Goal: Information Seeking & Learning: Find specific fact

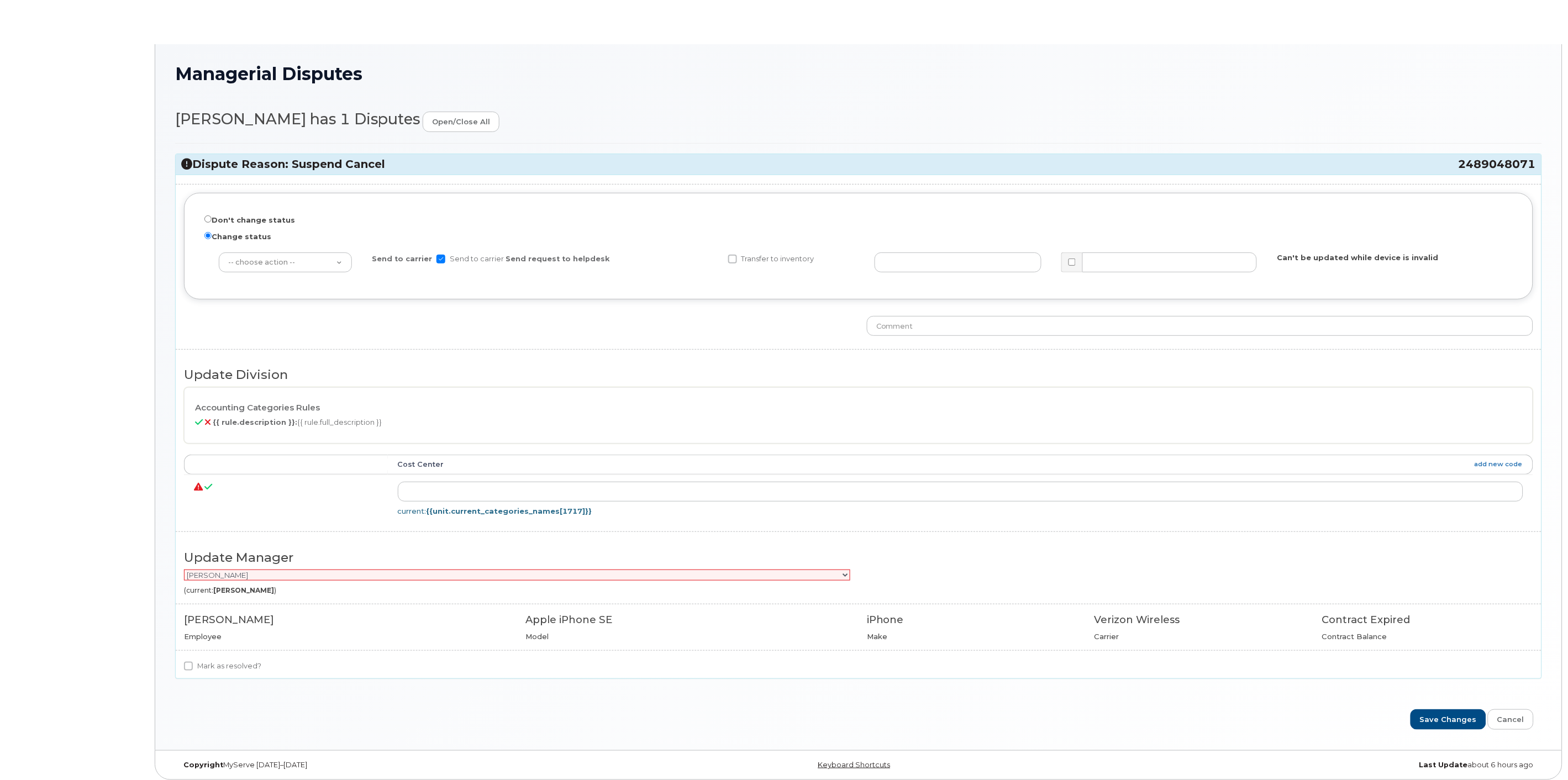
radio input "true"
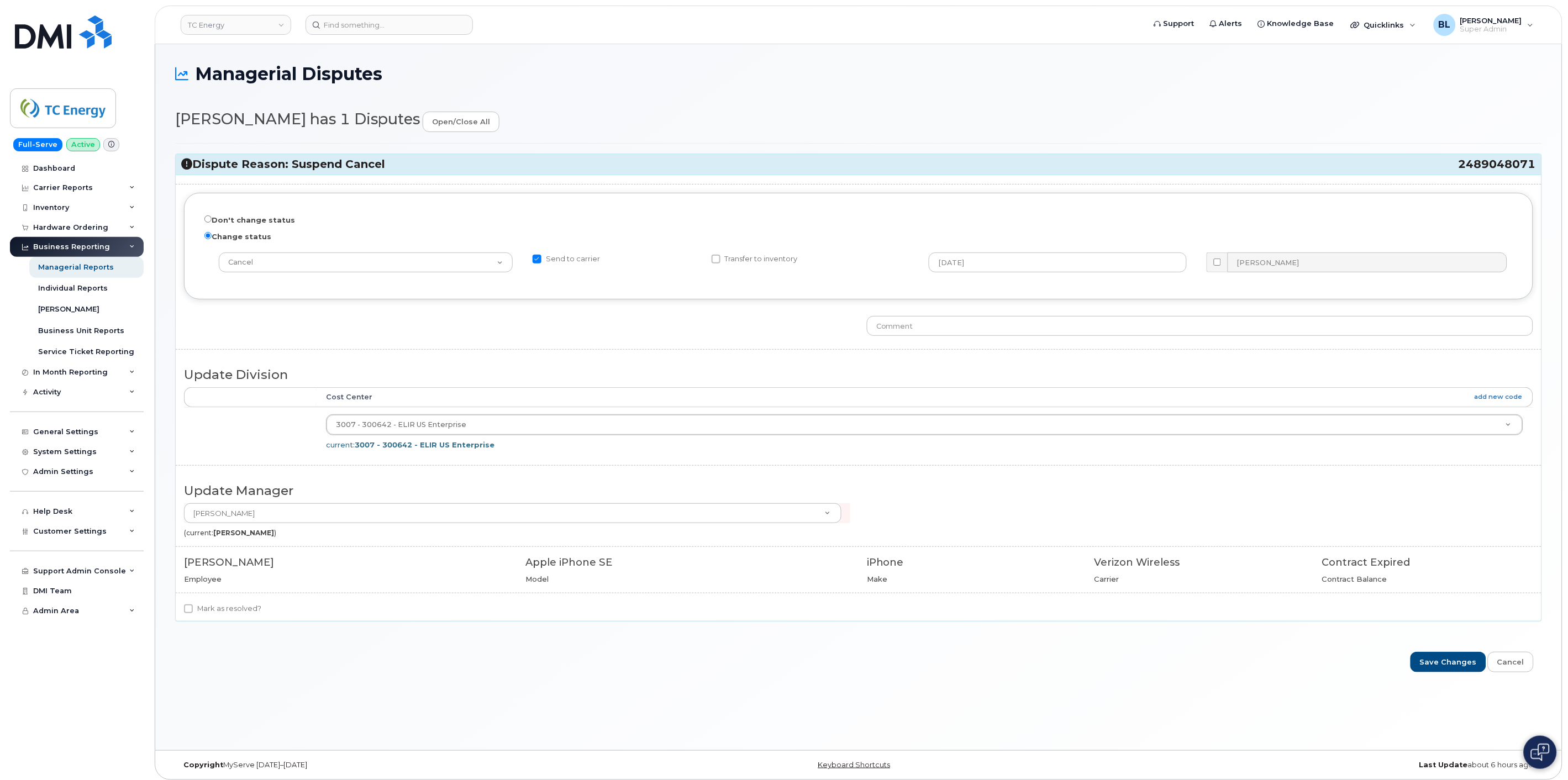
click at [237, 607] on label "Mark as resolved?" at bounding box center [222, 609] width 77 height 14
click at [193, 607] on input "Mark as resolved?" at bounding box center [188, 609] width 9 height 9
checkbox input "true"
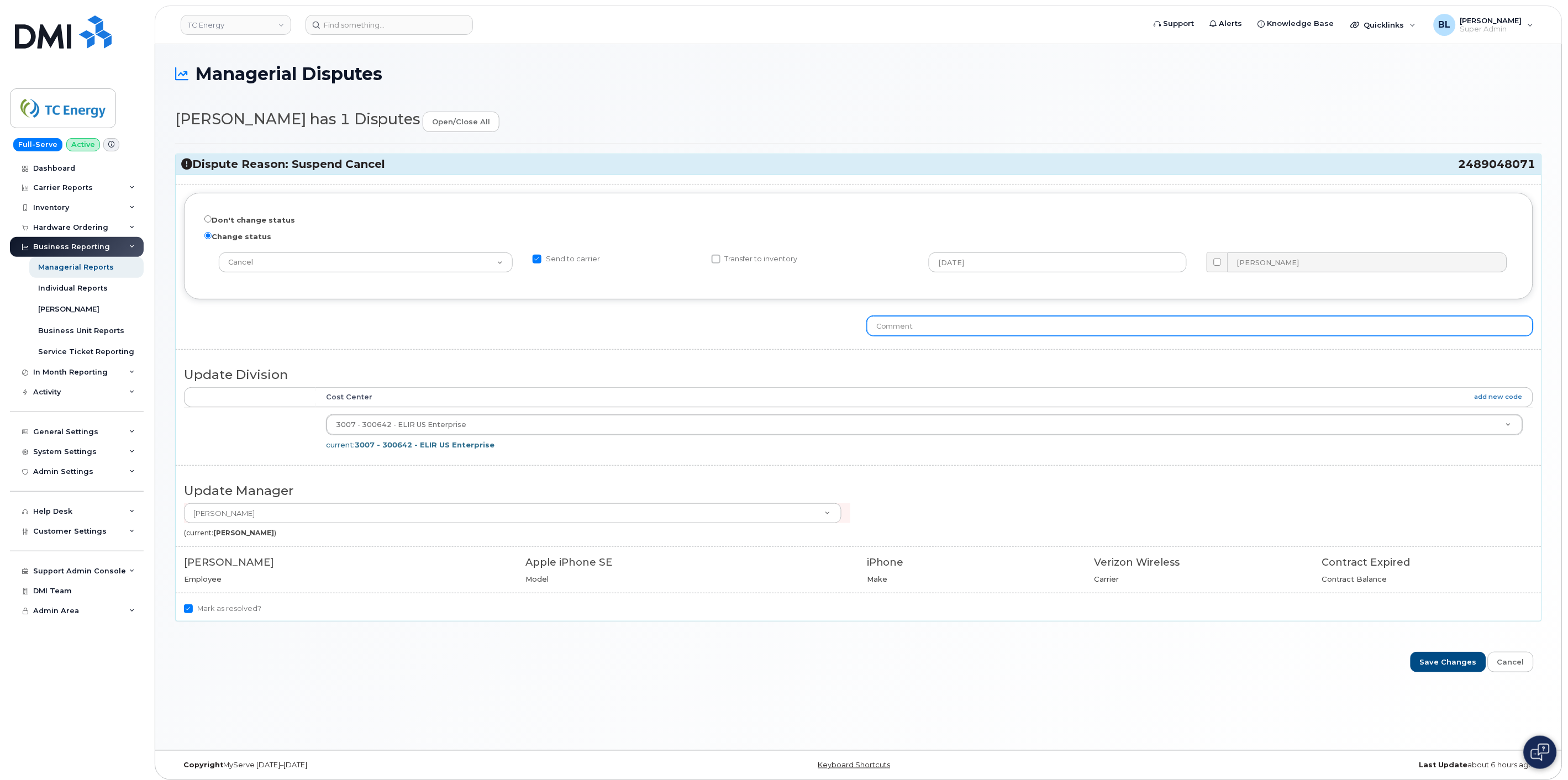
click at [942, 327] on input "text" at bounding box center [1200, 326] width 666 height 20
type input "Cancellation submitted per Anthony Giannetti"
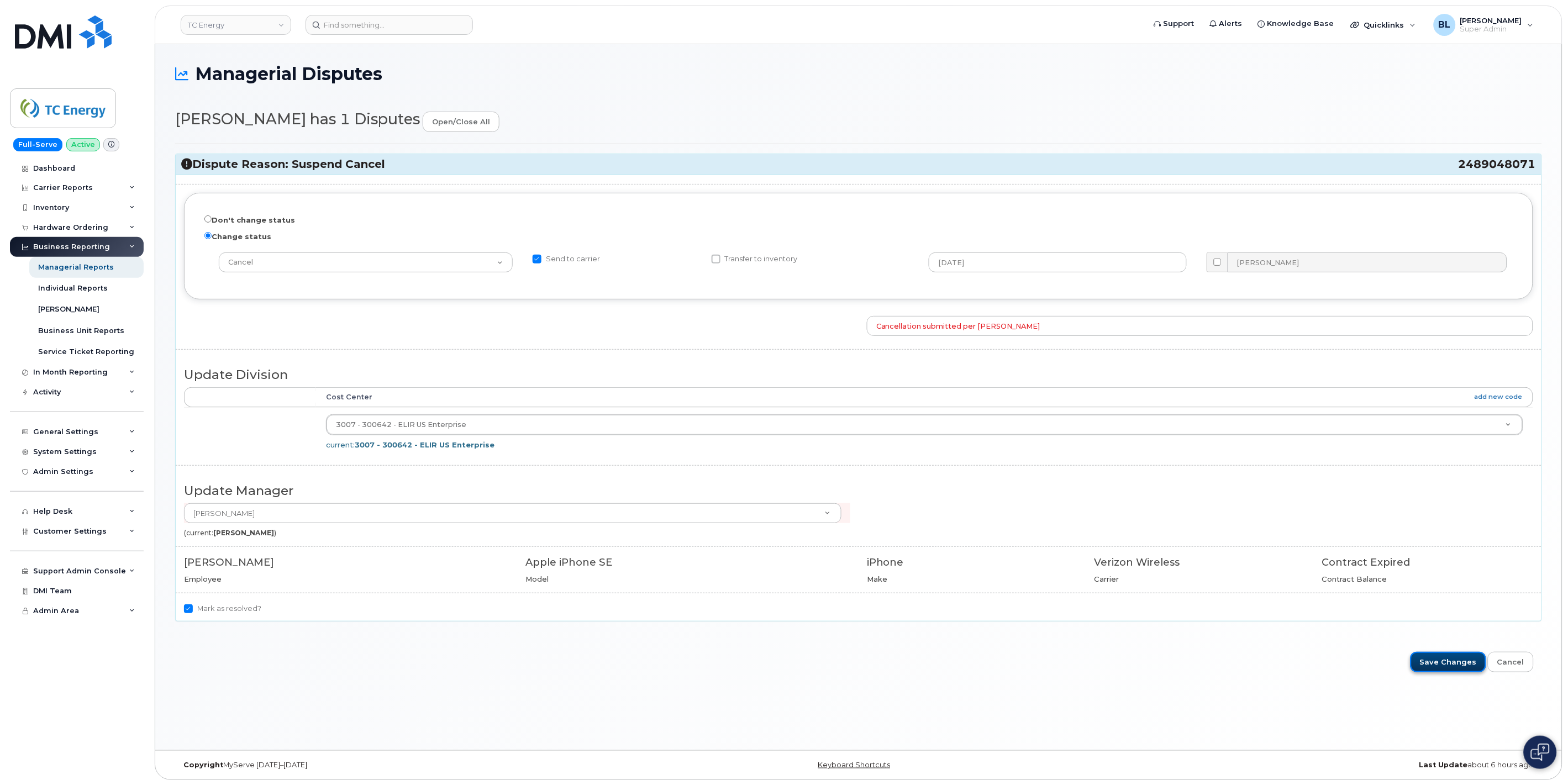
click at [1440, 665] on input "Save Changes" at bounding box center [1448, 662] width 76 height 20
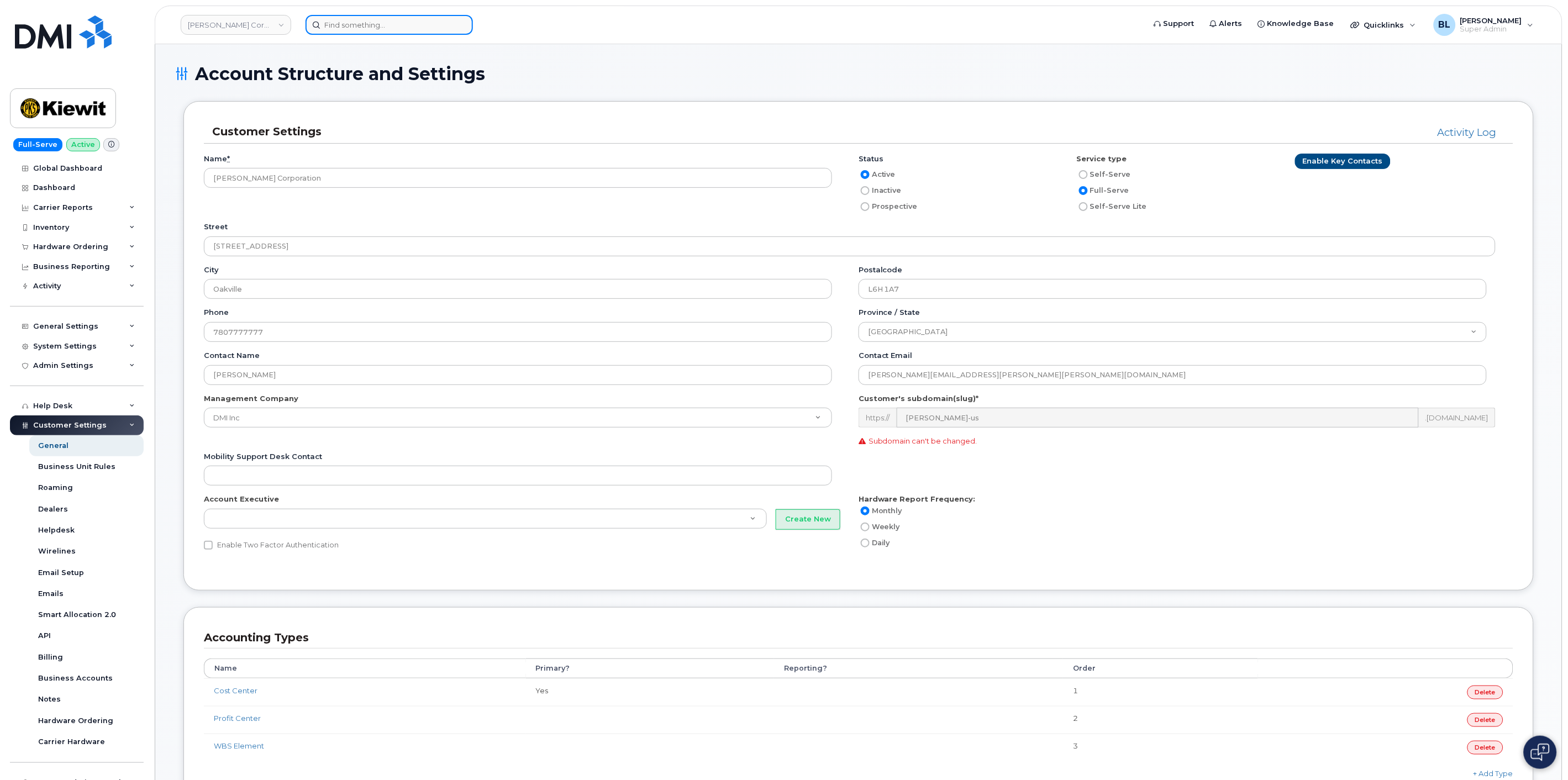
click at [394, 26] on input at bounding box center [388, 25] width 167 height 20
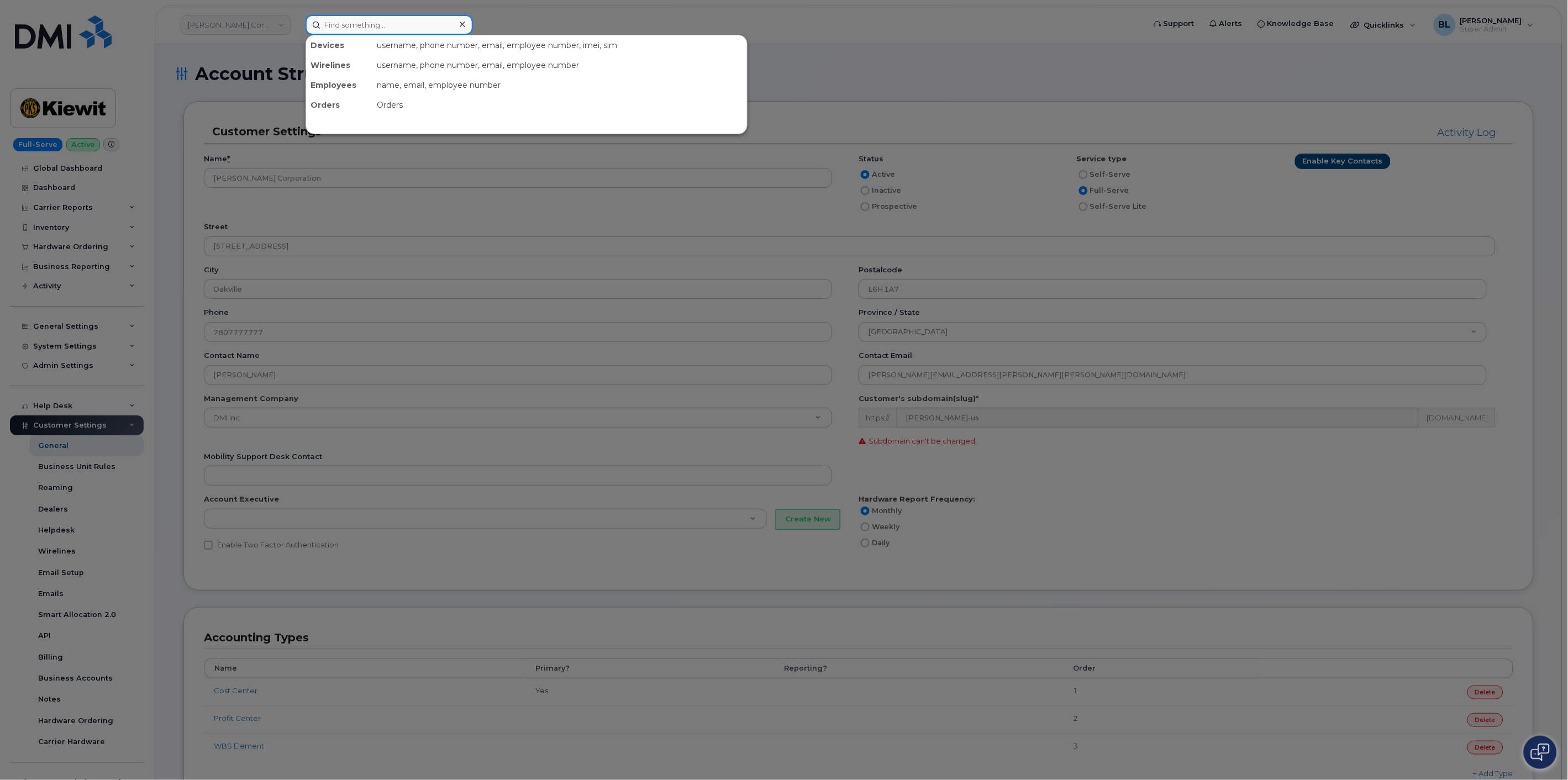
paste input "7782372608"
type input "7782372608"
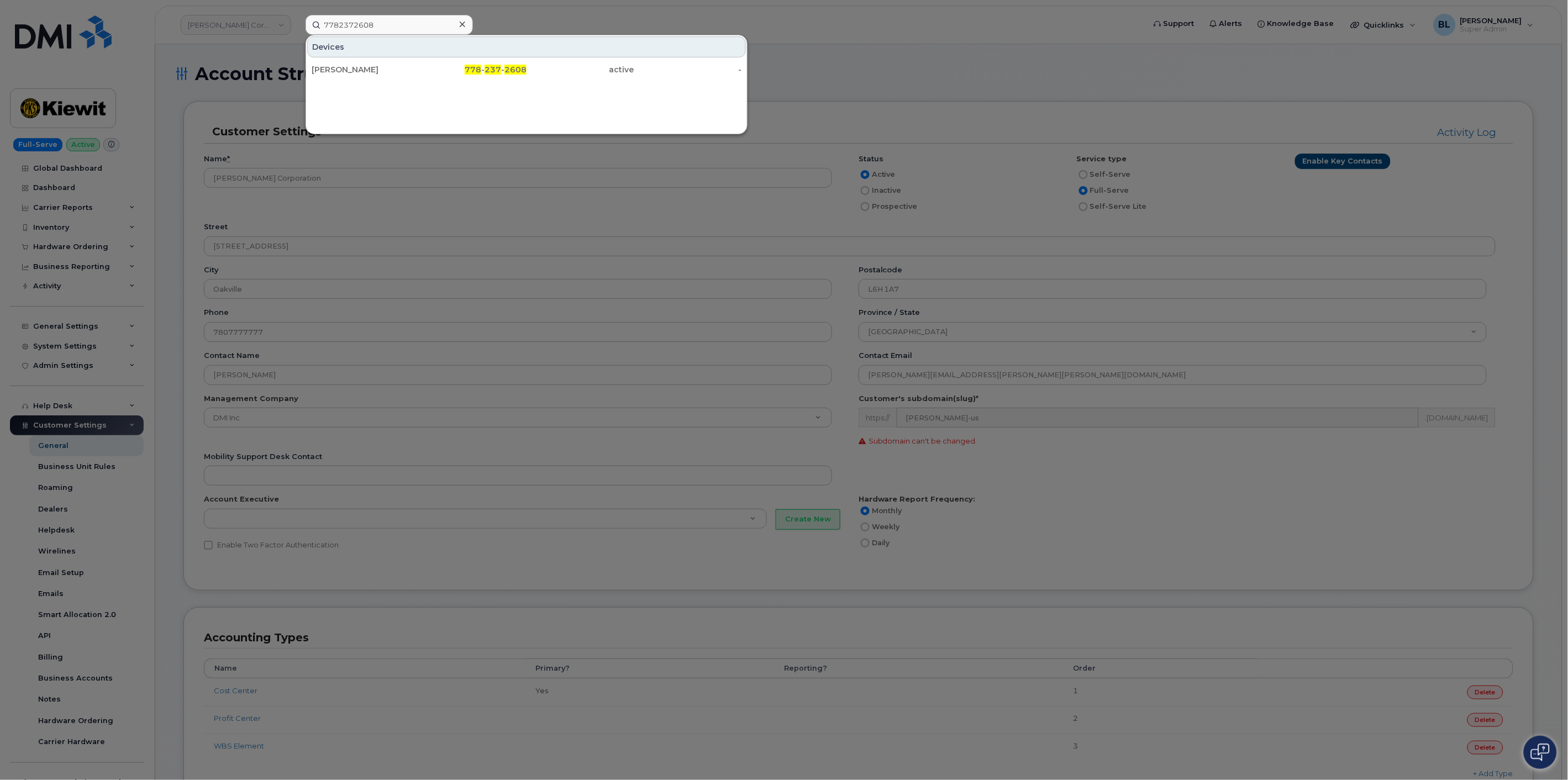
click at [537, 81] on div "Devices Ryan Crapo 778 - 237 - 2608 active -" at bounding box center [526, 85] width 442 height 100
drag, startPoint x: 540, startPoint y: 71, endPoint x: 550, endPoint y: 79, distance: 12.8
click at [542, 68] on div "active" at bounding box center [580, 70] width 108 height 11
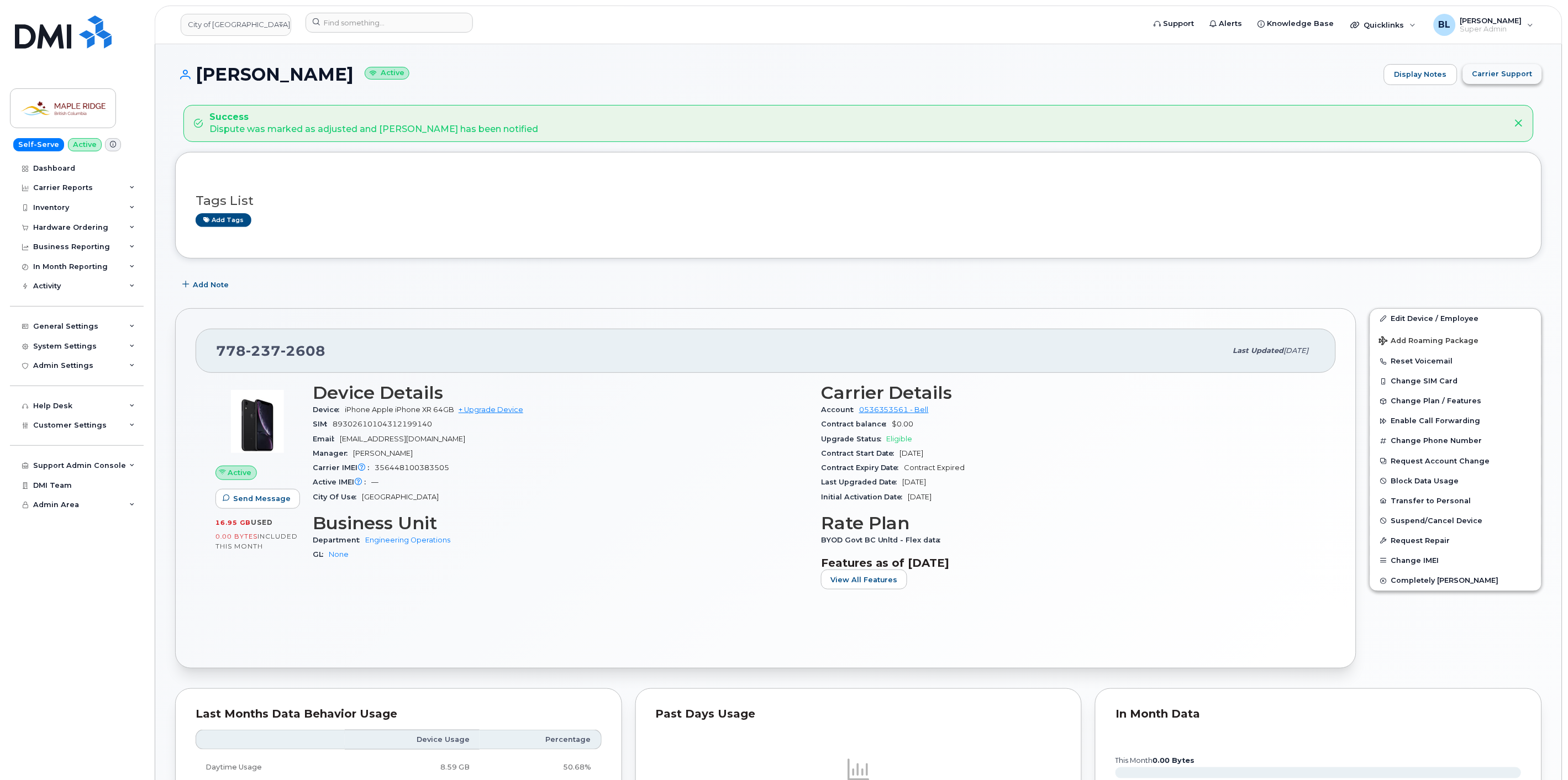
click at [1516, 71] on span "Carrier Support" at bounding box center [1502, 74] width 60 height 11
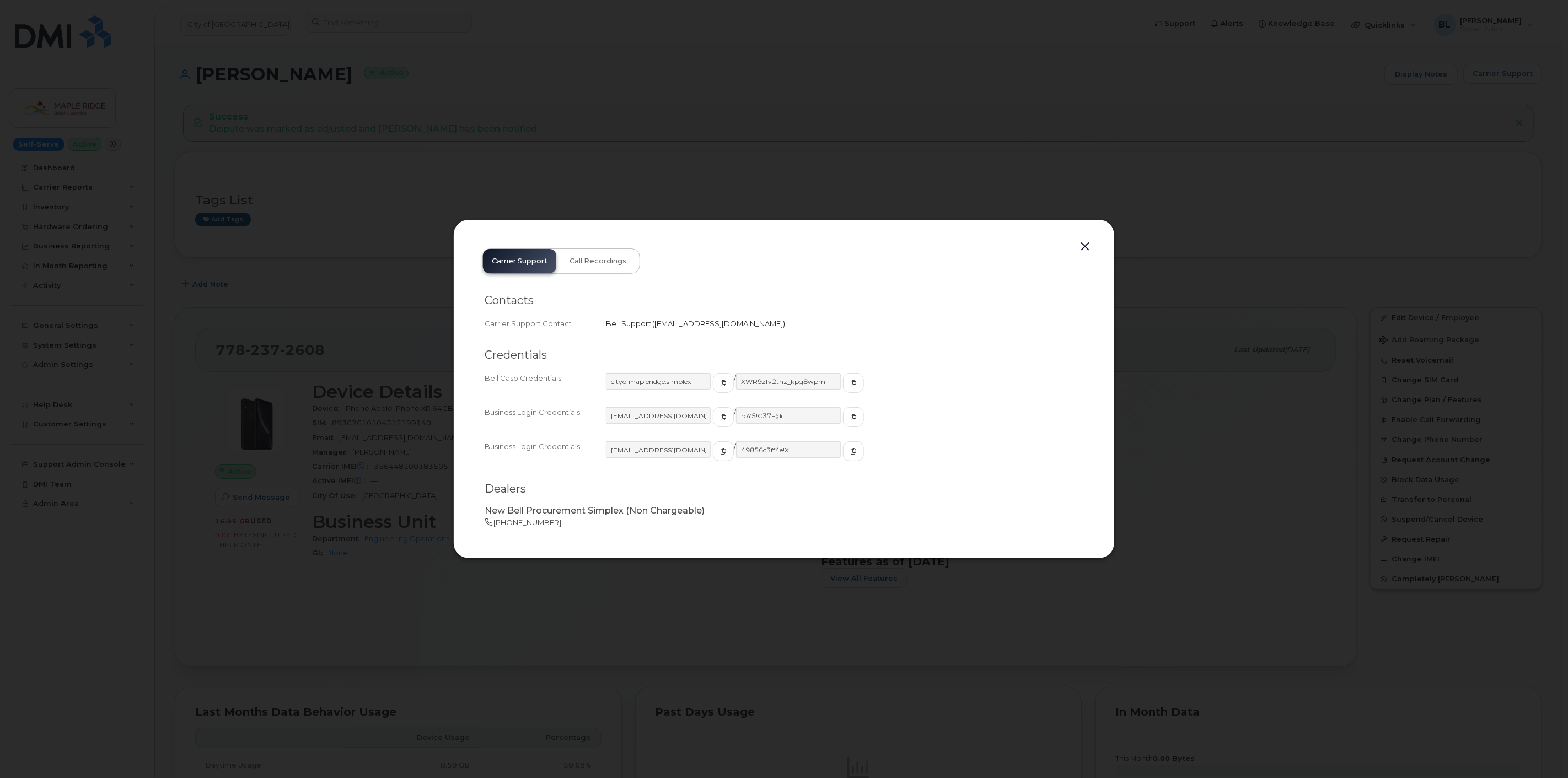
click at [796, 632] on div at bounding box center [784, 389] width 1568 height 778
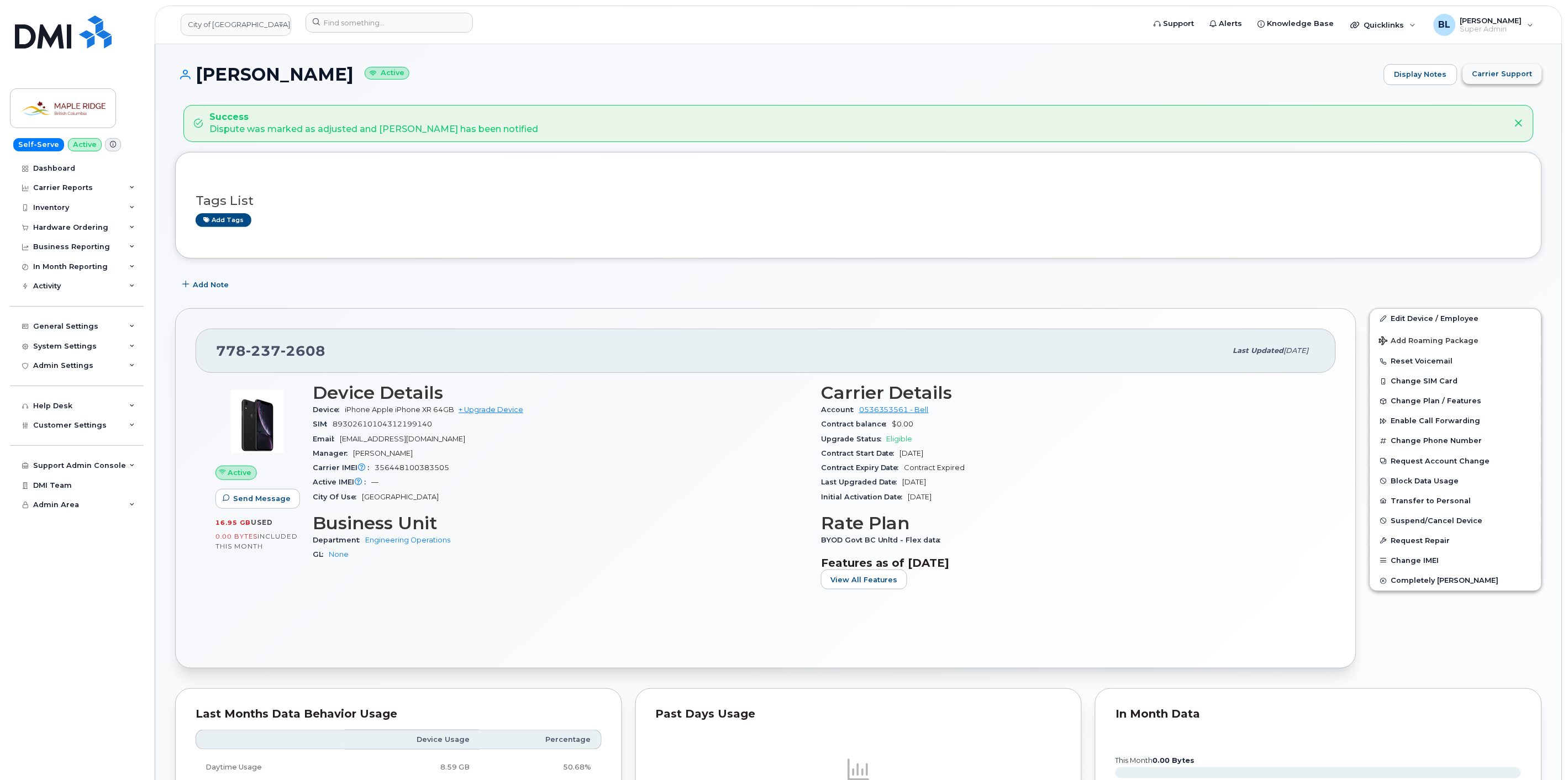
click at [1495, 67] on button "Carrier Support" at bounding box center [1502, 74] width 79 height 20
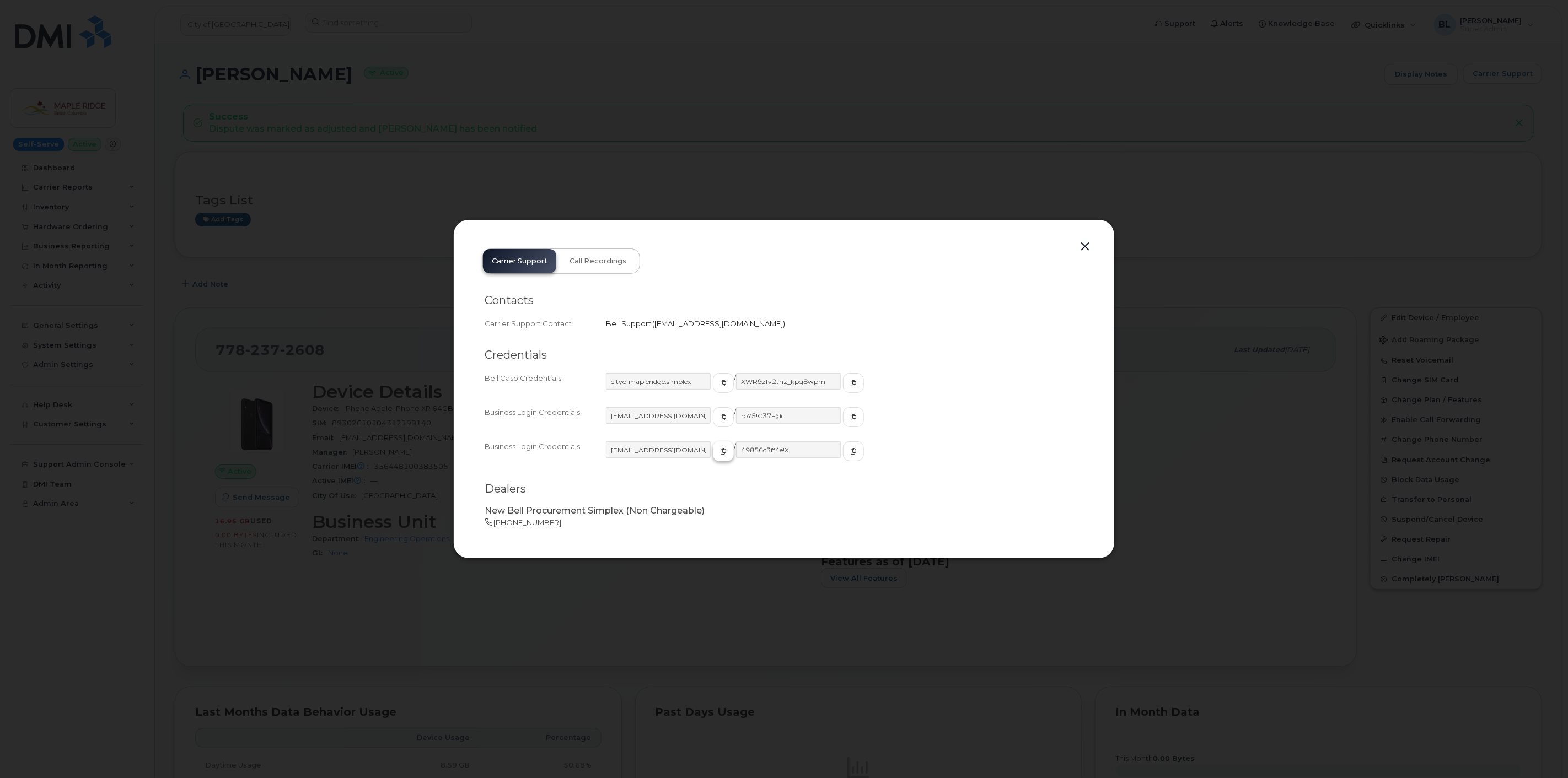
click at [713, 451] on button "button" at bounding box center [723, 452] width 21 height 20
drag, startPoint x: 830, startPoint y: 448, endPoint x: 812, endPoint y: 450, distance: 18.1
click at [850, 448] on icon "button" at bounding box center [853, 451] width 7 height 7
click at [1084, 254] on button "button" at bounding box center [1085, 247] width 17 height 15
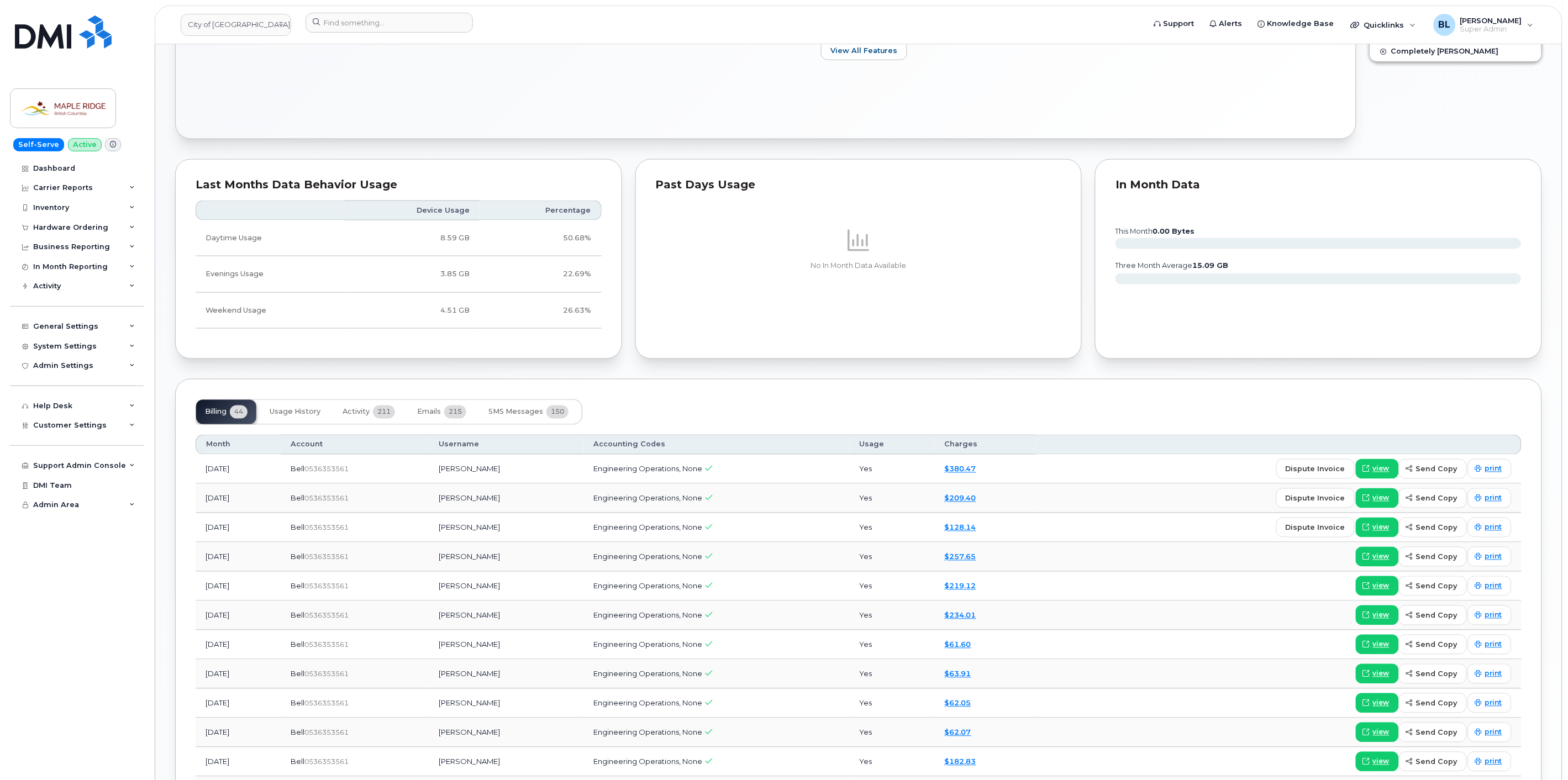
scroll to position [327, 0]
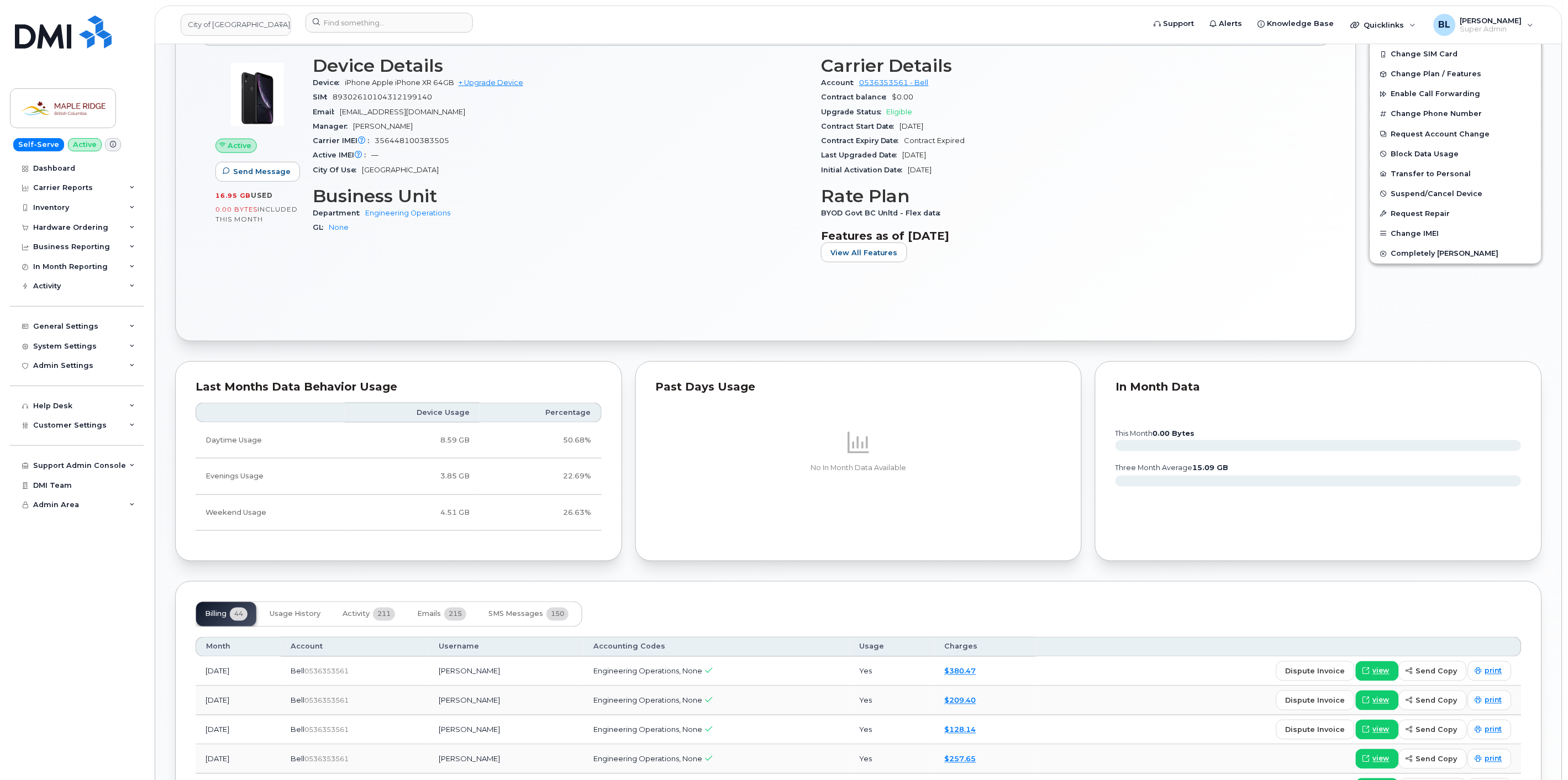
drag, startPoint x: 383, startPoint y: 350, endPoint x: 387, endPoint y: 336, distance: 14.6
click at [383, 348] on div "Success Dispute was marked as adjusted and Anthony Giannetti has been notified …" at bounding box center [858, 613] width 1366 height 1671
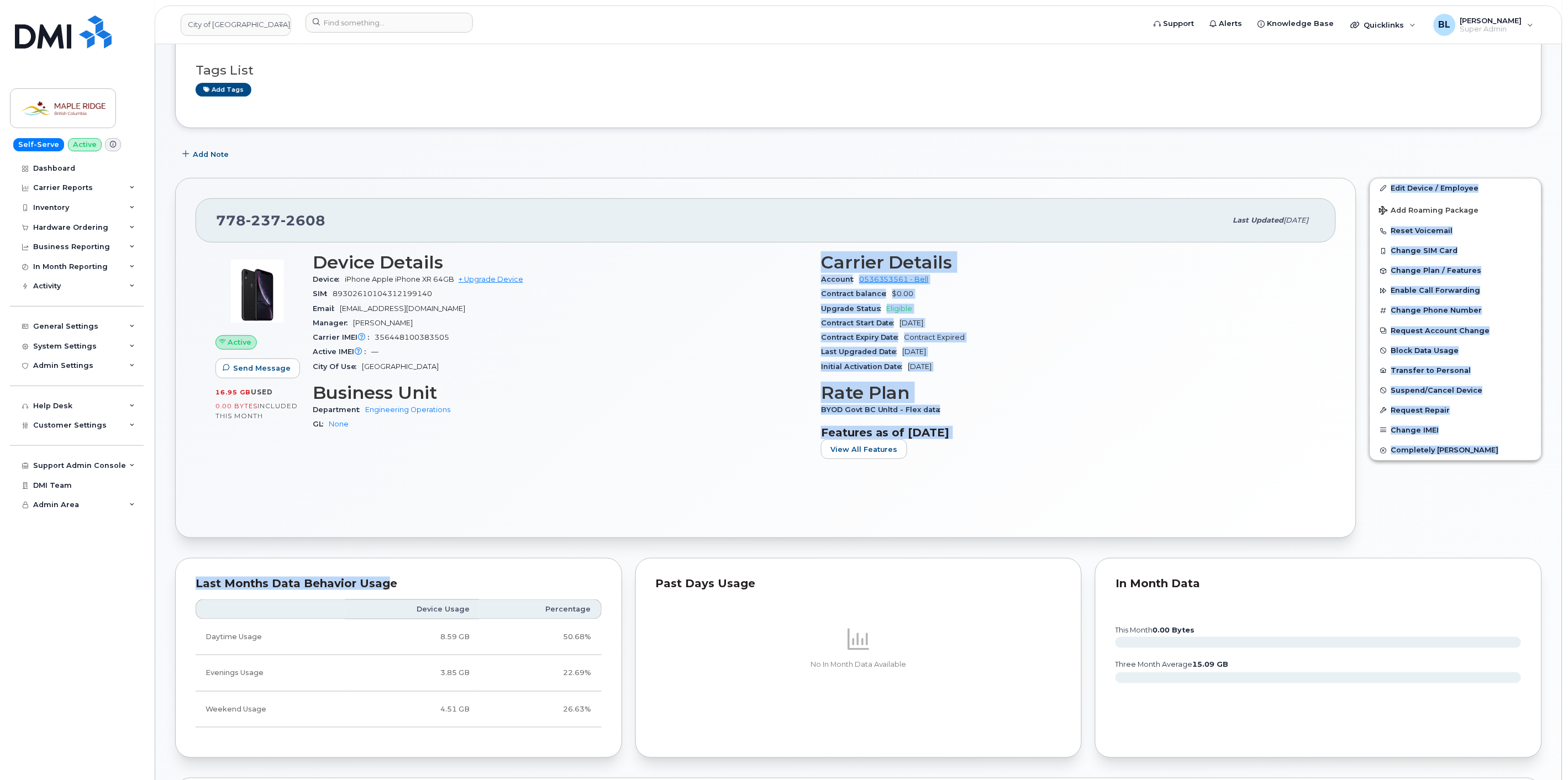
scroll to position [0, 0]
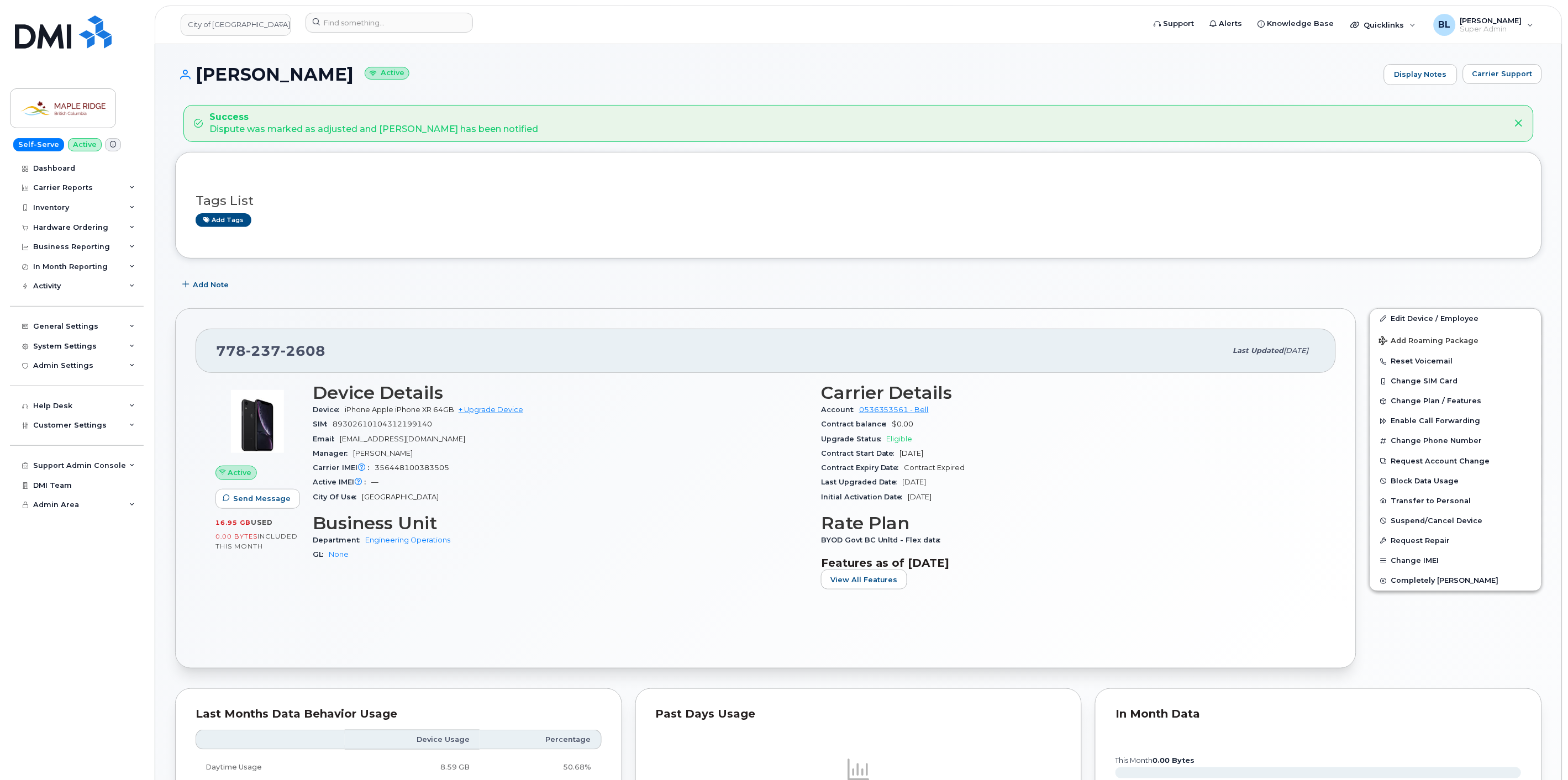
click at [280, 349] on span "237" at bounding box center [302, 351] width 45 height 17
click at [280, 345] on span "237" at bounding box center [302, 351] width 45 height 17
drag, startPoint x: 246, startPoint y: 345, endPoint x: 260, endPoint y: 350, distance: 14.9
click at [280, 345] on span "237" at bounding box center [302, 351] width 45 height 17
copy span "778 237 2608"
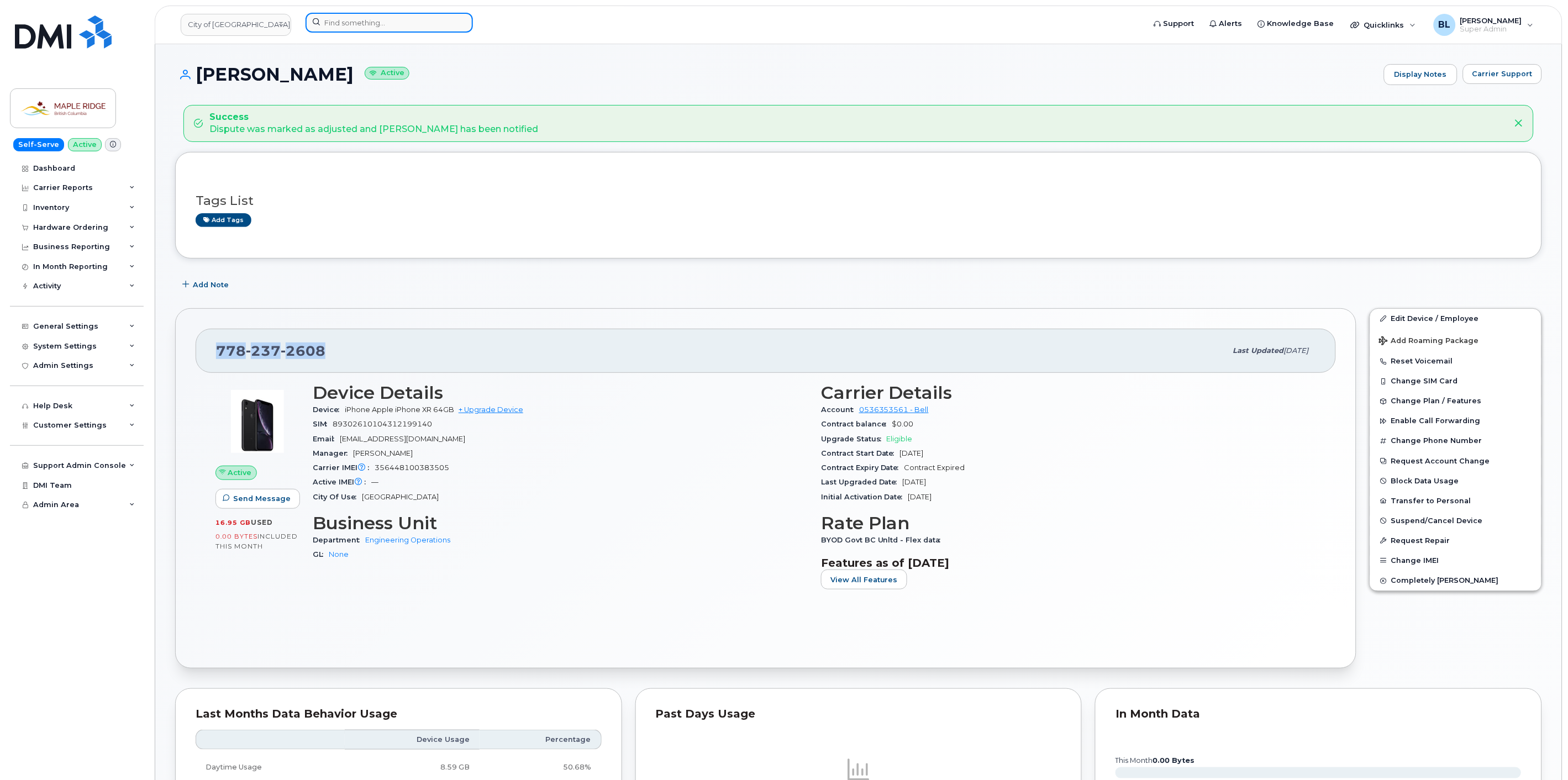
click at [350, 24] on input at bounding box center [388, 23] width 167 height 20
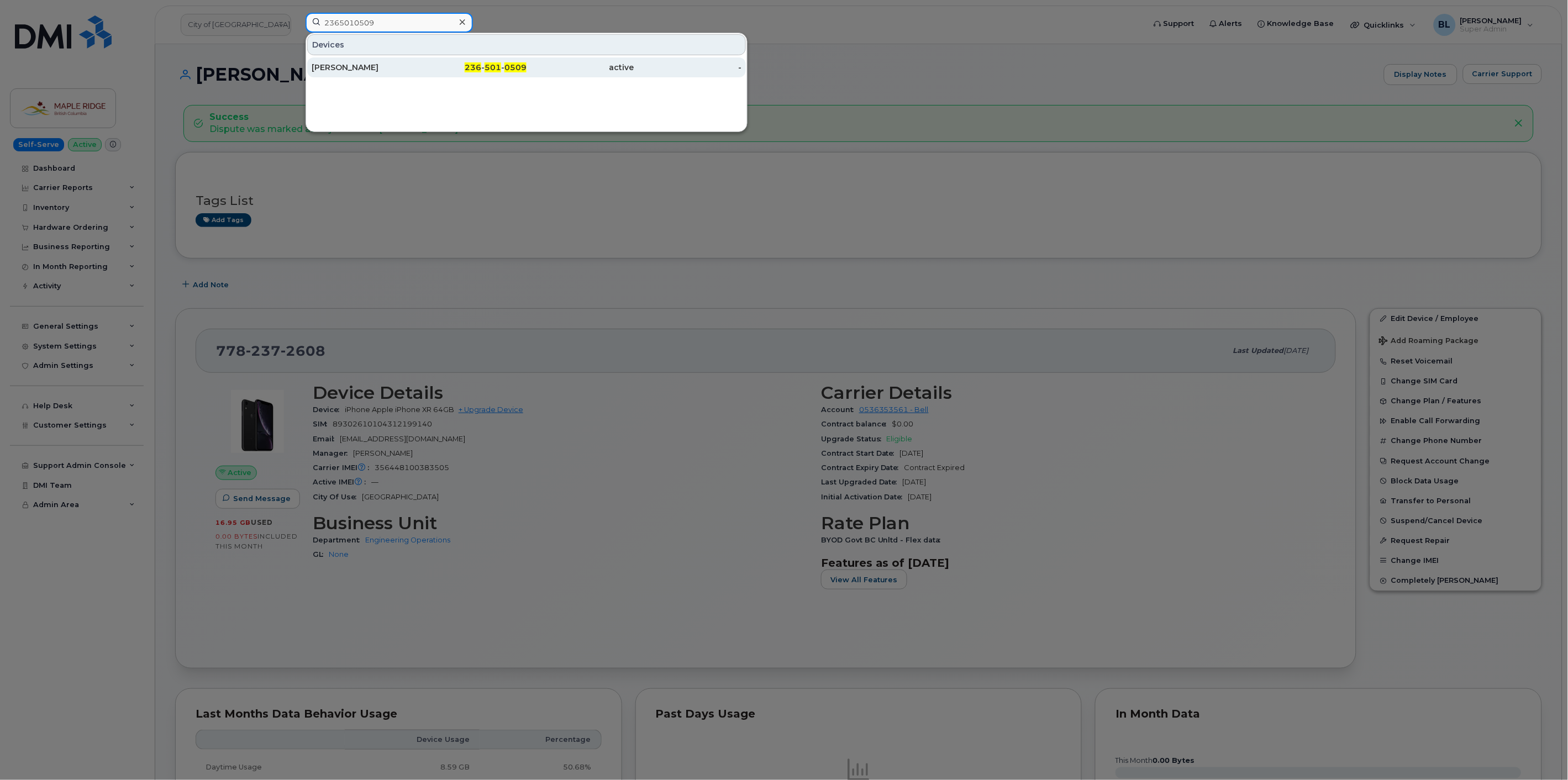
type input "2365010509"
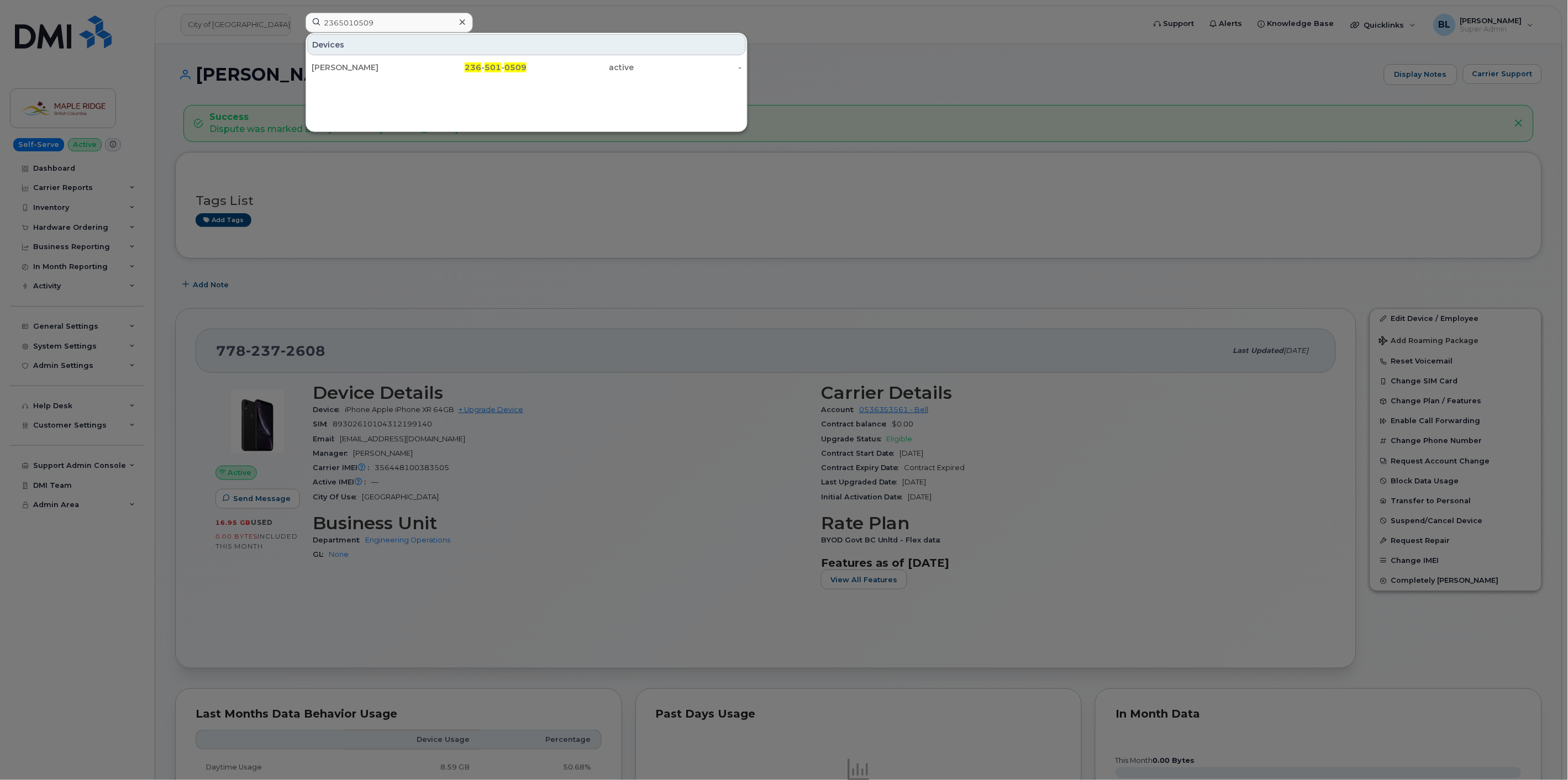
click at [578, 351] on div at bounding box center [784, 390] width 1568 height 780
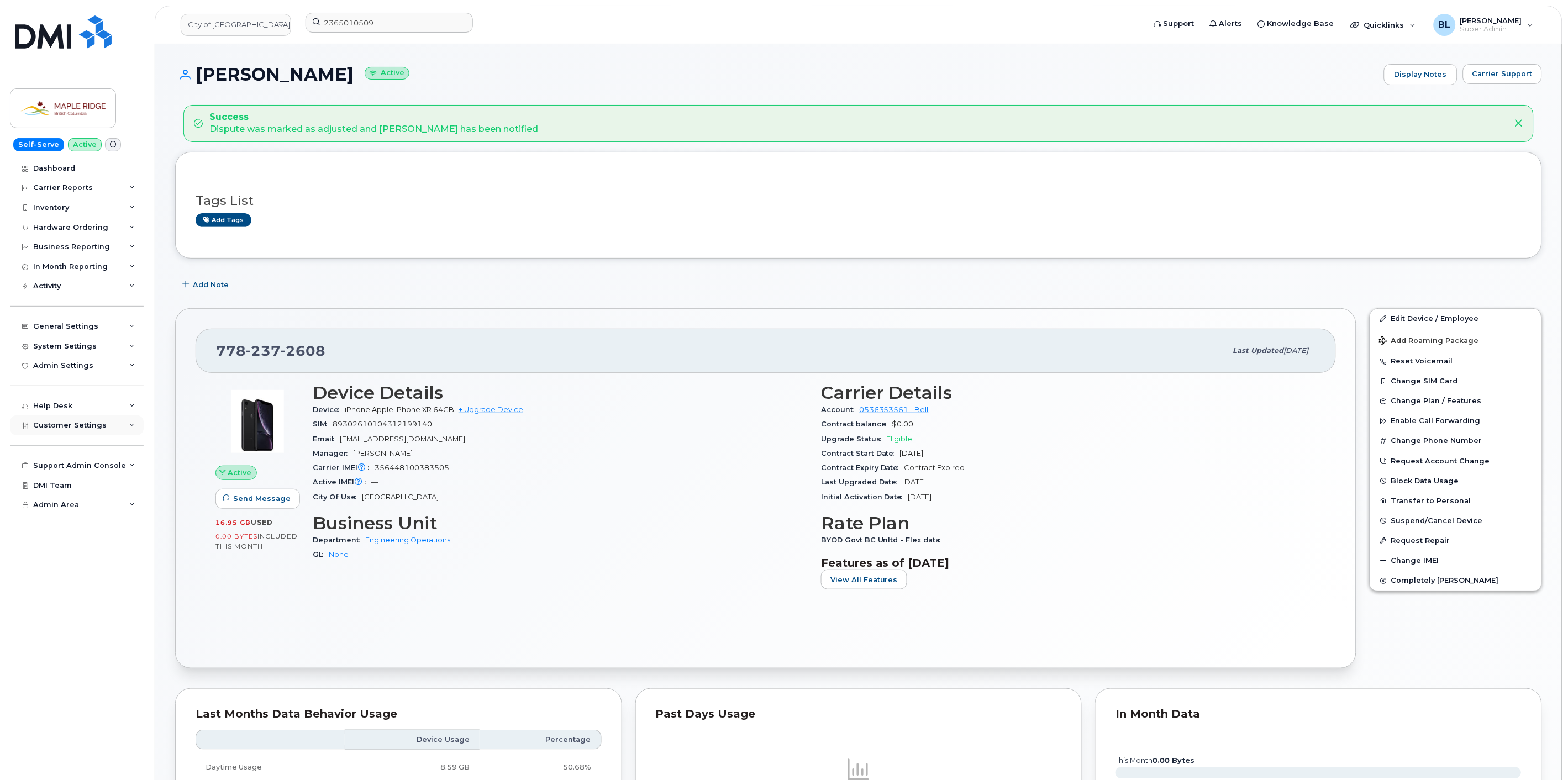
click at [96, 429] on span "Customer Settings" at bounding box center [70, 425] width 73 height 8
click at [101, 344] on div "System Settings" at bounding box center [76, 346] width 134 height 20
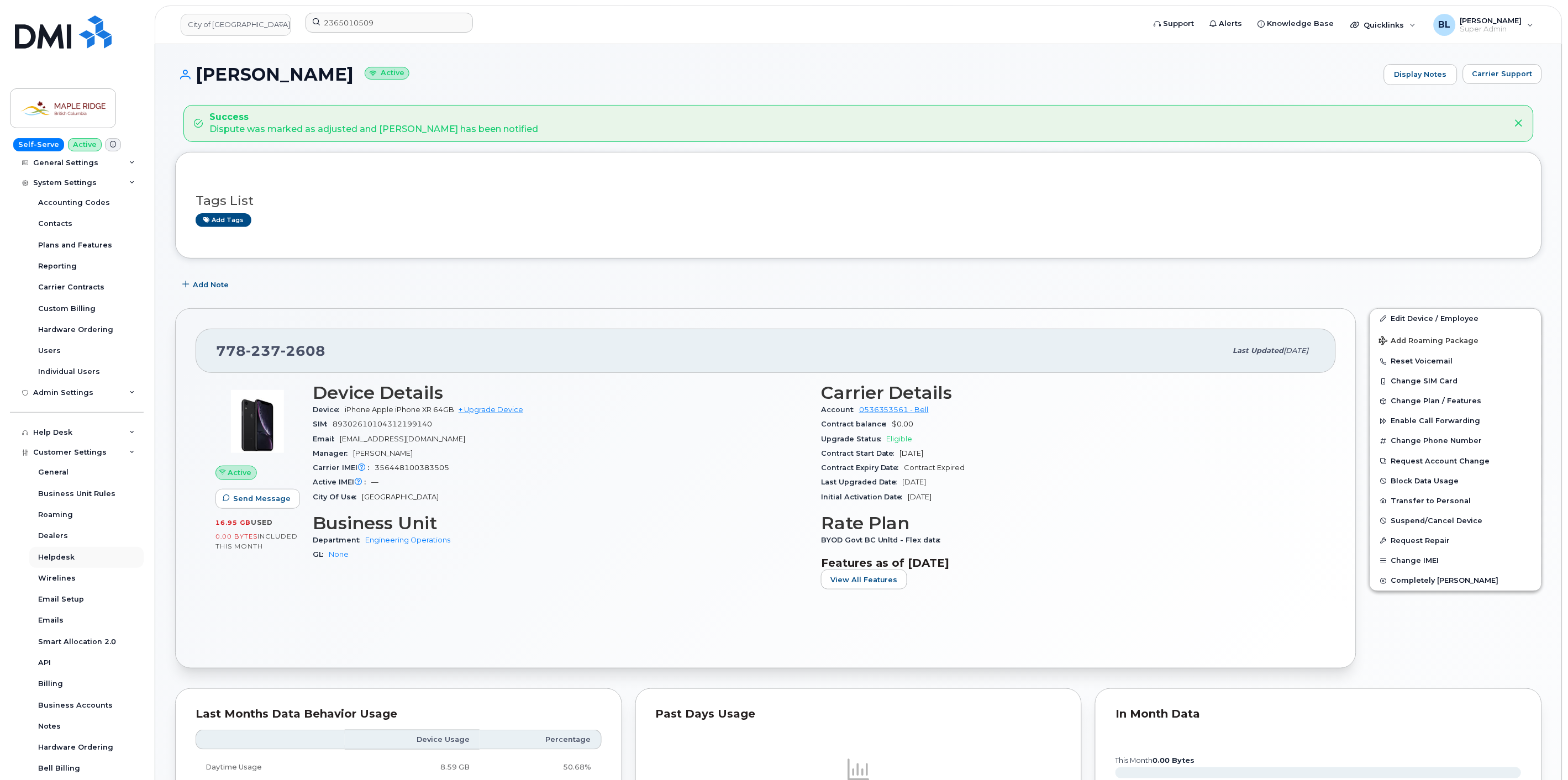
scroll to position [262, 0]
click at [95, 352] on span "Customer Settings" at bounding box center [70, 353] width 73 height 8
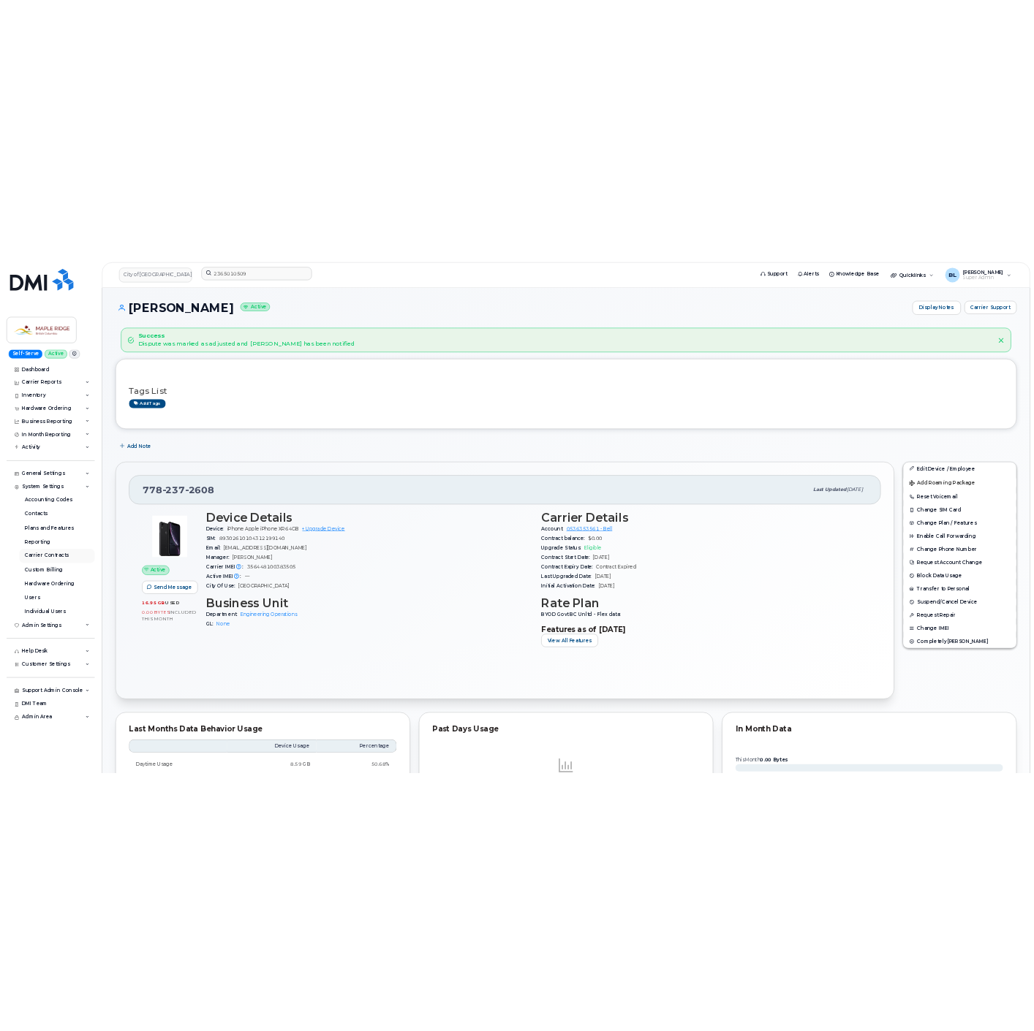
scroll to position [0, 0]
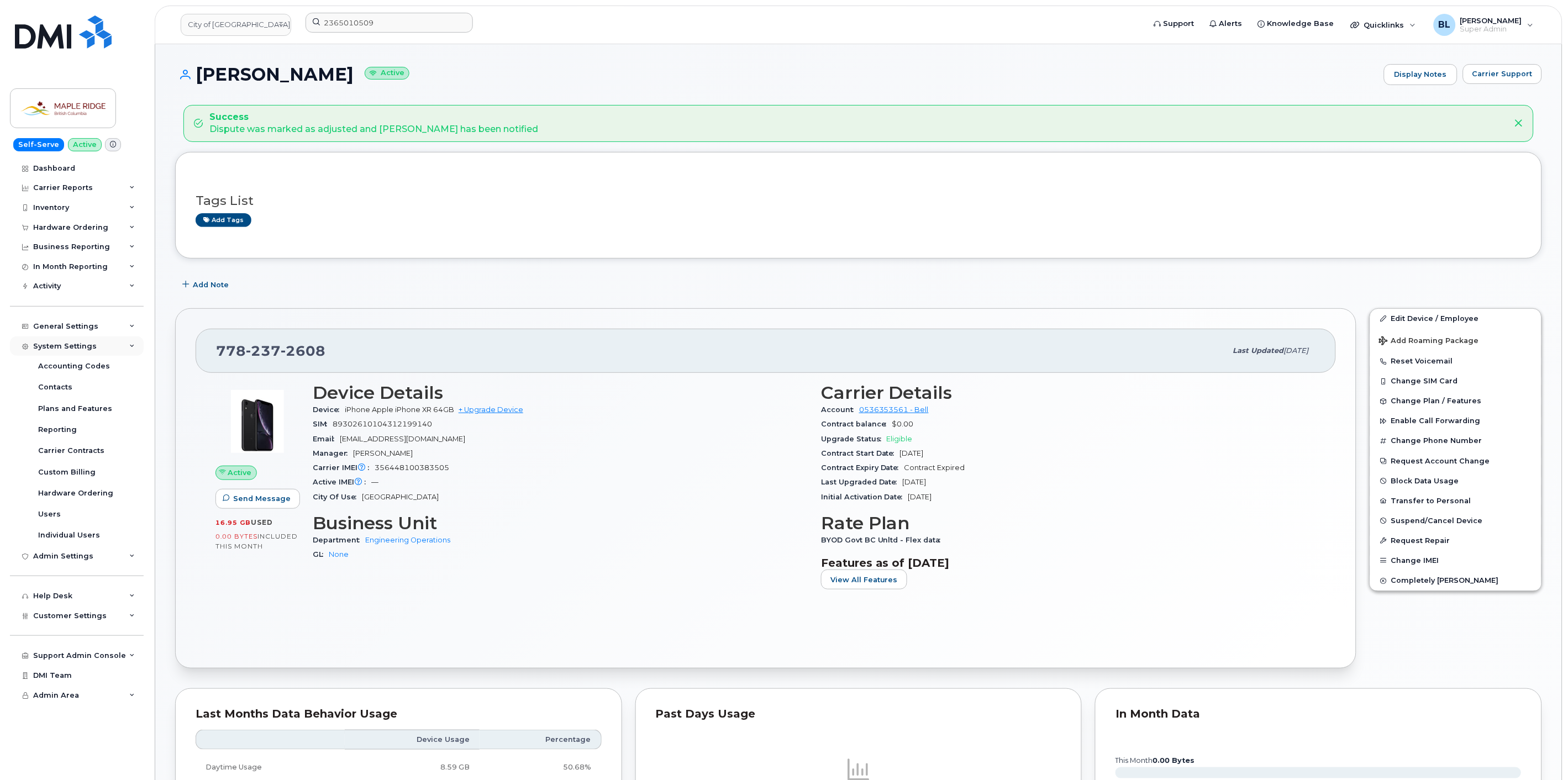
click at [67, 348] on div "System Settings" at bounding box center [65, 346] width 63 height 9
click at [88, 262] on div "In Month Reporting" at bounding box center [70, 267] width 75 height 9
click at [617, 344] on div "778 237 2608" at bounding box center [721, 351] width 1010 height 23
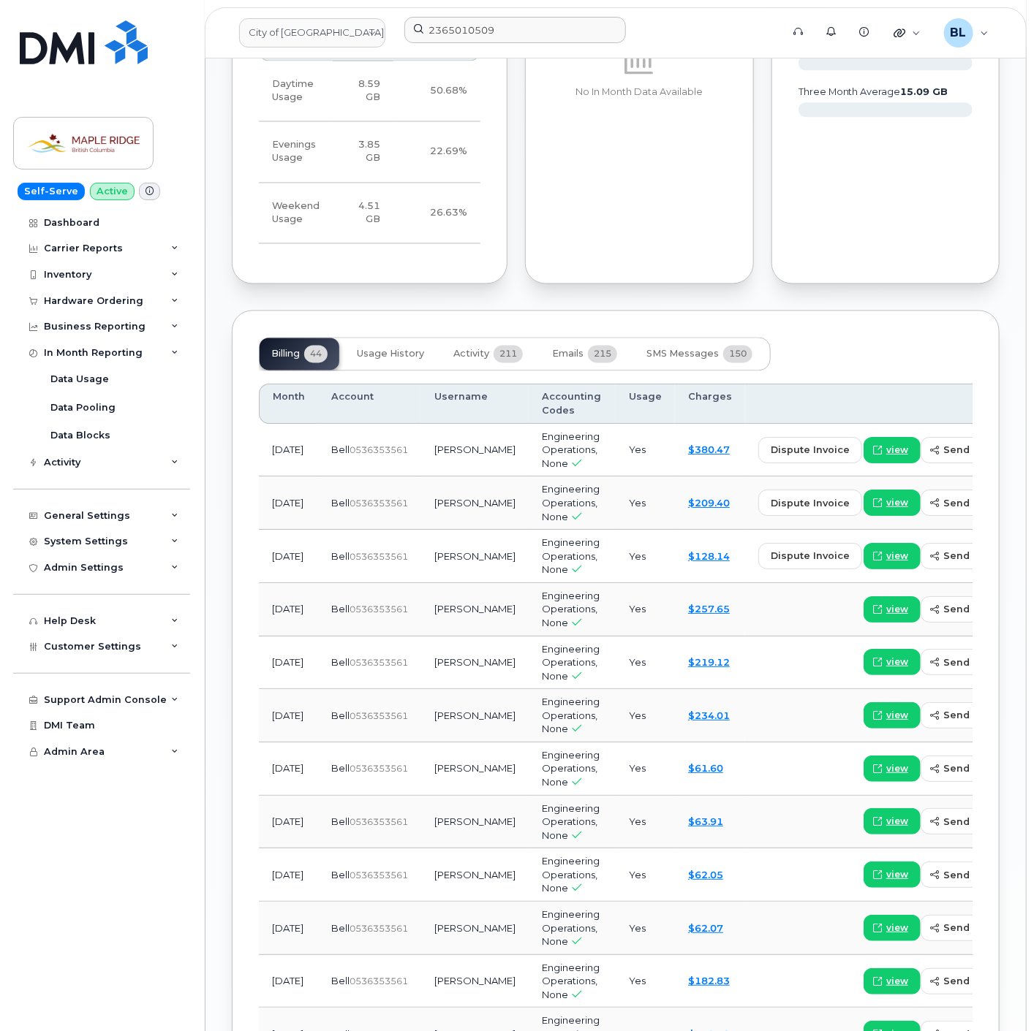
scroll to position [0, 51]
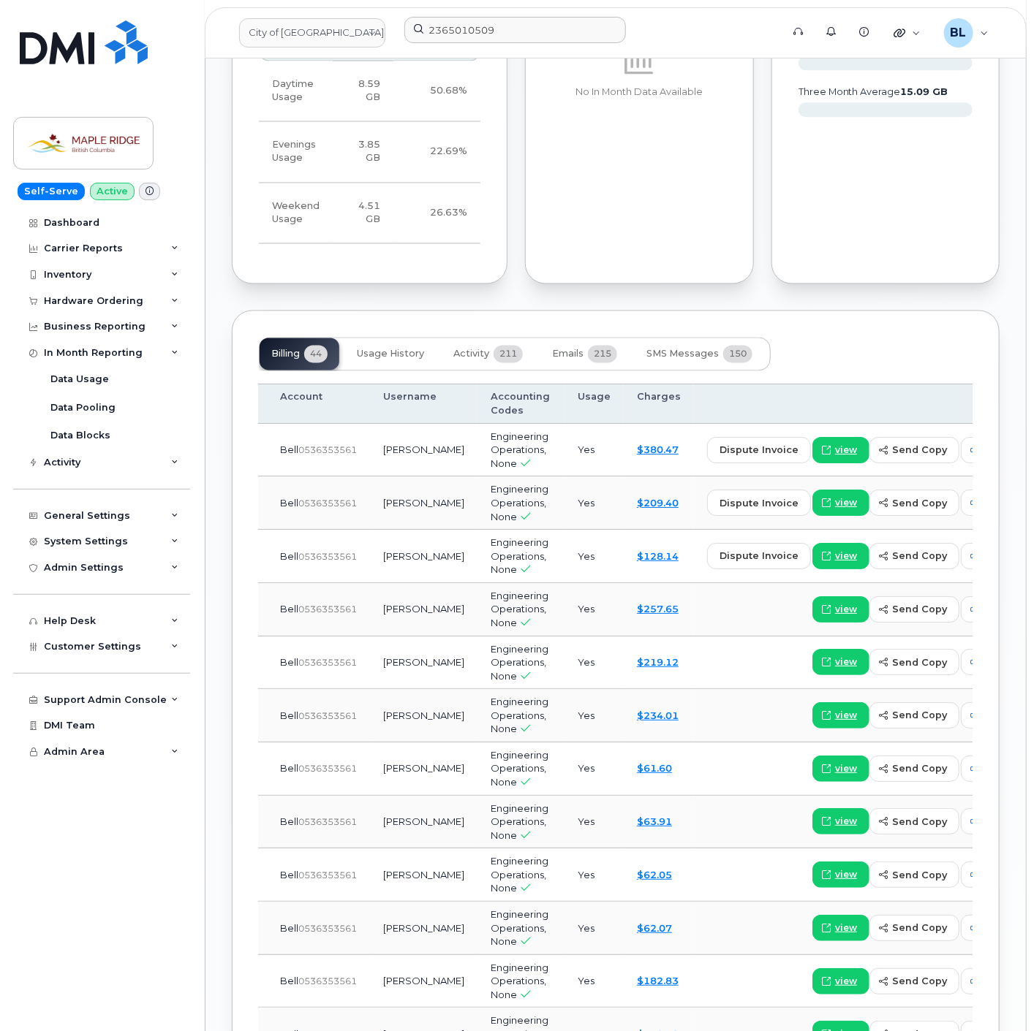
drag, startPoint x: 615, startPoint y: 436, endPoint x: 901, endPoint y: 383, distance: 290.6
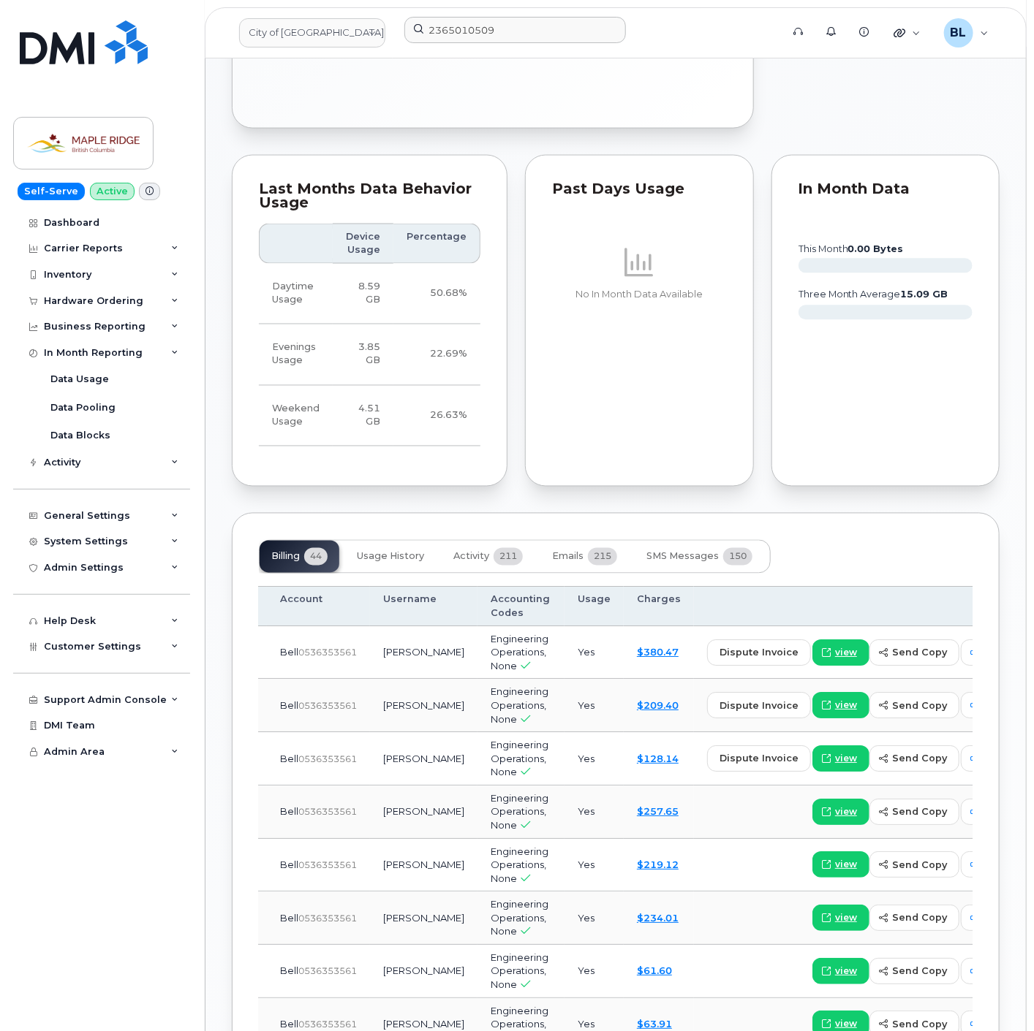
scroll to position [447, 0]
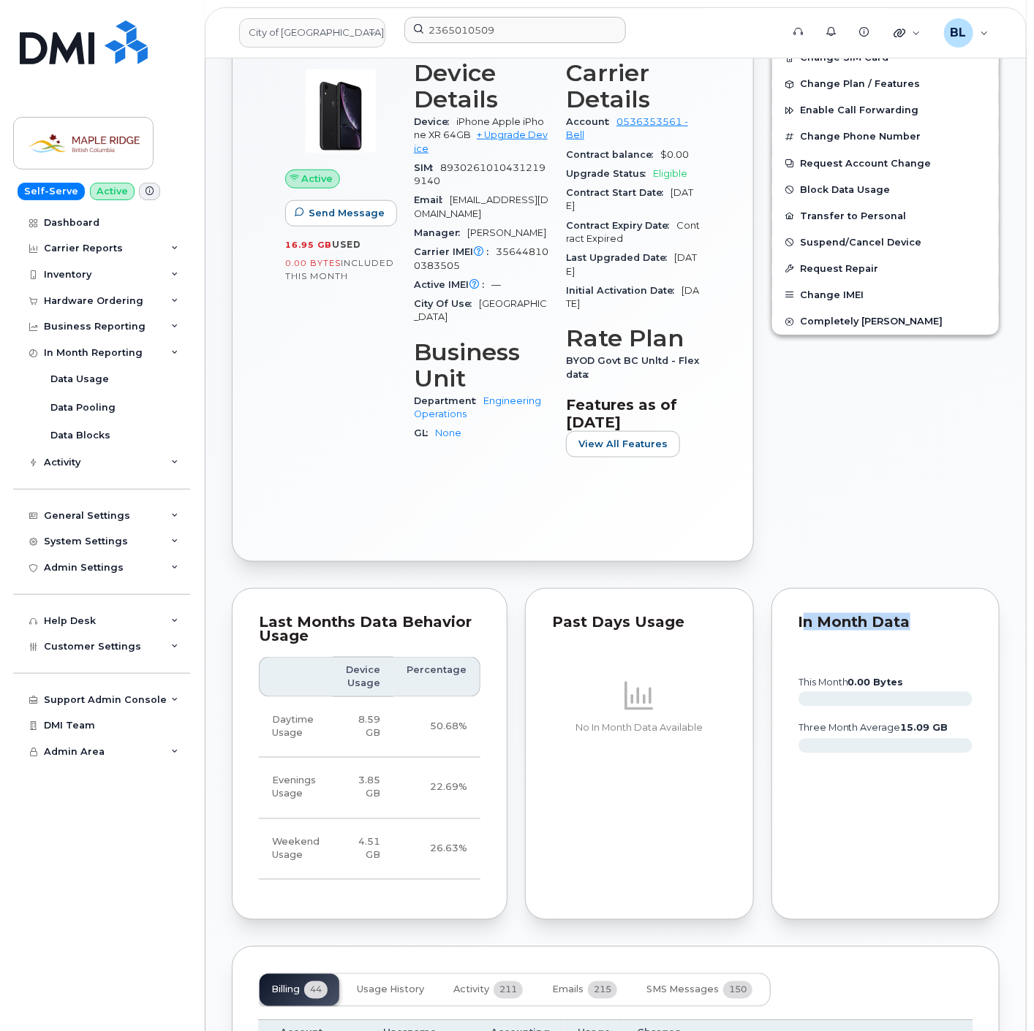
drag, startPoint x: 797, startPoint y: 621, endPoint x: 903, endPoint y: 622, distance: 106.0
click at [903, 622] on div "In Month Data" at bounding box center [885, 622] width 175 height 15
drag, startPoint x: 907, startPoint y: 622, endPoint x: 783, endPoint y: 626, distance: 124.3
click at [783, 626] on div "In Month Data this month 0.00 Bytes three month average 15.09 GB" at bounding box center [885, 754] width 229 height 332
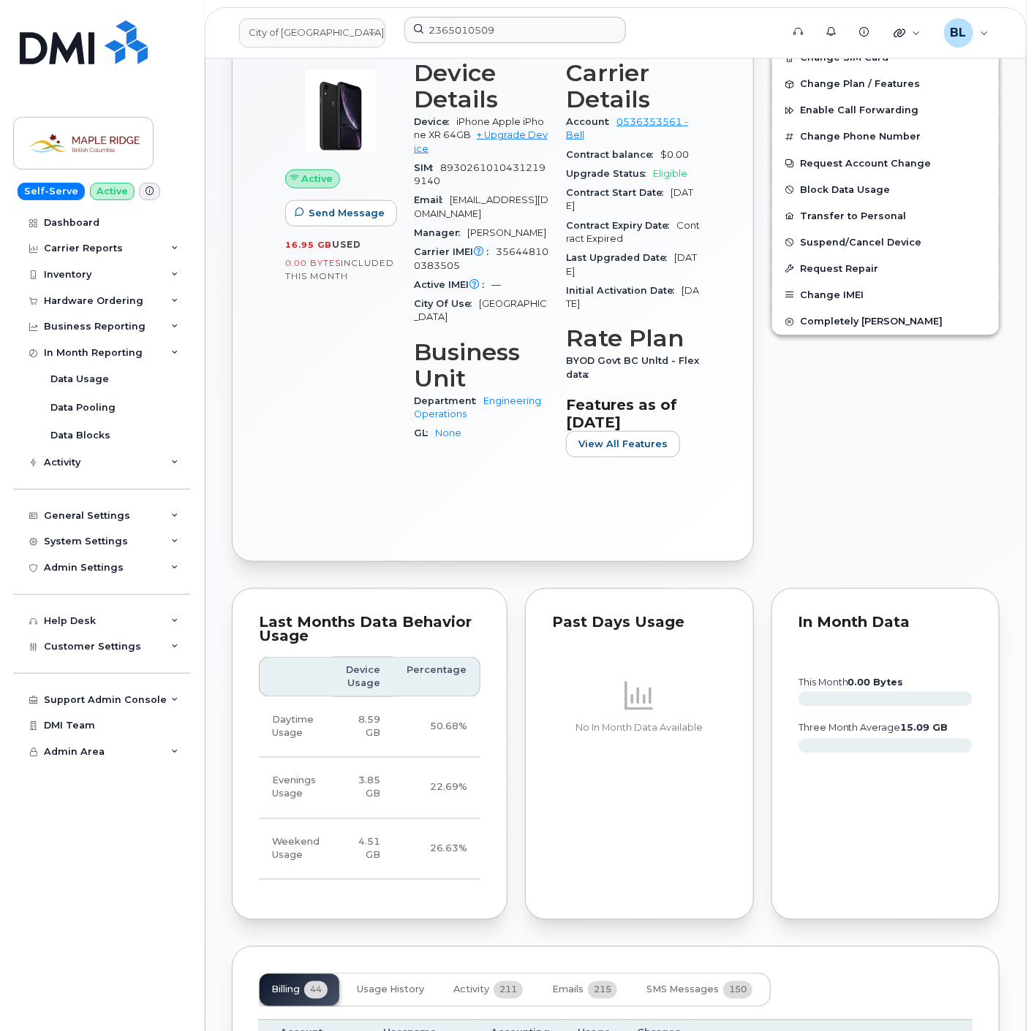
click at [393, 557] on div "778 237 2608 Last updated Dec 16, 2024 Active Send Message 16.95 GB  used 0.00 …" at bounding box center [493, 261] width 522 height 601
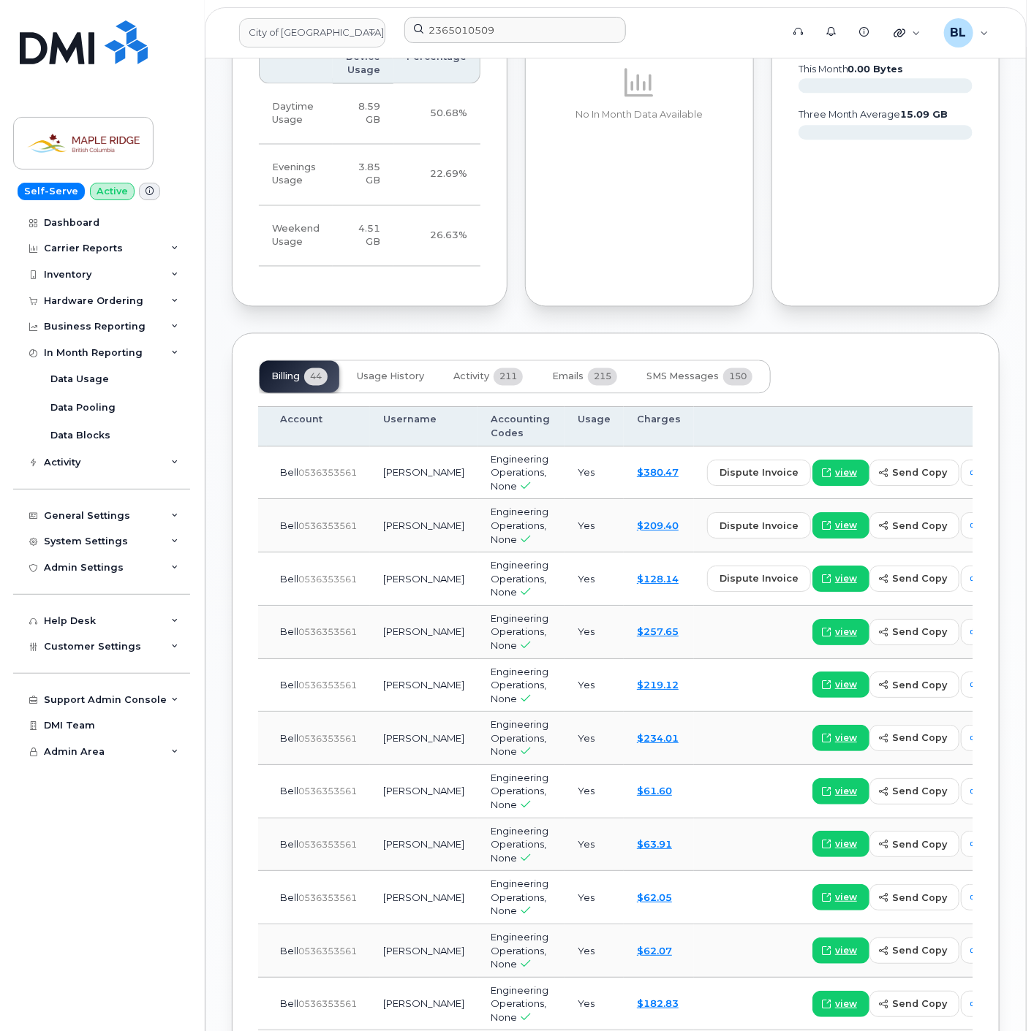
scroll to position [1313, 0]
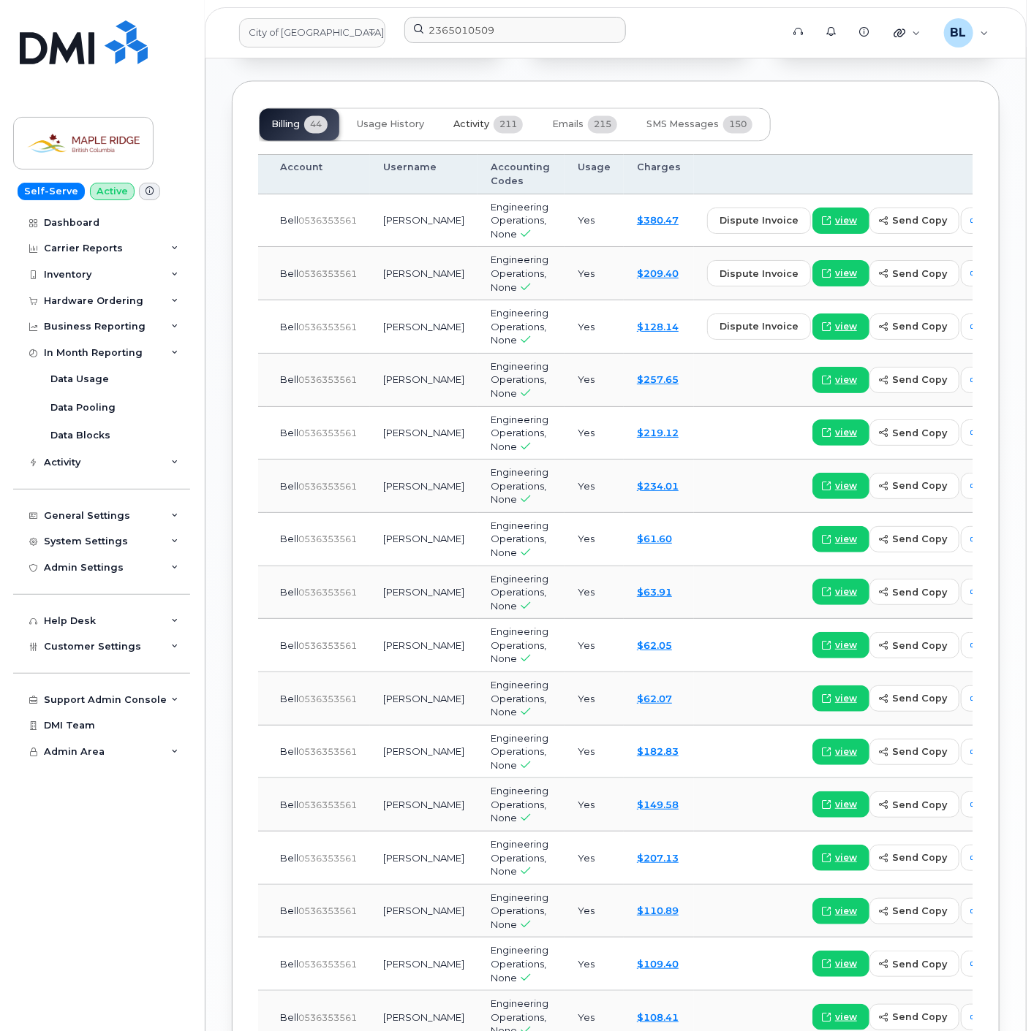
click at [493, 126] on button "Activity 211" at bounding box center [488, 124] width 93 height 32
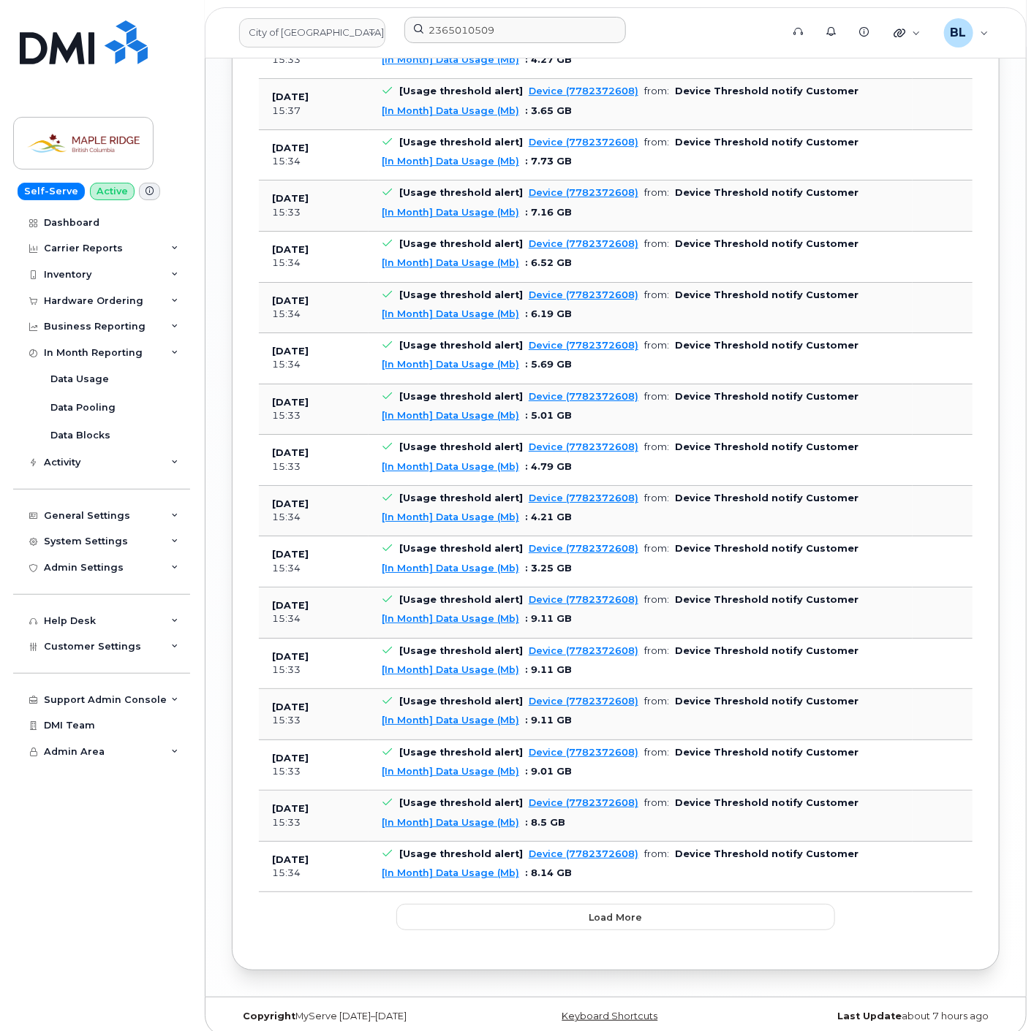
scroll to position [1939, 0]
click at [611, 910] on span "Load more" at bounding box center [615, 917] width 53 height 14
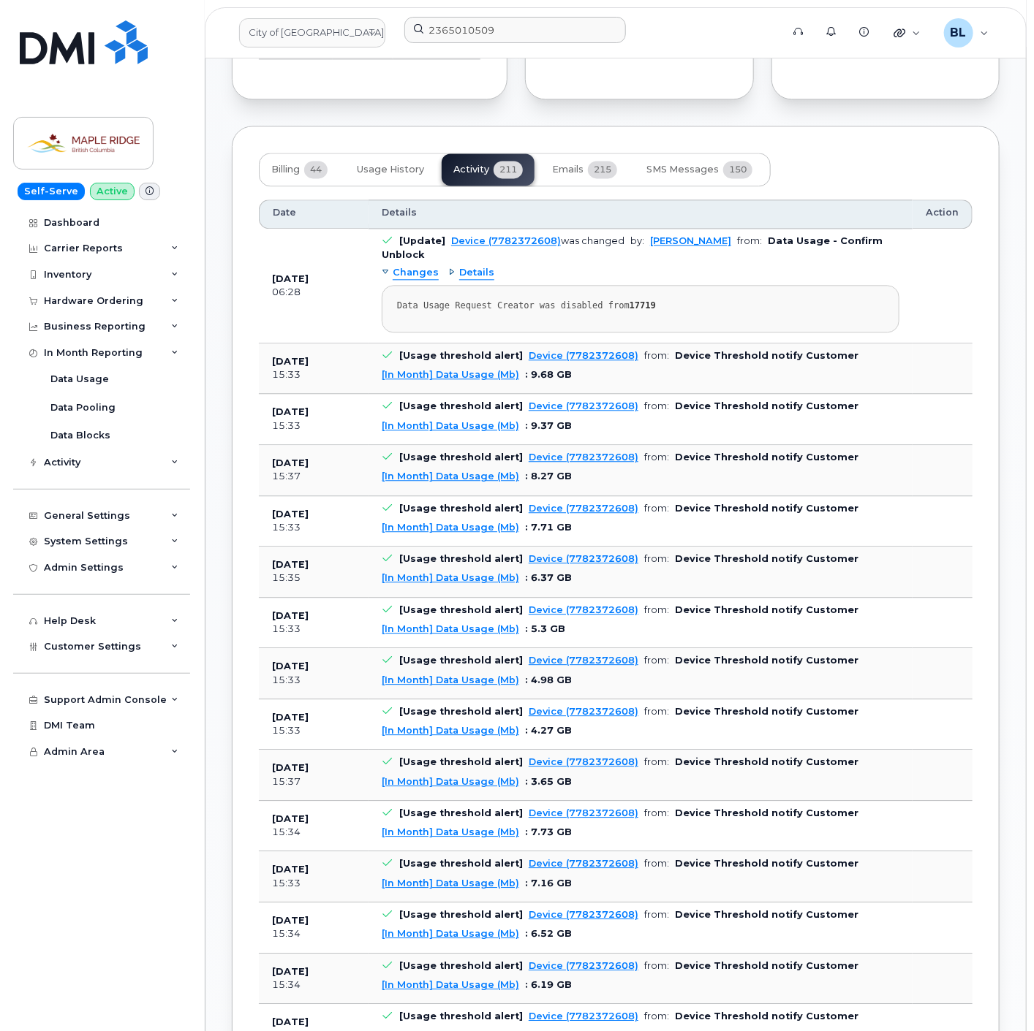
scroll to position [1072, 0]
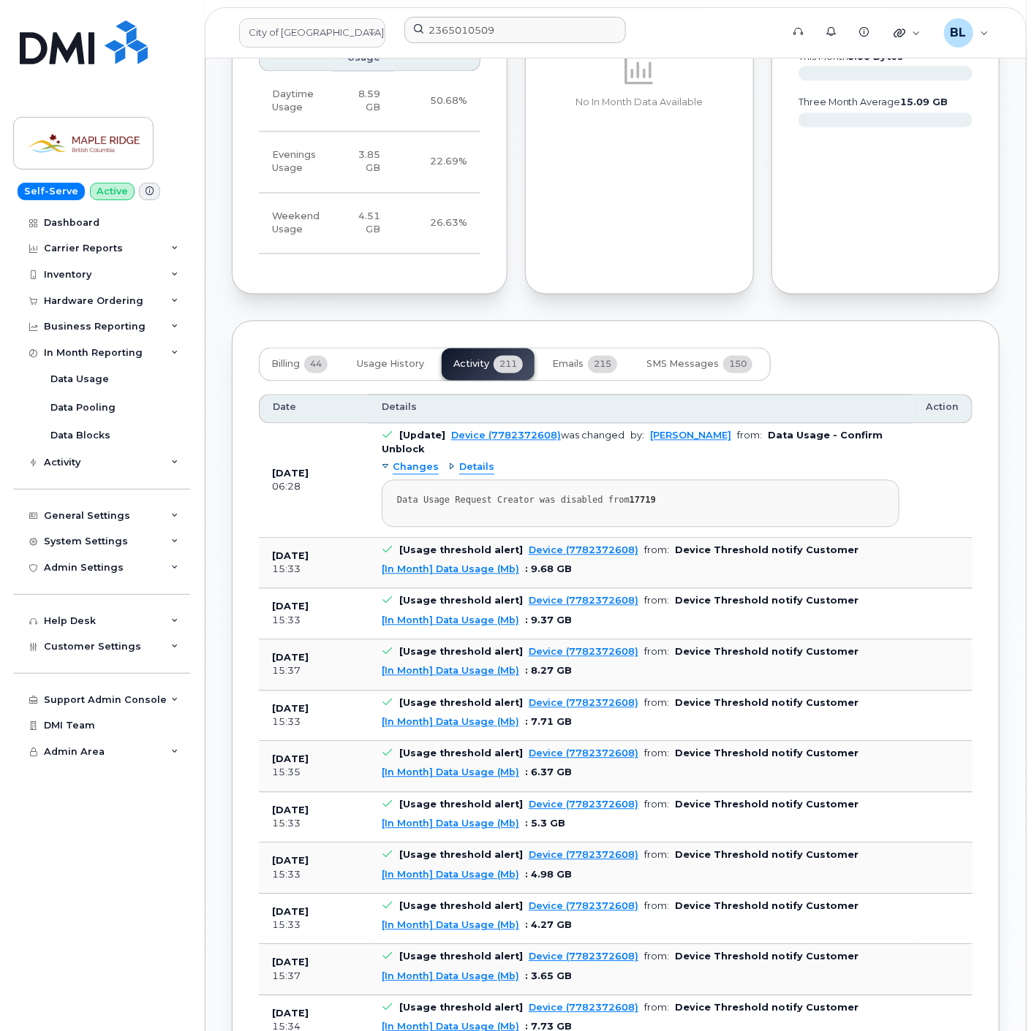
click at [397, 457] on div "Changes Details Data Usage Request Creator was disabled from 17719" at bounding box center [641, 492] width 518 height 71
click at [390, 461] on div "Changes" at bounding box center [410, 468] width 57 height 14
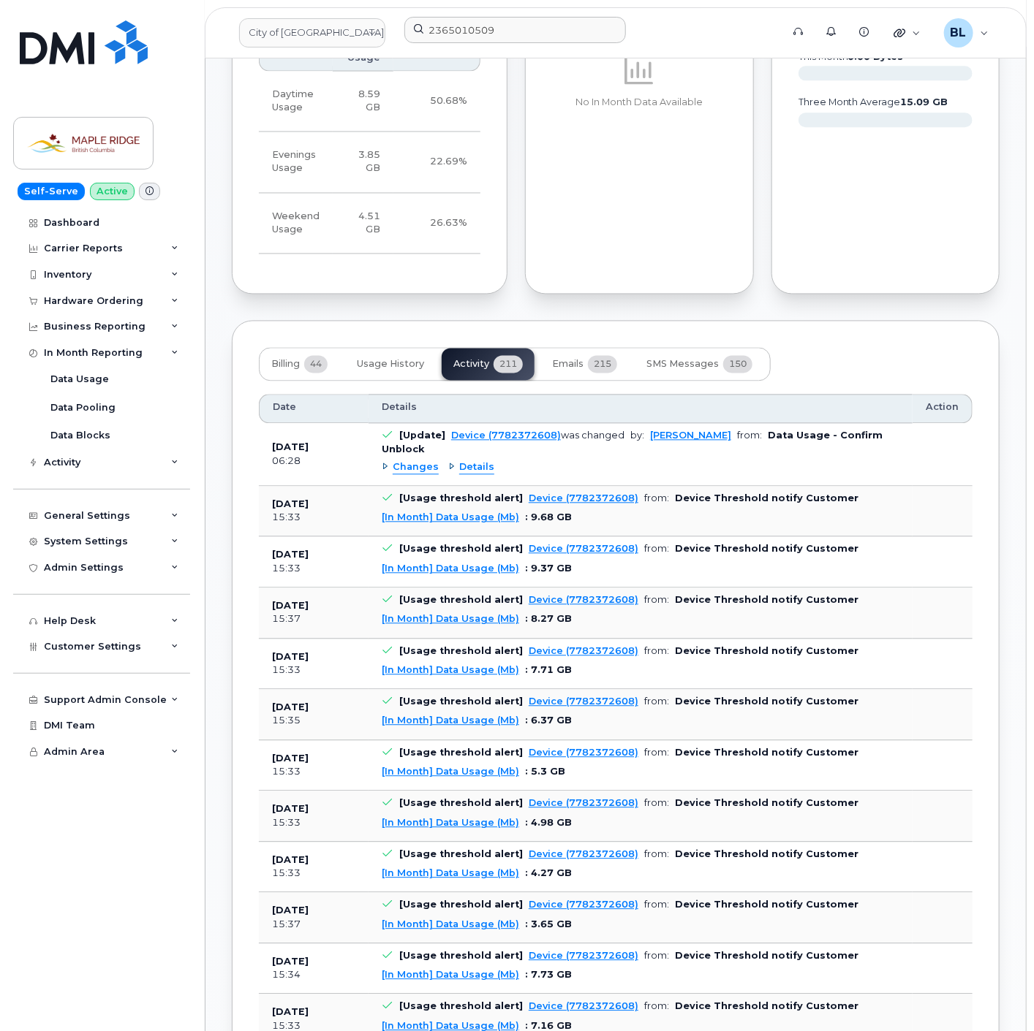
click at [459, 461] on span "Details" at bounding box center [476, 468] width 35 height 14
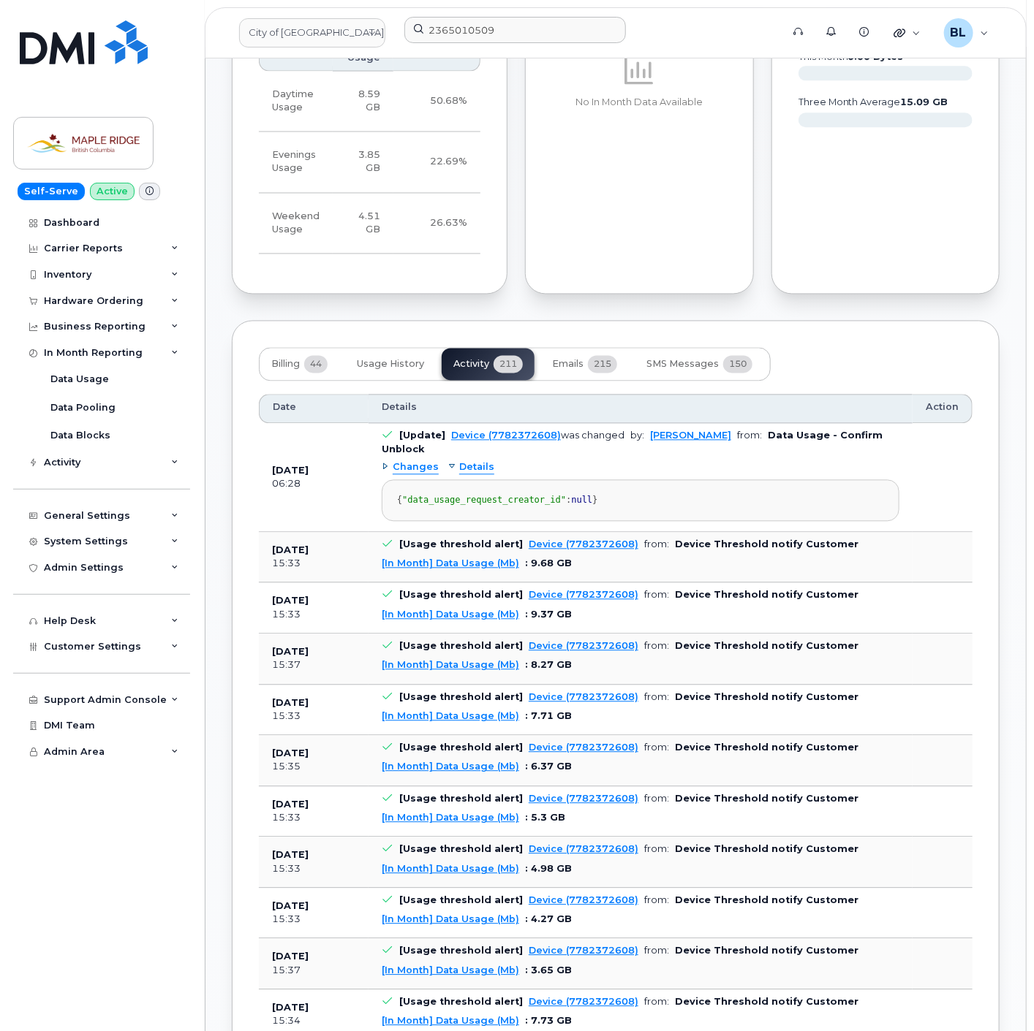
click at [405, 457] on div "Changes Details { "data_usage_request_creator_id" : null }" at bounding box center [641, 489] width 518 height 65
click at [411, 461] on span "Changes" at bounding box center [416, 468] width 46 height 14
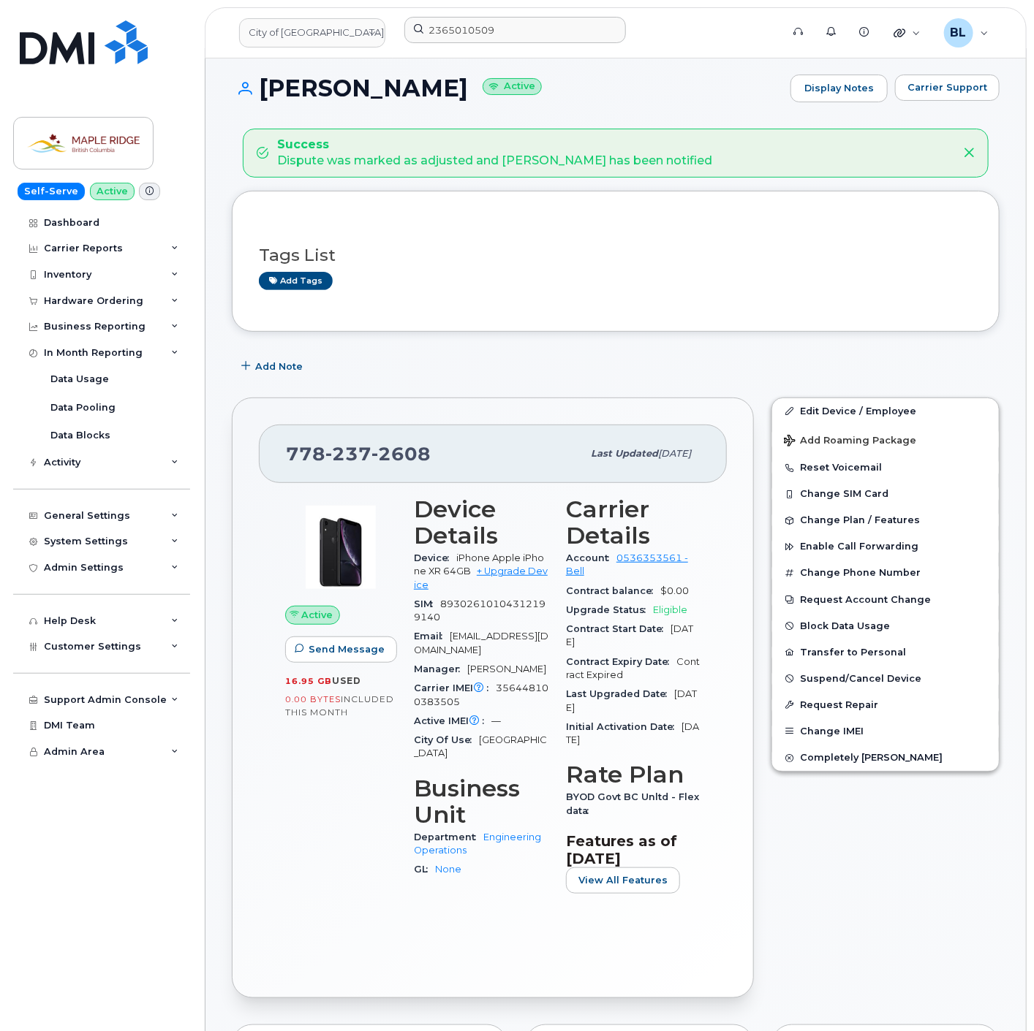
scroll to position [0, 0]
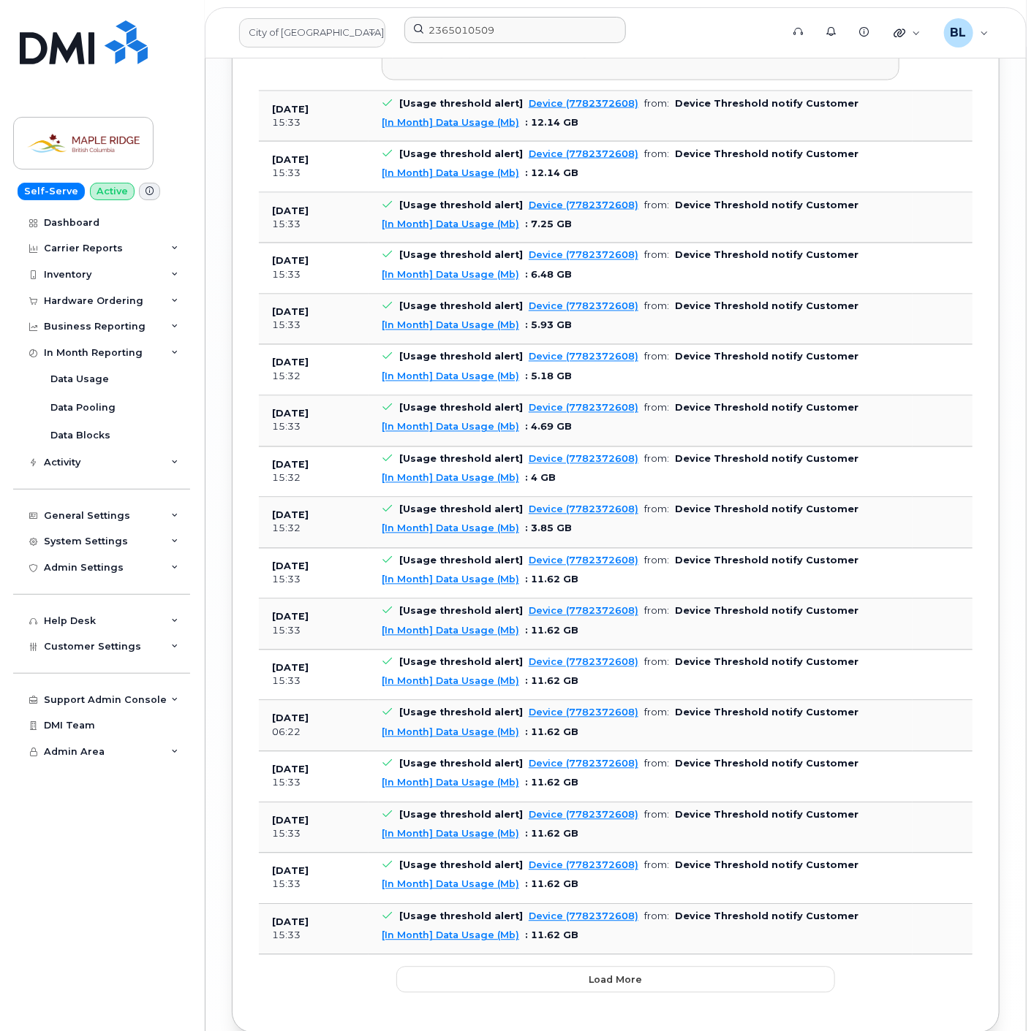
scroll to position [3335, 0]
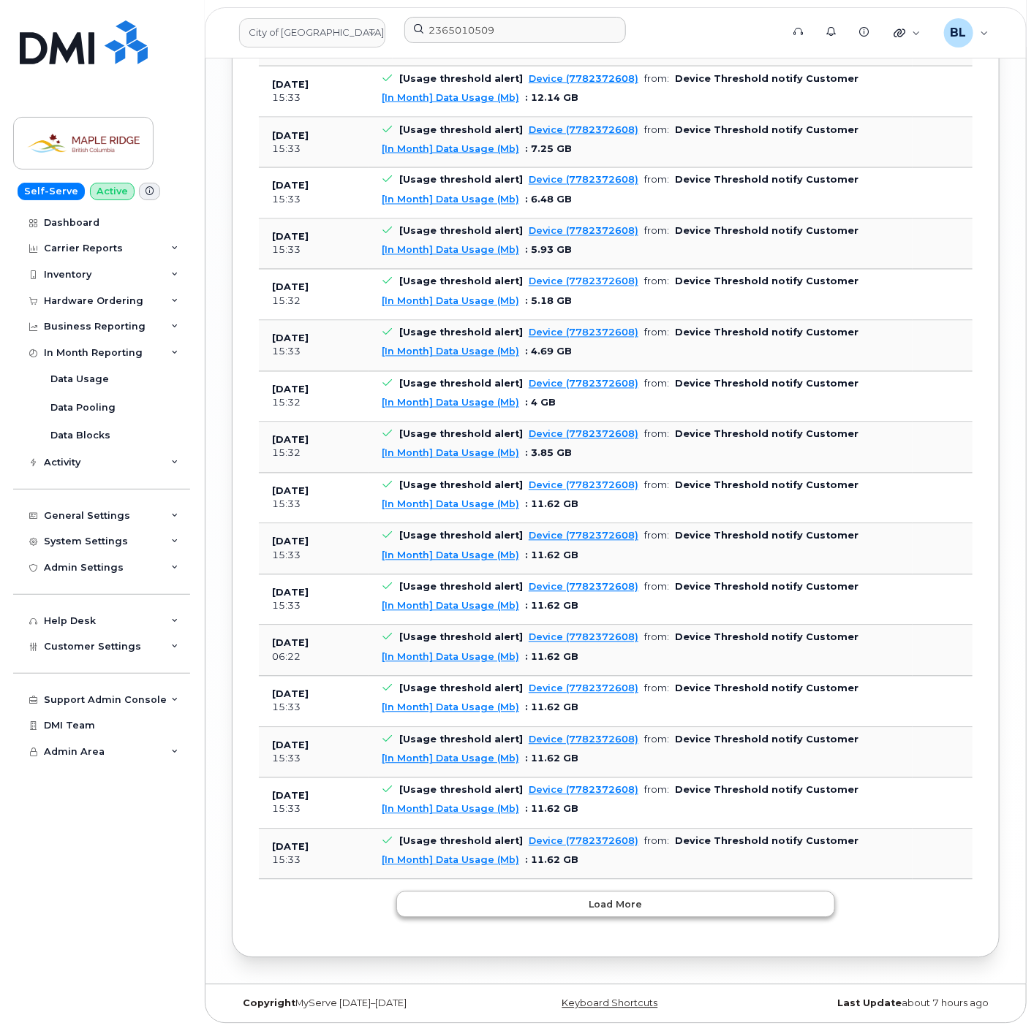
drag, startPoint x: 572, startPoint y: 918, endPoint x: 574, endPoint y: 911, distance: 7.6
click at [580, 901] on button "Load more" at bounding box center [615, 905] width 439 height 26
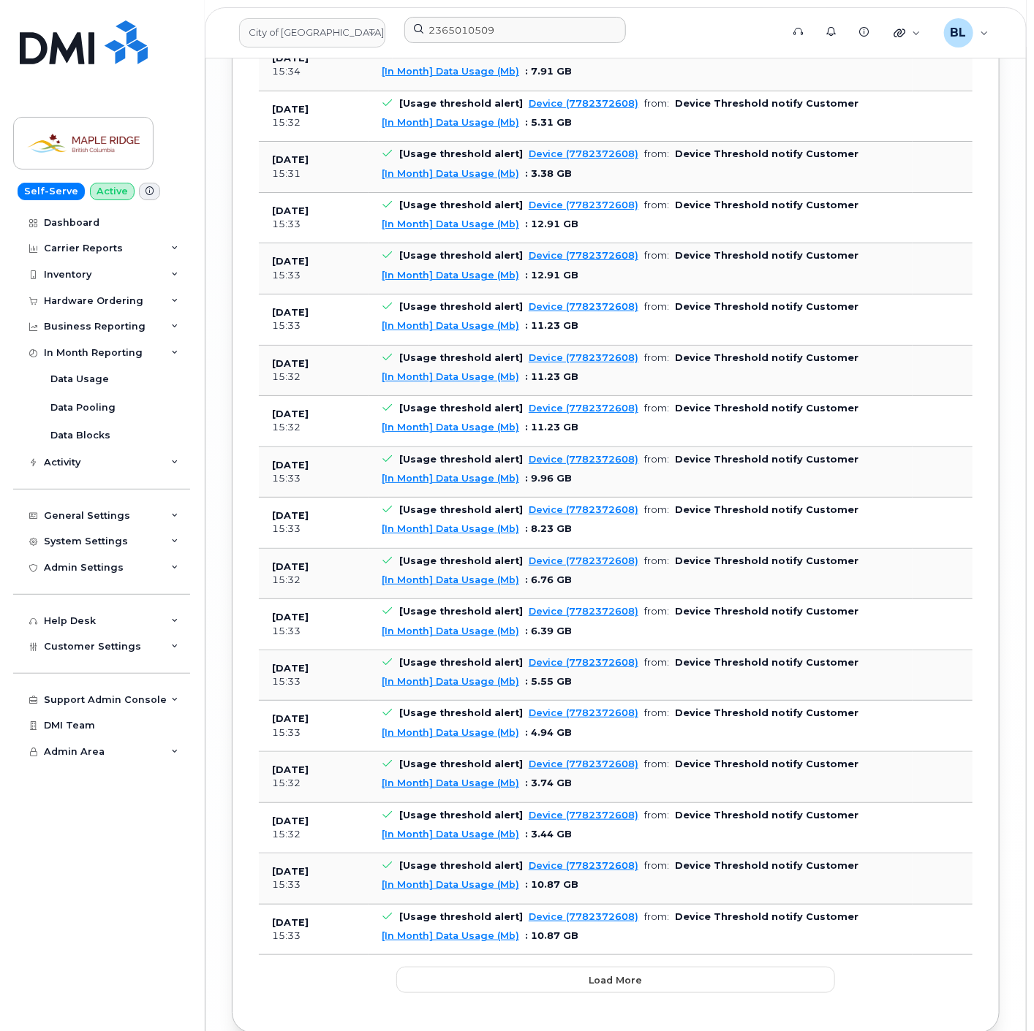
scroll to position [4607, 0]
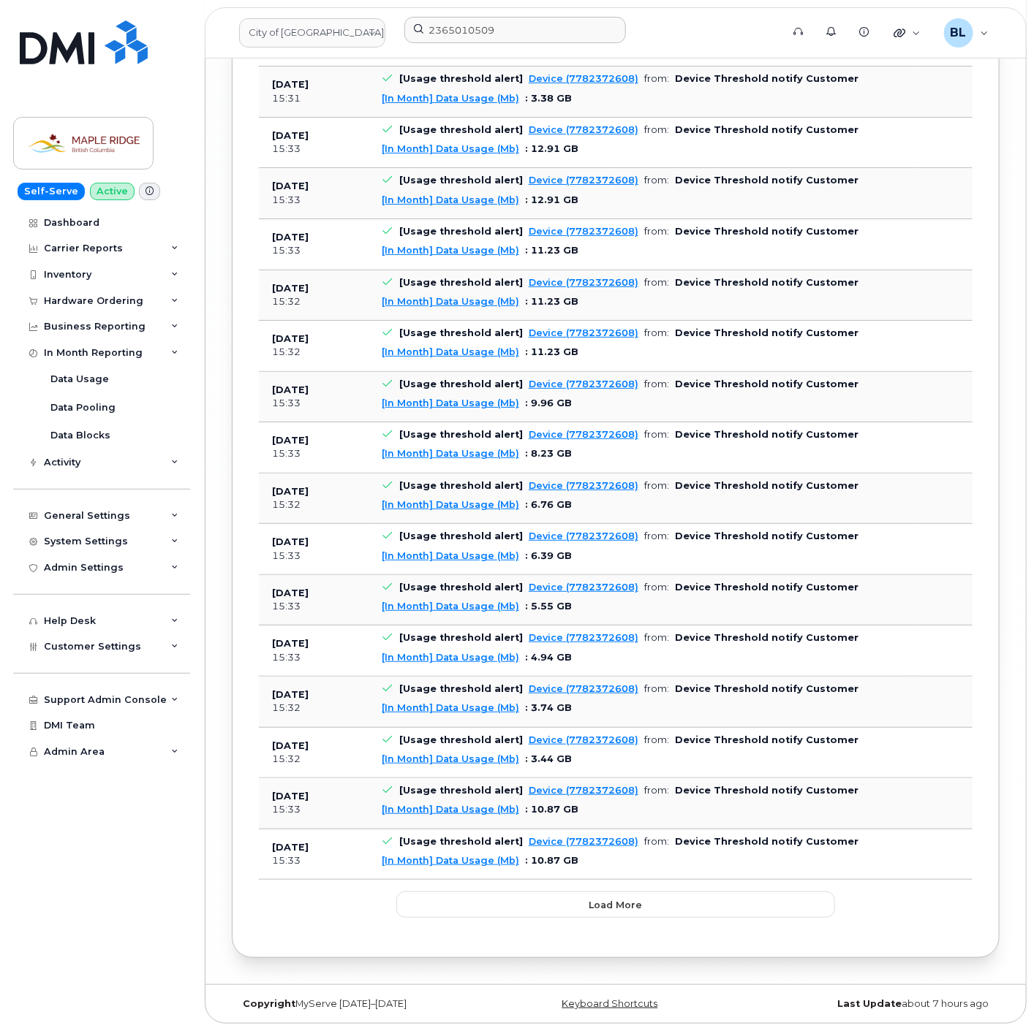
click at [552, 906] on button "Load more" at bounding box center [615, 905] width 439 height 26
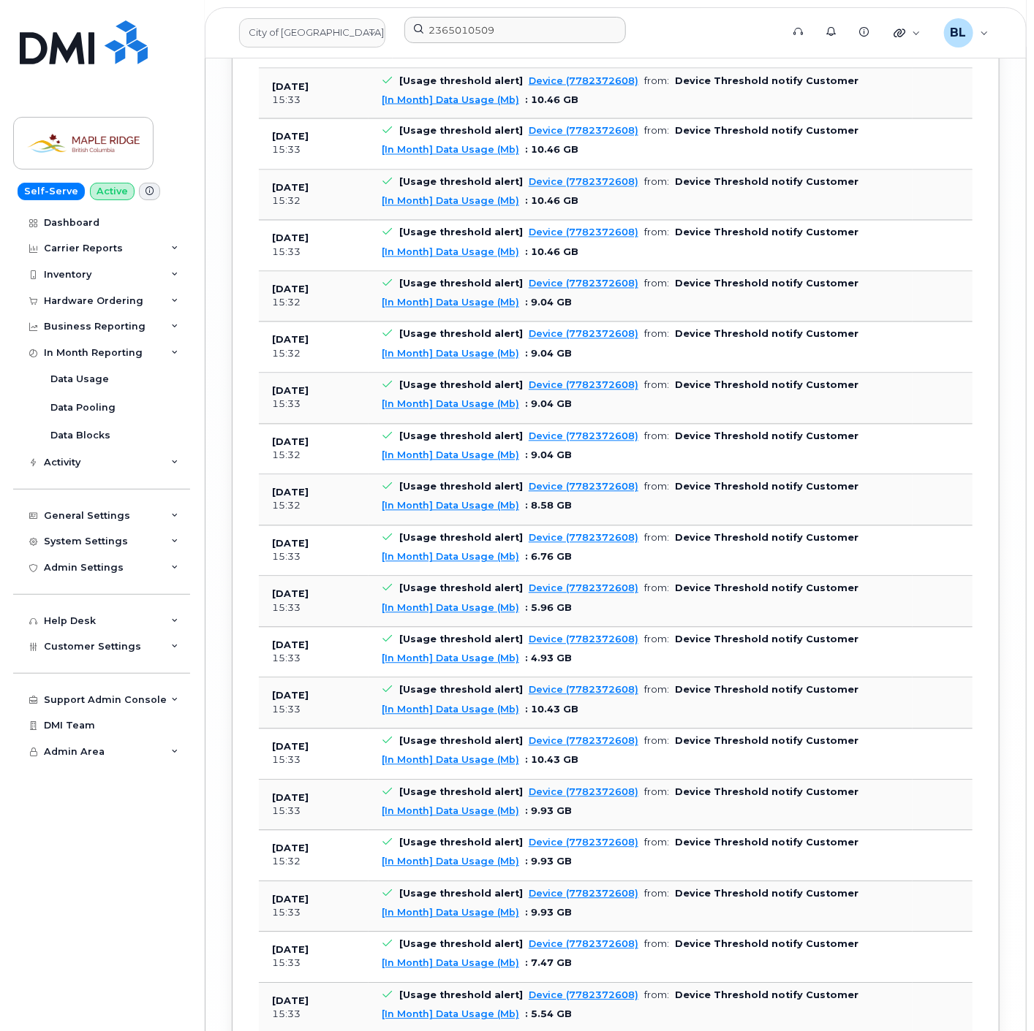
scroll to position [5879, 0]
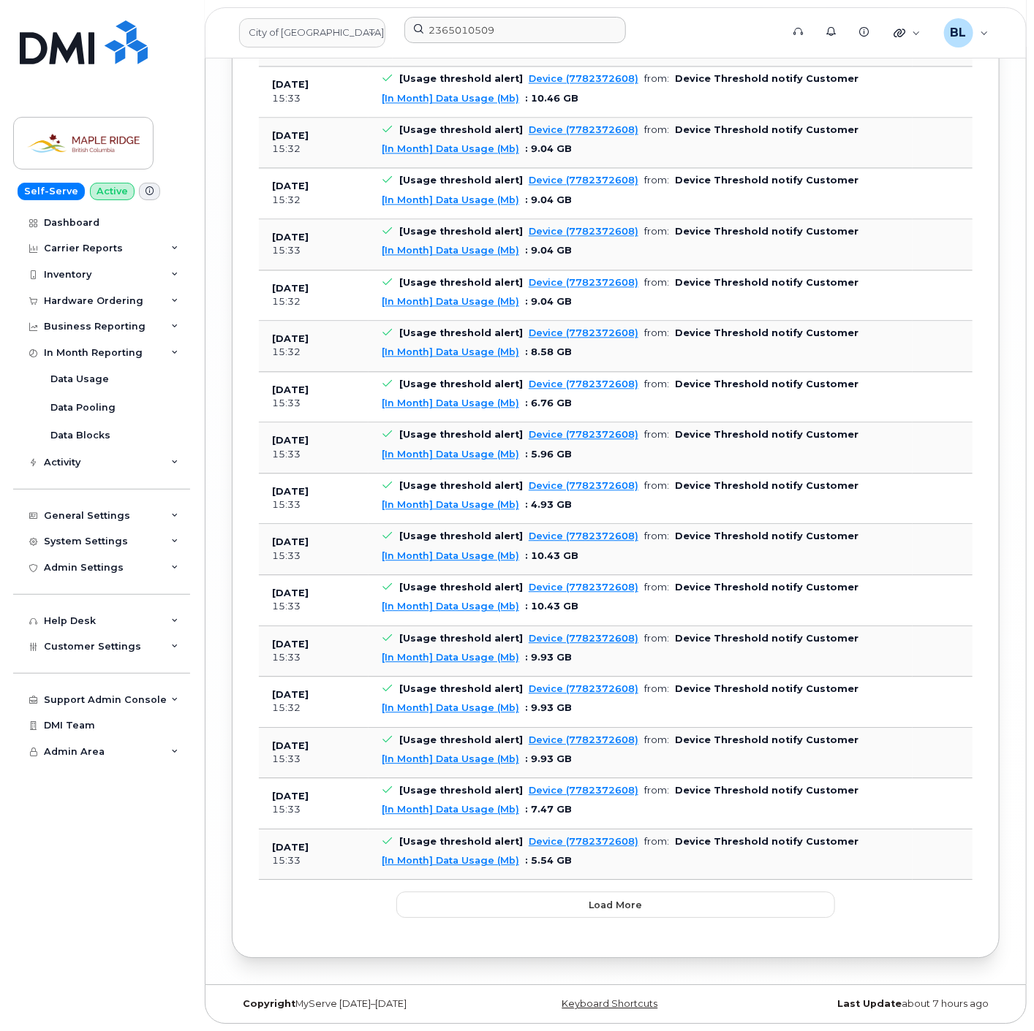
click at [576, 905] on button "Load more" at bounding box center [615, 905] width 439 height 26
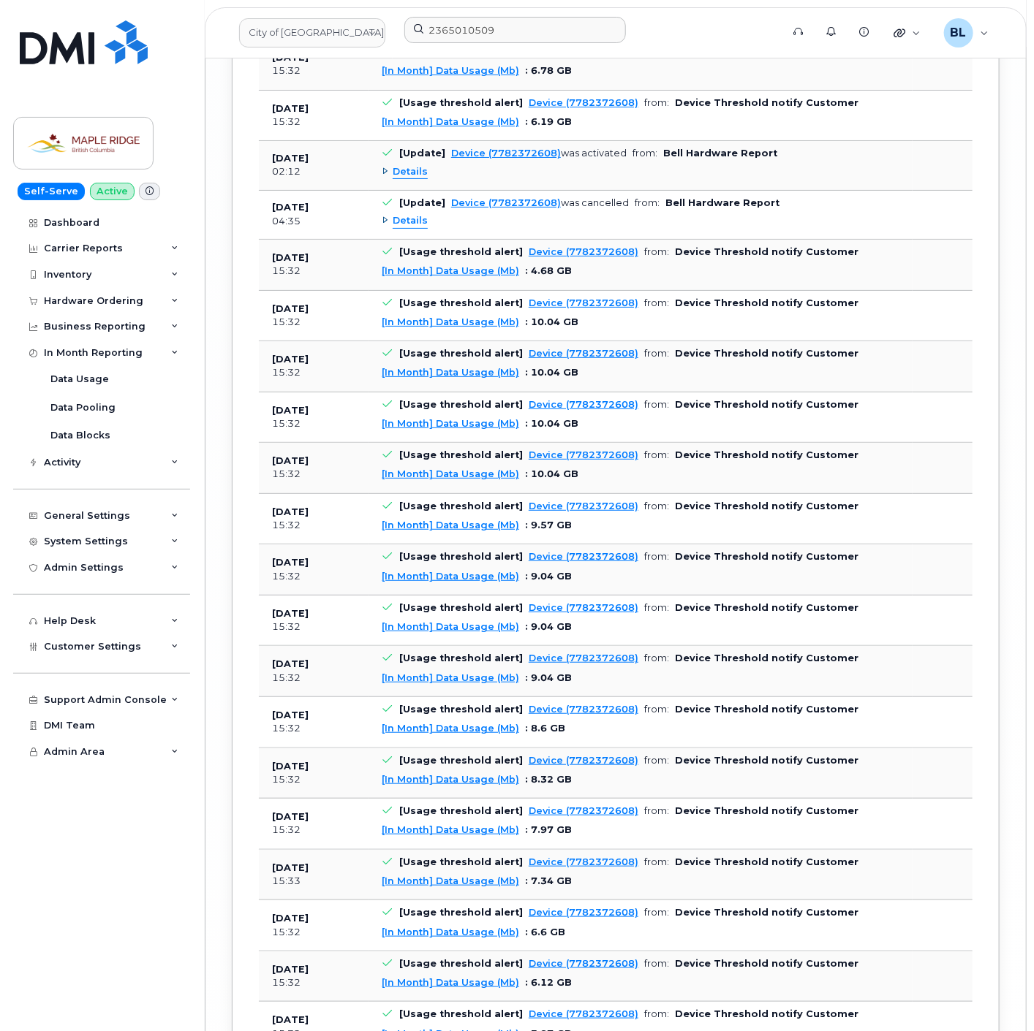
scroll to position [7146, 0]
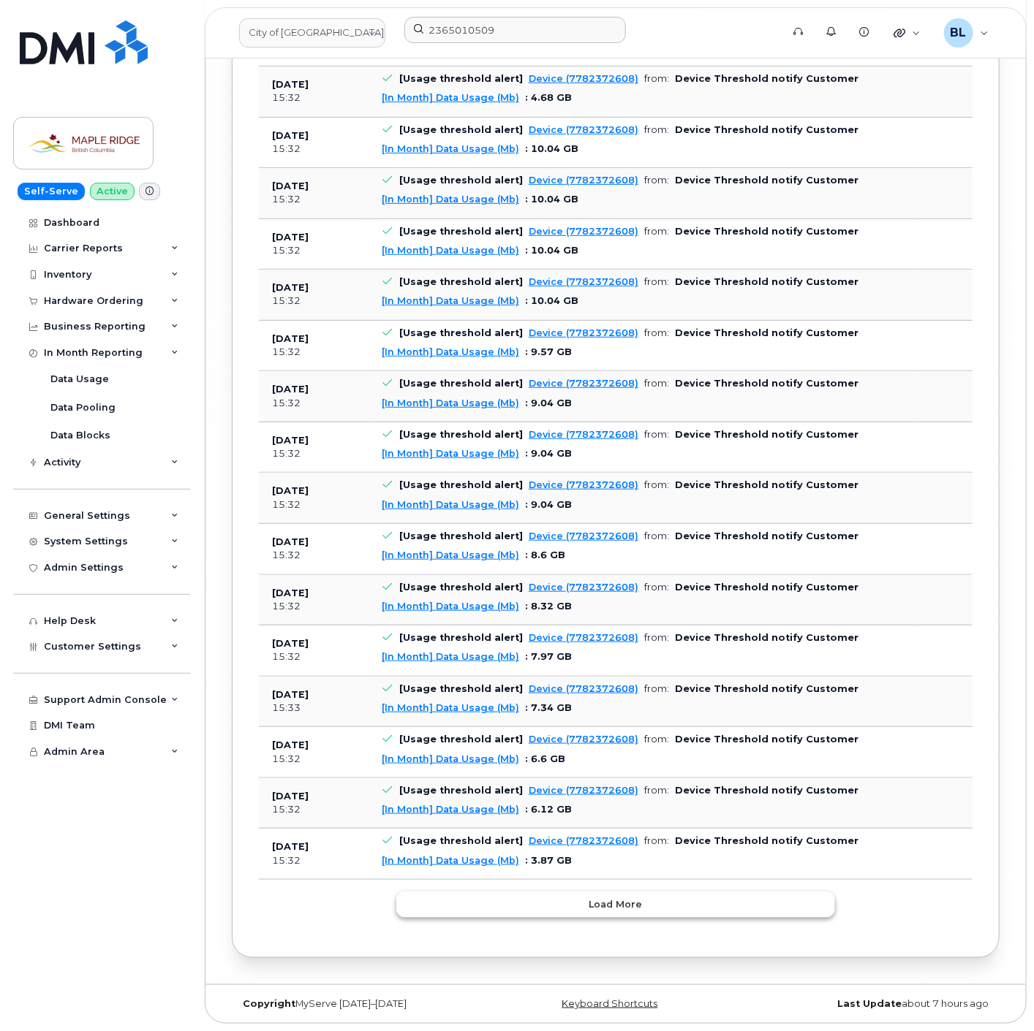
click at [605, 899] on span "Load more" at bounding box center [615, 905] width 53 height 14
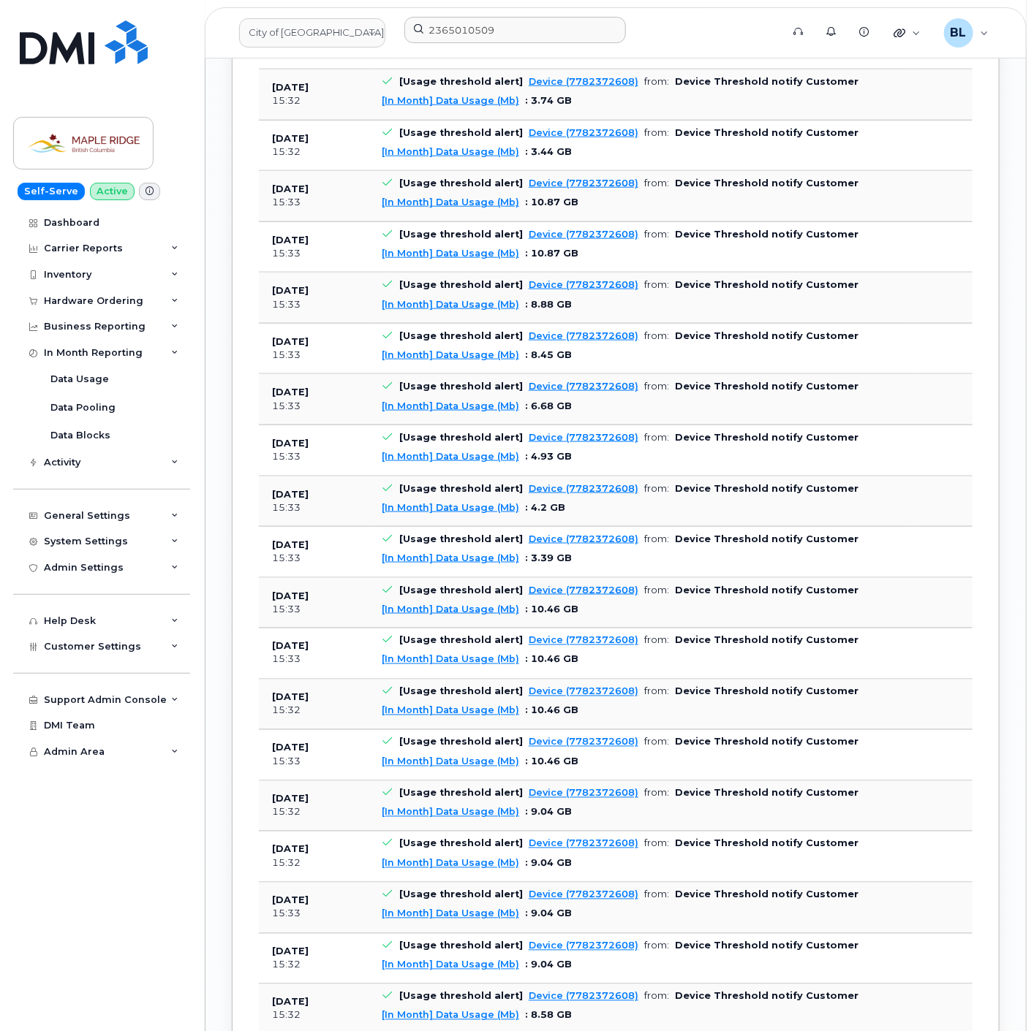
scroll to position [0, 0]
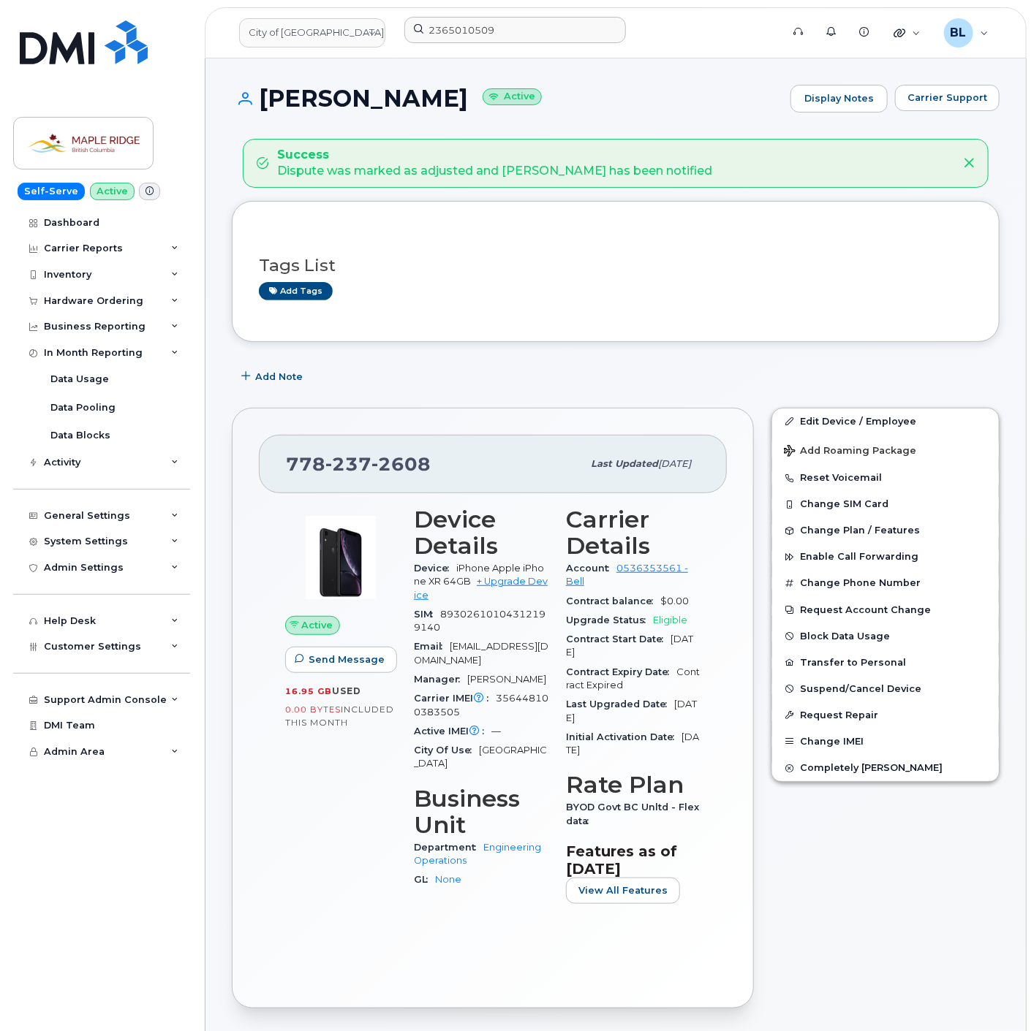
drag, startPoint x: 306, startPoint y: 751, endPoint x: 428, endPoint y: -99, distance: 858.2
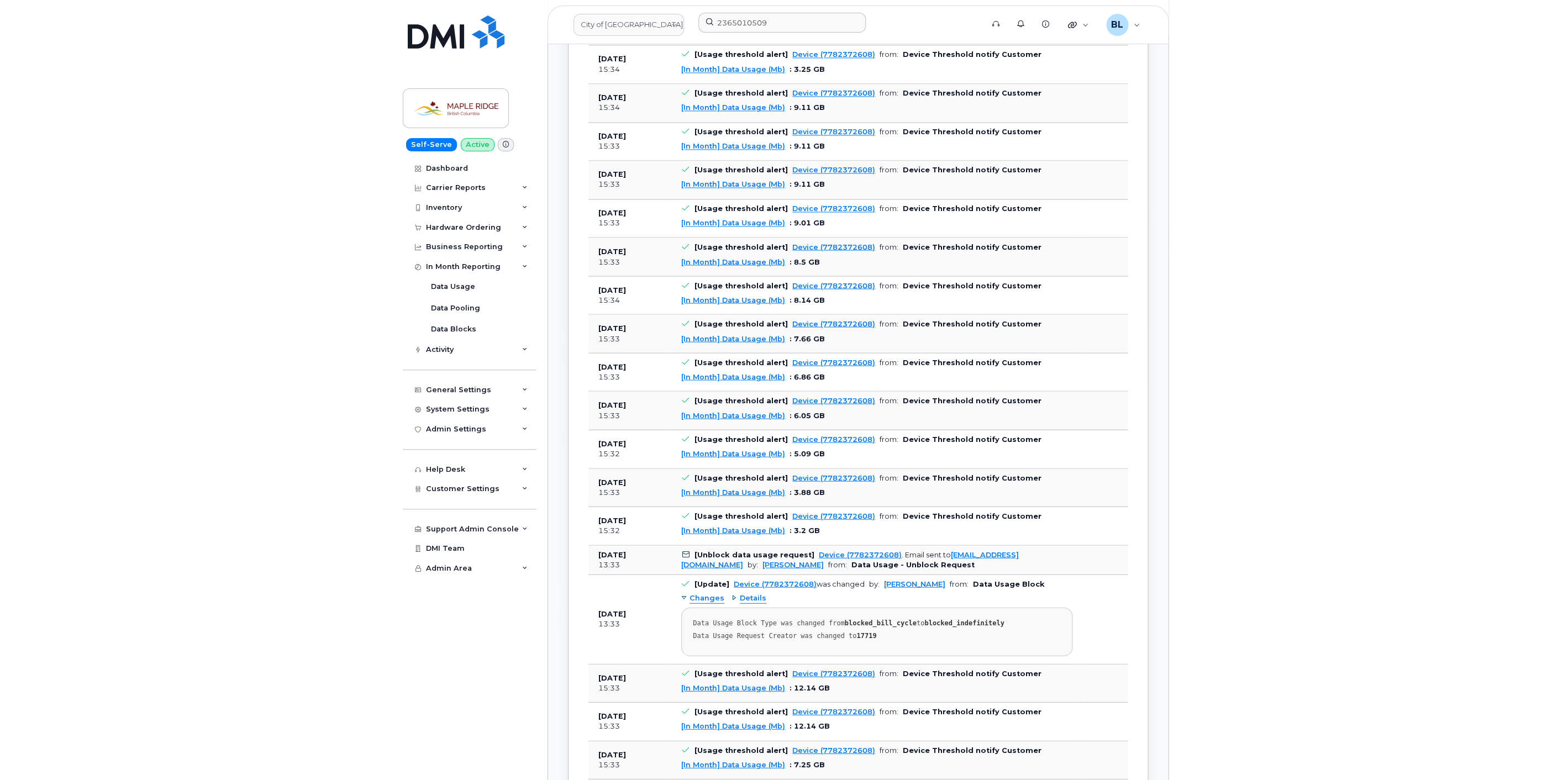
scroll to position [2128, 0]
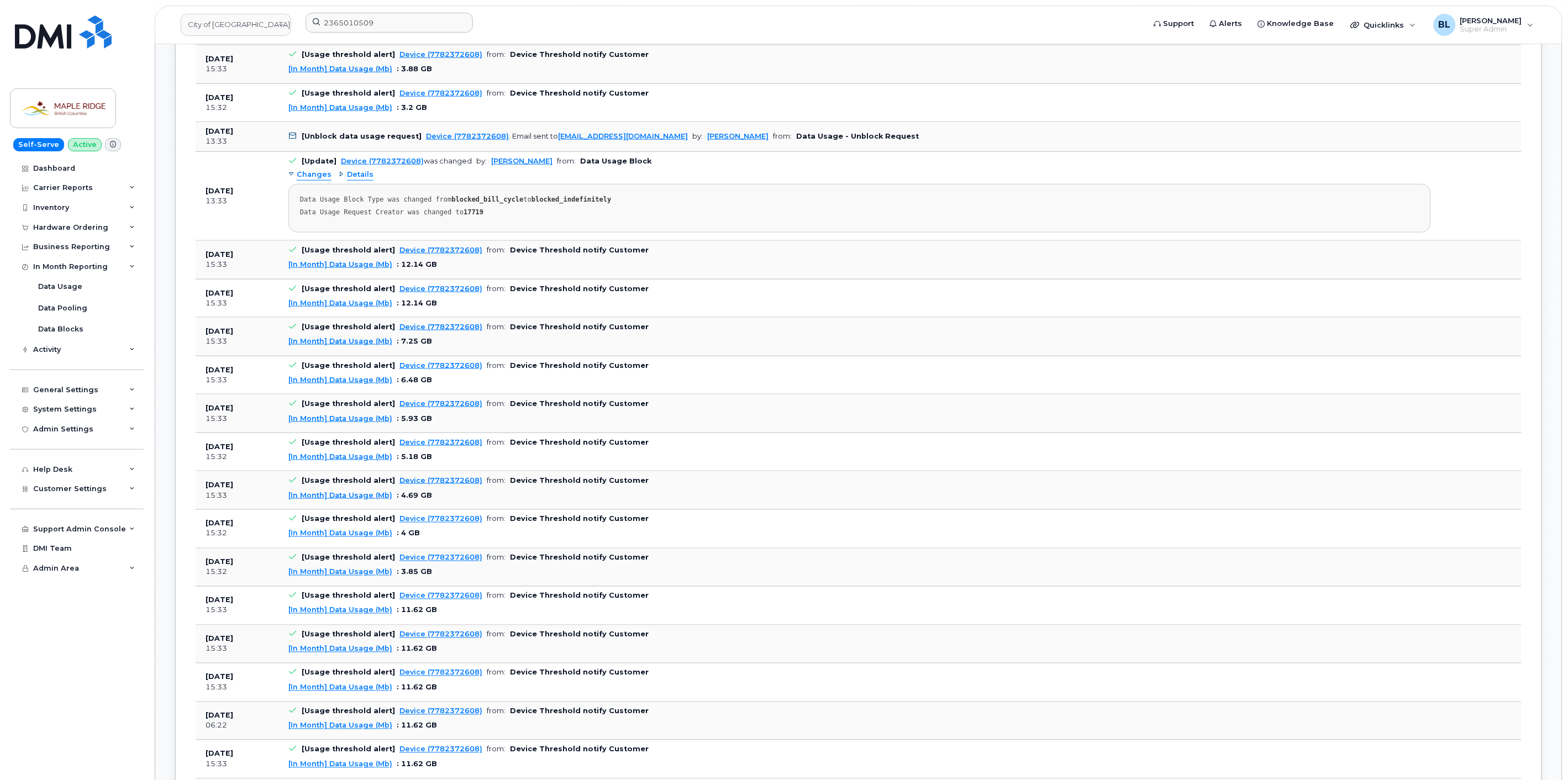
click at [348, 180] on span "Details" at bounding box center [360, 175] width 26 height 11
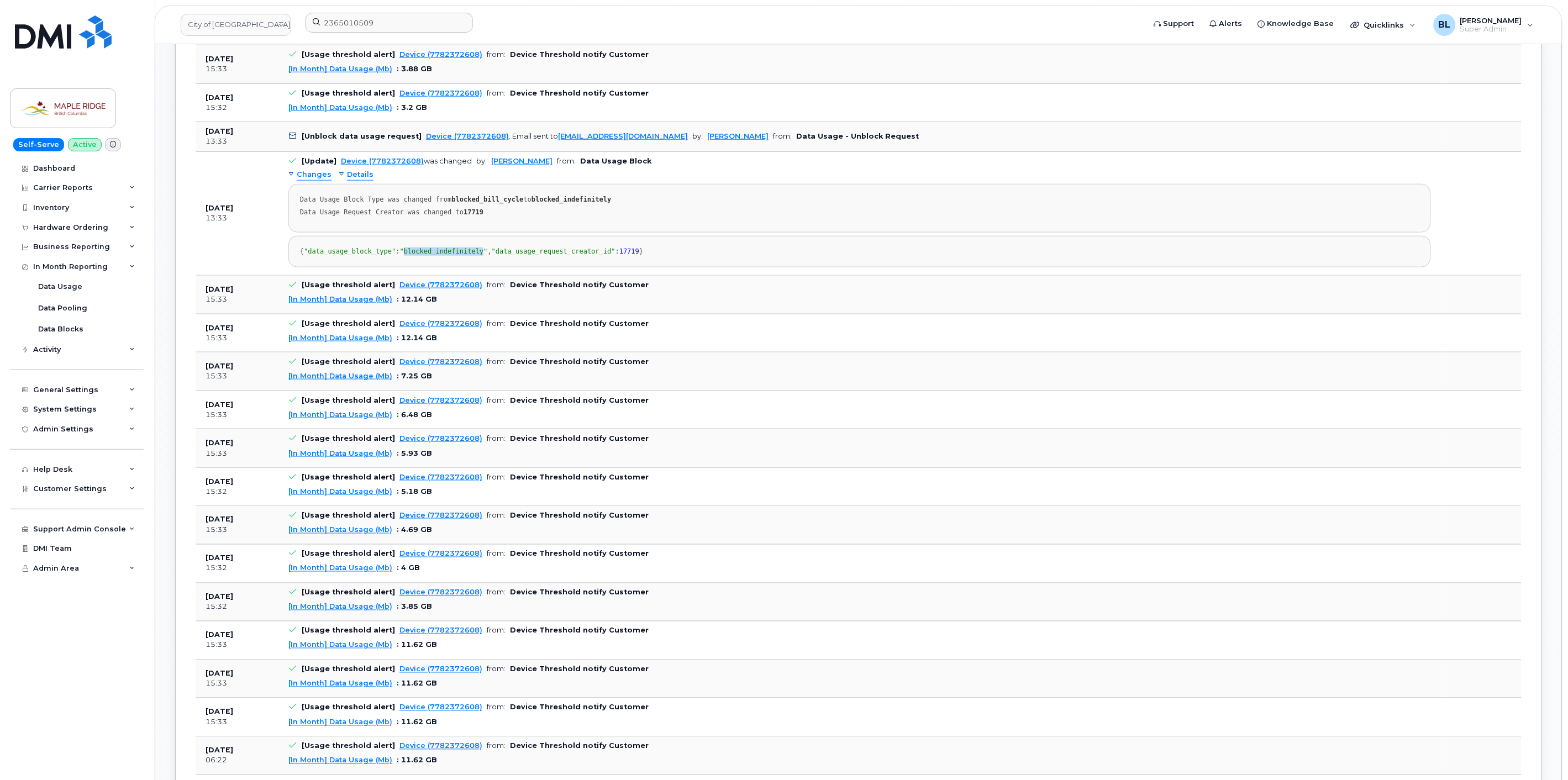
drag, startPoint x: 401, startPoint y: 278, endPoint x: 475, endPoint y: 274, distance: 74.1
click at [475, 255] on span ""blocked_indefinitely"" at bounding box center [444, 251] width 88 height 8
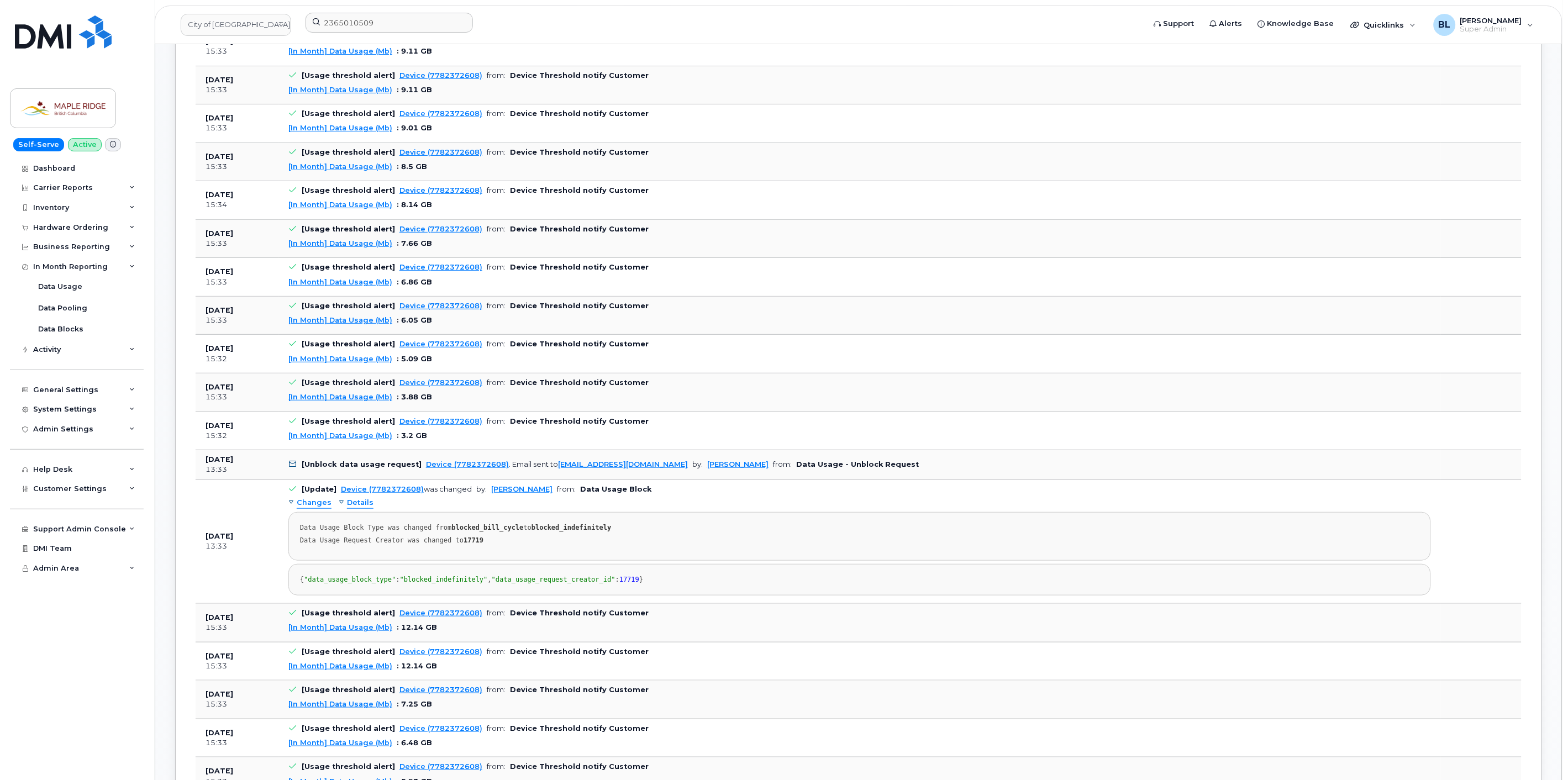
scroll to position [0, 0]
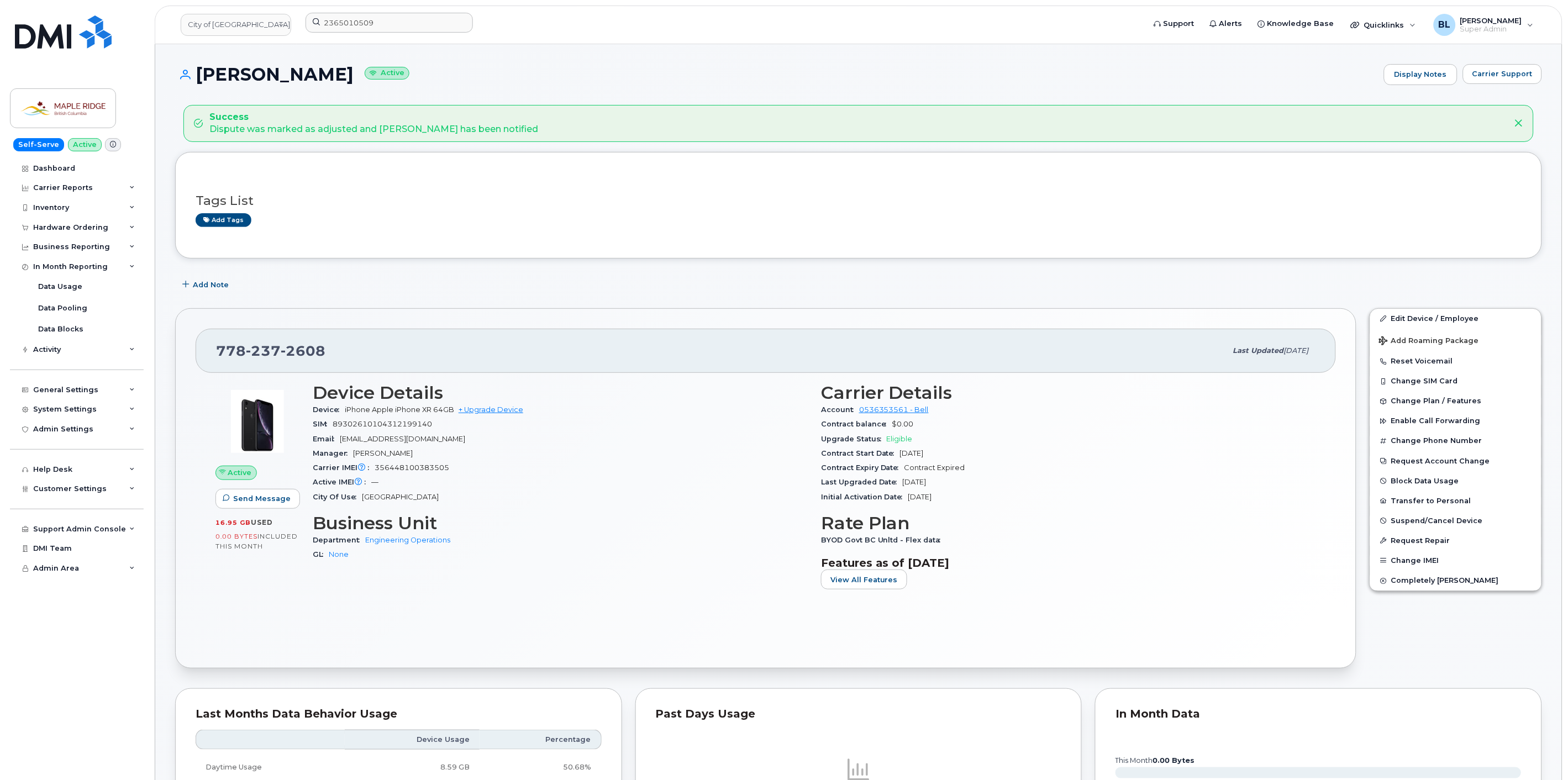
drag, startPoint x: 1137, startPoint y: 444, endPoint x: 1288, endPoint y: 64, distance: 408.9
click at [1431, 478] on button "Block Data Usage" at bounding box center [1455, 481] width 172 height 20
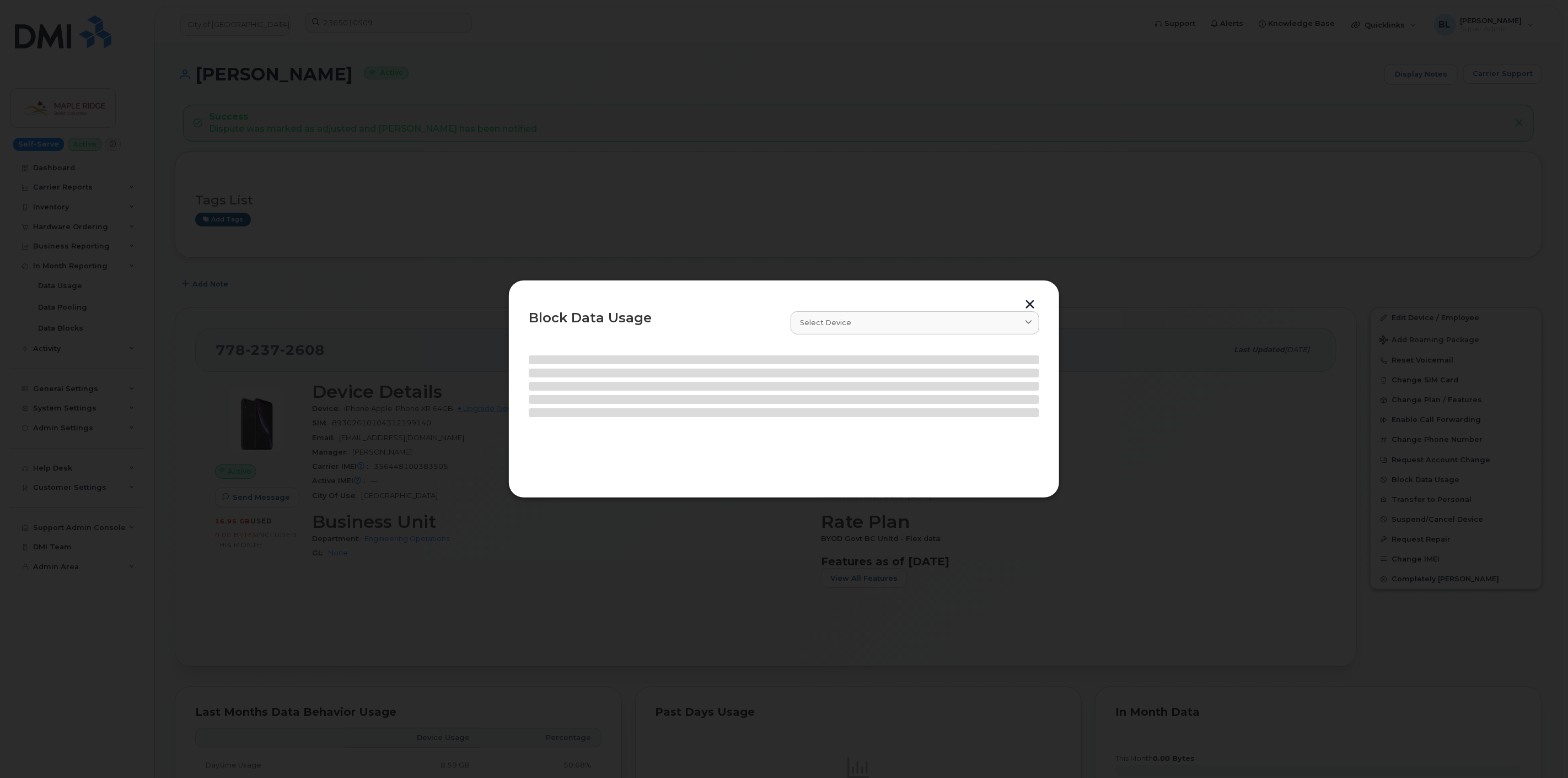
select select
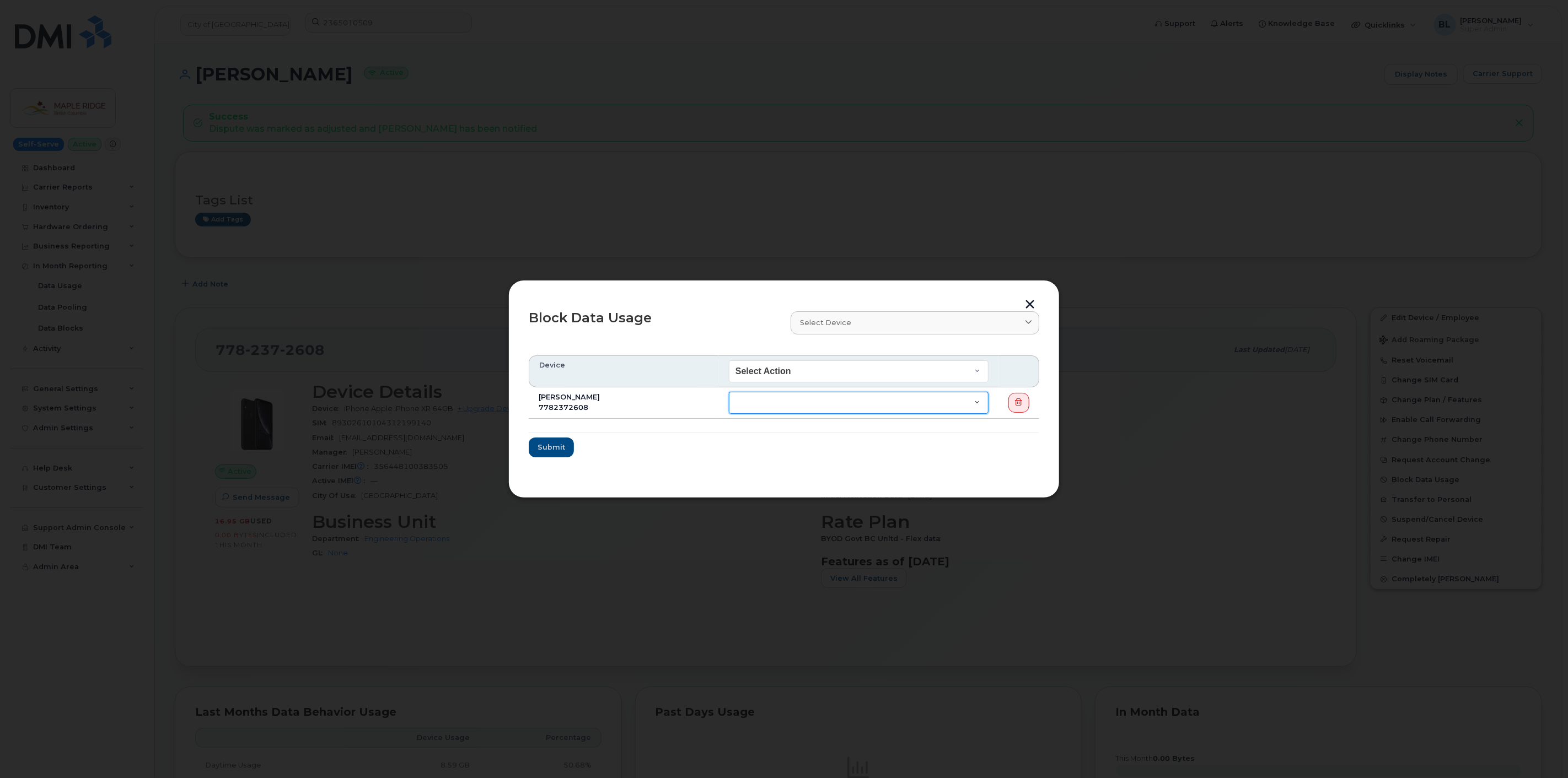
click at [829, 404] on select "End of Bill Cycle Indefinitely" at bounding box center [858, 403] width 259 height 22
click at [359, 417] on div at bounding box center [784, 389] width 1568 height 778
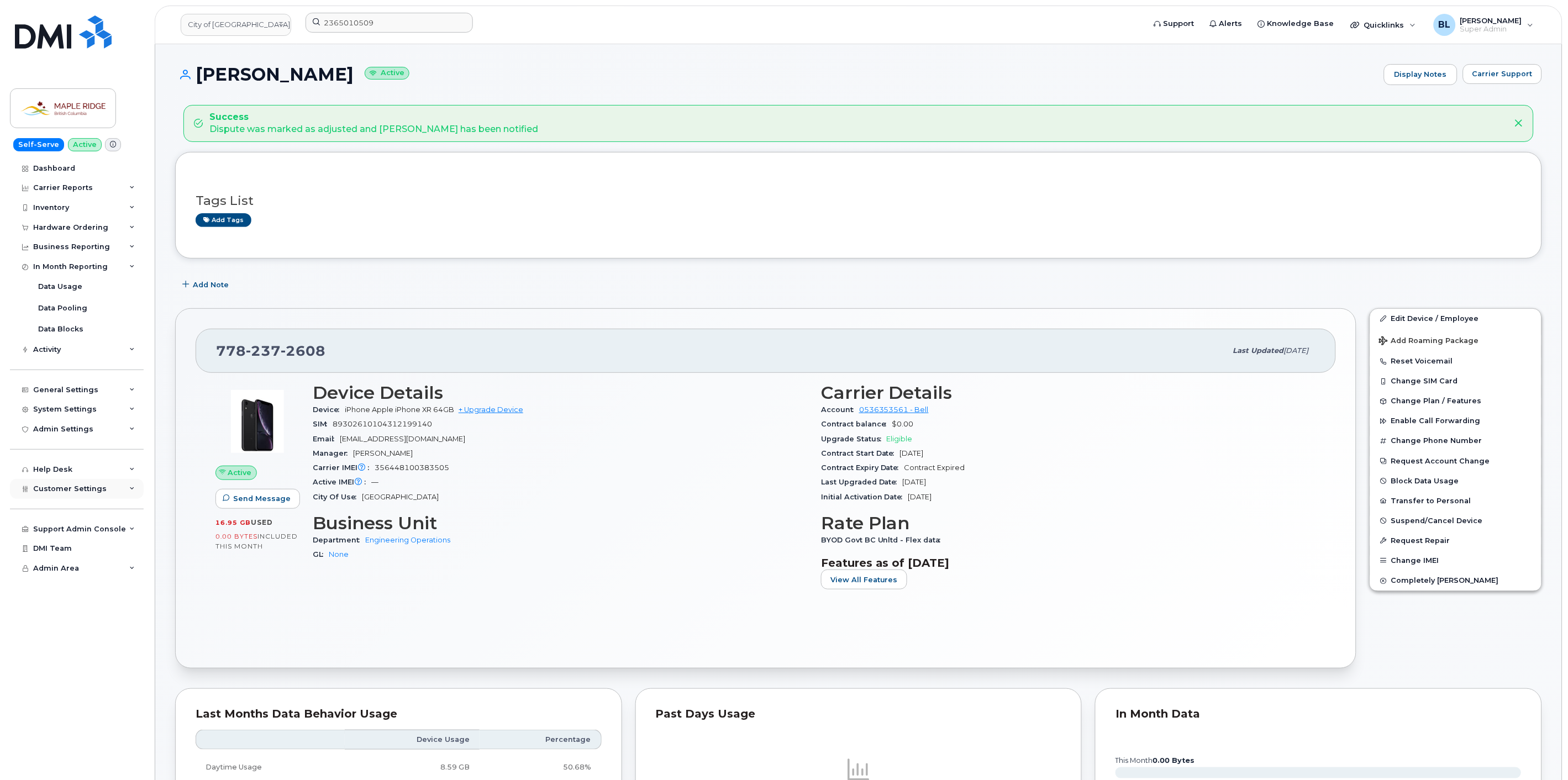
click at [100, 485] on span "Customer Settings" at bounding box center [70, 488] width 73 height 8
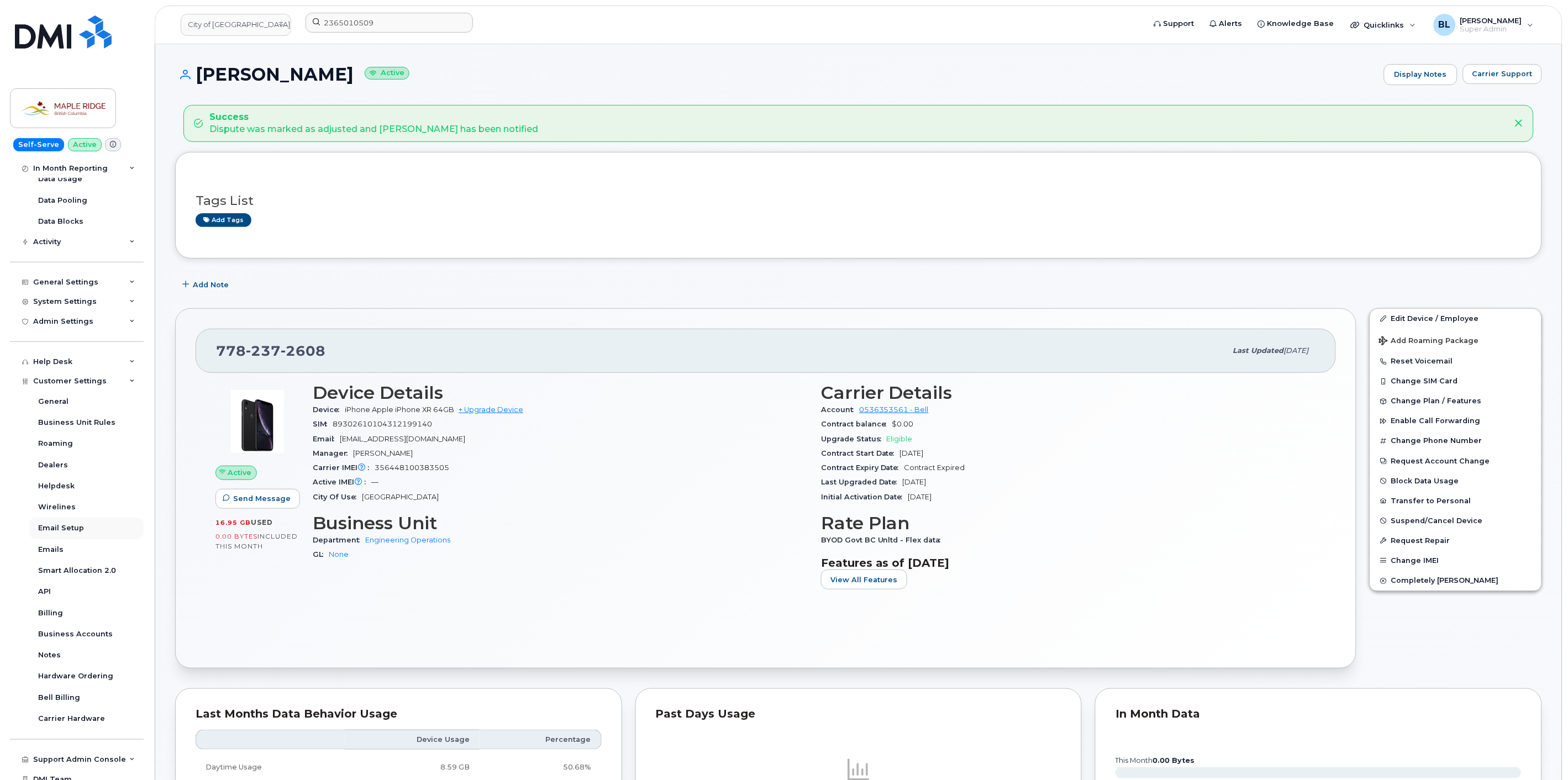
scroll to position [135, 0]
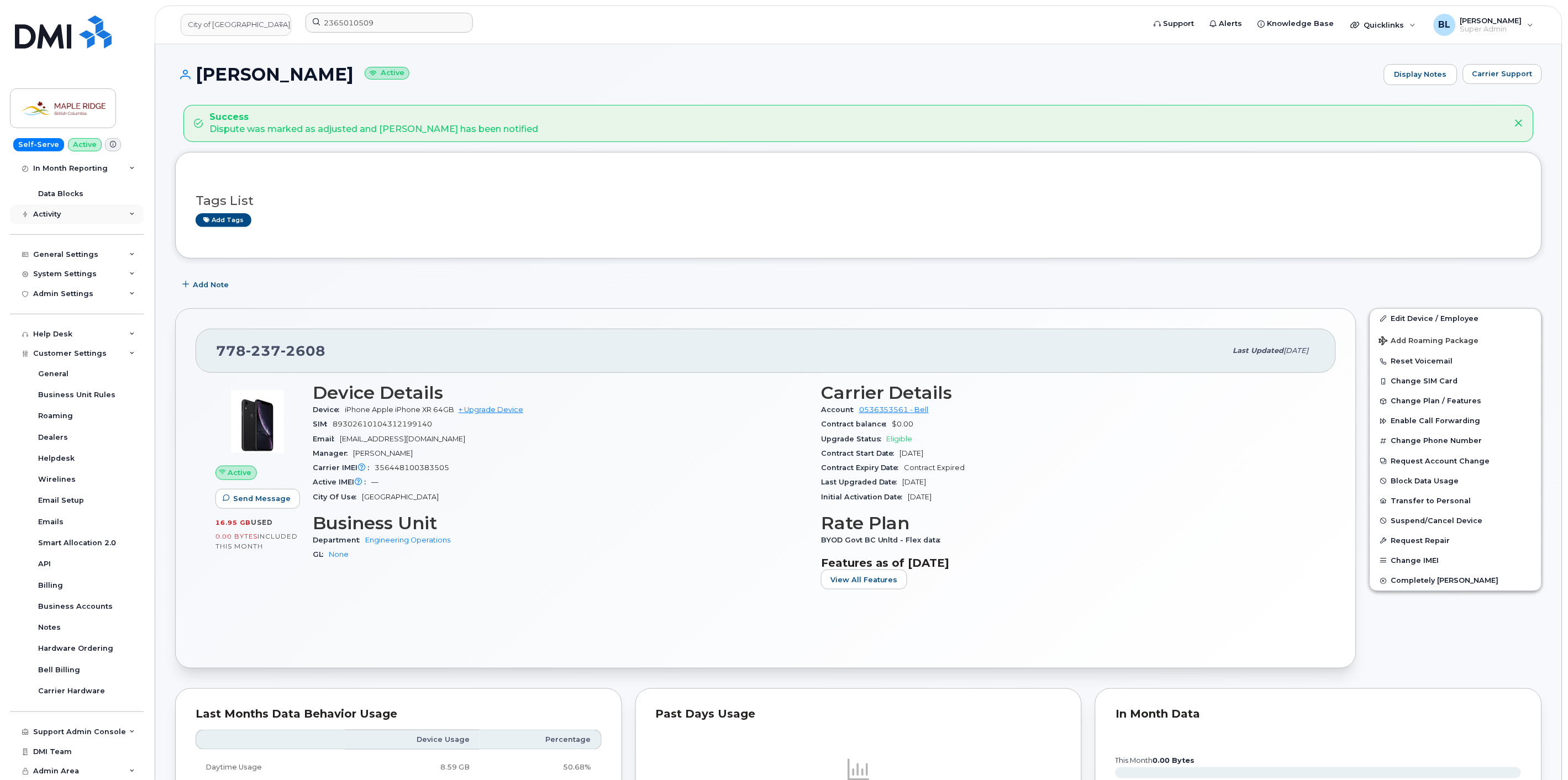
click at [76, 355] on span "Customer Settings" at bounding box center [70, 353] width 73 height 8
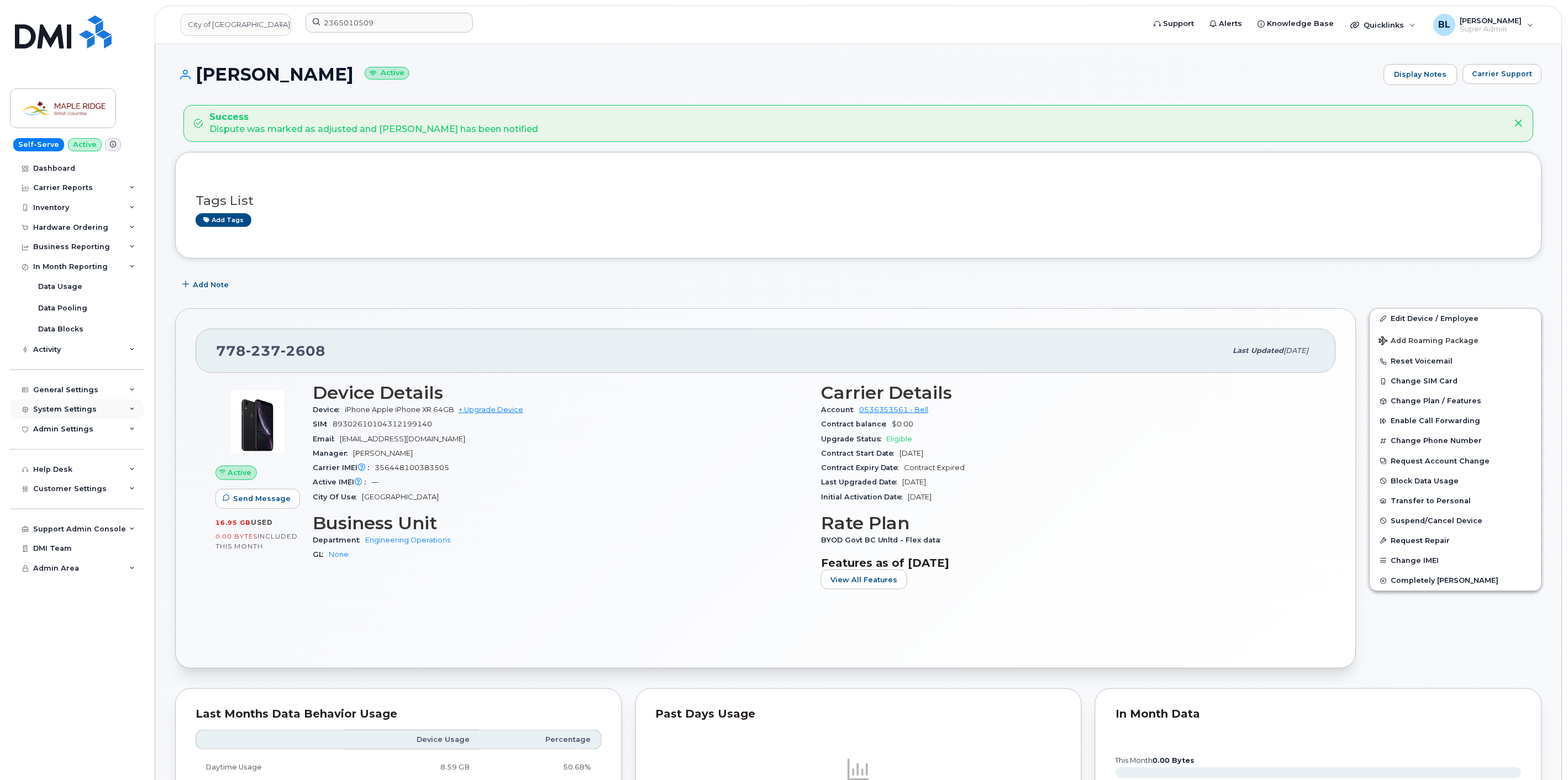
click at [114, 407] on div "System Settings" at bounding box center [76, 410] width 134 height 20
click at [114, 387] on div "General Settings" at bounding box center [76, 390] width 134 height 20
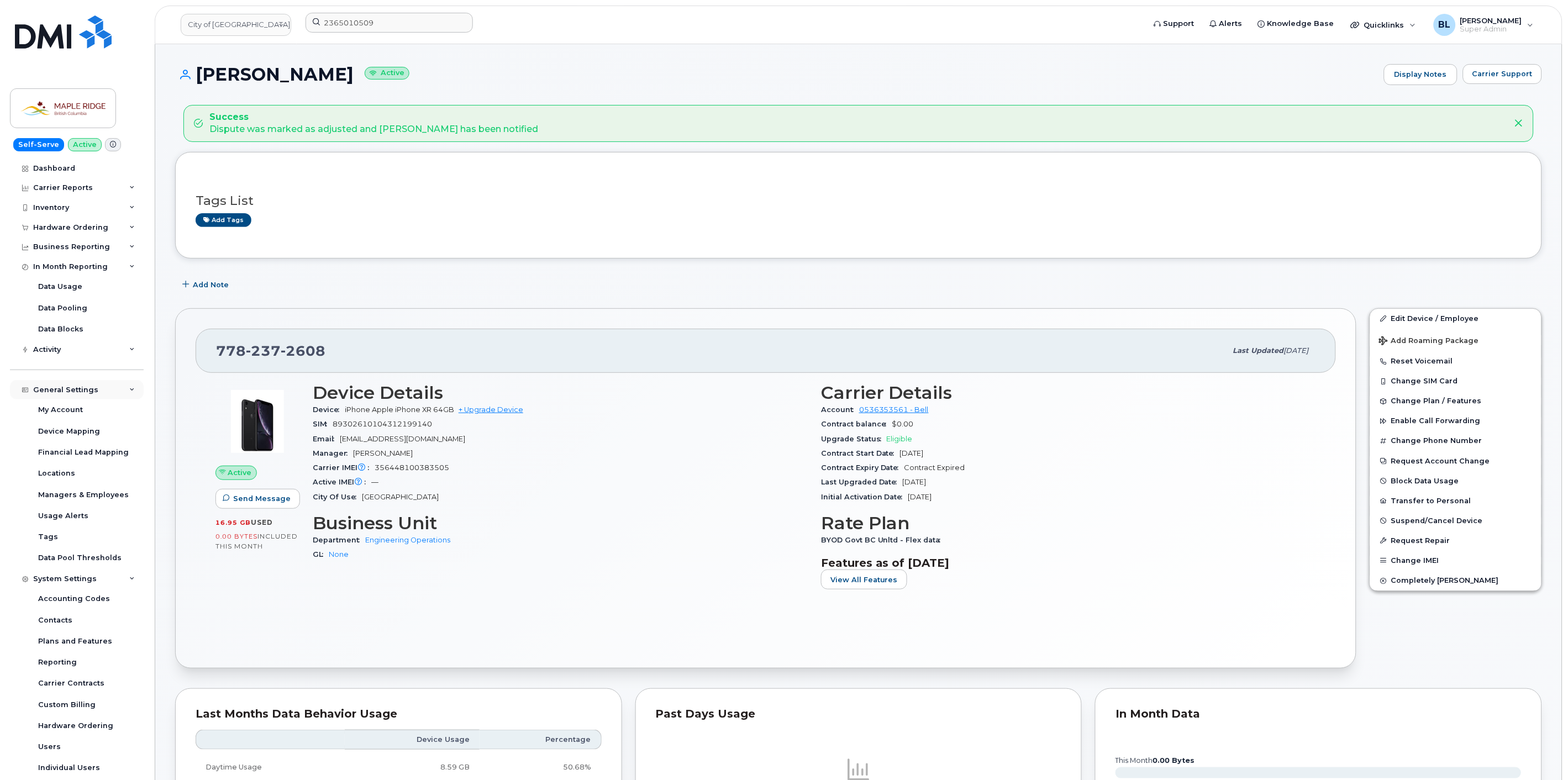
click at [114, 387] on div "General Settings" at bounding box center [76, 390] width 134 height 20
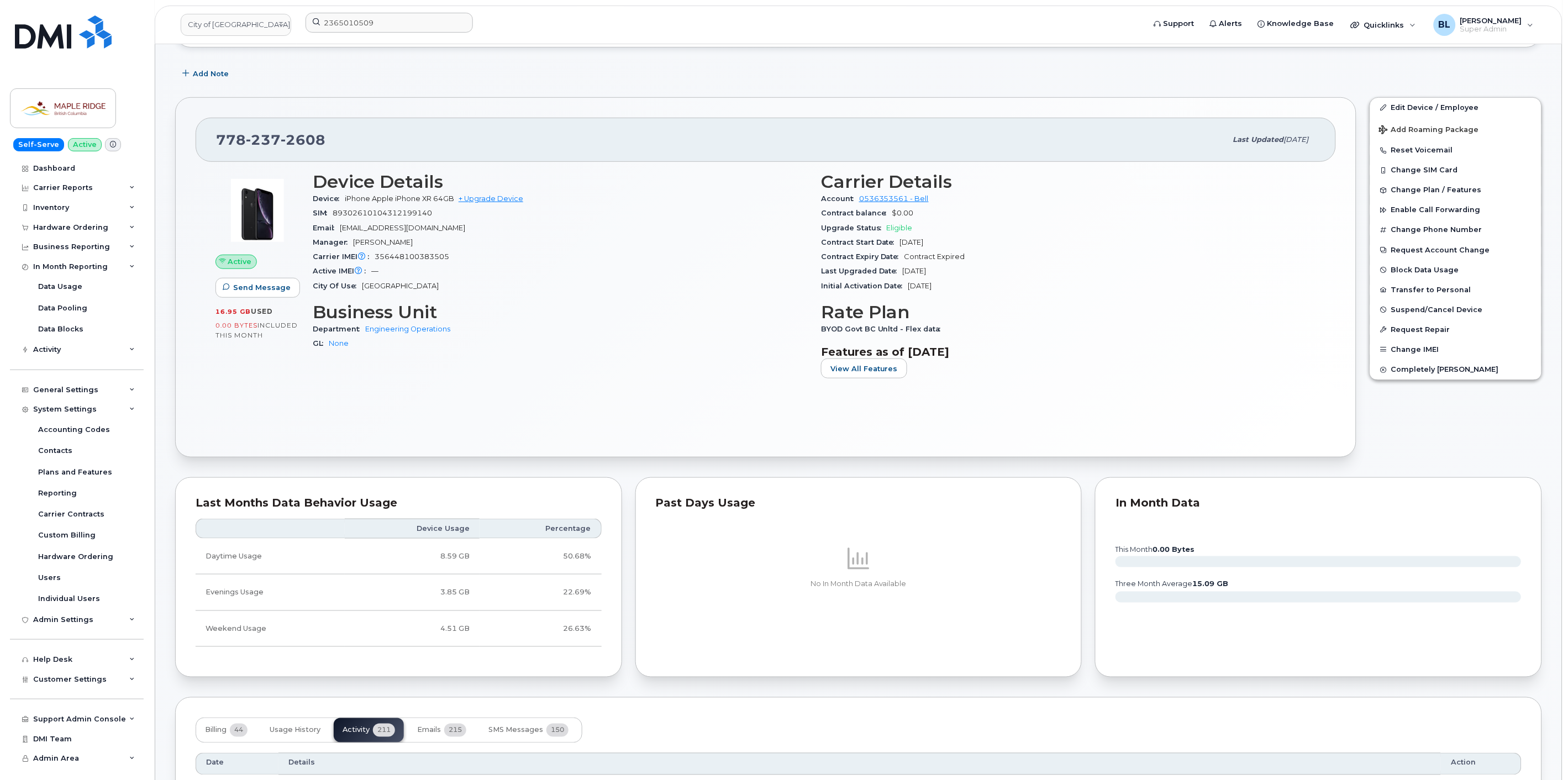
scroll to position [327, 0]
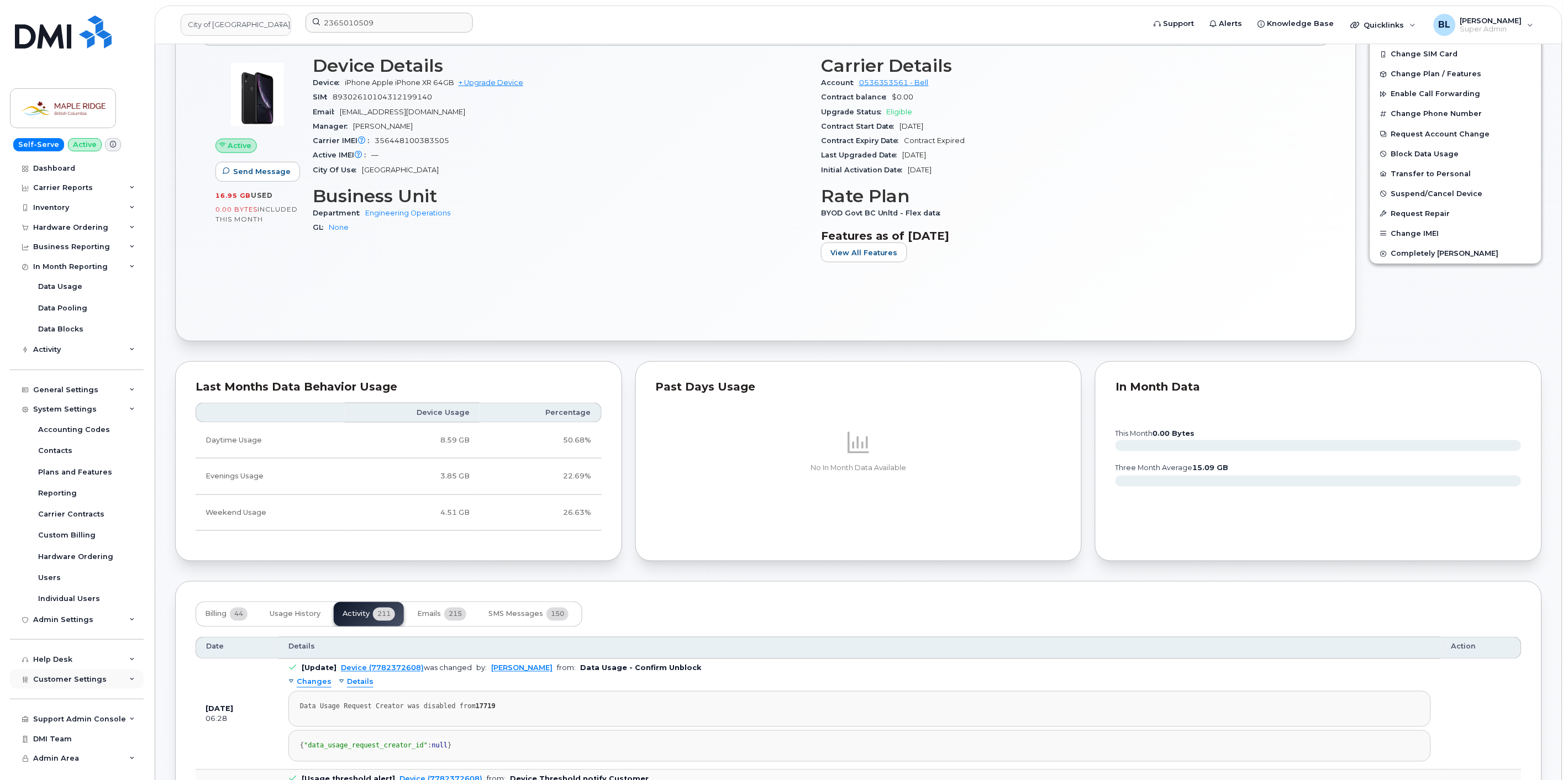
click at [107, 682] on div "Customer Settings" at bounding box center [76, 679] width 134 height 20
click at [89, 354] on span "Customer Settings" at bounding box center [70, 353] width 73 height 8
click at [73, 650] on div "Help Desk" at bounding box center [76, 660] width 134 height 20
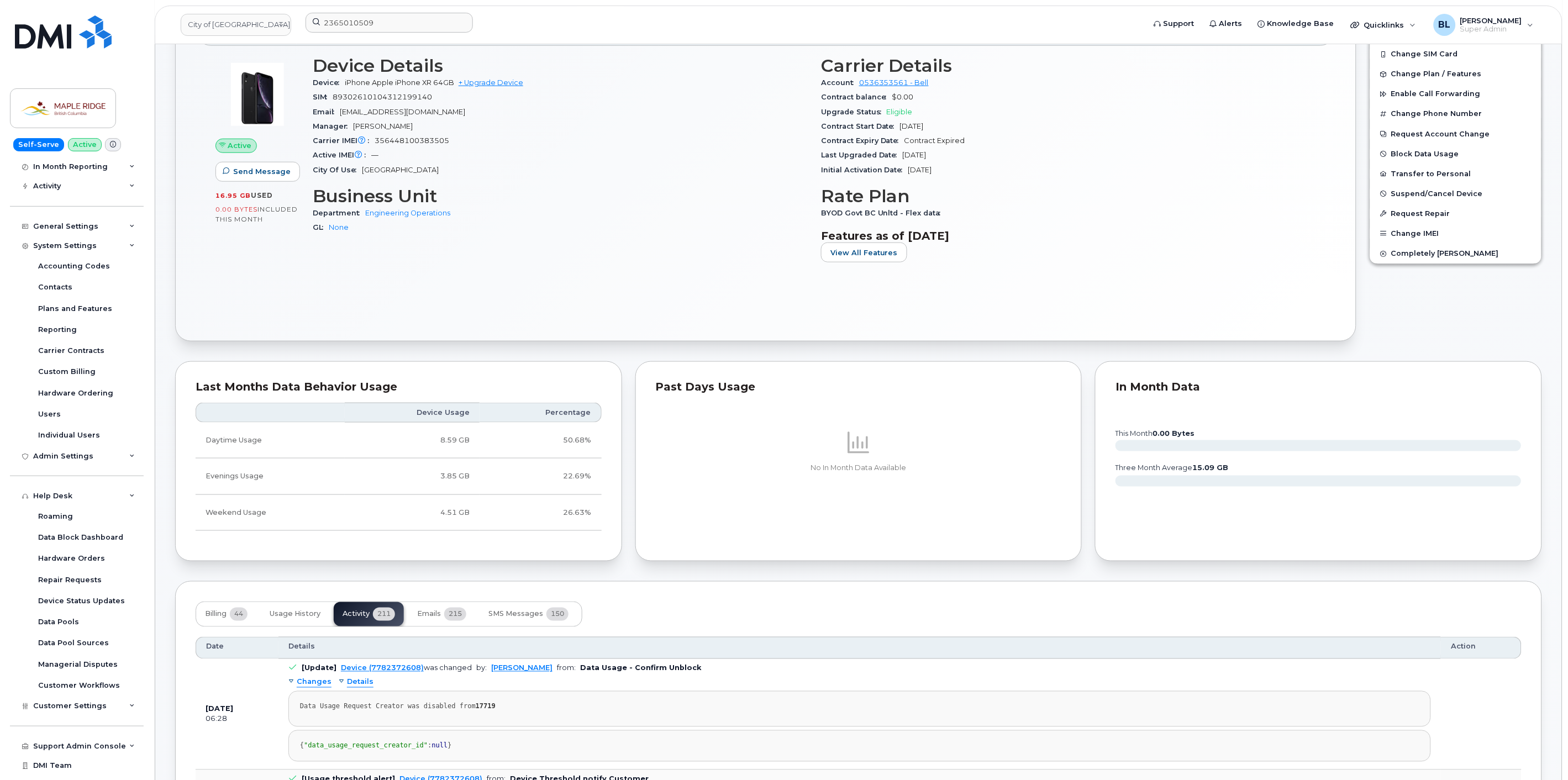
scroll to position [655, 0]
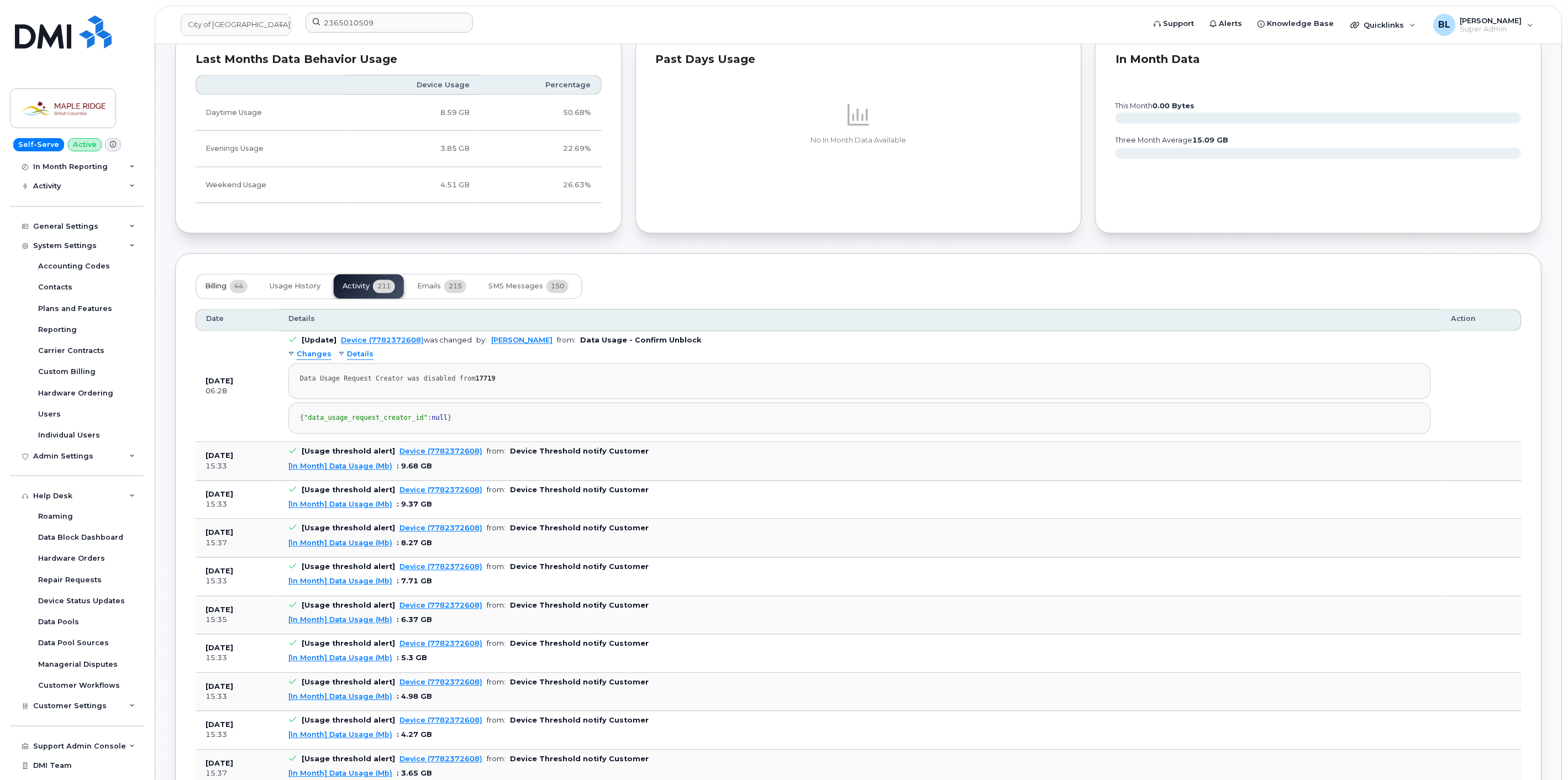
click at [240, 286] on span "44" at bounding box center [238, 287] width 17 height 14
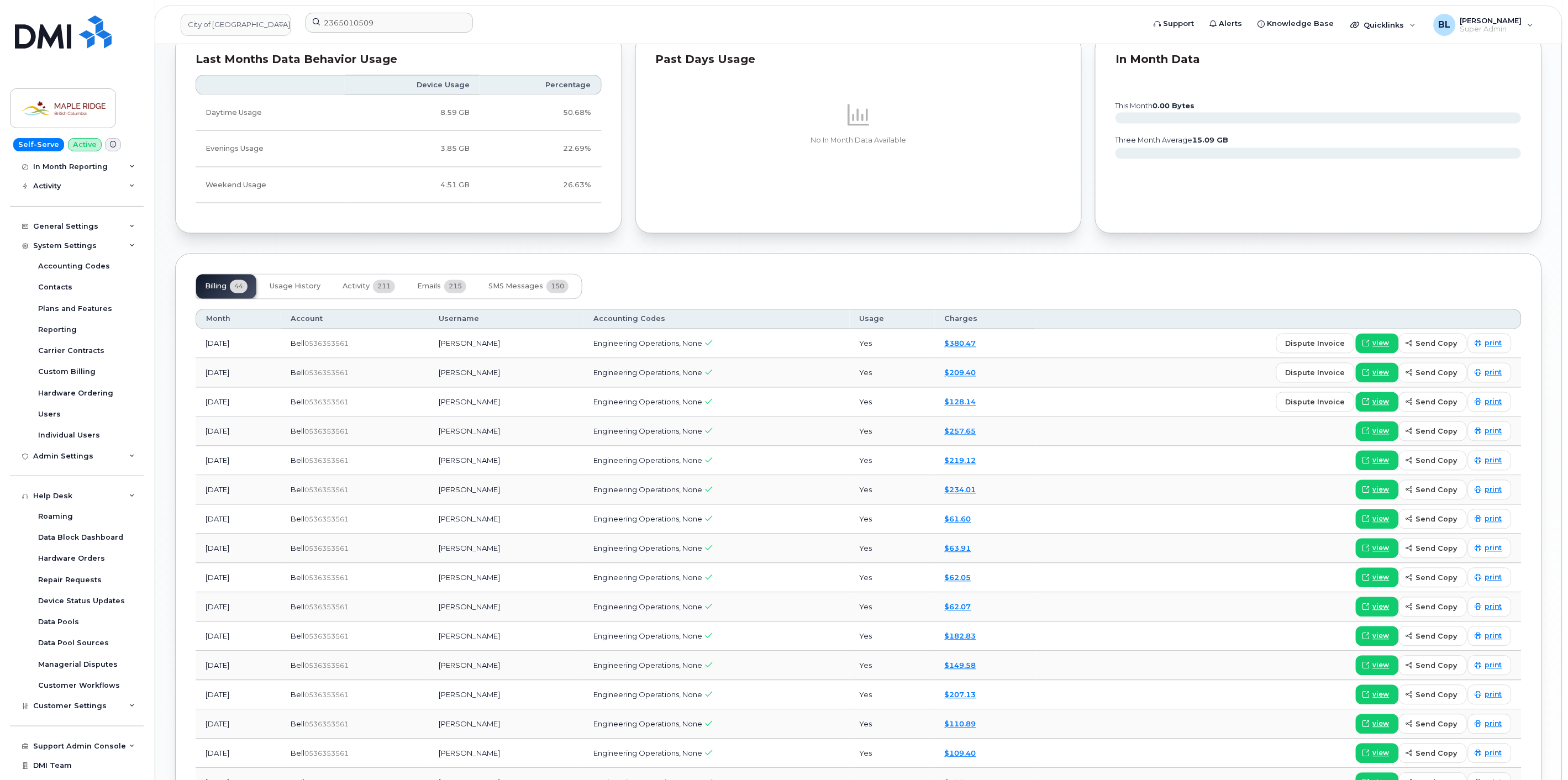
drag, startPoint x: 273, startPoint y: 636, endPoint x: 938, endPoint y: 642, distance: 665.0
click at [938, 652] on tr "Sep 2024 Bell  0536353561 Ryan Crapo Engineering Operations, None Yes $182.83 v…" at bounding box center [858, 666] width 1325 height 29
click at [367, 291] on span "Activity" at bounding box center [356, 287] width 27 height 9
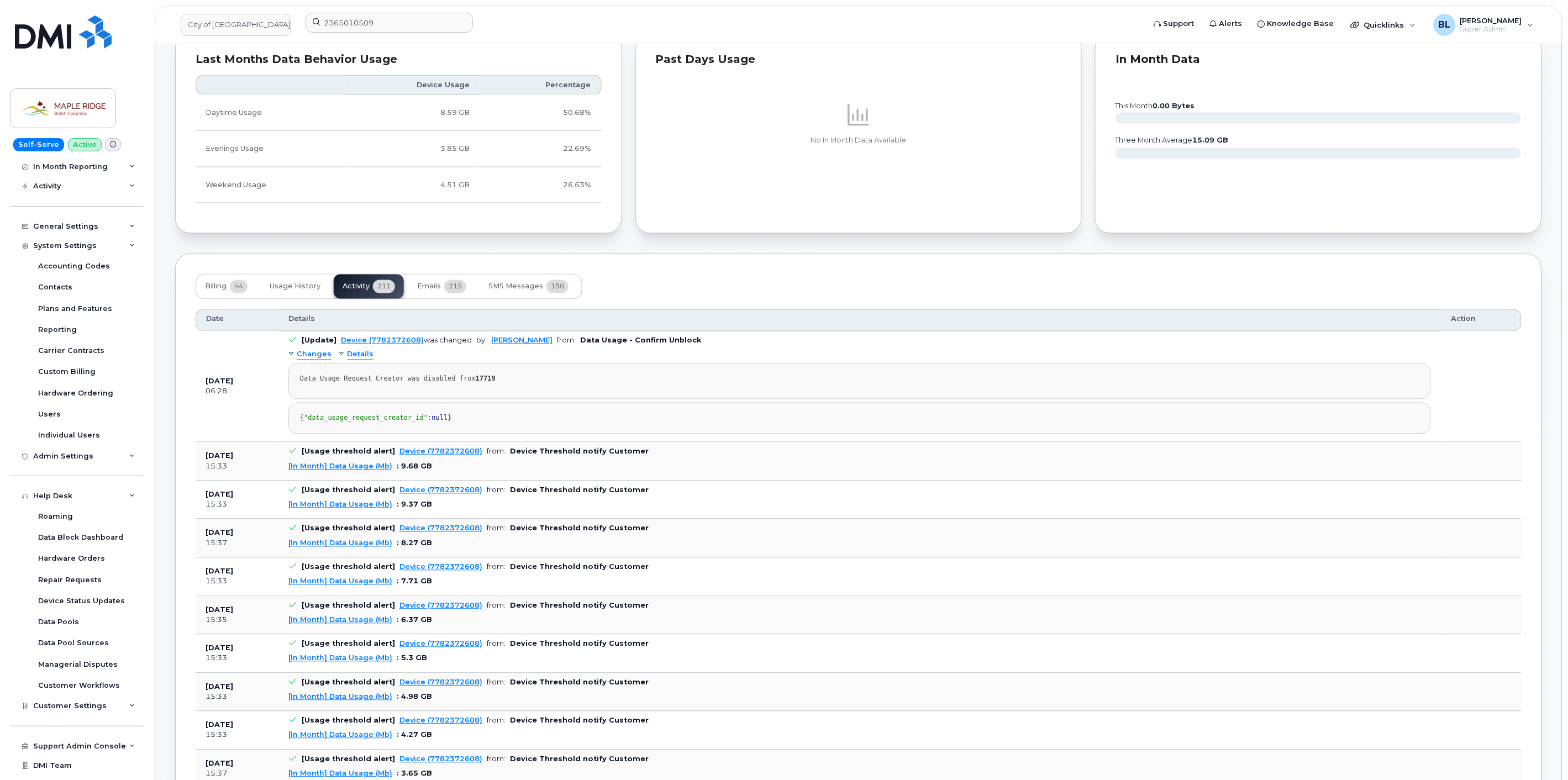
click at [549, 418] on div "{ "data_usage_request_creator_id" : null }" at bounding box center [859, 418] width 1119 height 8
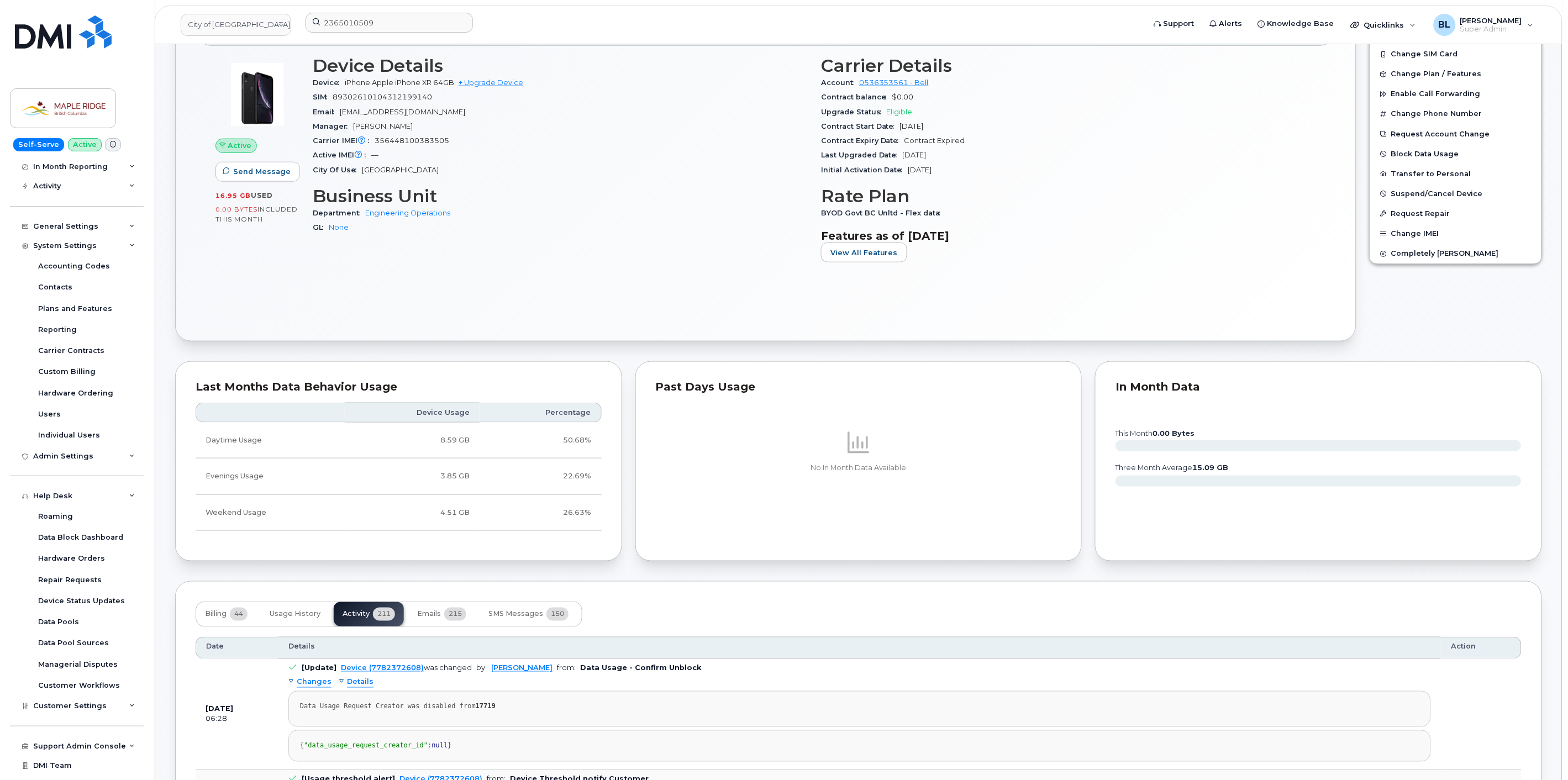
scroll to position [491, 0]
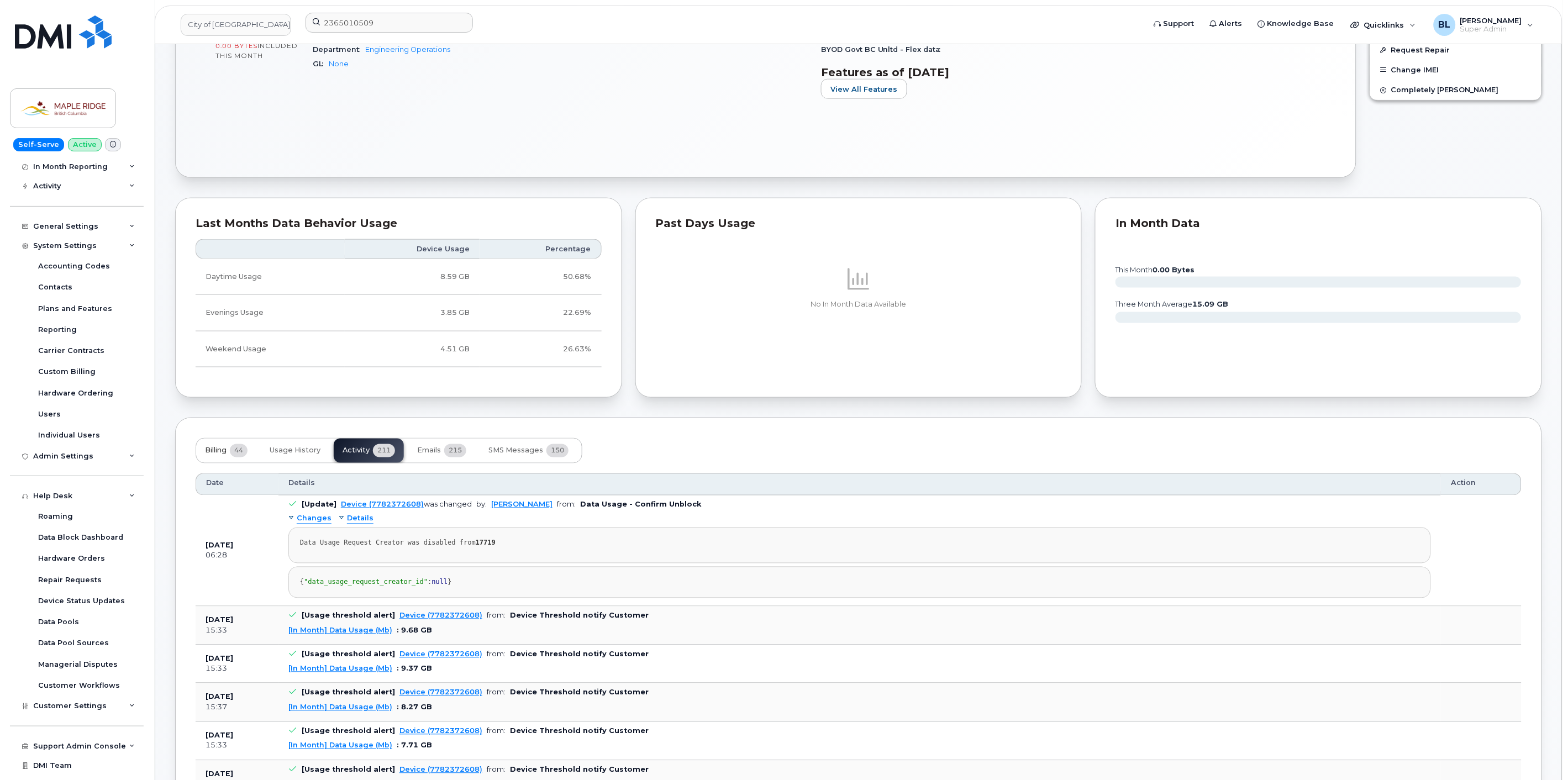
click at [218, 450] on span "Billing" at bounding box center [215, 451] width 22 height 9
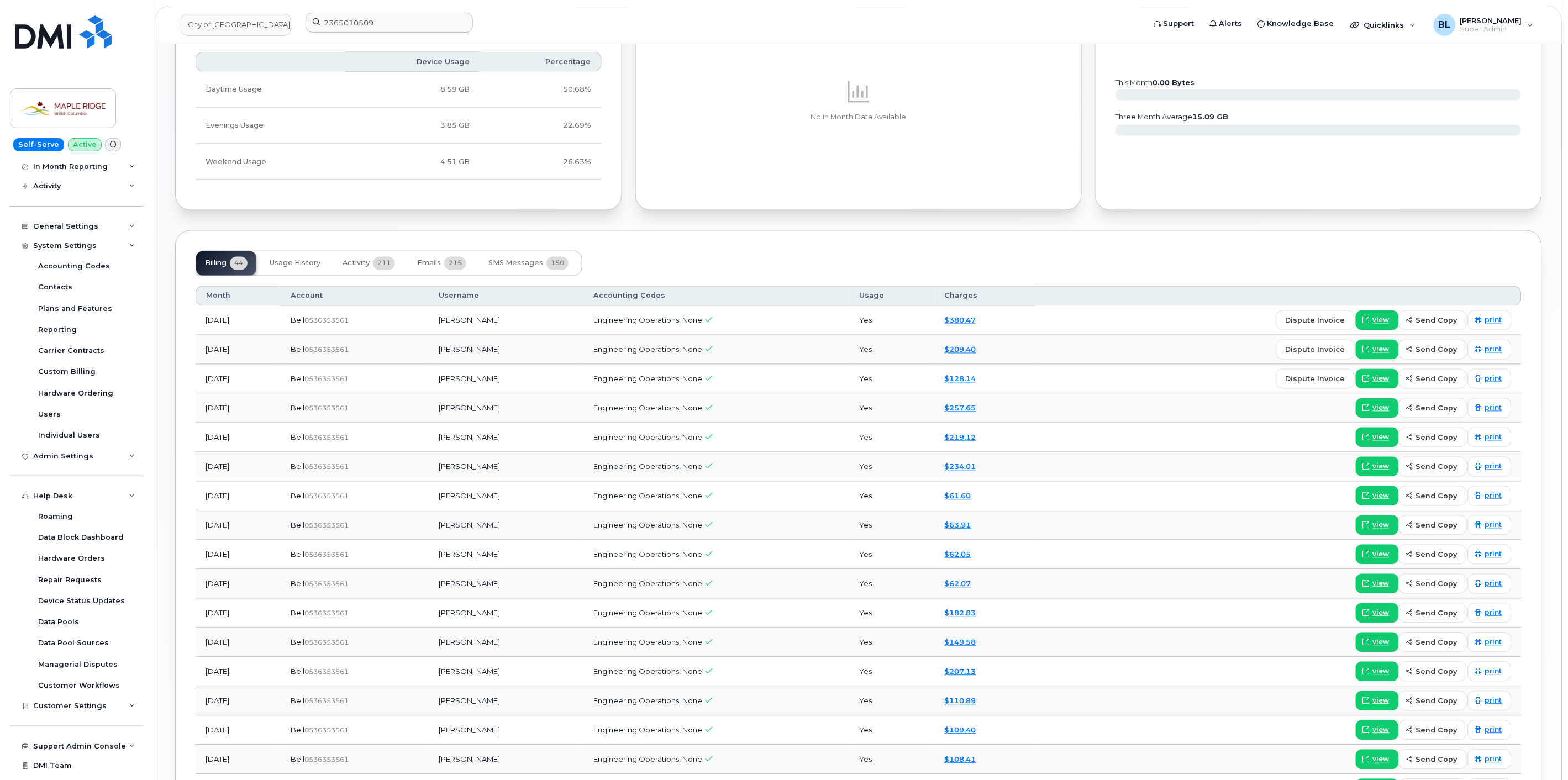
scroll to position [655, 0]
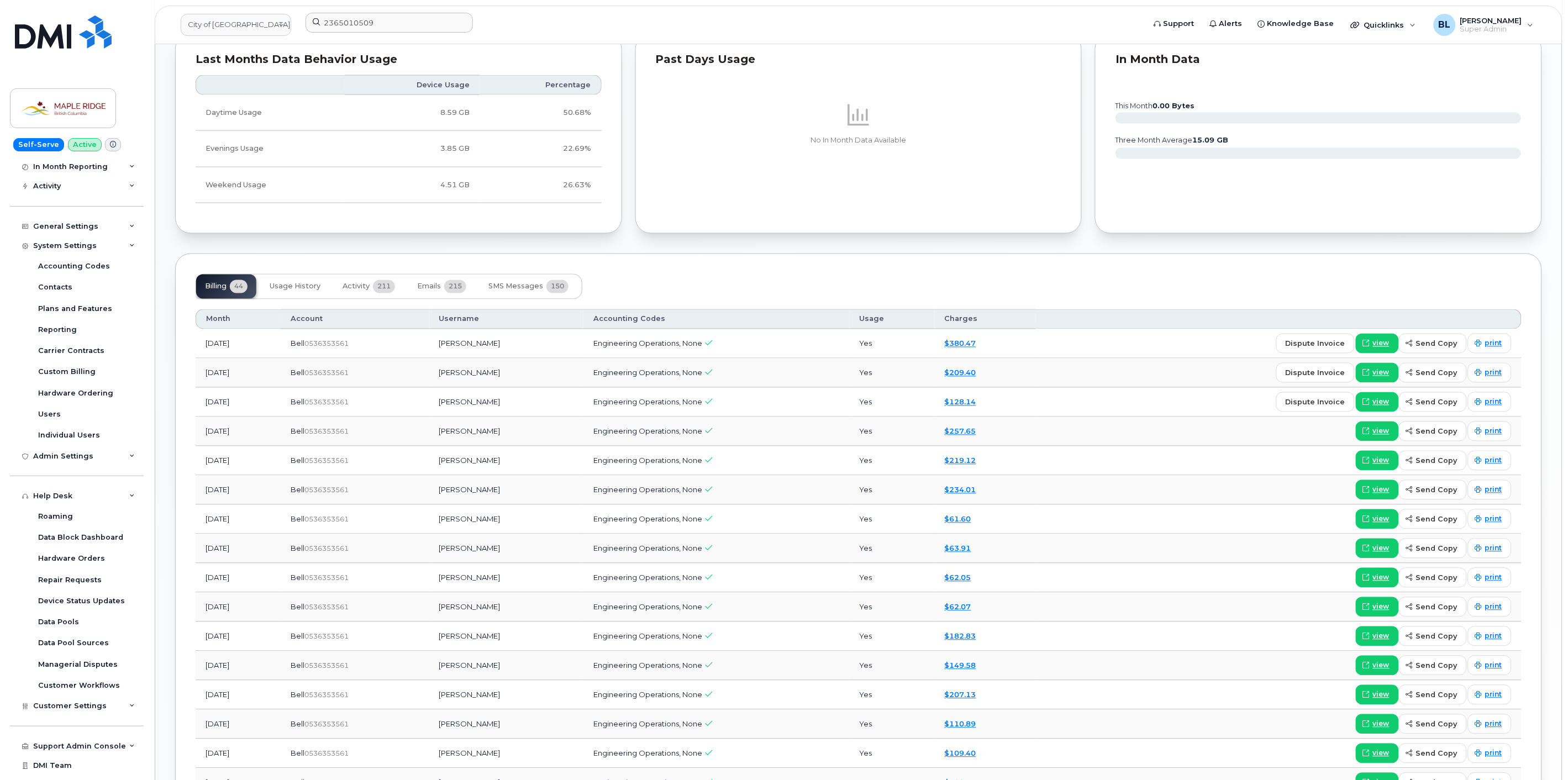
click at [698, 290] on div "Billing 44 Usage History Activity 211 Emails 215 SMS Messages 150" at bounding box center [858, 287] width 1325 height 26
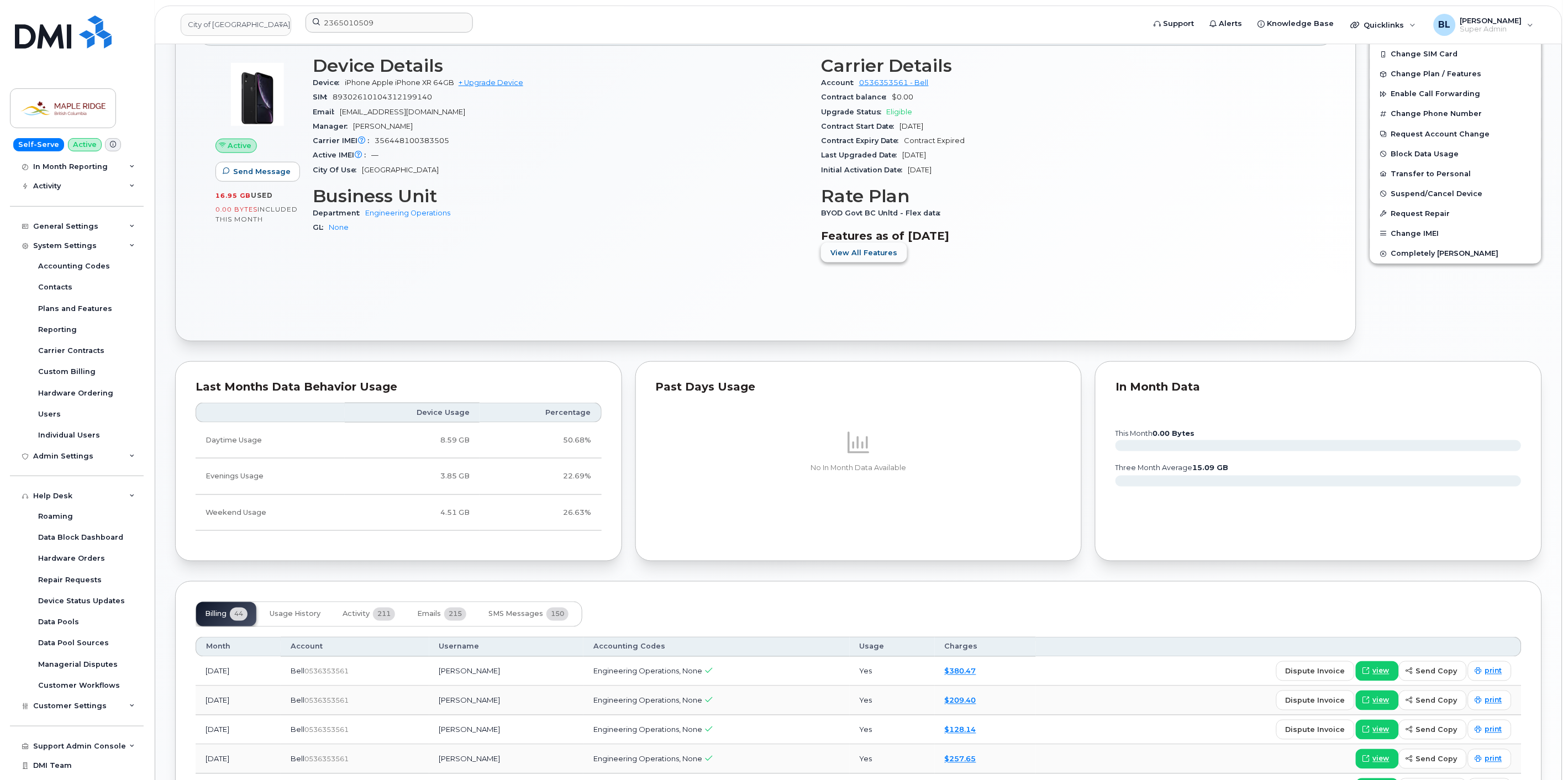
click at [858, 252] on span "View All Features" at bounding box center [864, 252] width 67 height 11
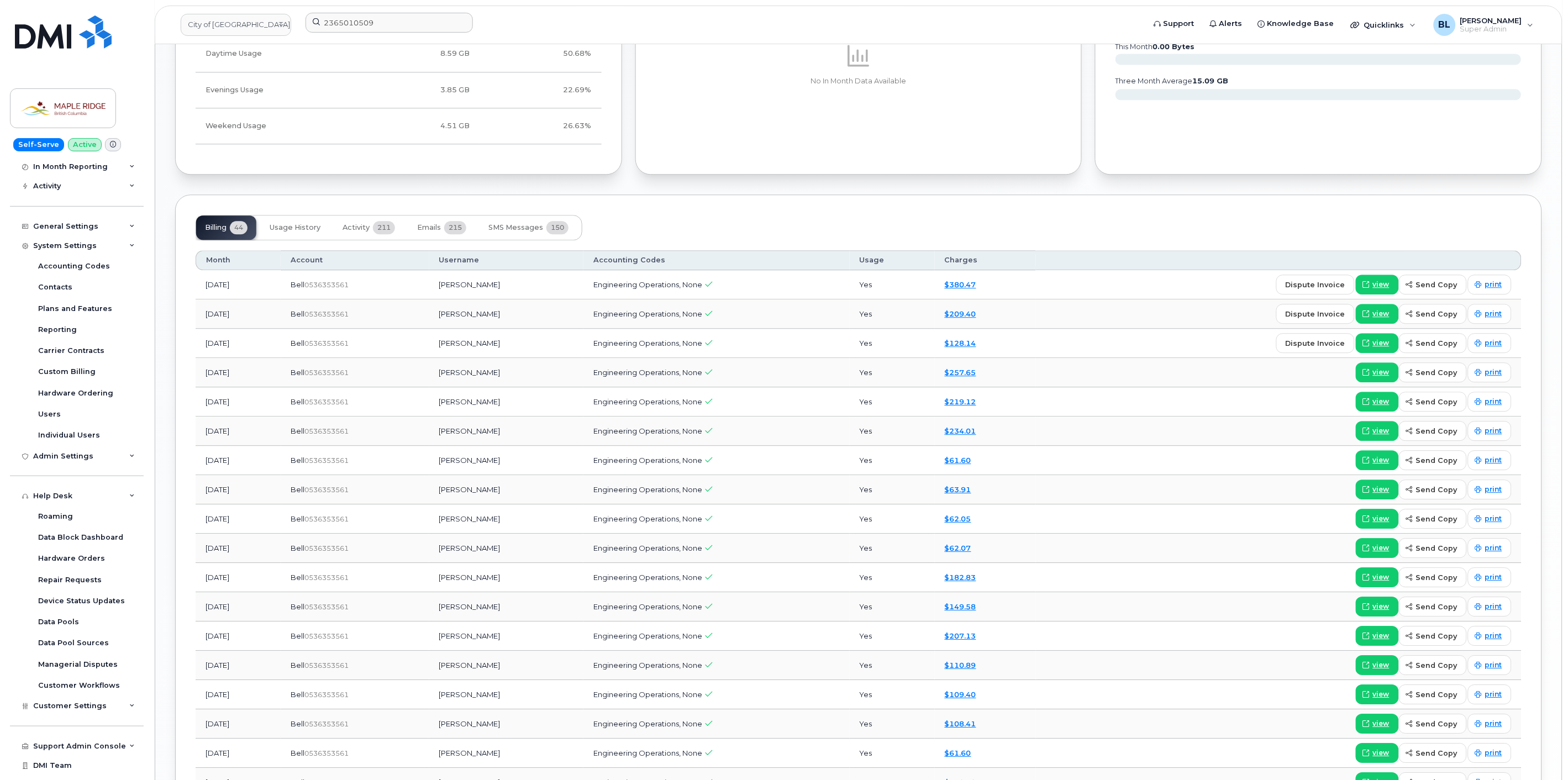
scroll to position [1146, 0]
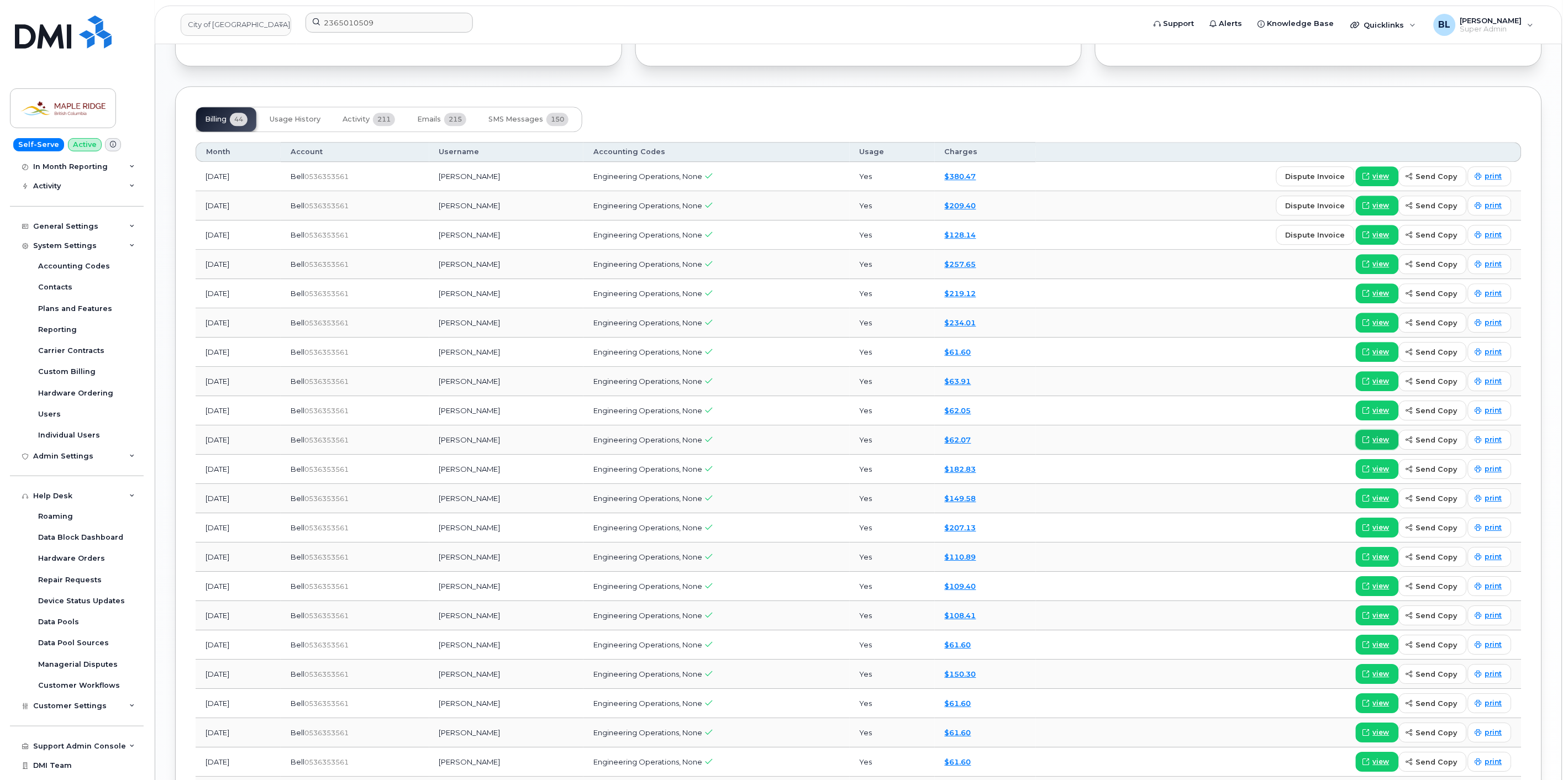
click at [1383, 435] on span "view" at bounding box center [1381, 439] width 17 height 10
drag, startPoint x: 287, startPoint y: 468, endPoint x: 681, endPoint y: 467, distance: 394.0
click at [689, 484] on tr "Sep 2024 Bell  0536353561 Ryan Crapo Engineering Operations, None Yes $182.83 v…" at bounding box center [858, 498] width 1325 height 29
click at [396, 468] on div "Bell  0536353561" at bounding box center [355, 469] width 128 height 11
click at [1396, 414] on link "view" at bounding box center [1377, 410] width 43 height 20
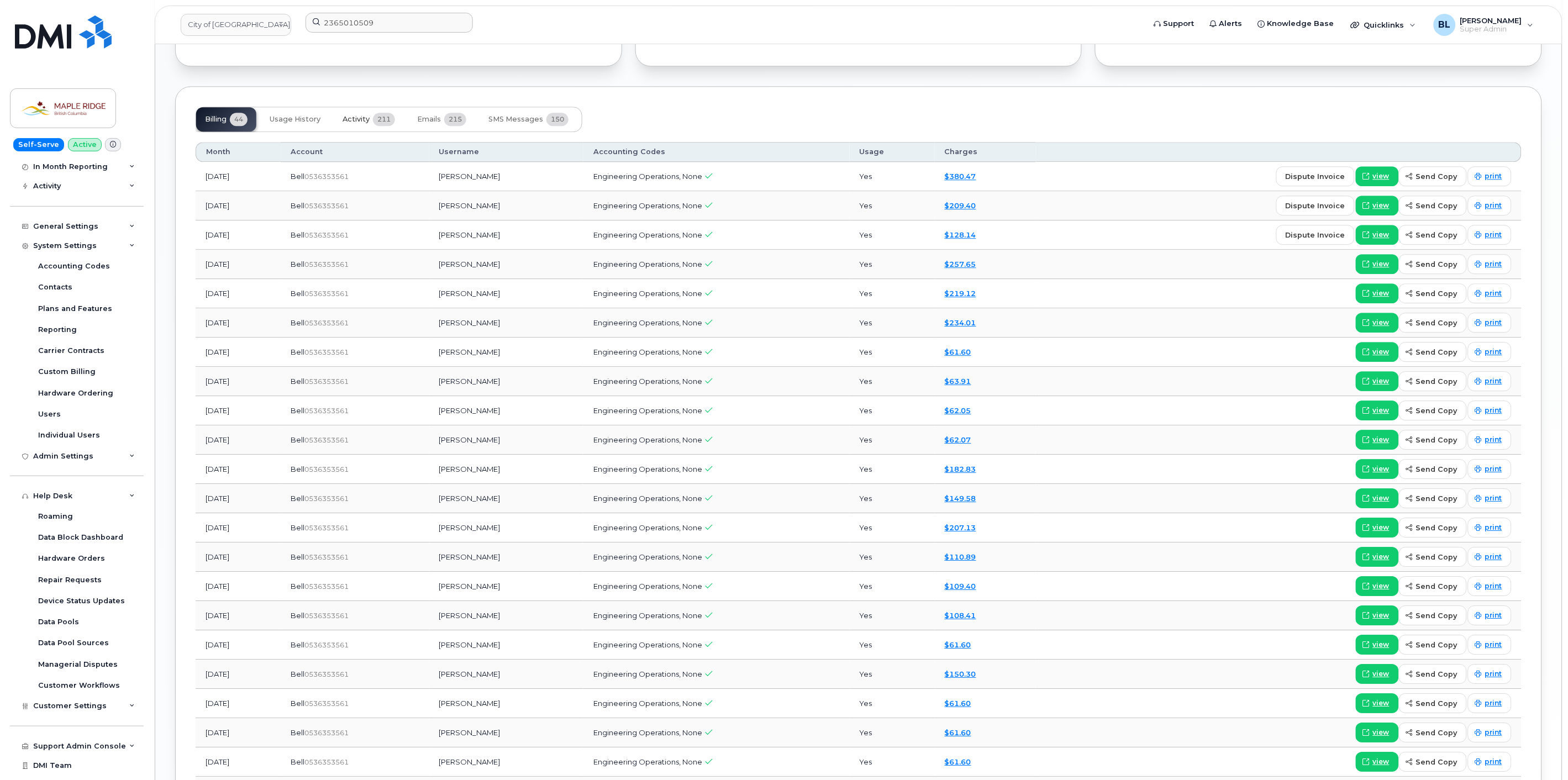
click at [369, 120] on span "Activity" at bounding box center [356, 119] width 27 height 9
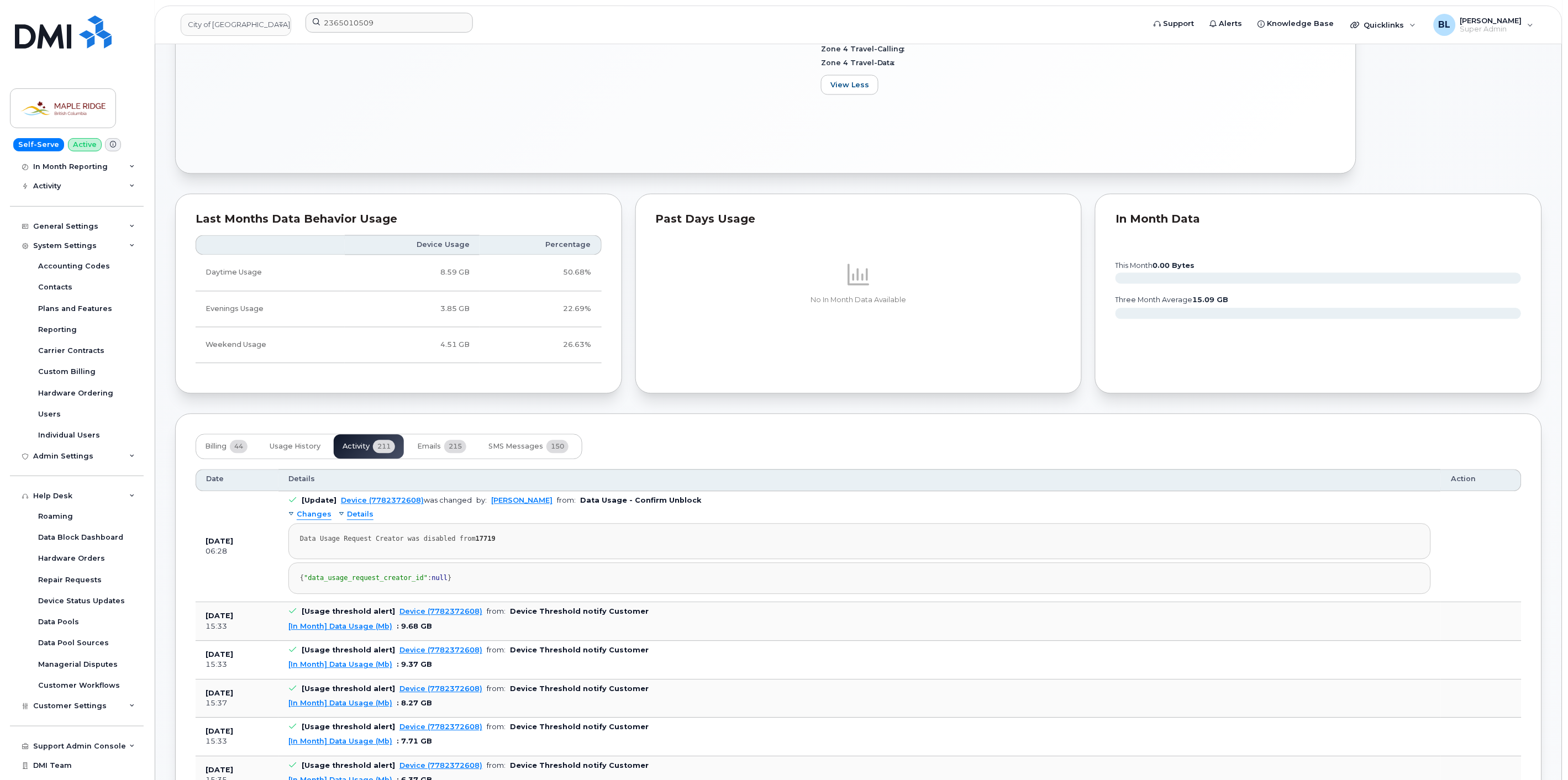
scroll to position [327, 0]
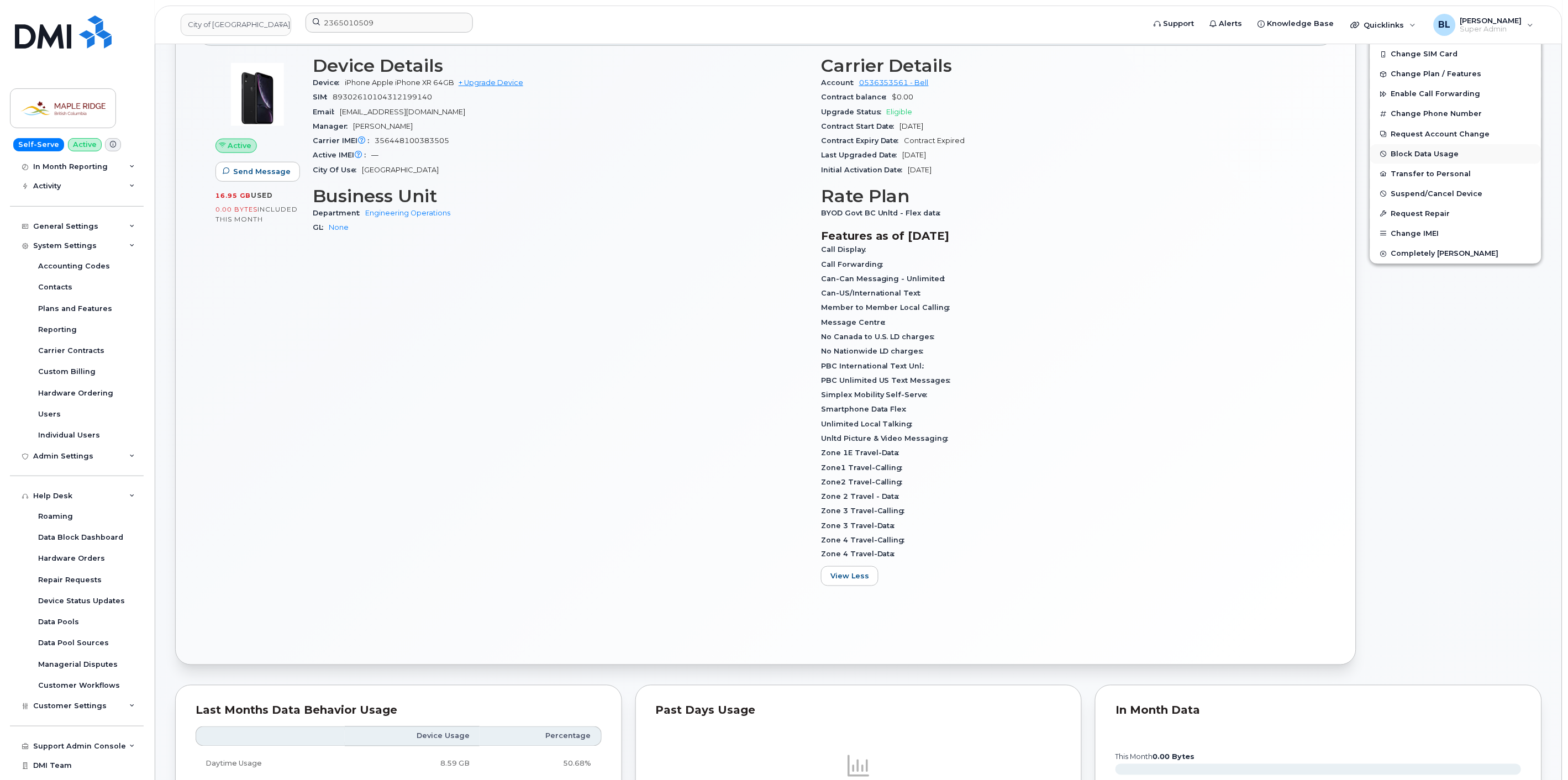
click at [1440, 161] on button "Block Data Usage" at bounding box center [1455, 154] width 172 height 20
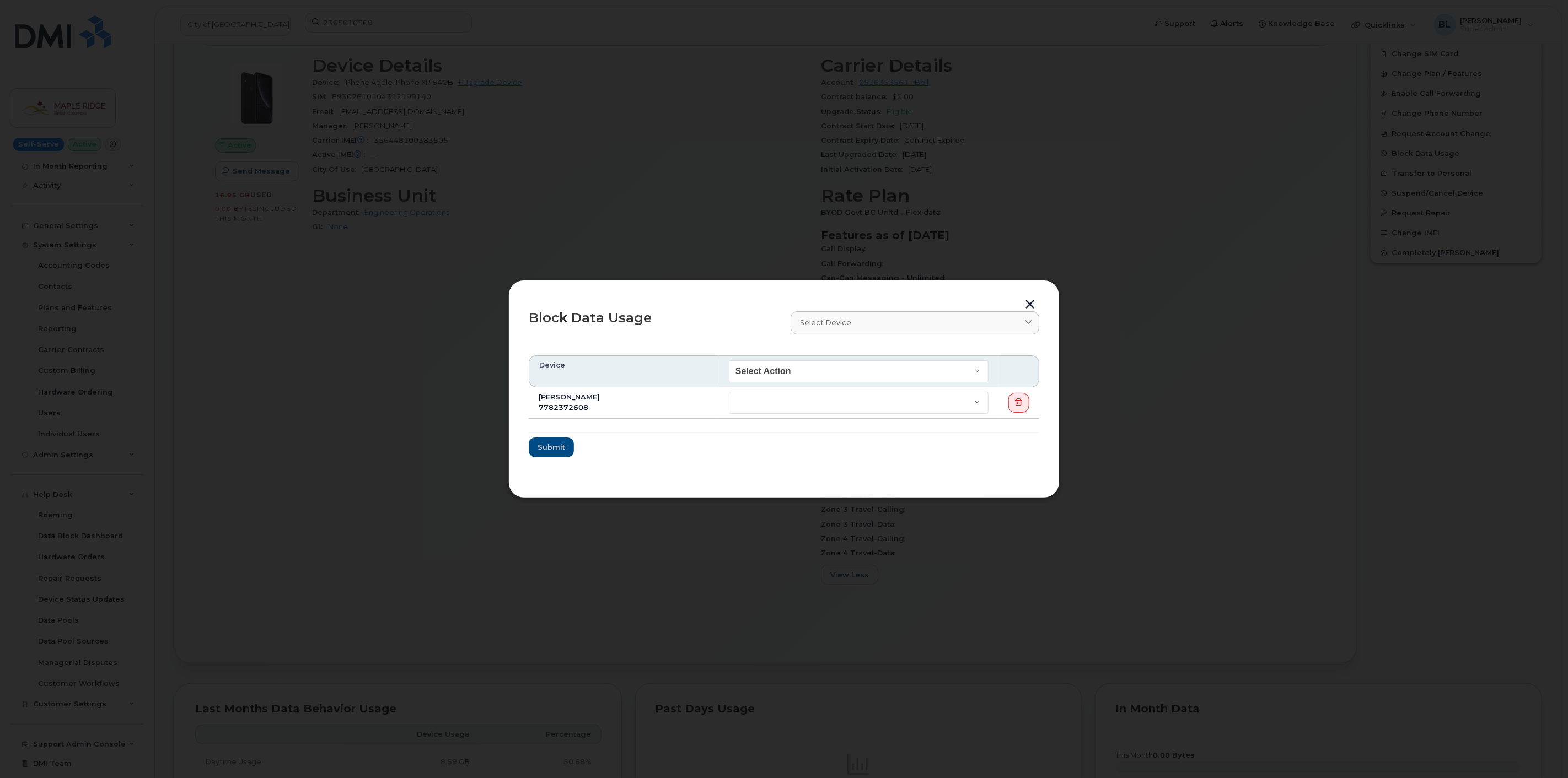
click at [796, 387] on td "End of Bill Cycle Indefinitely" at bounding box center [858, 403] width 280 height 32
click at [793, 400] on select "End of Bill Cycle Indefinitely" at bounding box center [858, 403] width 259 height 22
click at [729, 392] on select "End of Bill Cycle Indefinitely" at bounding box center [858, 403] width 259 height 22
click at [805, 405] on select "End of Bill Cycle Indefinitely" at bounding box center [858, 403] width 259 height 22
select select "blocked_indefinitely"
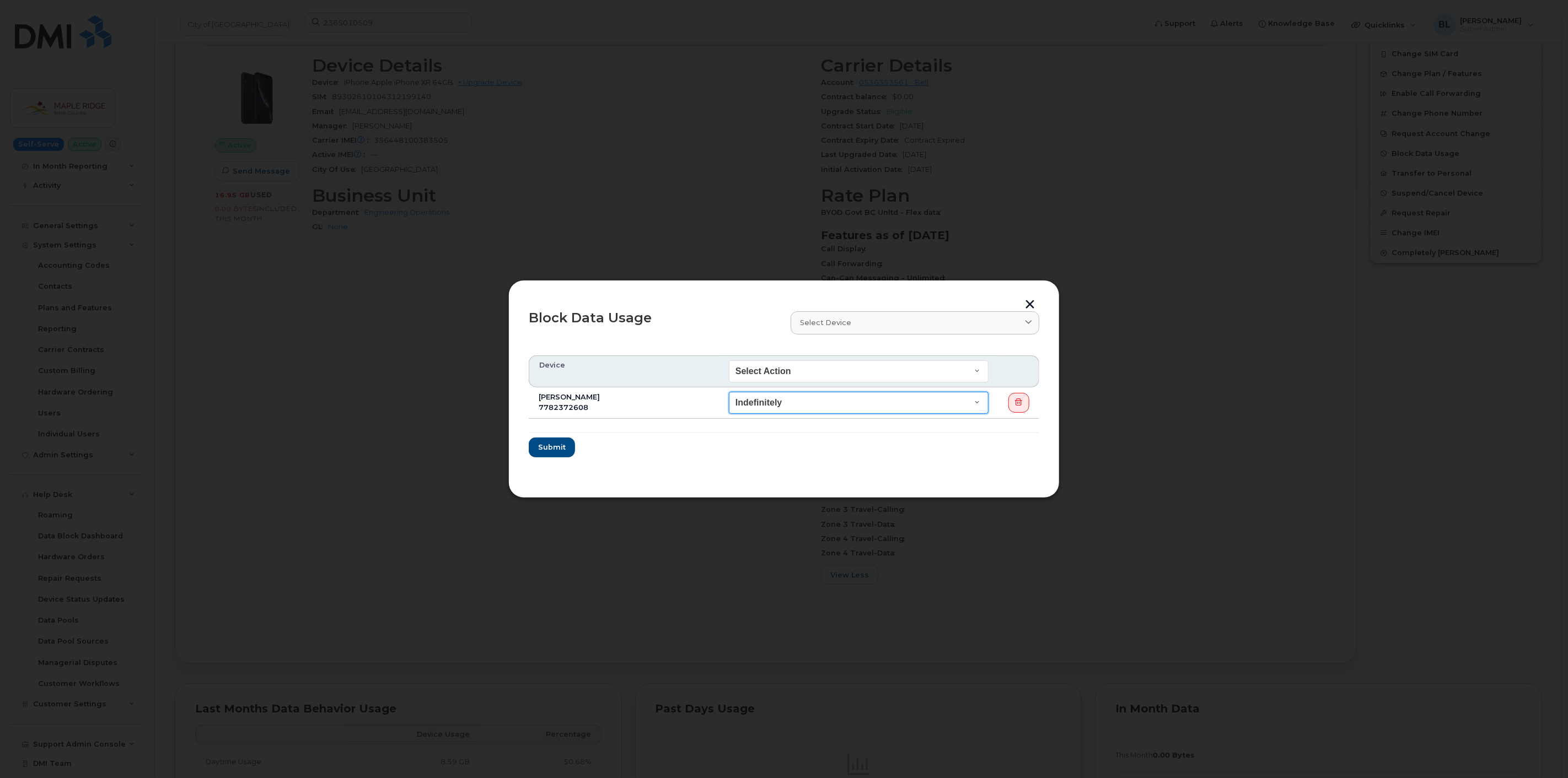
click at [729, 392] on select "End of Bill Cycle Indefinitely" at bounding box center [858, 403] width 259 height 22
click at [1031, 300] on button "button" at bounding box center [1030, 305] width 17 height 11
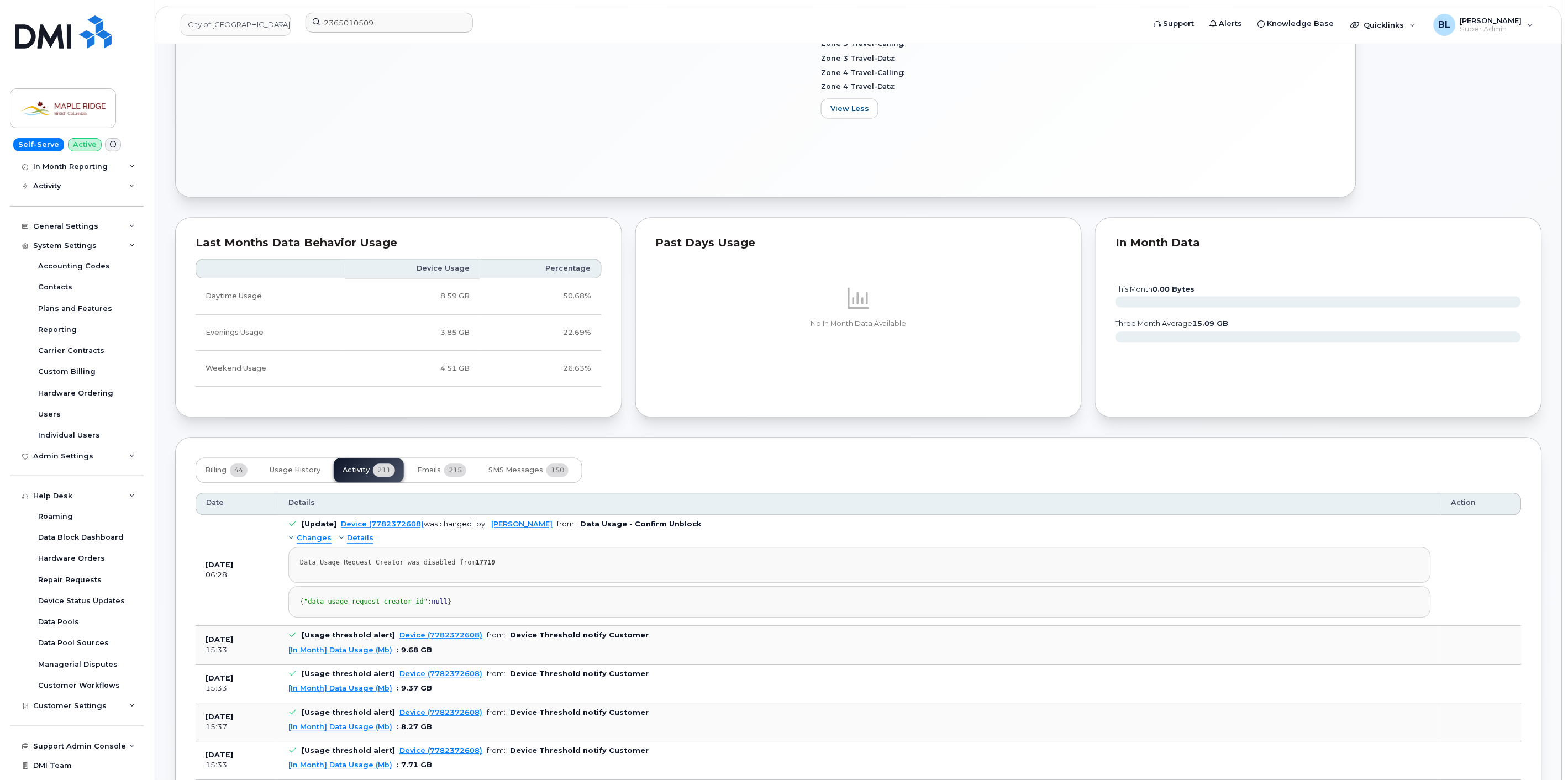
scroll to position [819, 0]
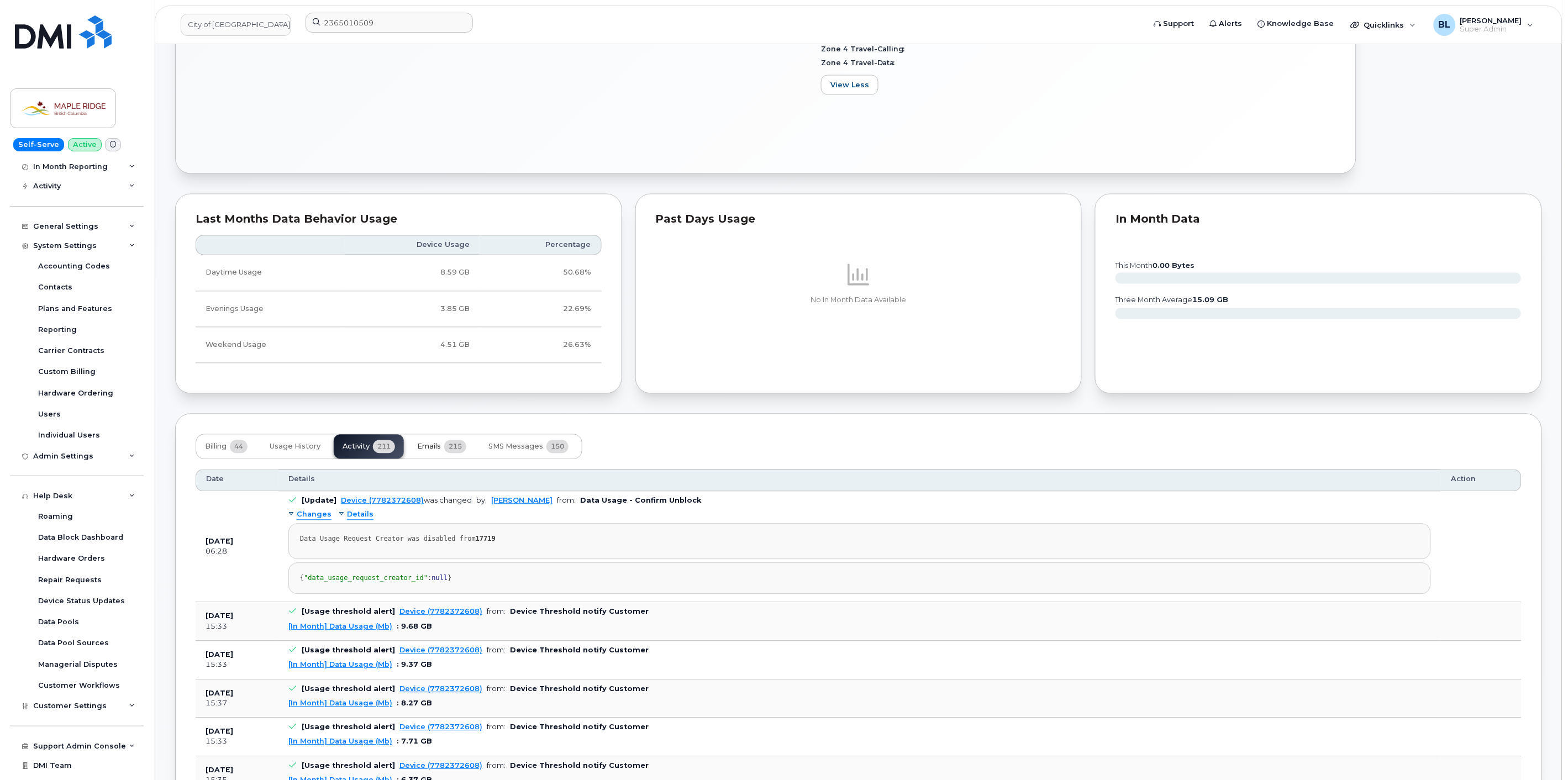
click at [428, 450] on span "Emails" at bounding box center [428, 447] width 23 height 9
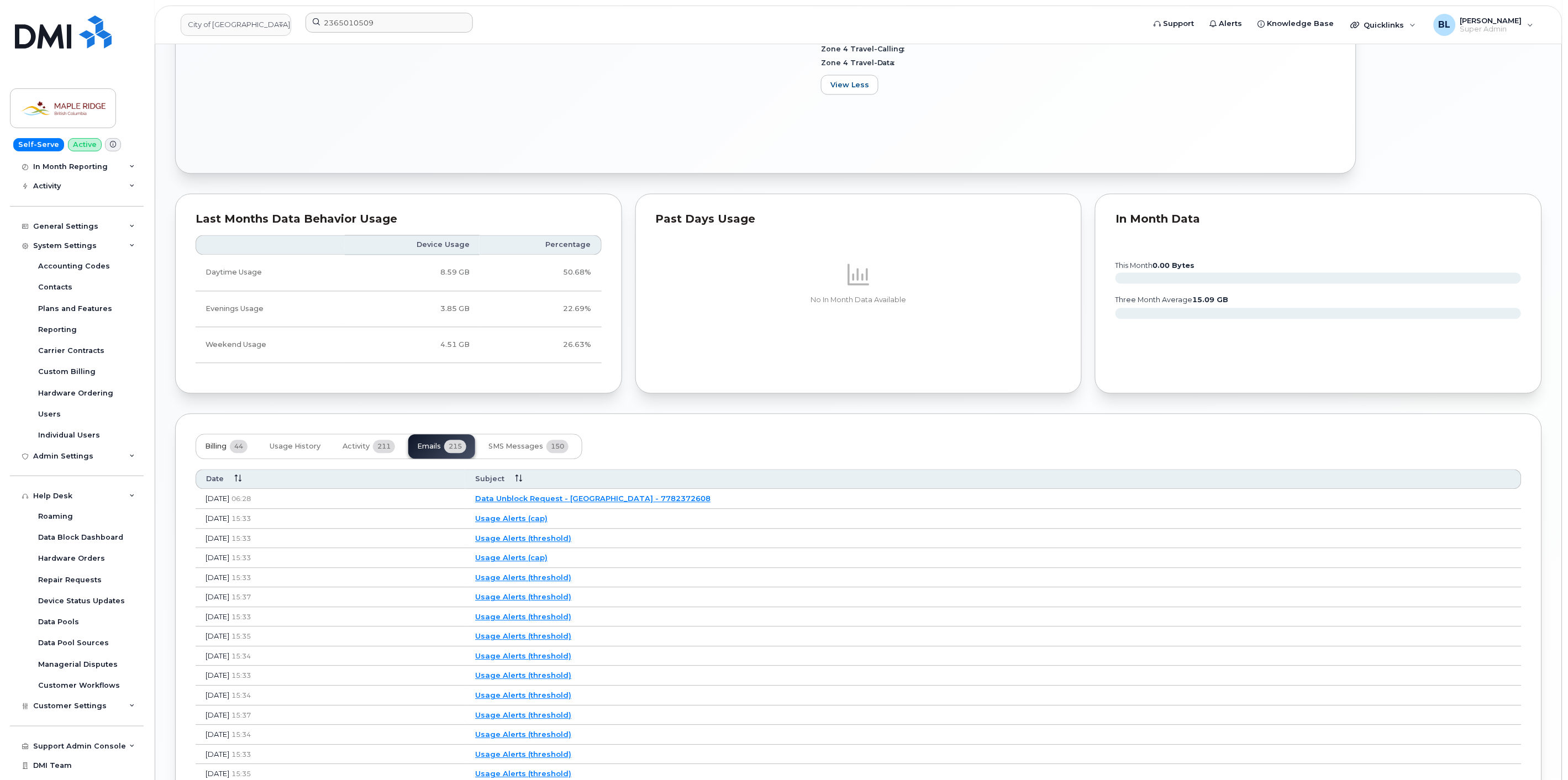
click at [233, 447] on span "44" at bounding box center [238, 447] width 17 height 14
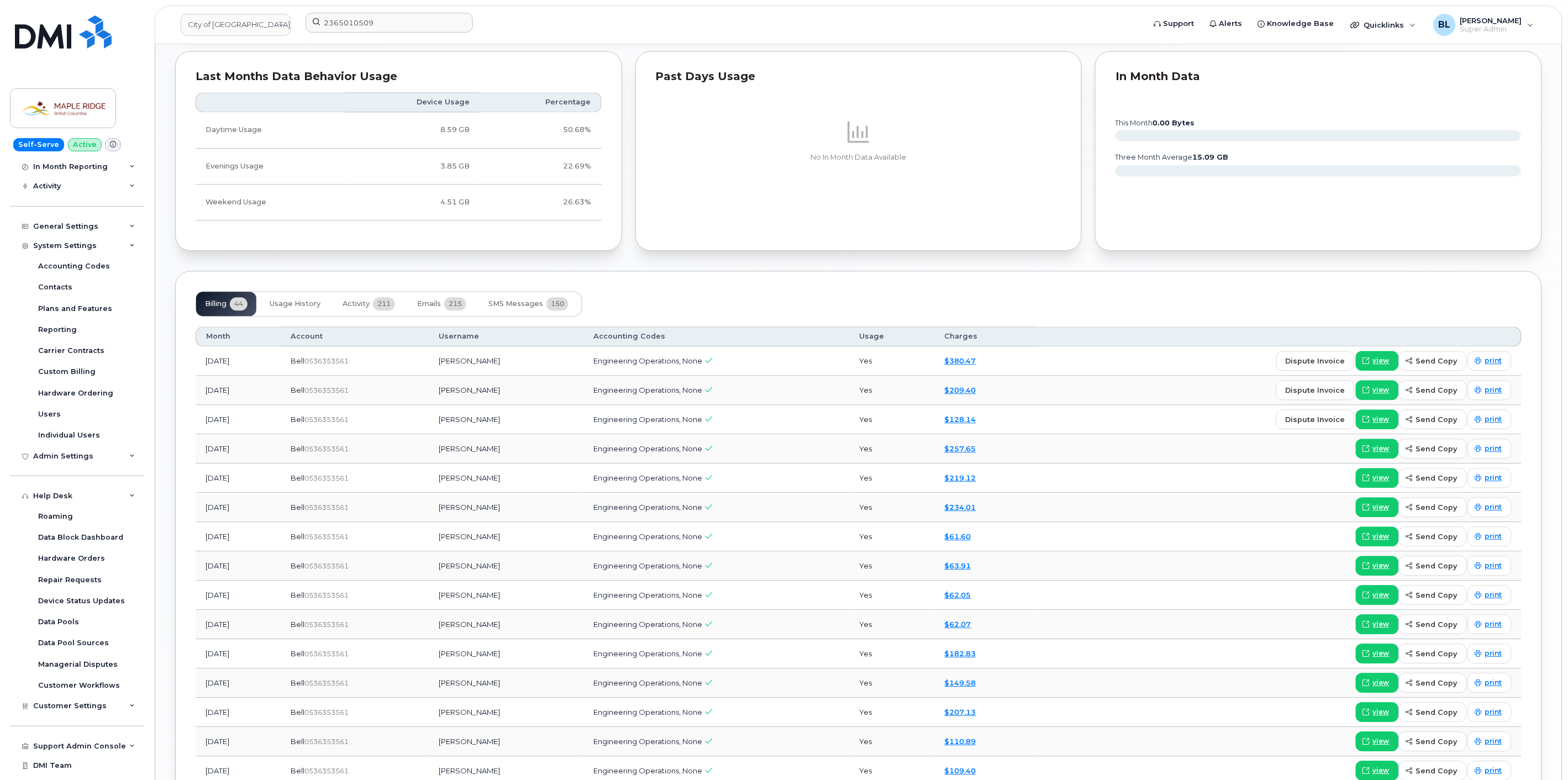
scroll to position [982, 0]
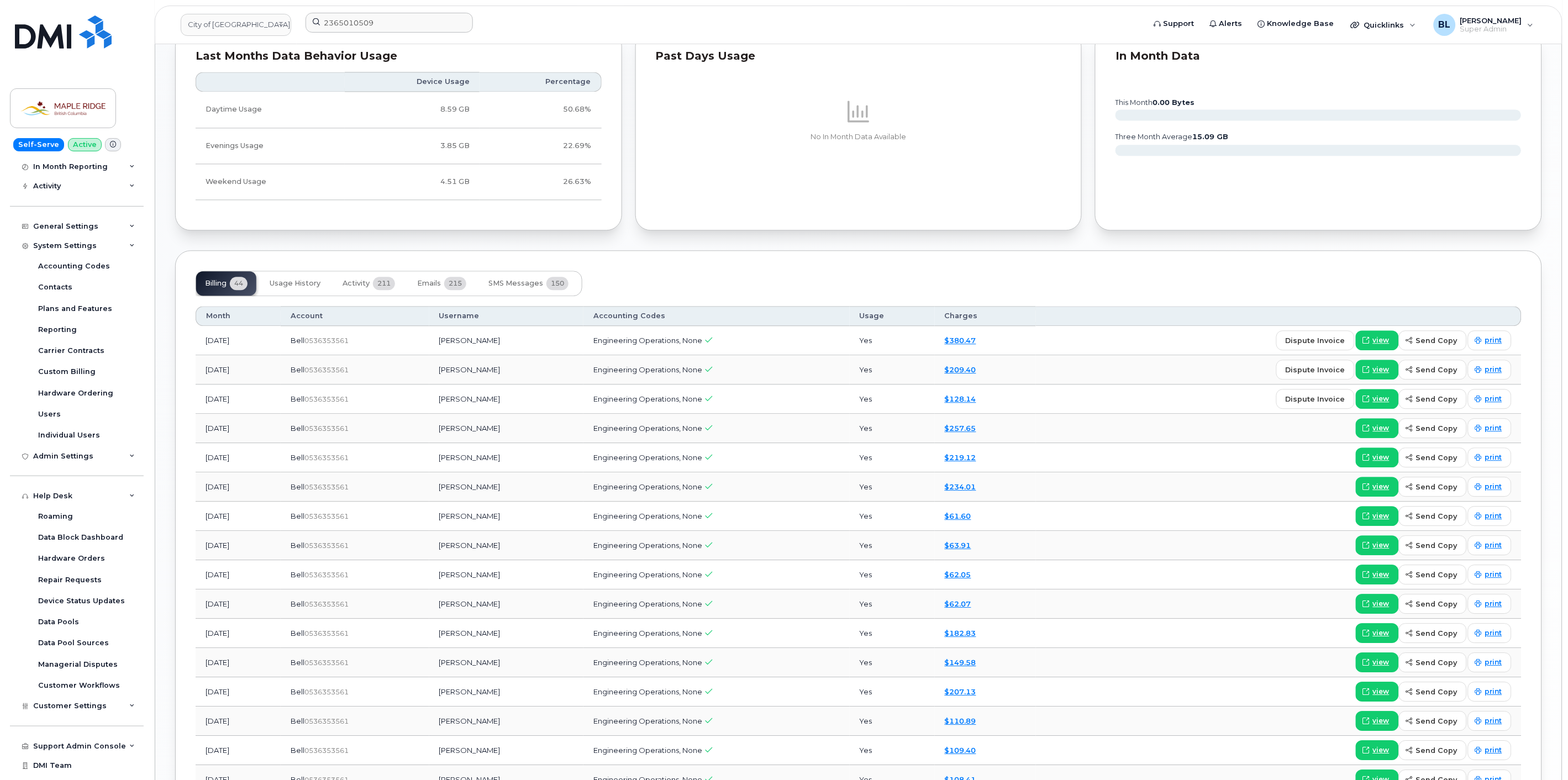
drag, startPoint x: 437, startPoint y: 537, endPoint x: 928, endPoint y: 504, distance: 492.1
click at [928, 504] on tbody "Jul 2025 Bell  0536353561 Ryan Crapo Engineering Operations, None Yes $380.47 d…" at bounding box center [858, 692] width 1325 height 732
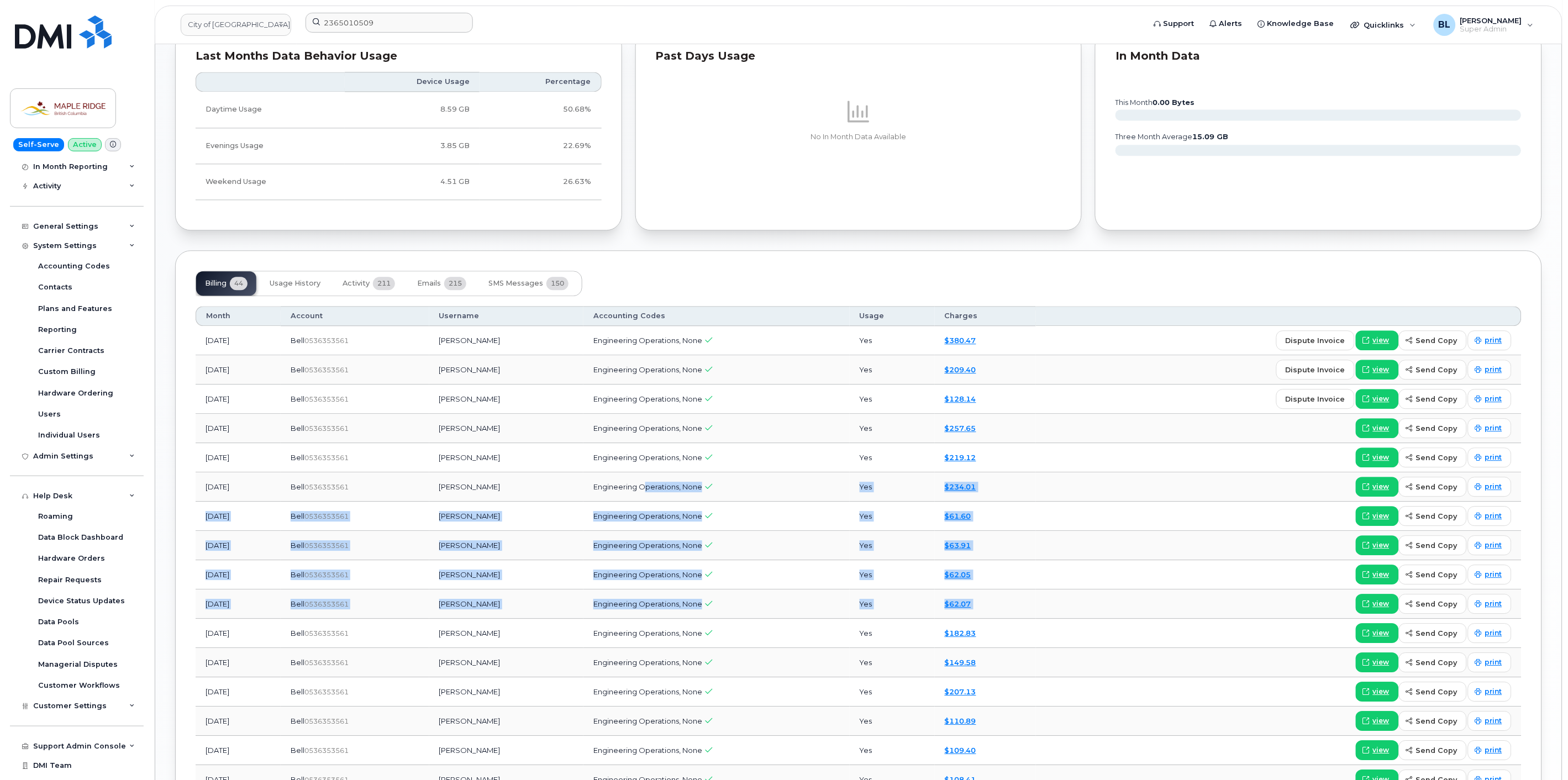
drag, startPoint x: 643, startPoint y: 500, endPoint x: 1079, endPoint y: 602, distance: 447.8
click at [1079, 602] on tbody "Jul 2025 Bell  0536353561 Ryan Crapo Engineering Operations, None Yes $380.47 d…" at bounding box center [858, 692] width 1325 height 732
drag, startPoint x: 1010, startPoint y: 583, endPoint x: 1011, endPoint y: 590, distance: 7.1
click at [1010, 583] on td "$62.05" at bounding box center [985, 574] width 101 height 29
drag, startPoint x: 997, startPoint y: 611, endPoint x: 848, endPoint y: 506, distance: 182.3
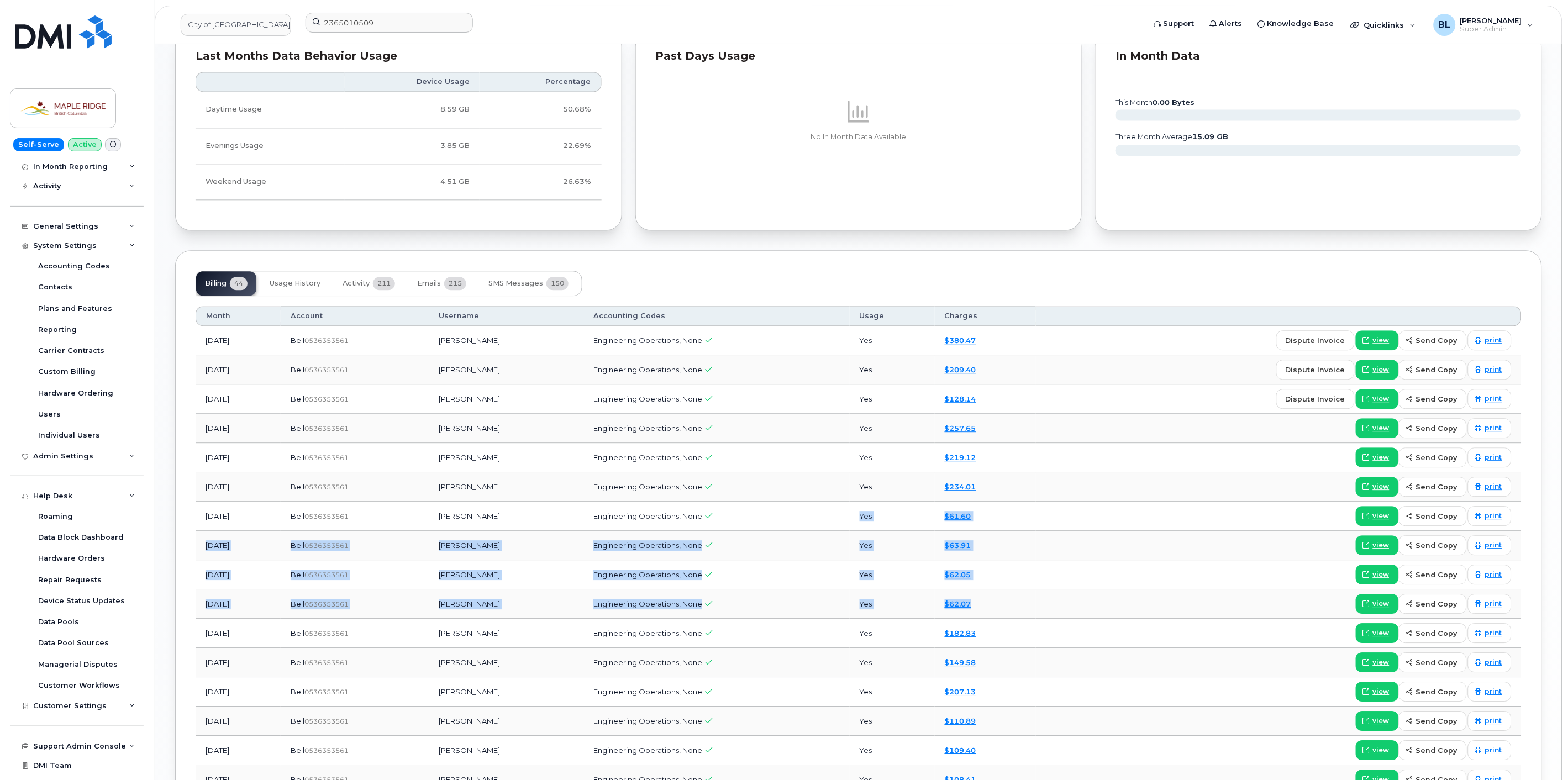
click at [848, 506] on tbody "Jul 2025 Bell  0536353561 Ryan Crapo Engineering Operations, None Yes $380.47 d…" at bounding box center [858, 692] width 1325 height 732
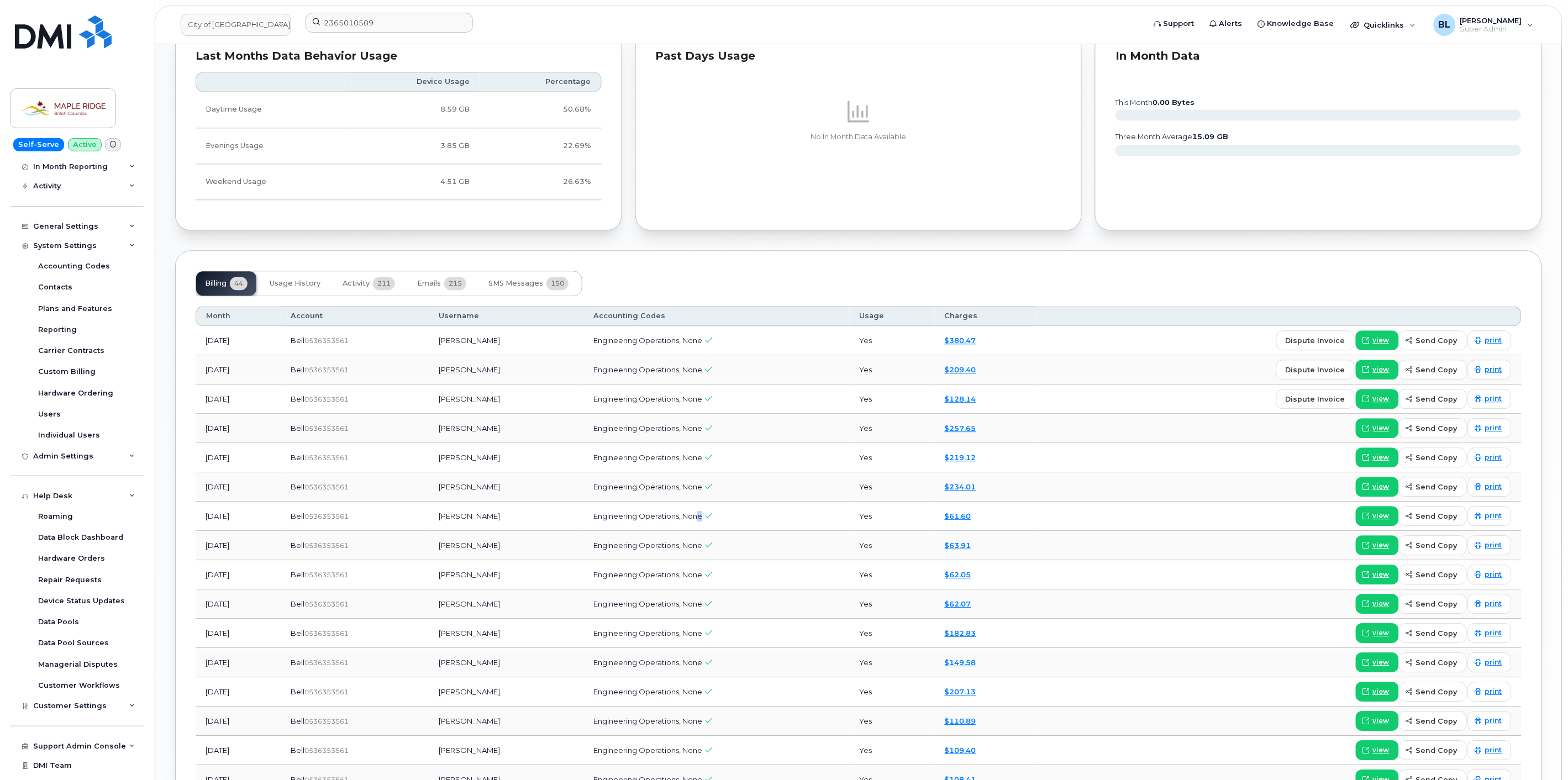
drag, startPoint x: 697, startPoint y: 512, endPoint x: 852, endPoint y: 509, distance: 155.0
click at [849, 509] on td "Engineering Operations, None" at bounding box center [716, 516] width 266 height 29
drag, startPoint x: 592, startPoint y: 515, endPoint x: 719, endPoint y: 520, distance: 127.1
click at [719, 520] on td "Engineering Operations, None" at bounding box center [716, 516] width 266 height 29
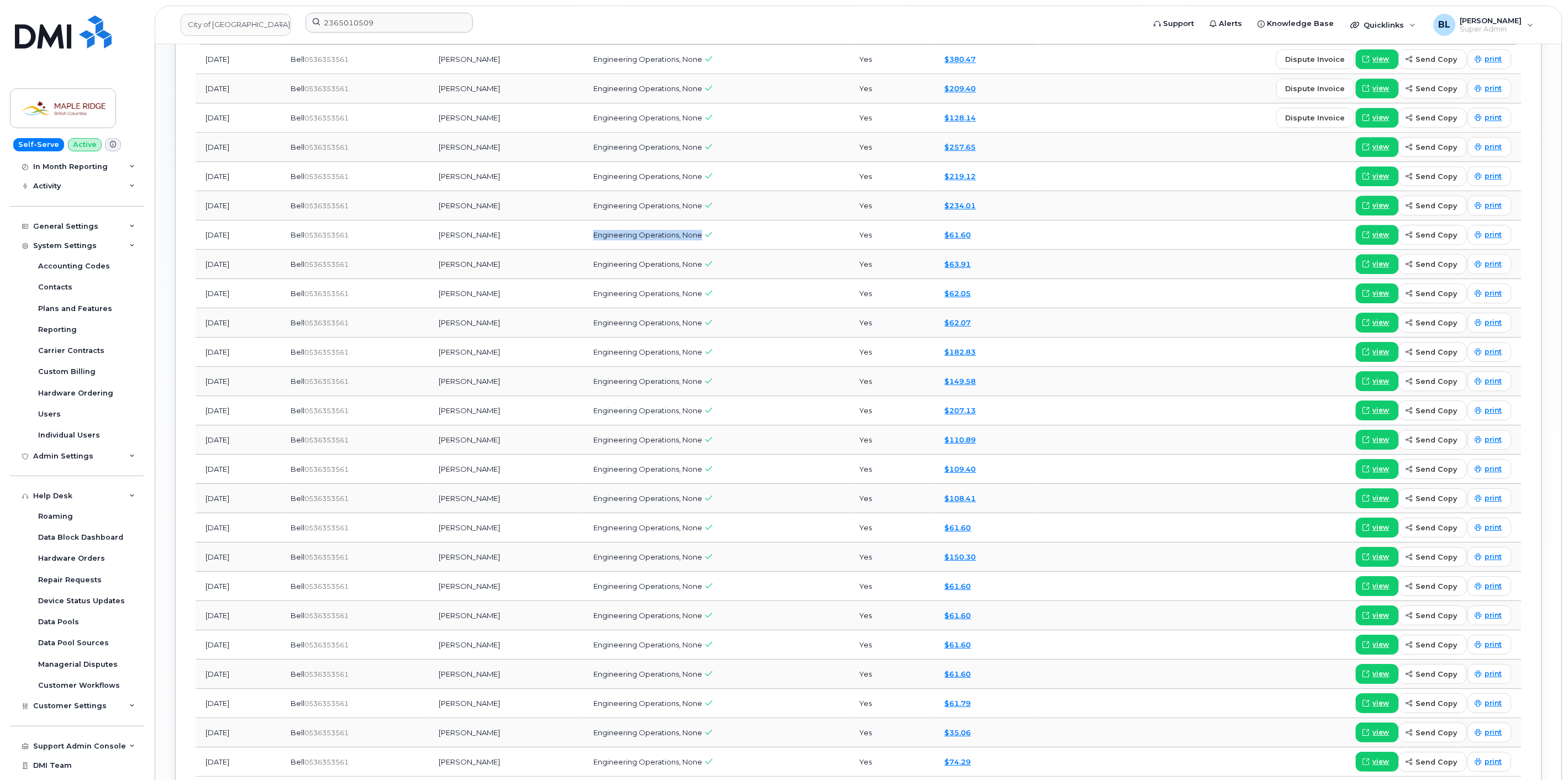
scroll to position [1376, 0]
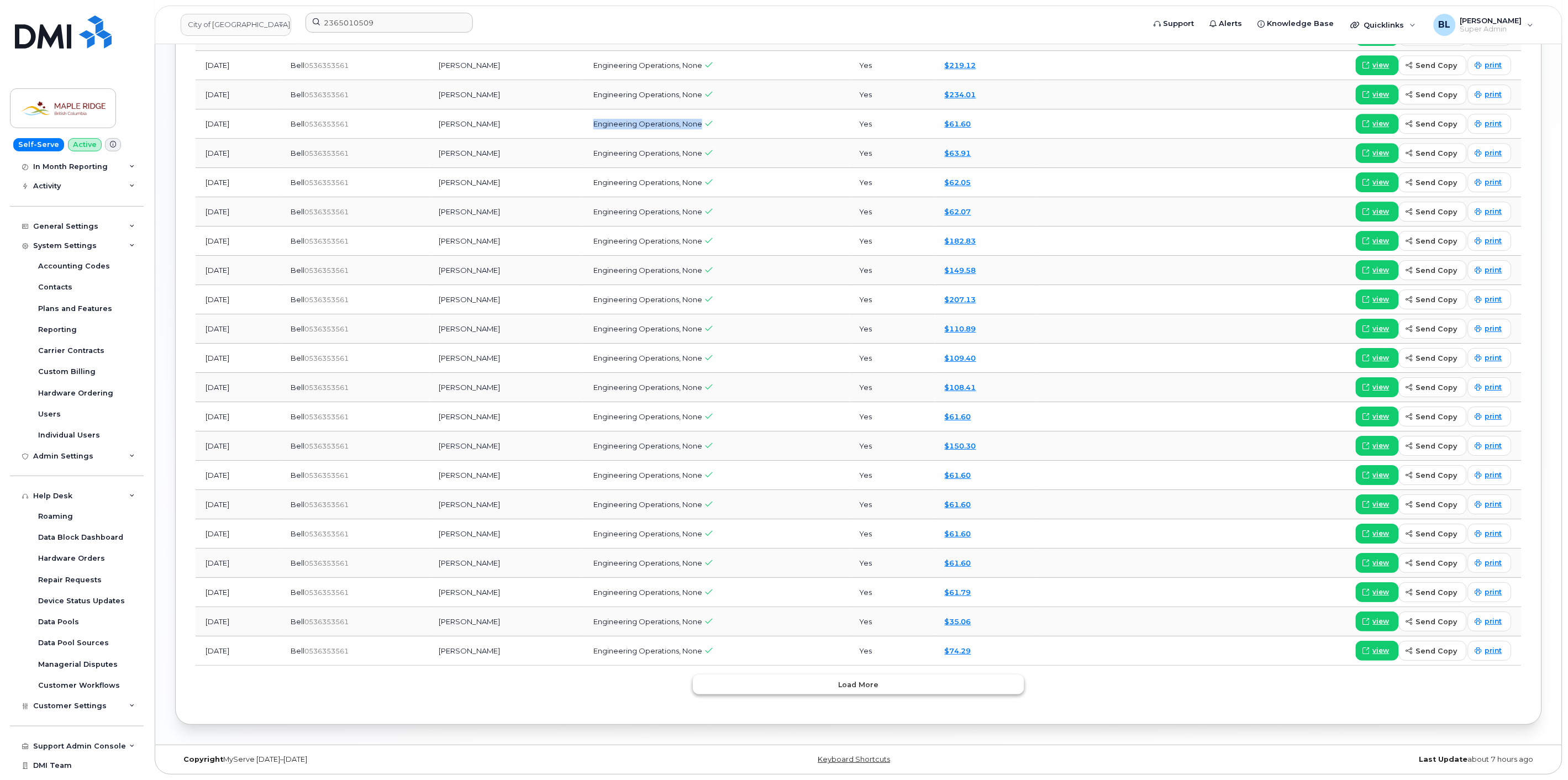
click at [788, 676] on button "Load more" at bounding box center [858, 685] width 332 height 20
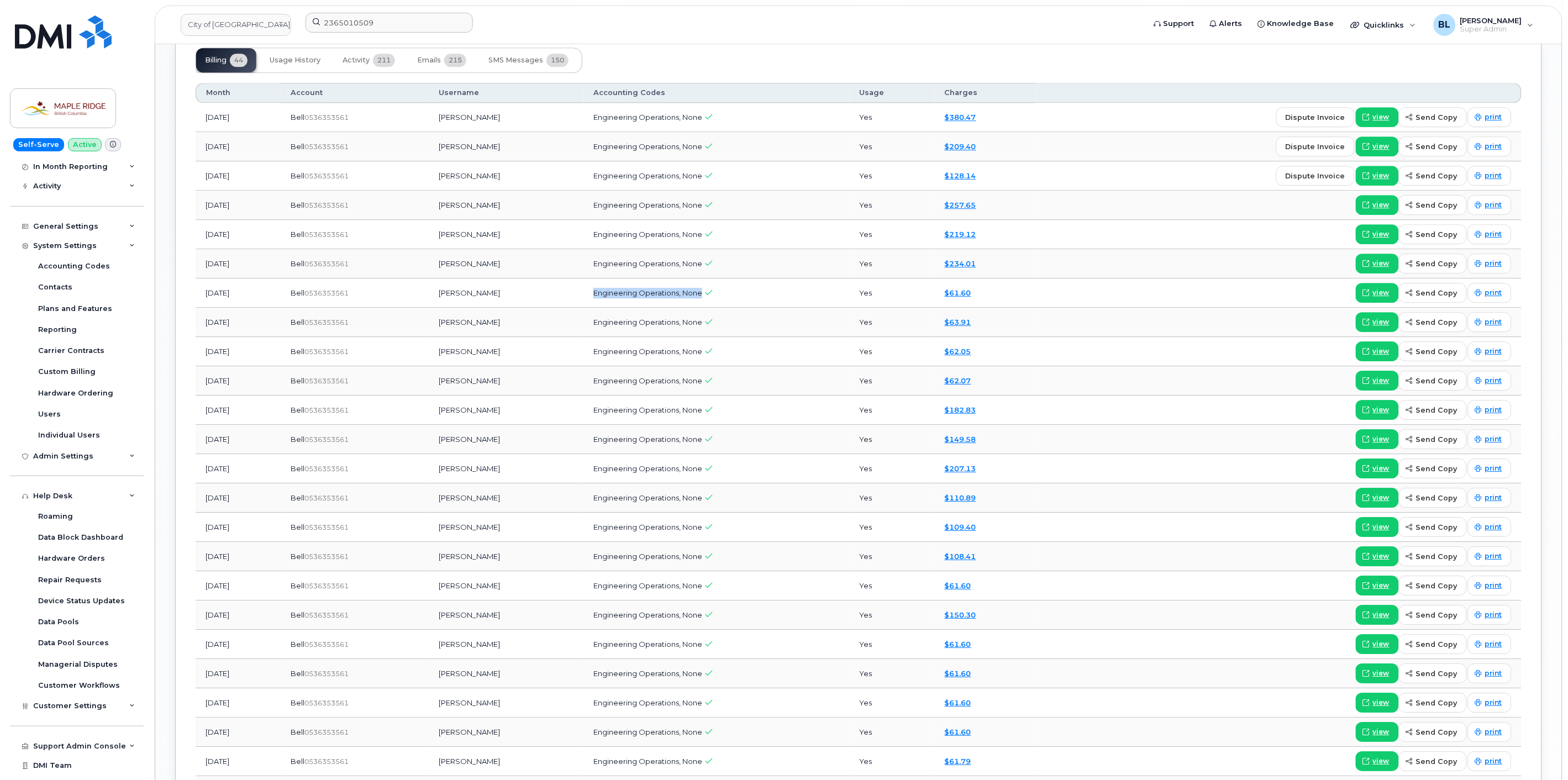
scroll to position [1085, 0]
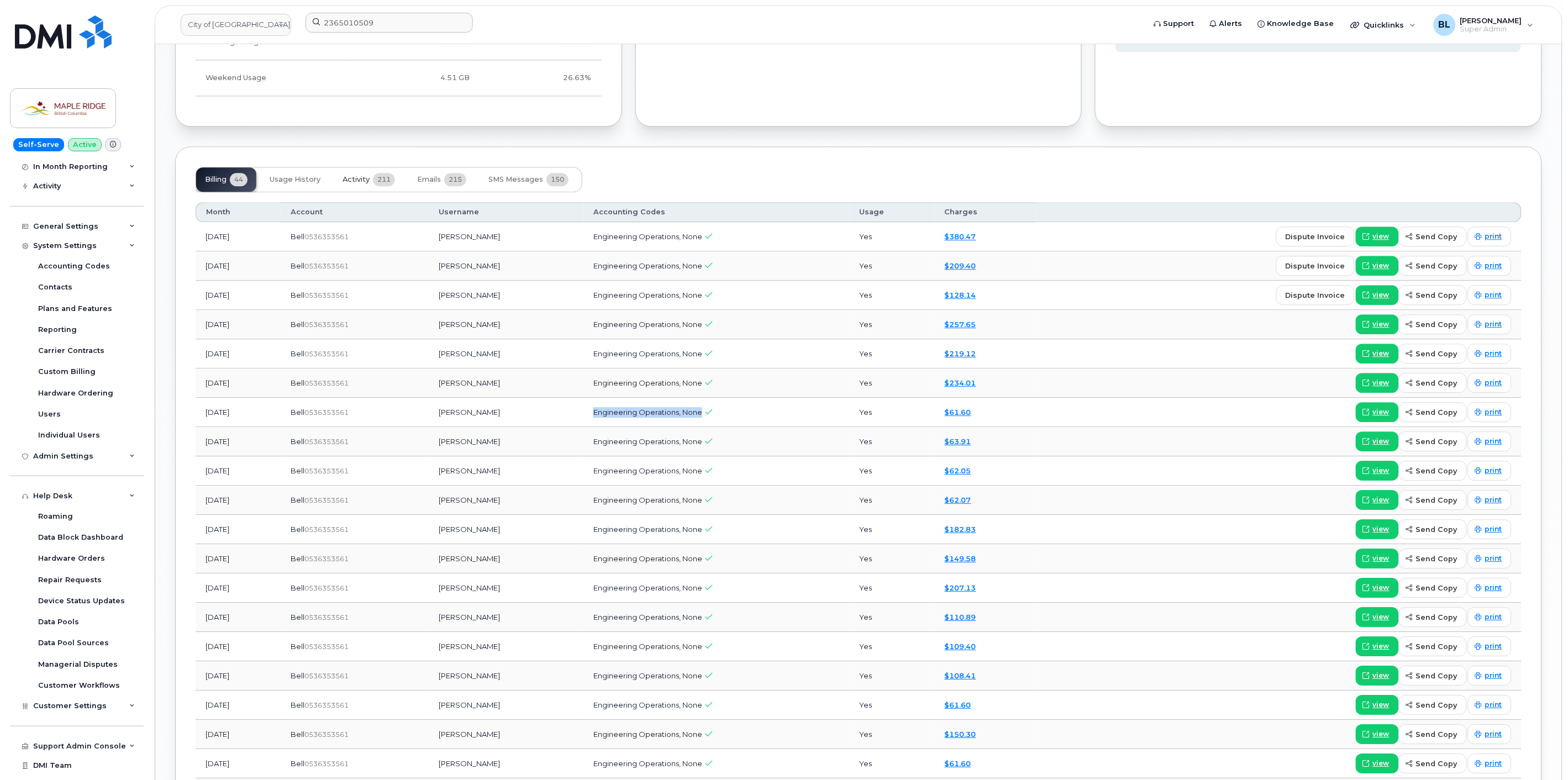
click at [360, 186] on button "Activity 211" at bounding box center [369, 179] width 70 height 24
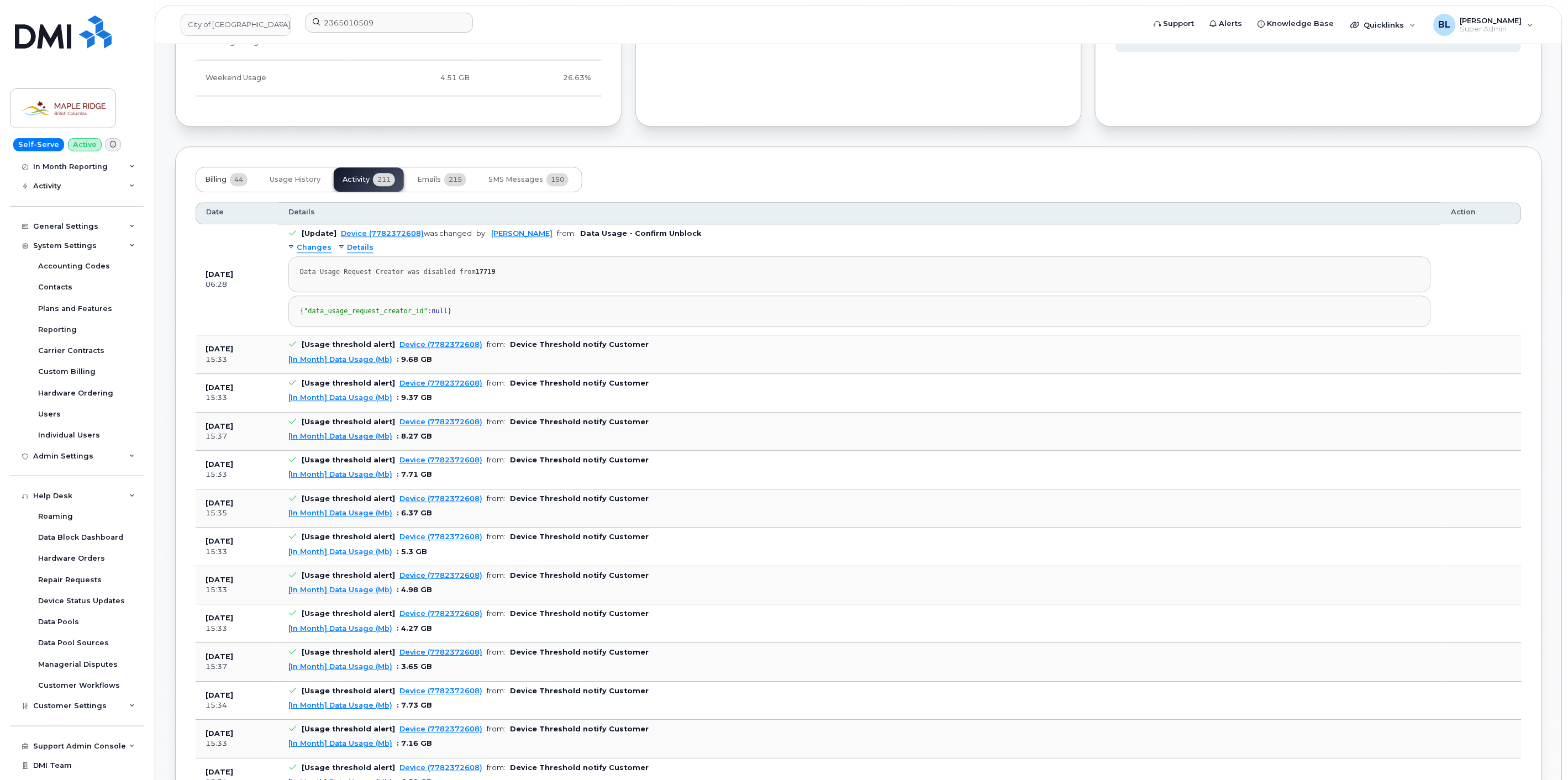
drag, startPoint x: 223, startPoint y: 179, endPoint x: 224, endPoint y: 184, distance: 5.1
click at [223, 180] on span "Billing" at bounding box center [215, 180] width 22 height 9
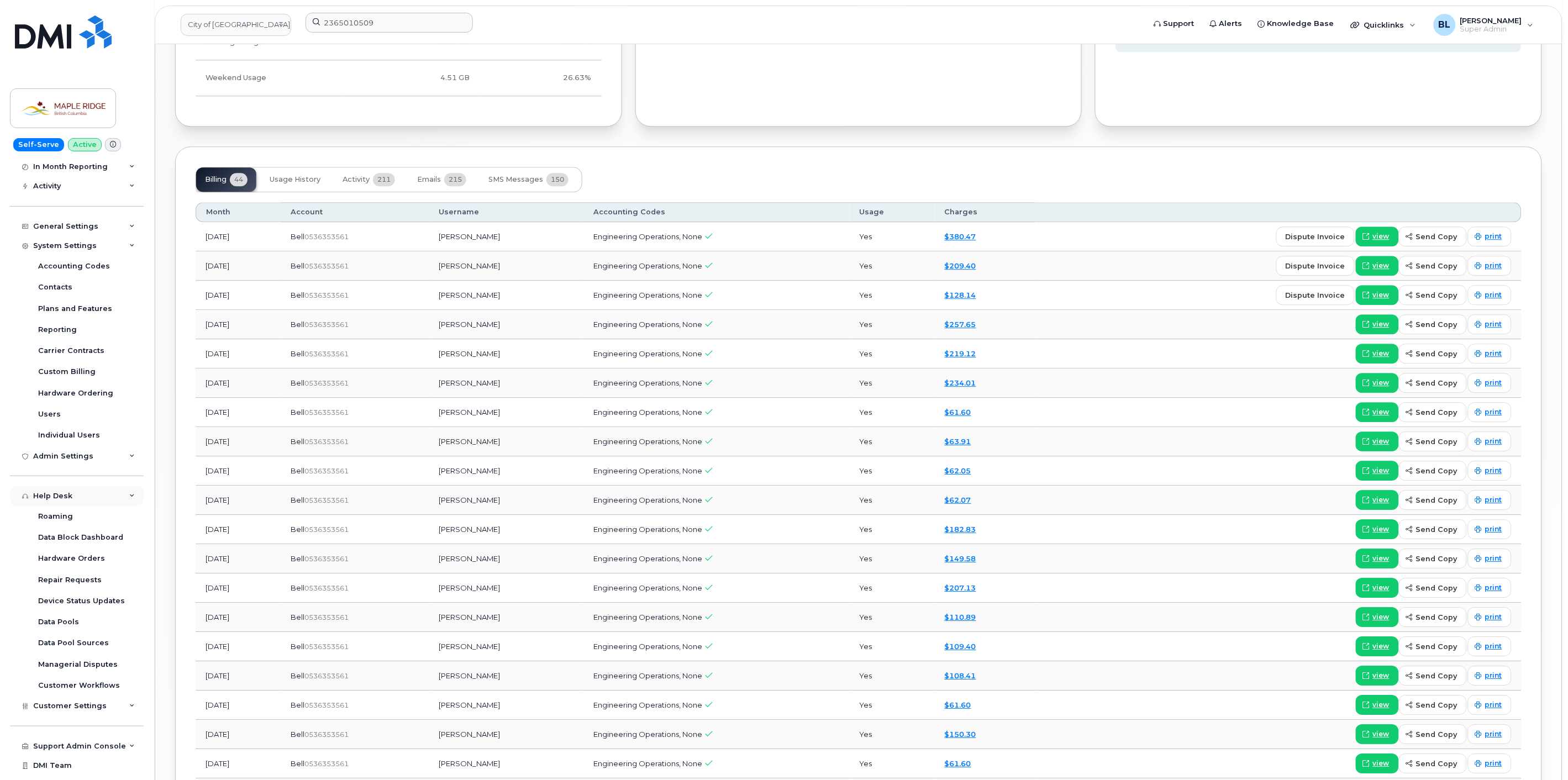
click at [90, 500] on div "Help Desk" at bounding box center [76, 496] width 134 height 20
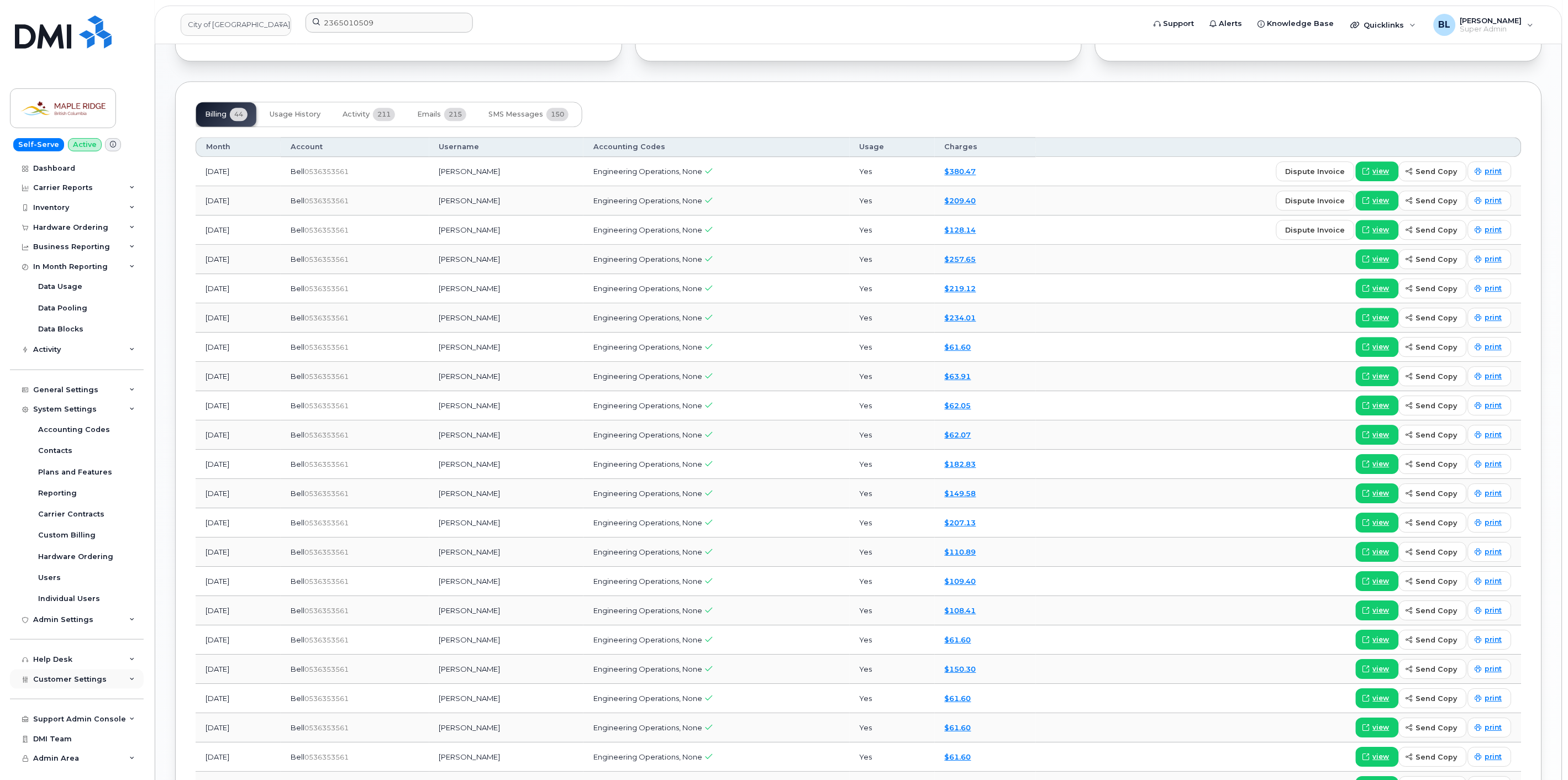
scroll to position [1413, 0]
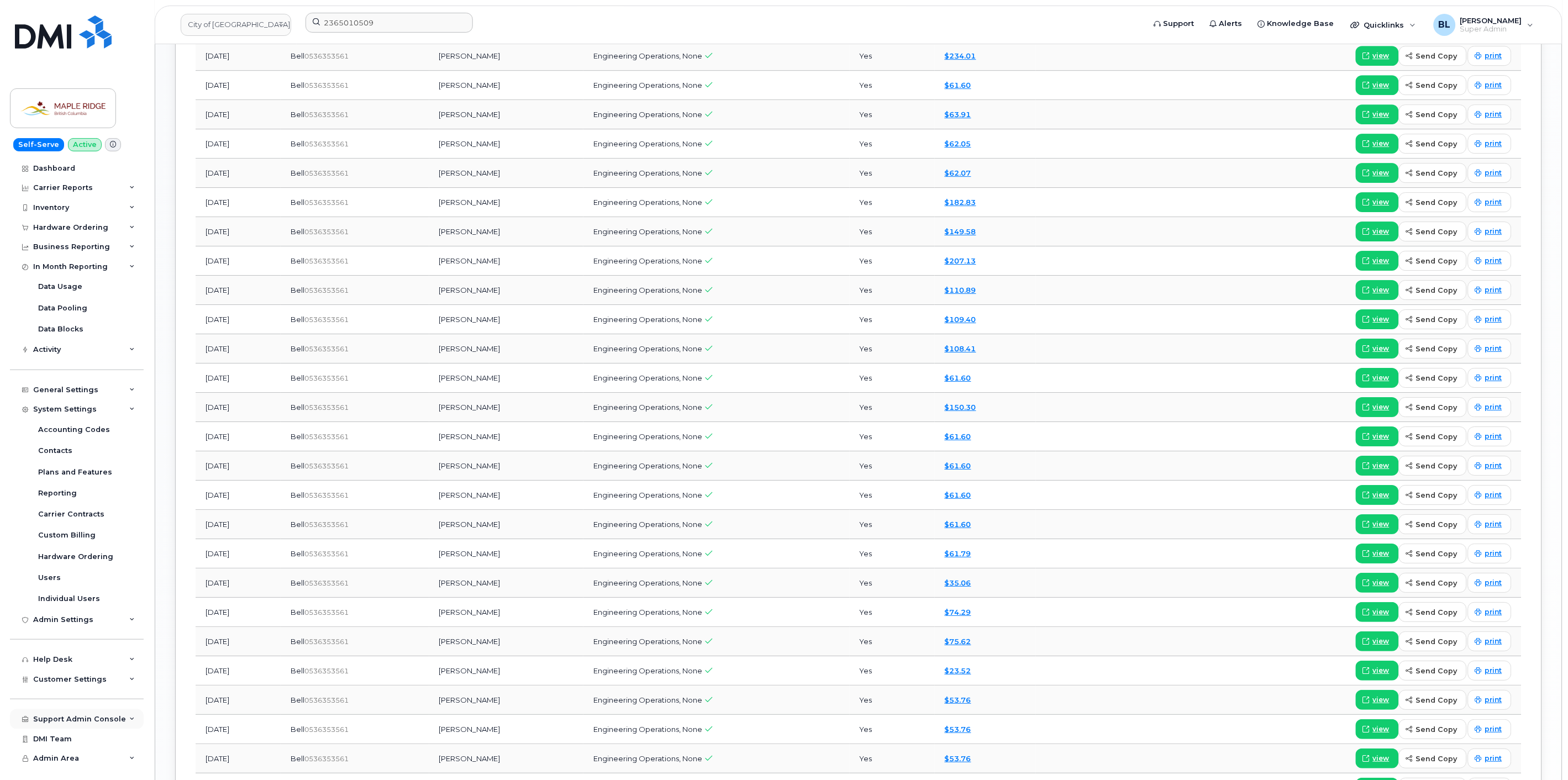
click at [103, 713] on div "Support Admin Console" at bounding box center [76, 720] width 134 height 20
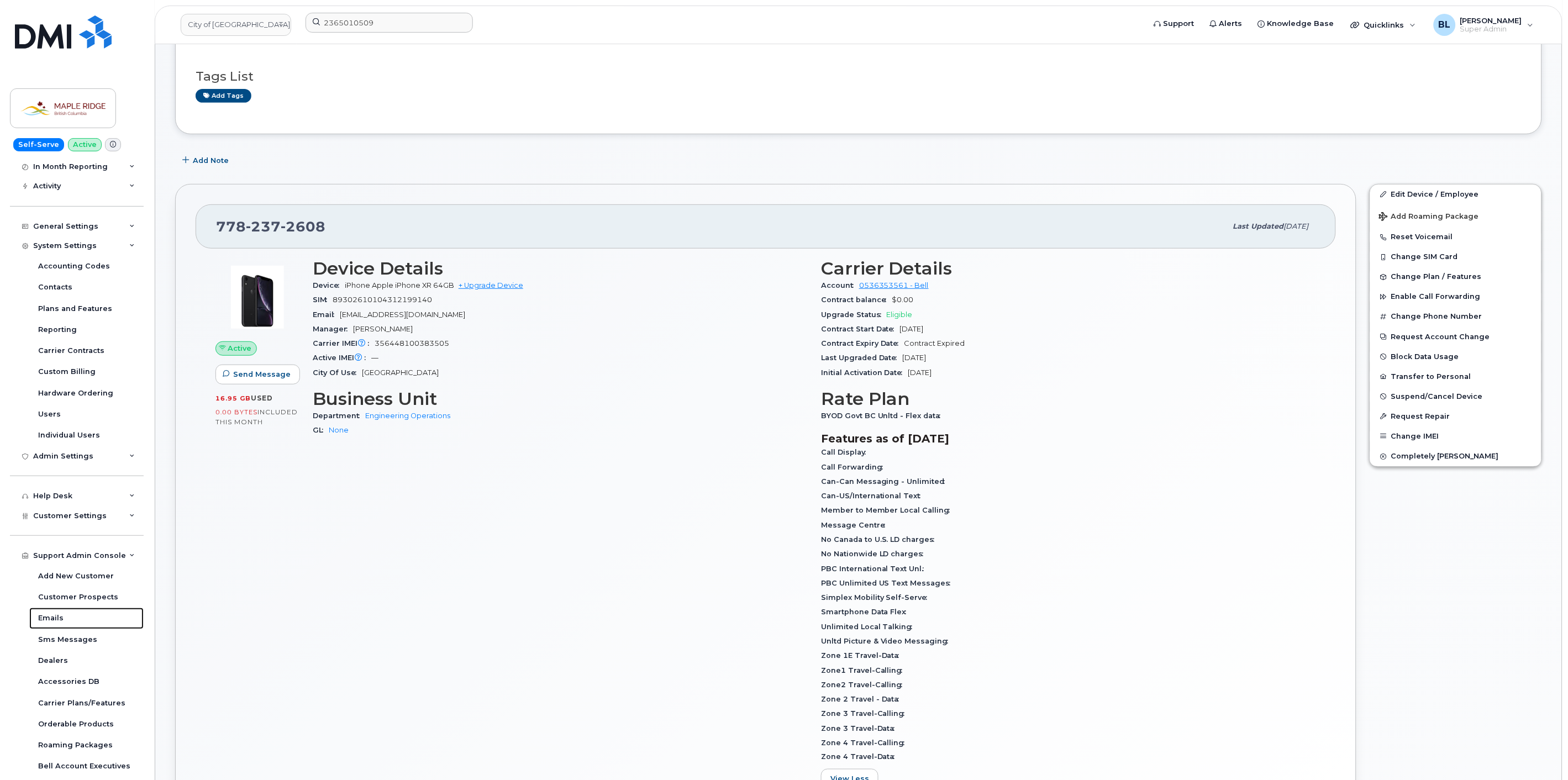
scroll to position [0, 0]
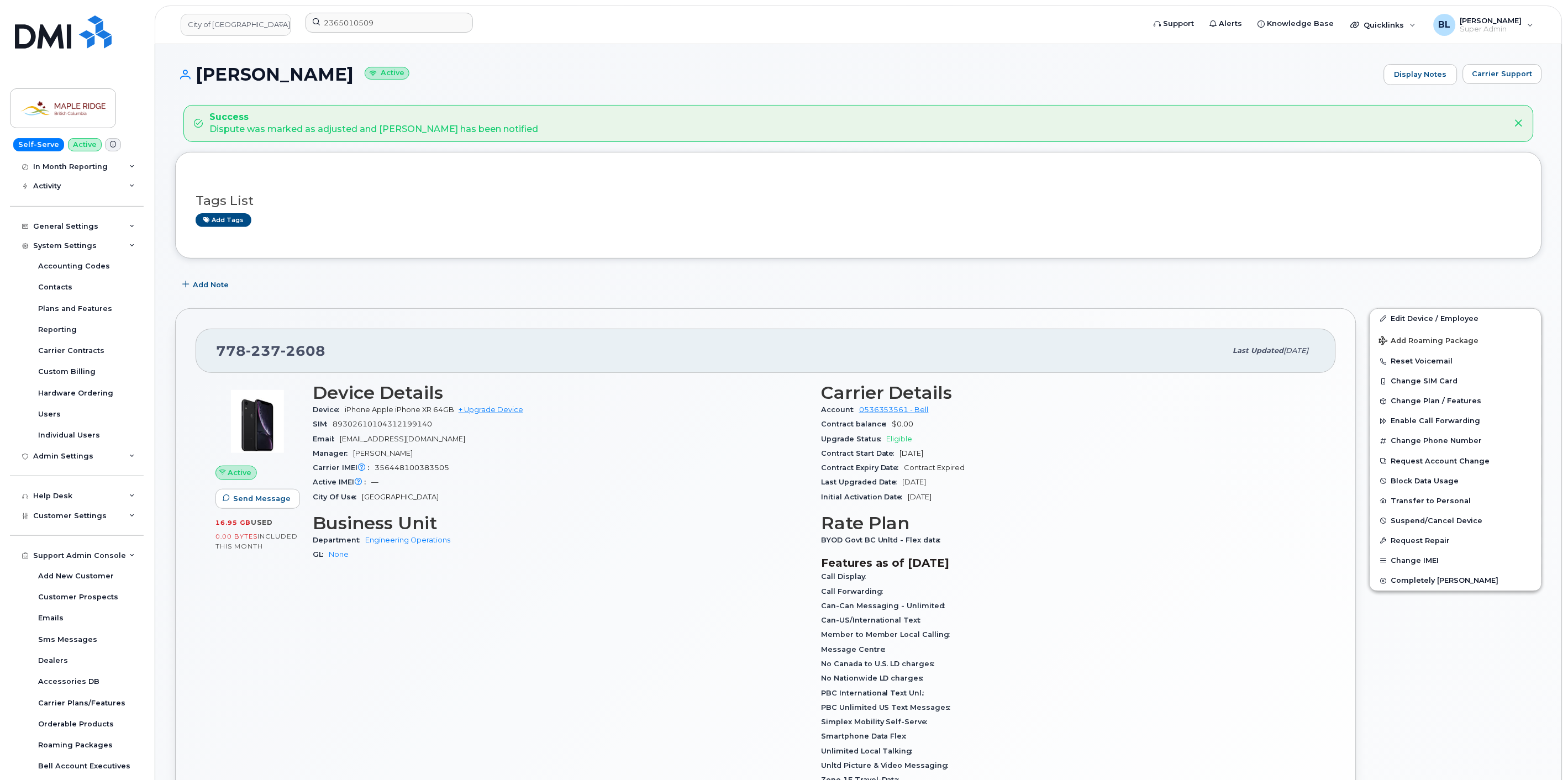
click at [287, 351] on span "2608" at bounding box center [302, 351] width 45 height 17
copy span "778 237 2608"
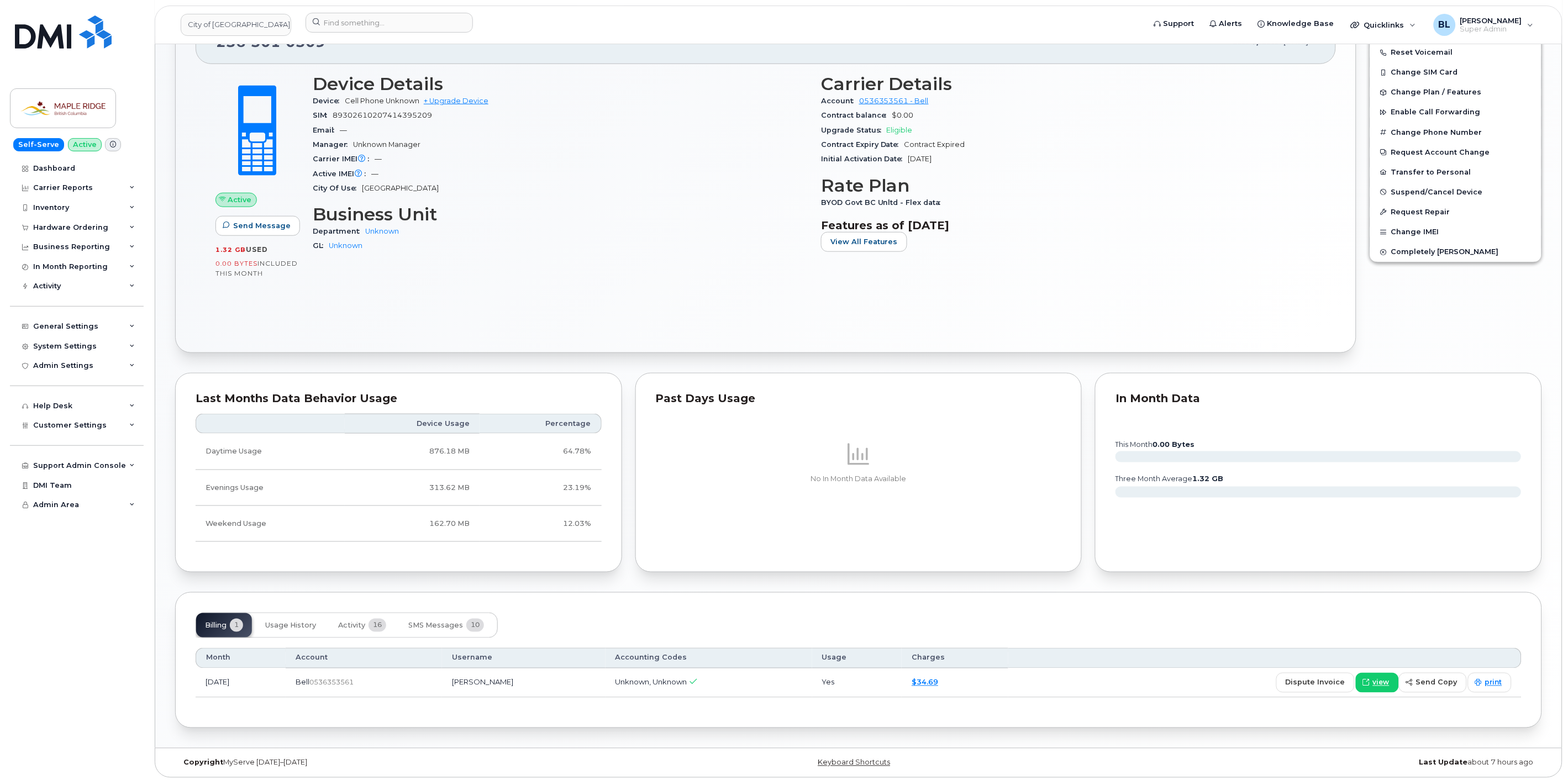
scroll to position [315, 0]
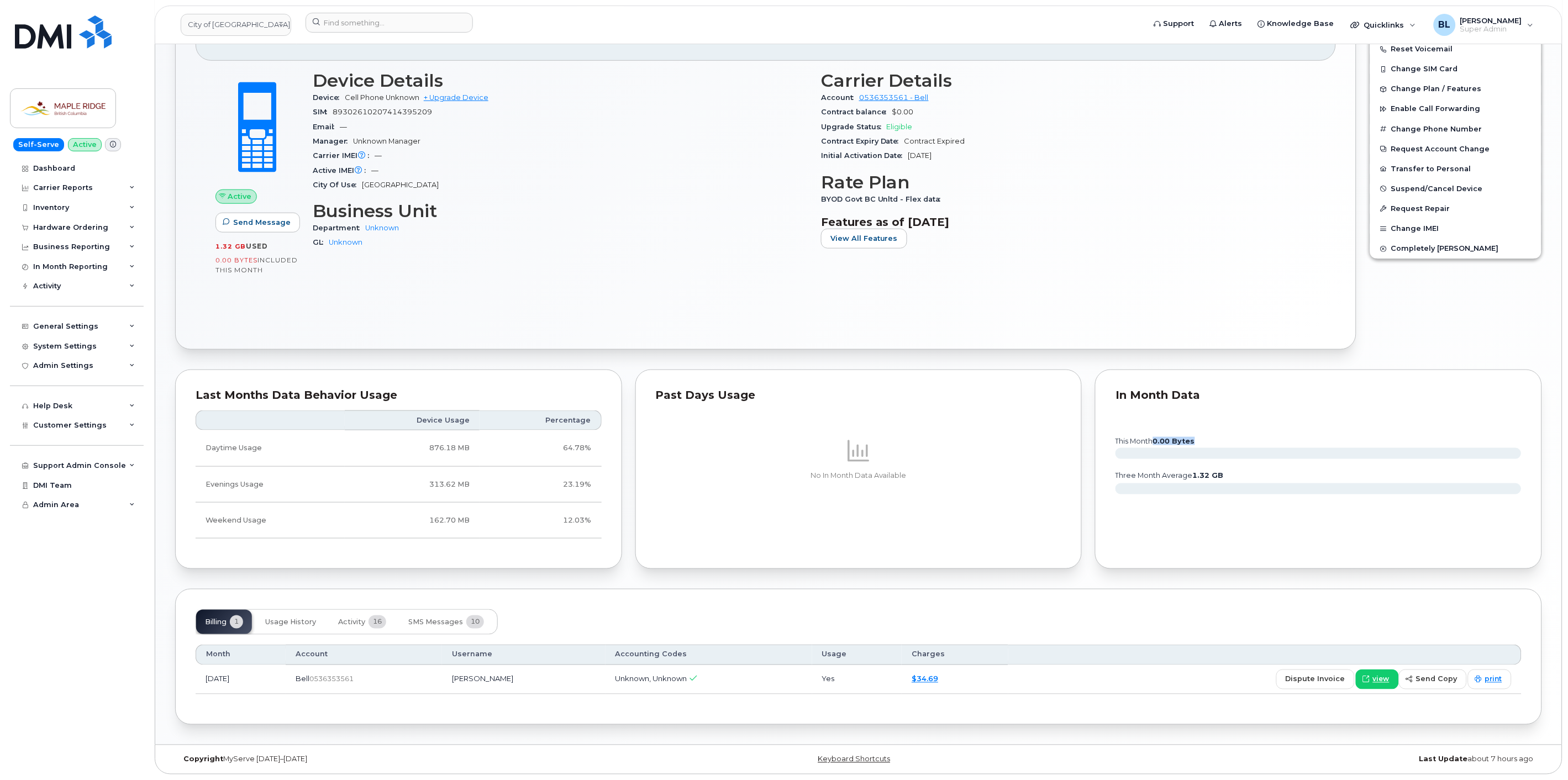
drag, startPoint x: 1156, startPoint y: 441, endPoint x: 1199, endPoint y: 450, distance: 43.9
click at [1199, 450] on g "this month 0.00 Bytes" at bounding box center [1318, 447] width 407 height 22
click at [364, 620] on span "Activity" at bounding box center [351, 623] width 27 height 9
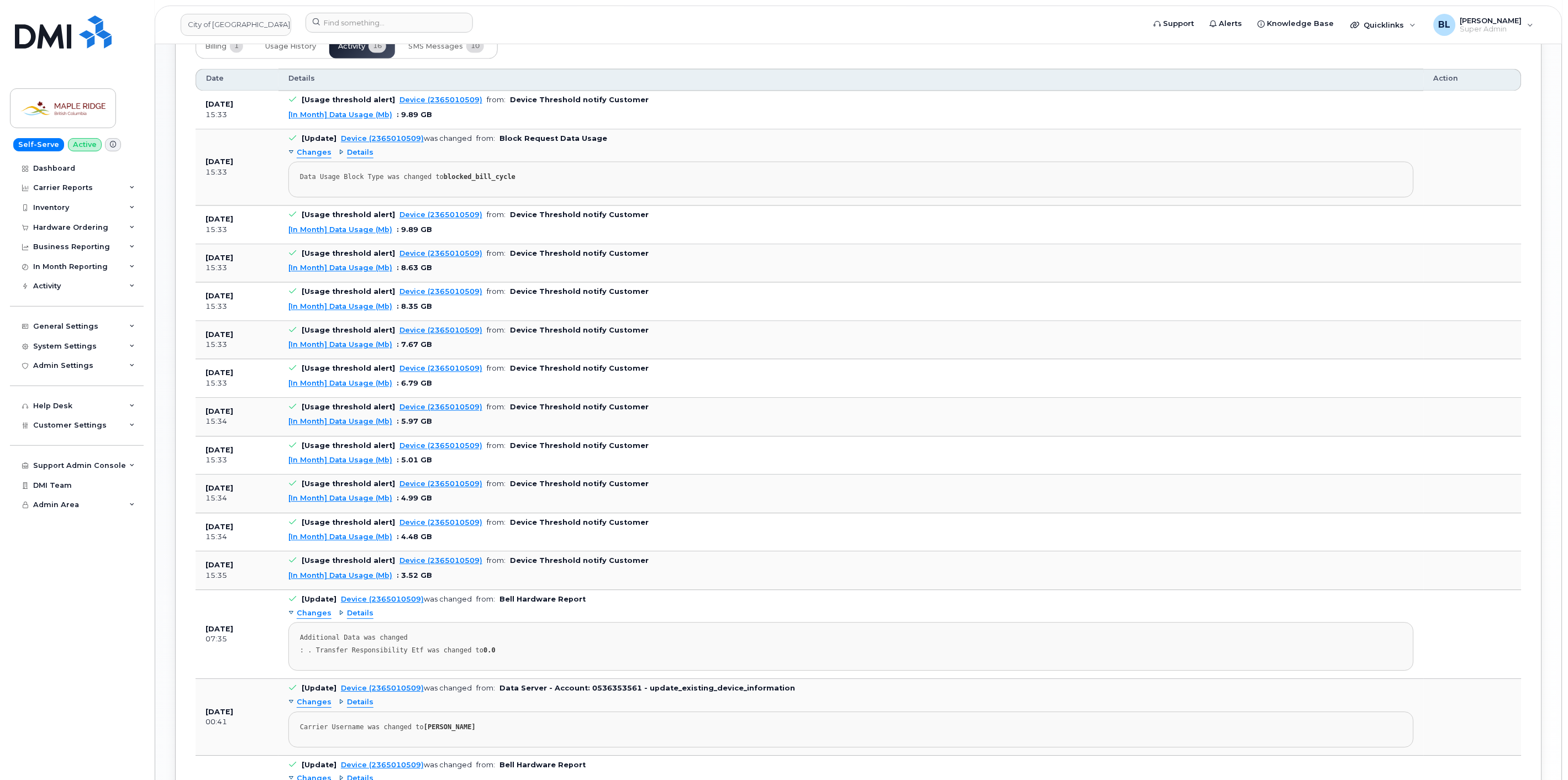
scroll to position [906, 0]
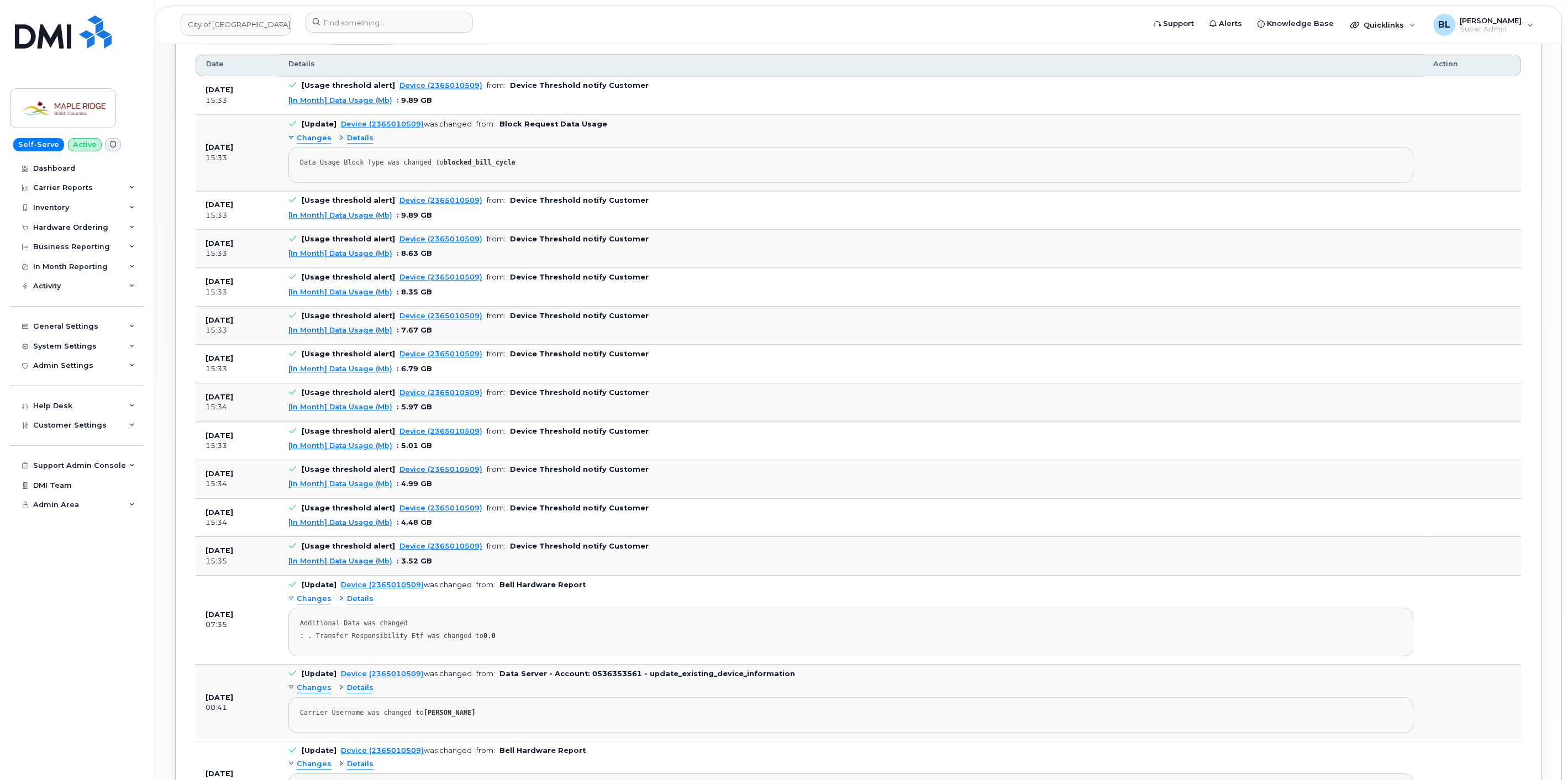
drag, startPoint x: 72, startPoint y: 432, endPoint x: 116, endPoint y: 497, distance: 78.5
click at [72, 432] on div "Customer Settings" at bounding box center [76, 426] width 134 height 20
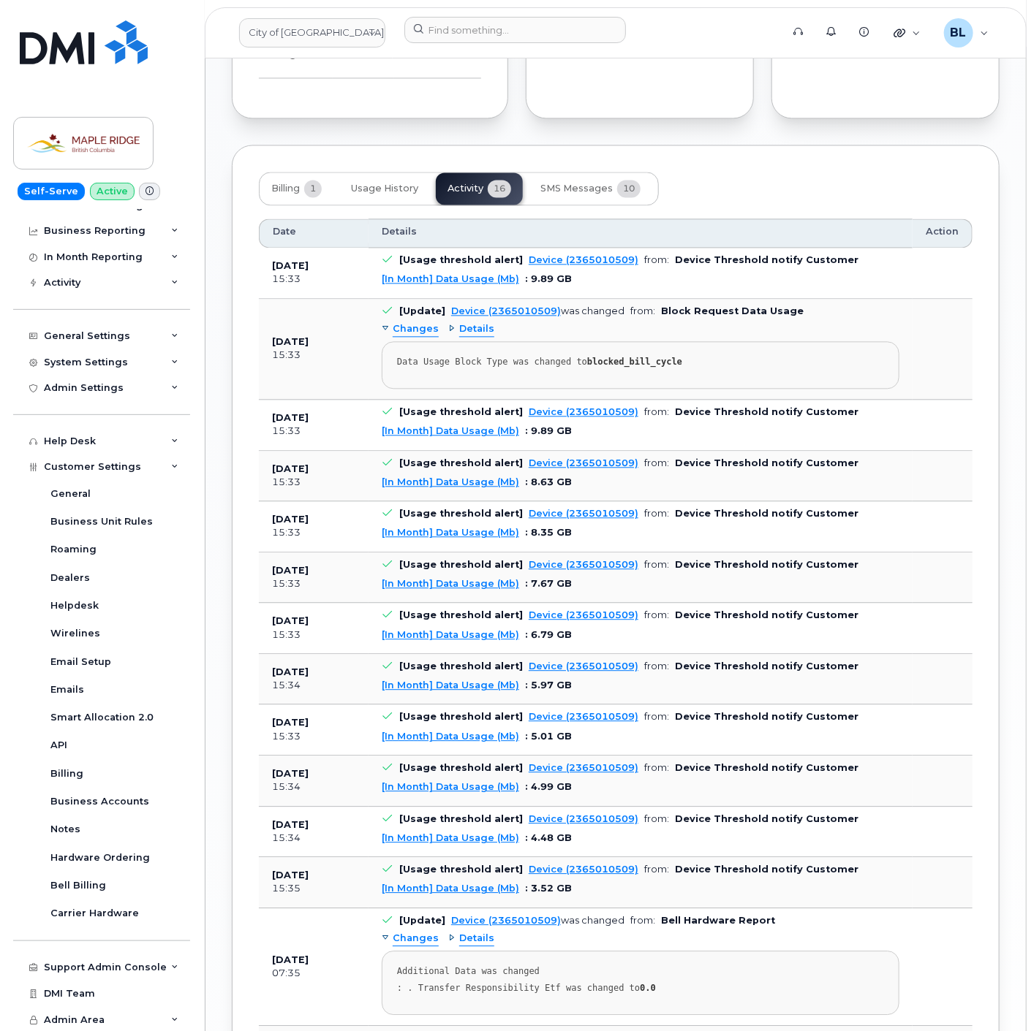
drag, startPoint x: 911, startPoint y: 522, endPoint x: 902, endPoint y: 528, distance: 10.5
click at [911, 522] on td "[Usage threshold alert] Device (2365010509) from: Device Threshold notify Custo…" at bounding box center [640, 526] width 544 height 51
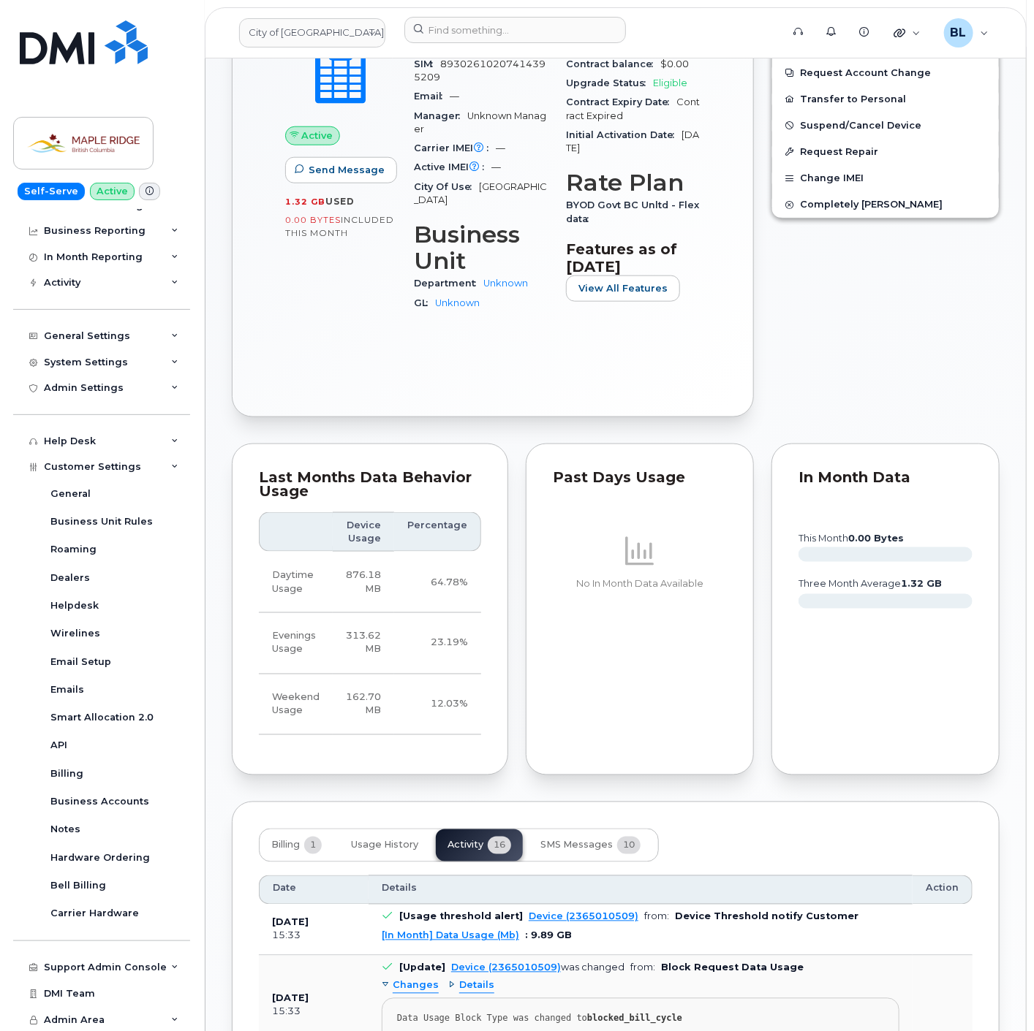
scroll to position [0, 0]
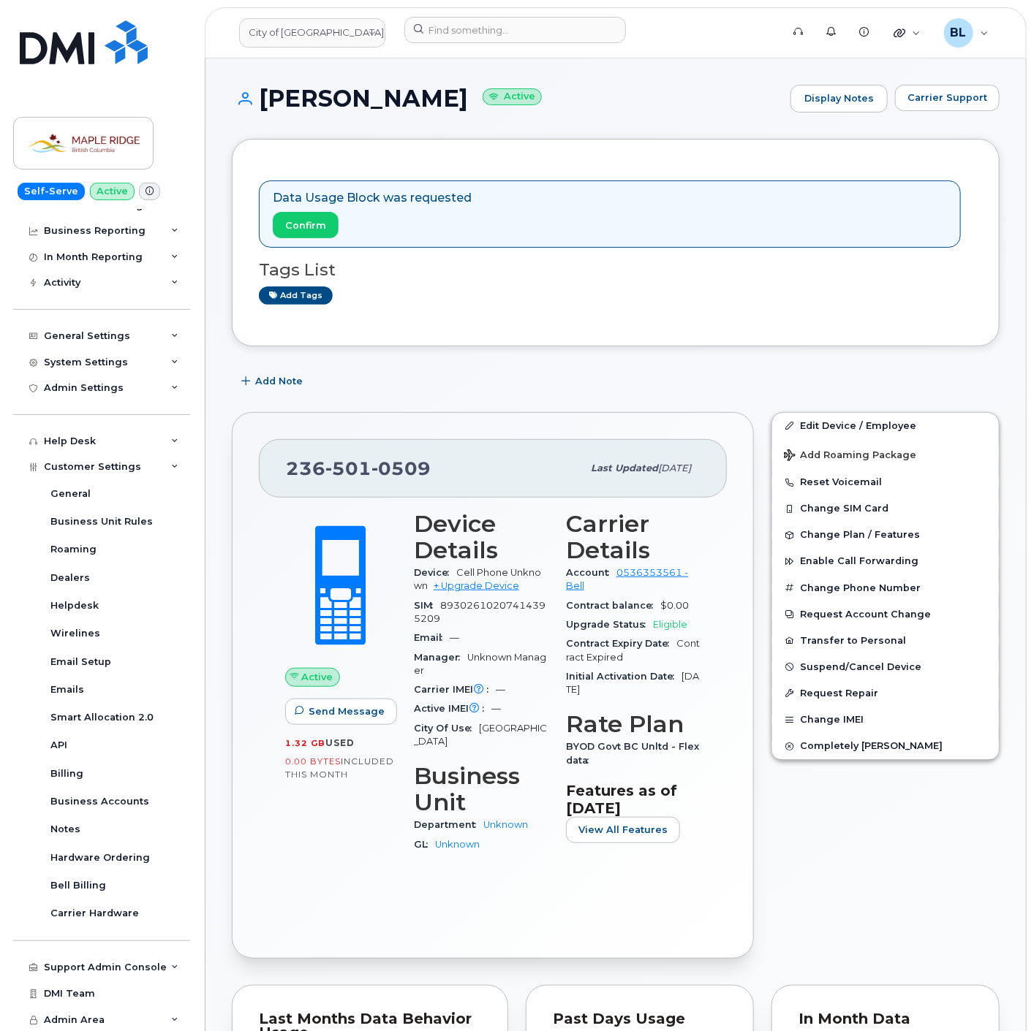
click at [317, 309] on div "Data Usage Block was requested Confirm Tags List Add tags" at bounding box center [615, 243] width 713 height 154
click at [316, 298] on link "Add tags" at bounding box center [296, 296] width 74 height 18
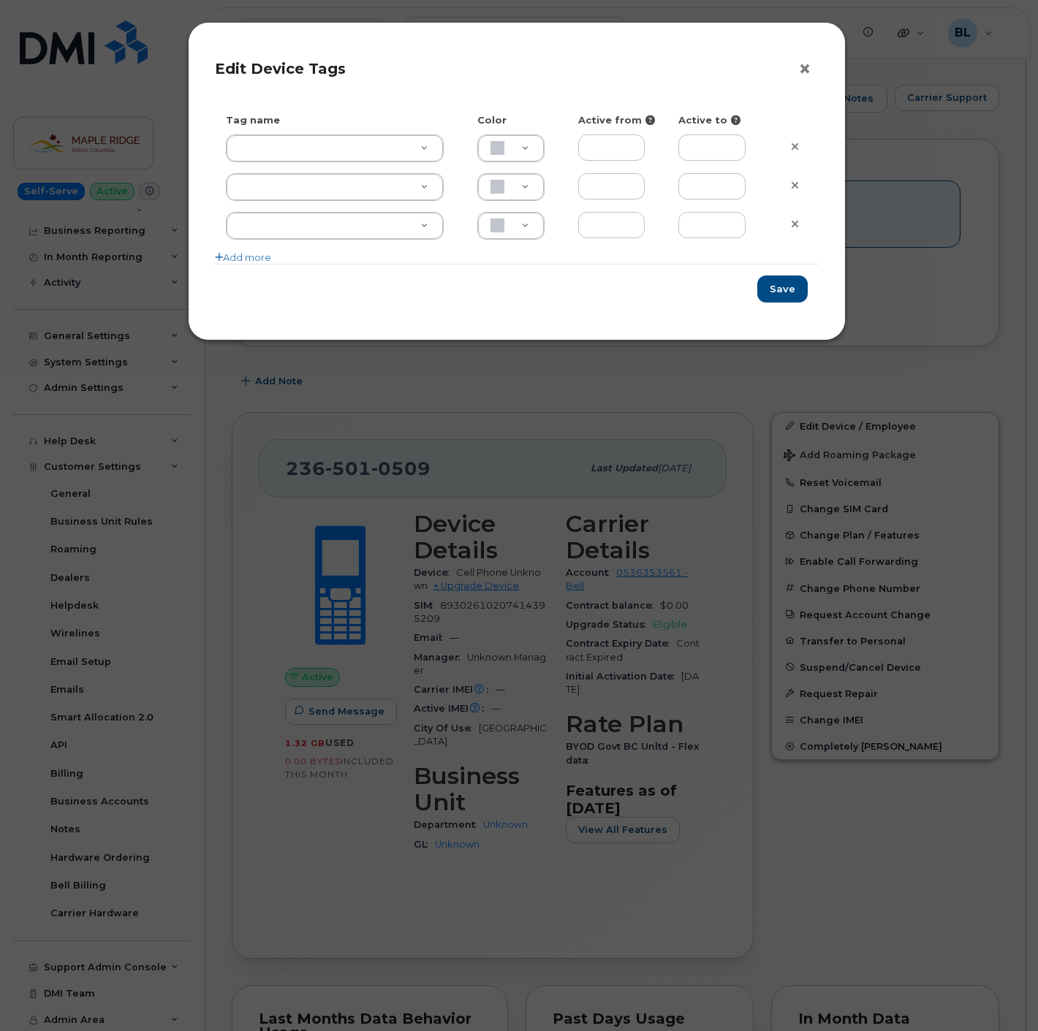
click at [803, 61] on button "×" at bounding box center [808, 69] width 20 height 22
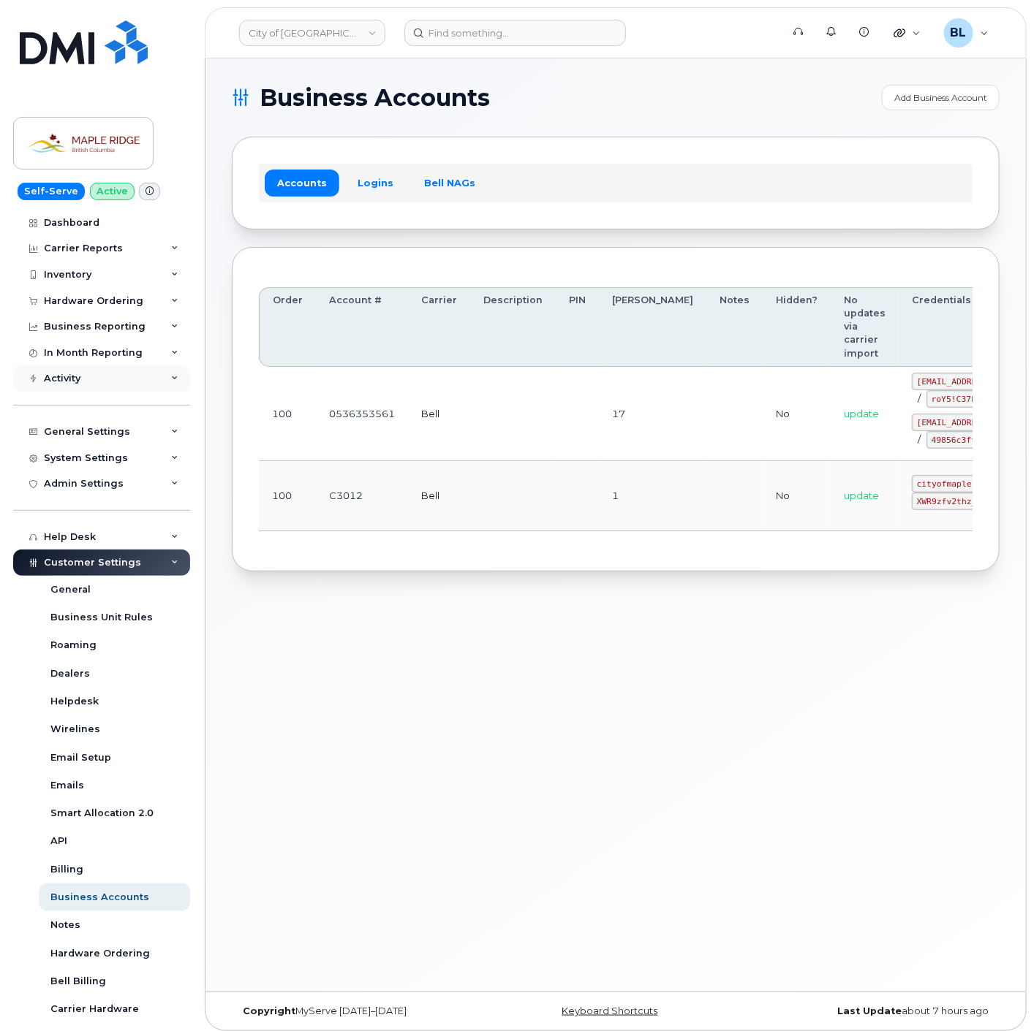
drag, startPoint x: 115, startPoint y: 365, endPoint x: 114, endPoint y: 374, distance: 8.1
click at [115, 365] on div "Activity" at bounding box center [101, 378] width 177 height 26
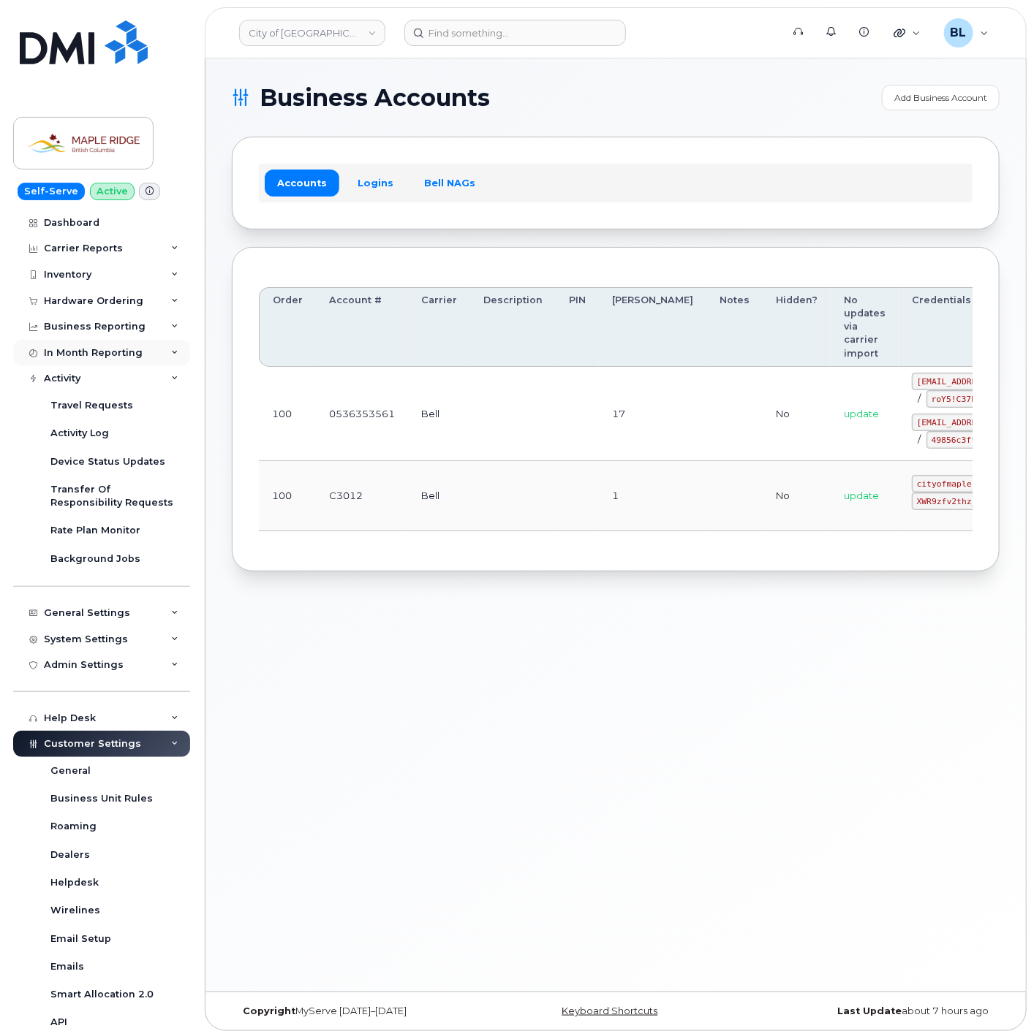
click at [110, 352] on div "In Month Reporting" at bounding box center [93, 353] width 99 height 12
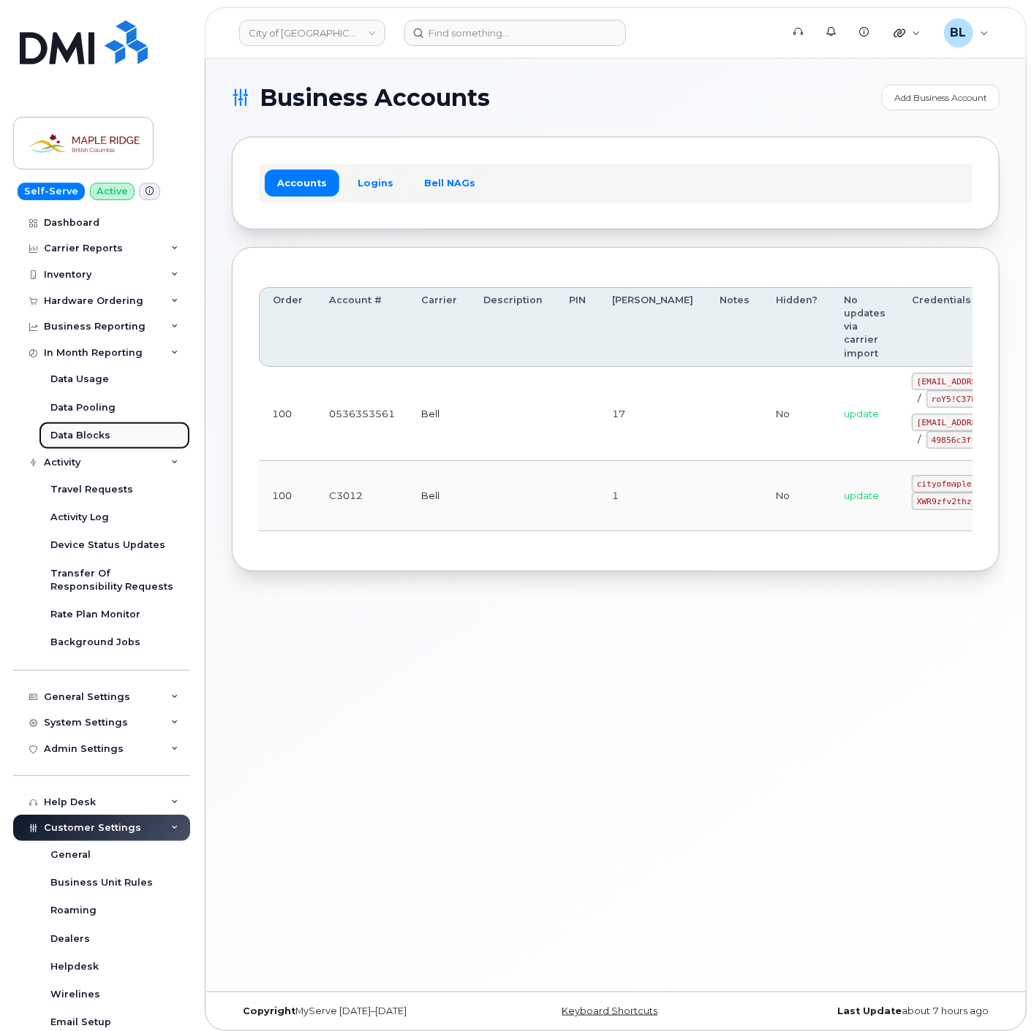
click at [96, 436] on div "Data Blocks" at bounding box center [80, 435] width 60 height 13
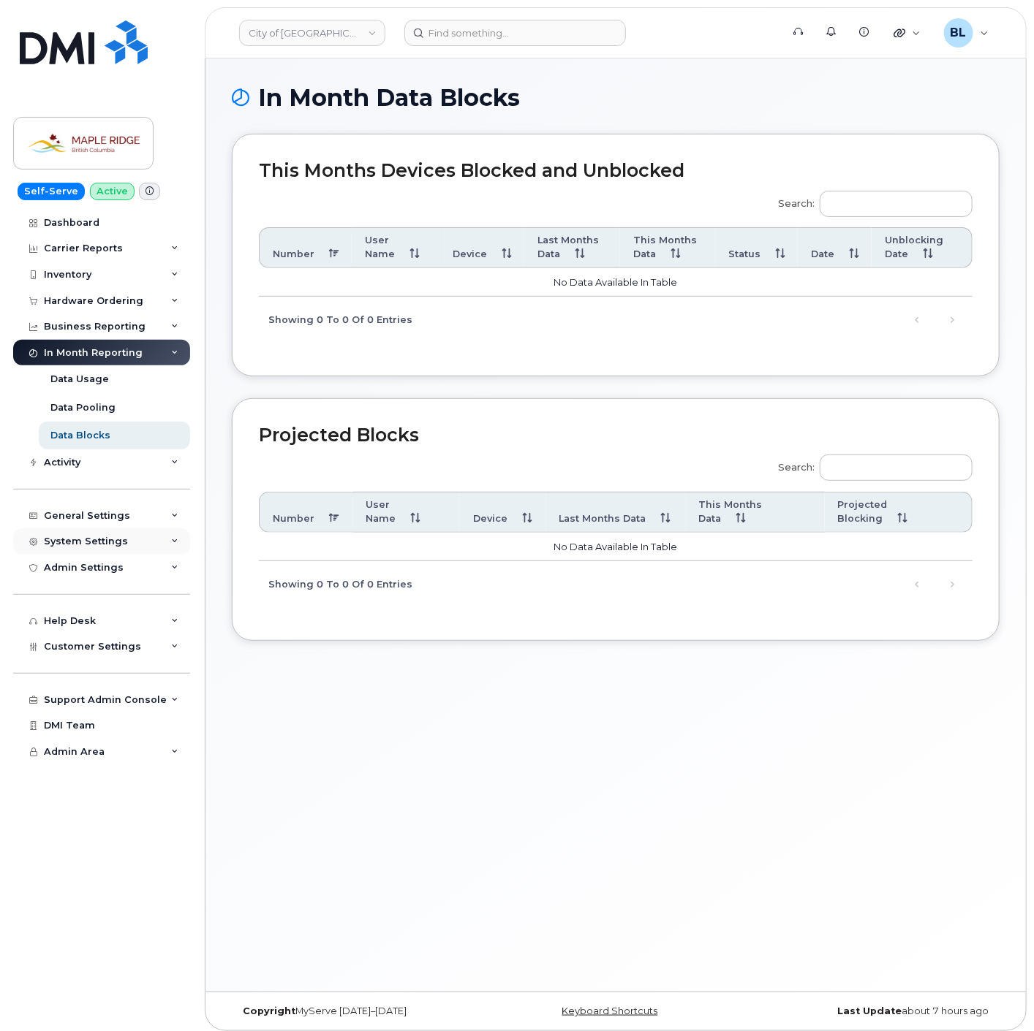
click at [123, 549] on div "System Settings" at bounding box center [101, 542] width 177 height 26
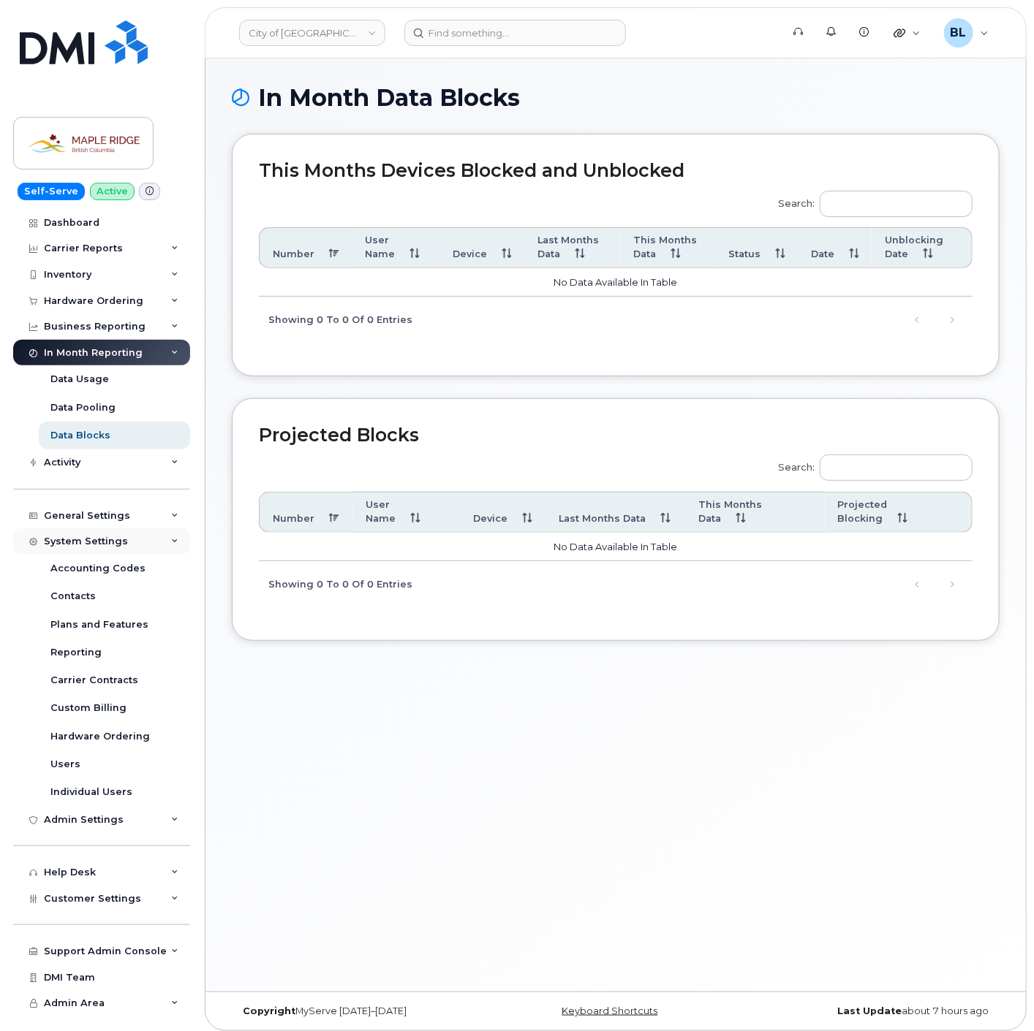
click at [125, 545] on div "System Settings" at bounding box center [101, 542] width 177 height 26
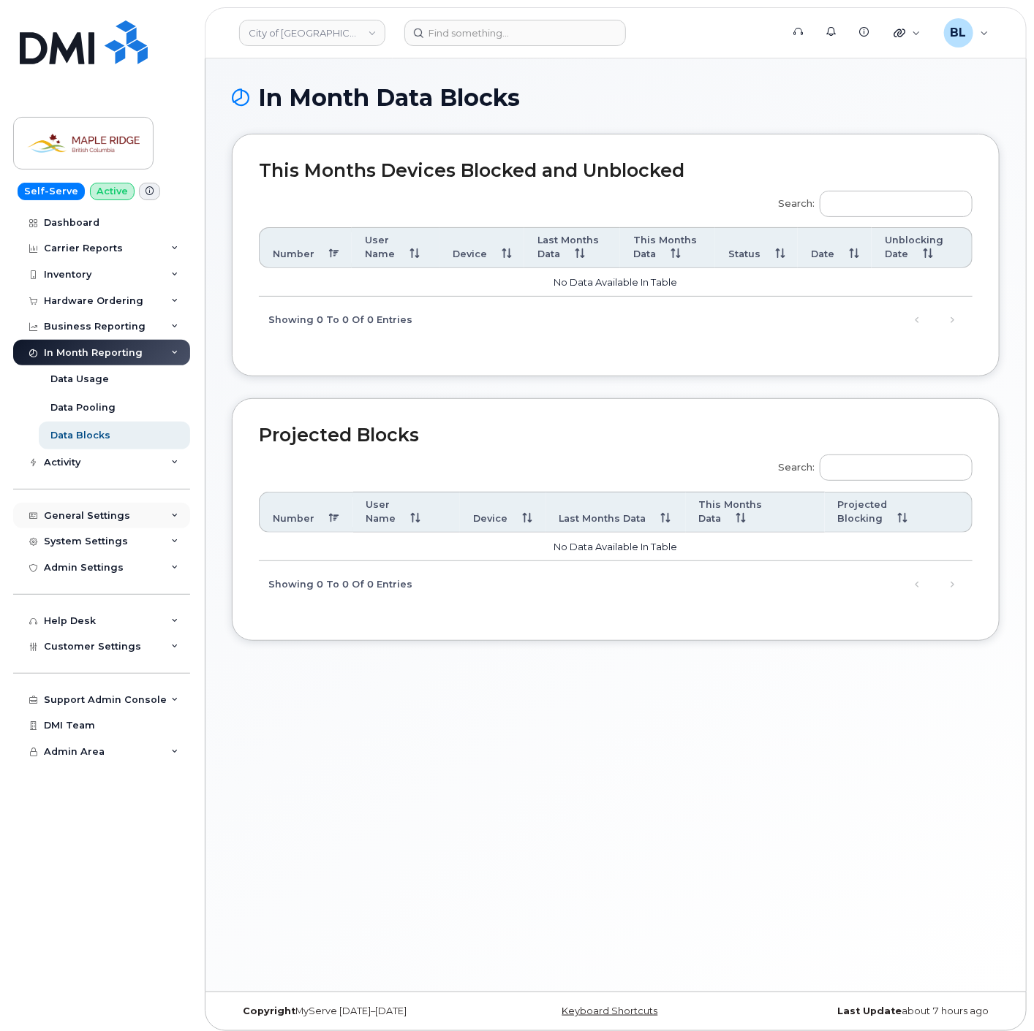
click at [130, 518] on div "General Settings" at bounding box center [101, 516] width 177 height 26
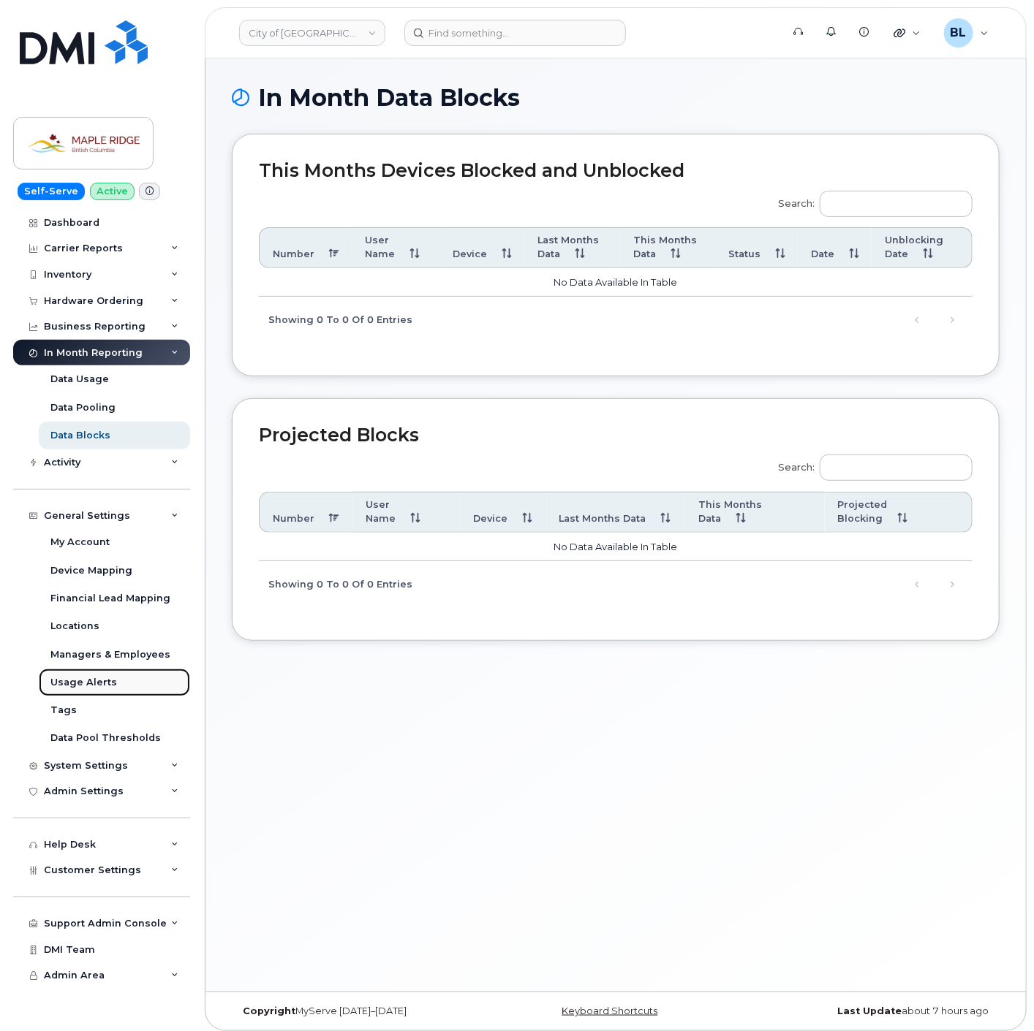
click at [118, 685] on link "Usage Alerts" at bounding box center [114, 683] width 151 height 28
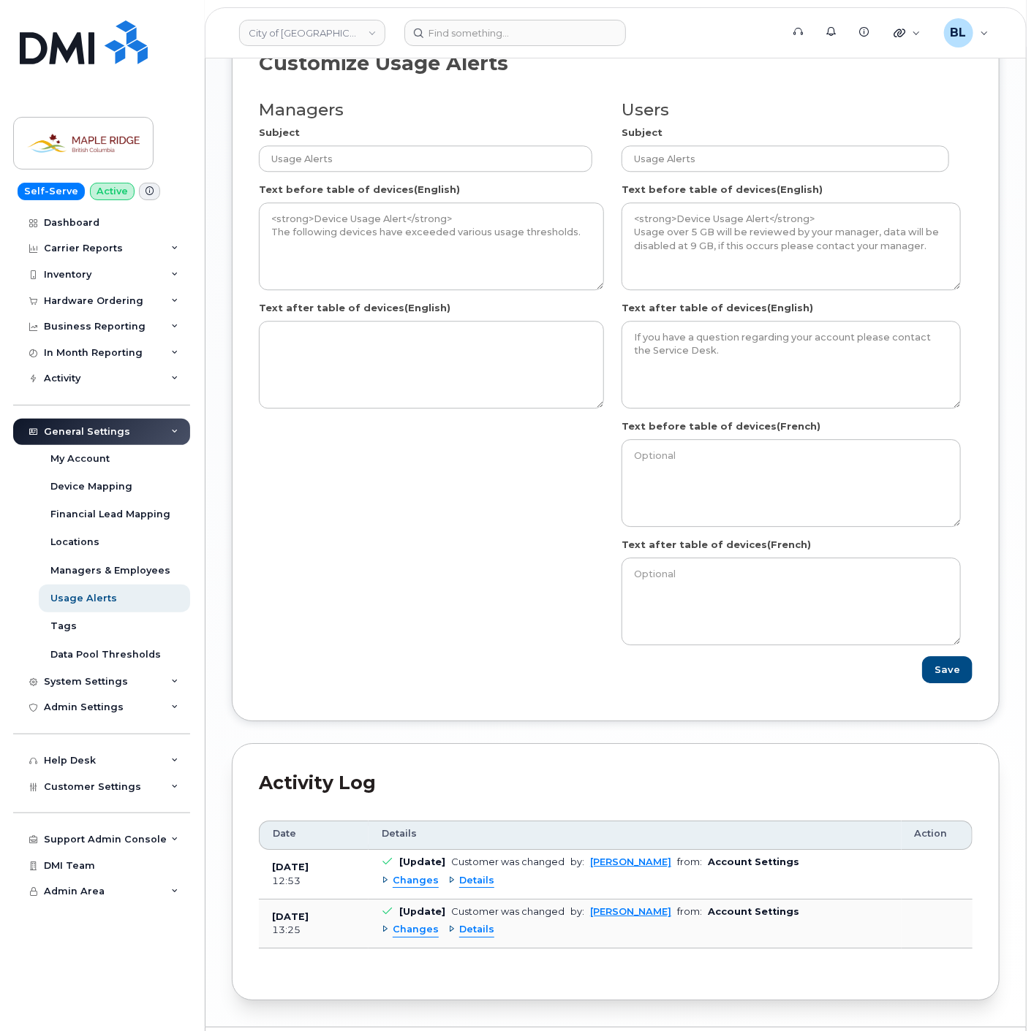
scroll to position [1539, 0]
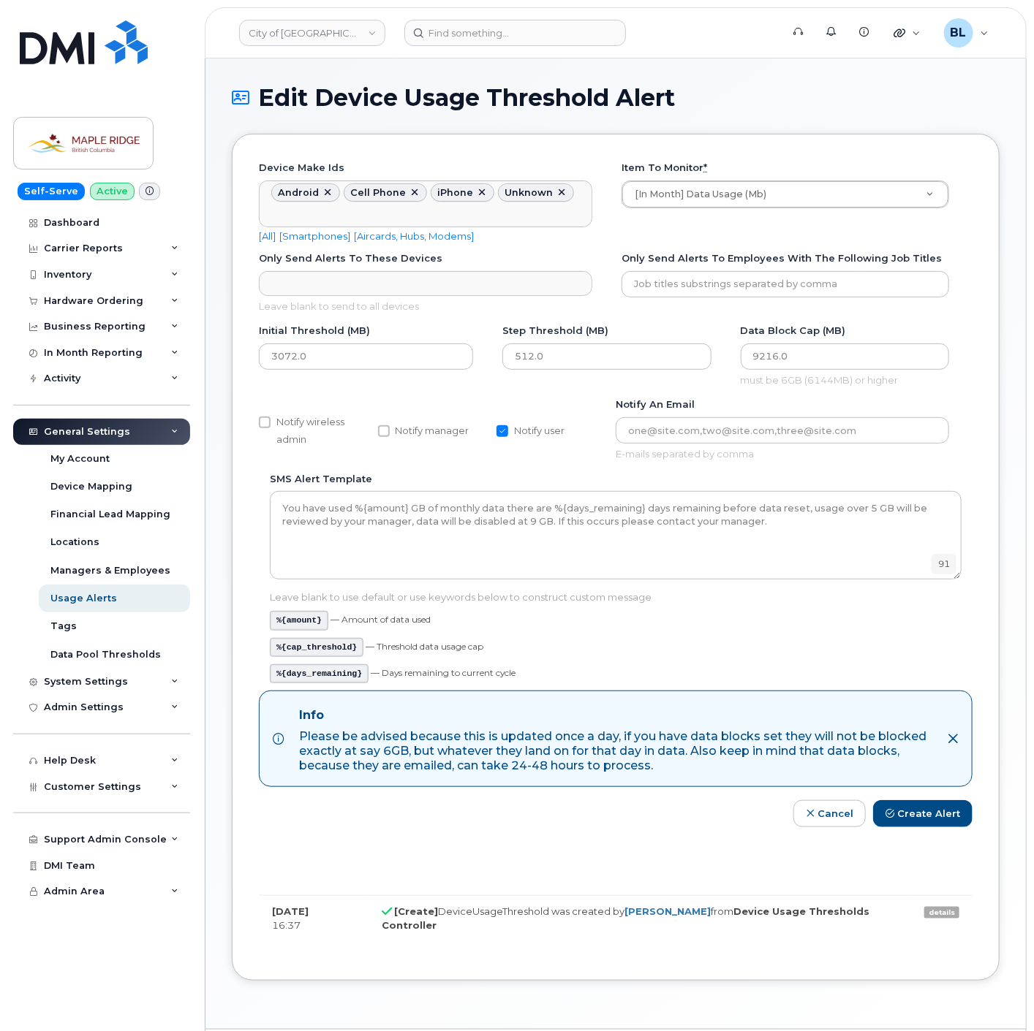
click at [989, 617] on div "Device make ids Android Cell Phone iPhone Unknown Device make ids No matches fo…" at bounding box center [616, 557] width 768 height 847
click at [282, 205] on input "Device make ids" at bounding box center [275, 215] width 15 height 20
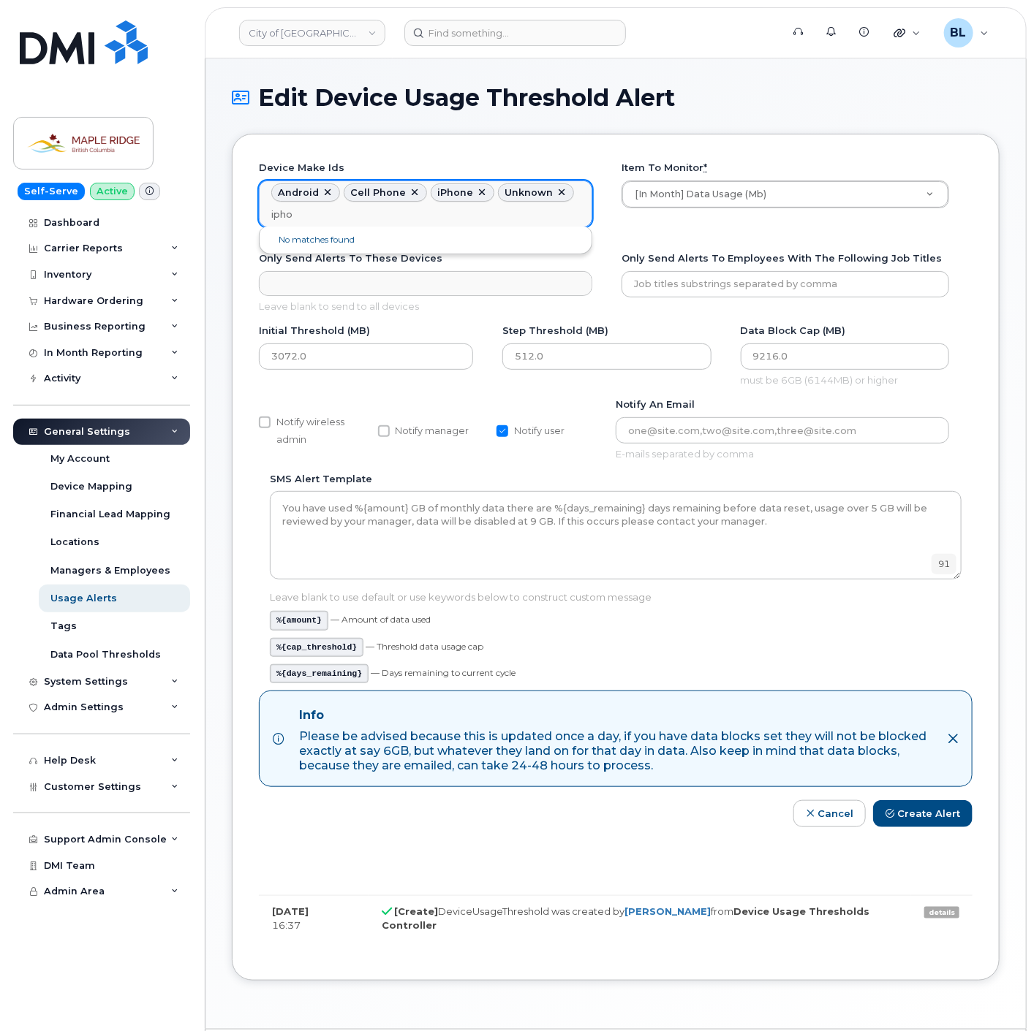
type input "iphon"
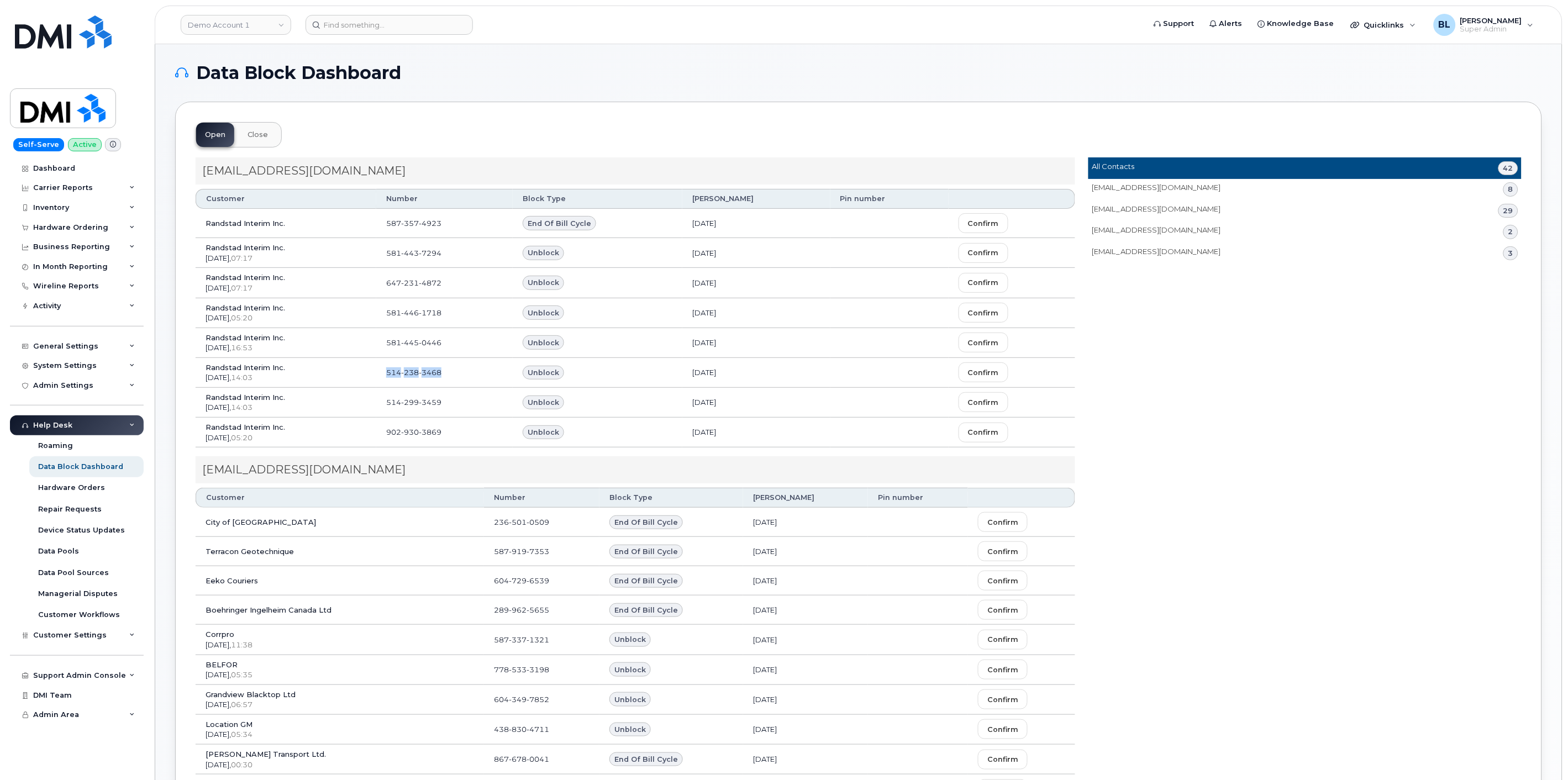
drag, startPoint x: 391, startPoint y: 370, endPoint x: 572, endPoint y: 169, distance: 270.5
click at [453, 377] on td "[PHONE_NUMBER]" at bounding box center [444, 373] width 137 height 29
copy span "[PHONE_NUMBER]"
click at [416, 20] on input at bounding box center [388, 25] width 167 height 20
paste input "5142383468"
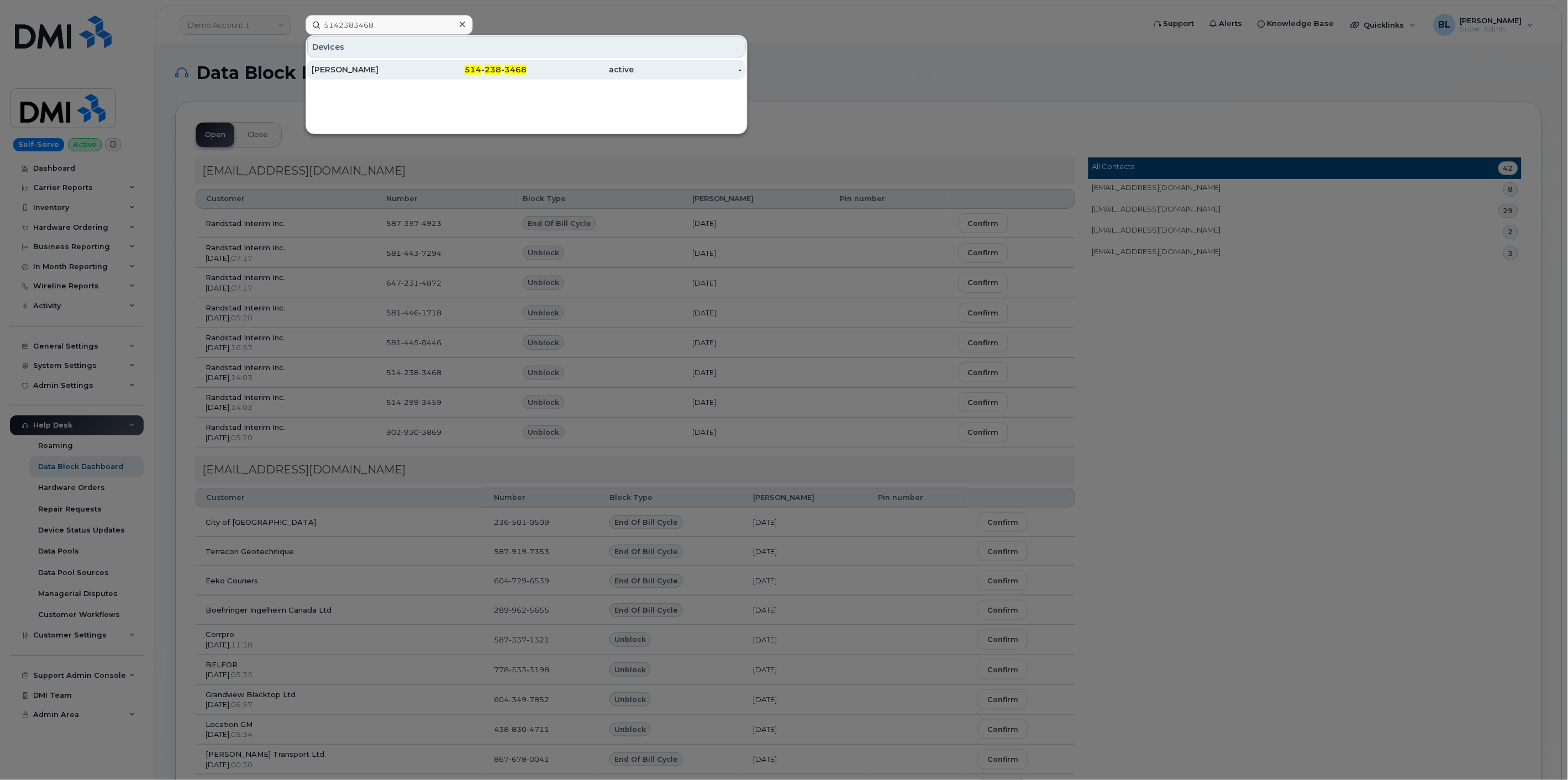
drag, startPoint x: 393, startPoint y: 72, endPoint x: 387, endPoint y: 71, distance: 6.1
click at [653, 397] on div at bounding box center [784, 390] width 1568 height 780
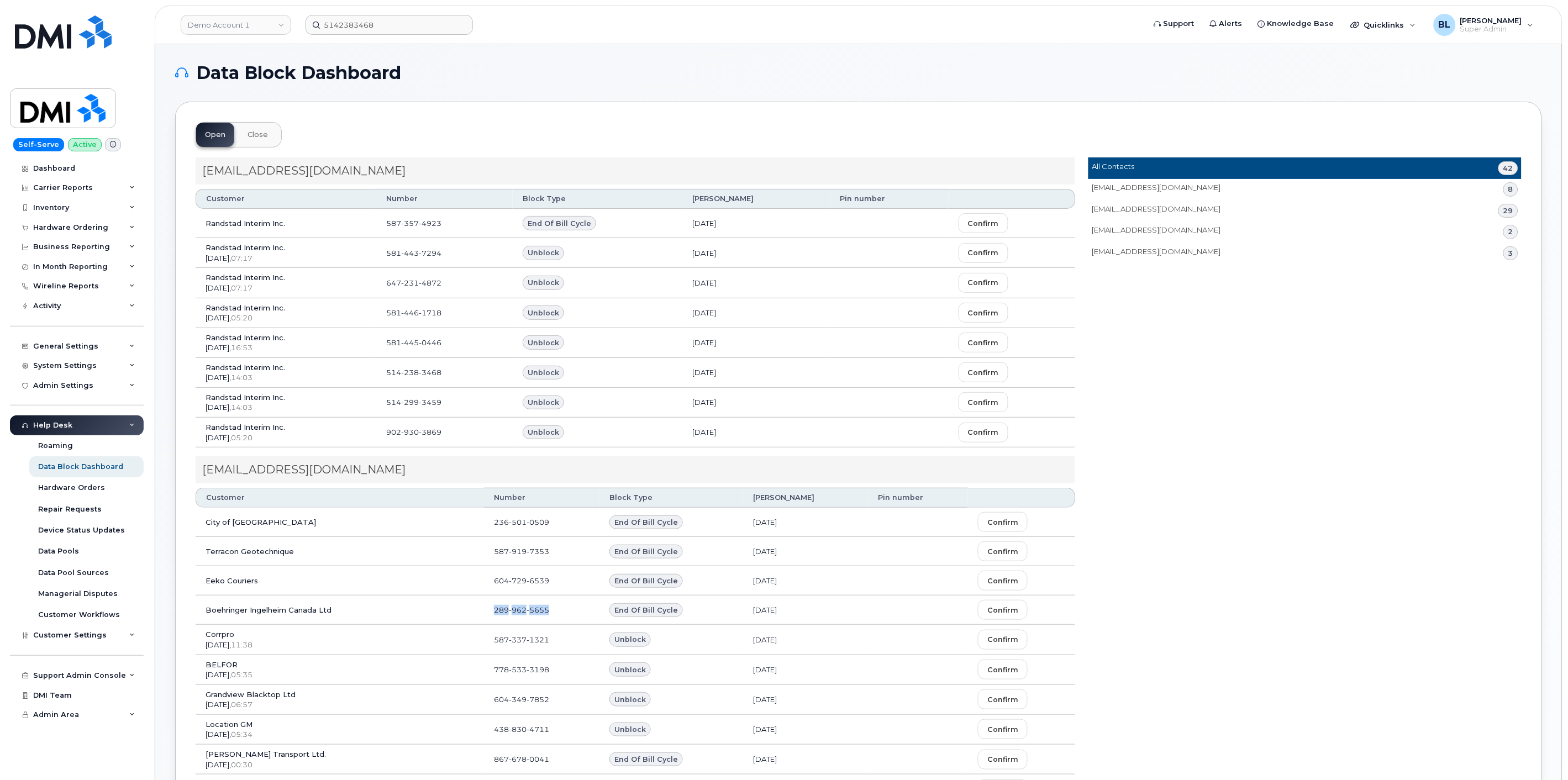
drag, startPoint x: 455, startPoint y: 606, endPoint x: 523, endPoint y: 608, distance: 68.0
click at [523, 609] on td "289 962 5655" at bounding box center [541, 610] width 116 height 29
copy span "289 962 5655"
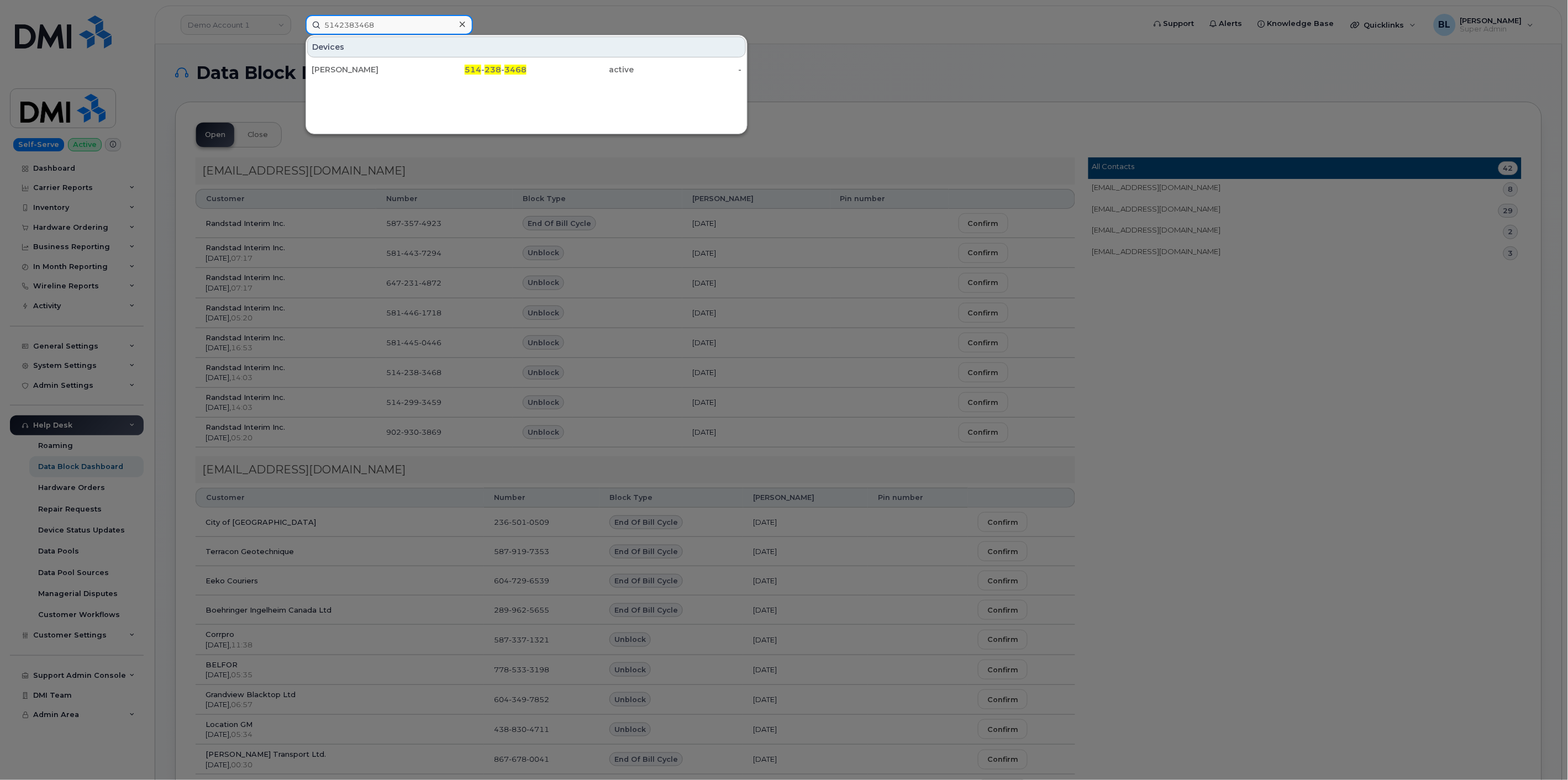
click at [379, 22] on input "5142383468" at bounding box center [388, 25] width 167 height 20
paste input "2899625655"
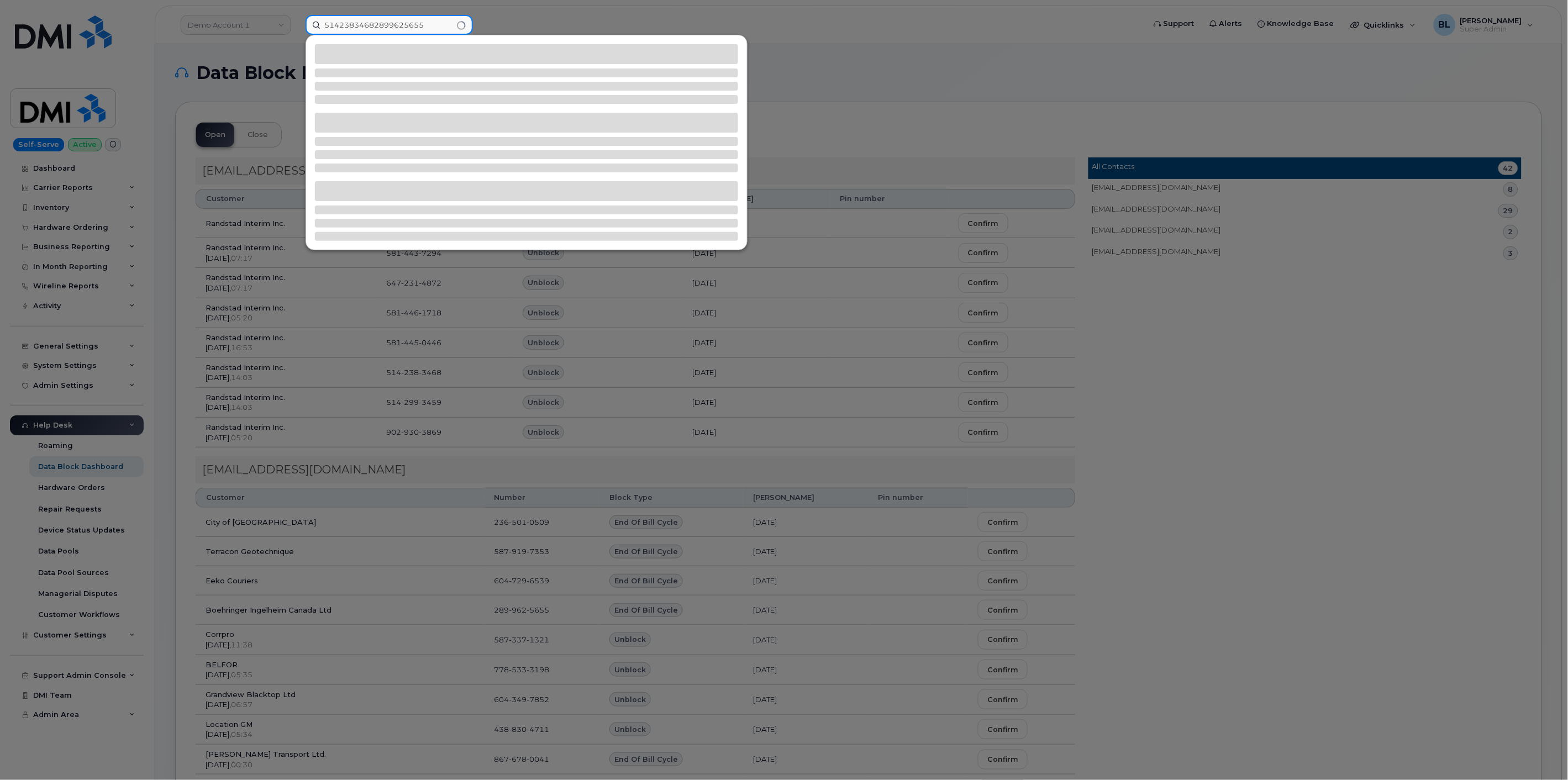
click at [434, 22] on input "51423834682899625655" at bounding box center [388, 25] width 167 height 20
paste input
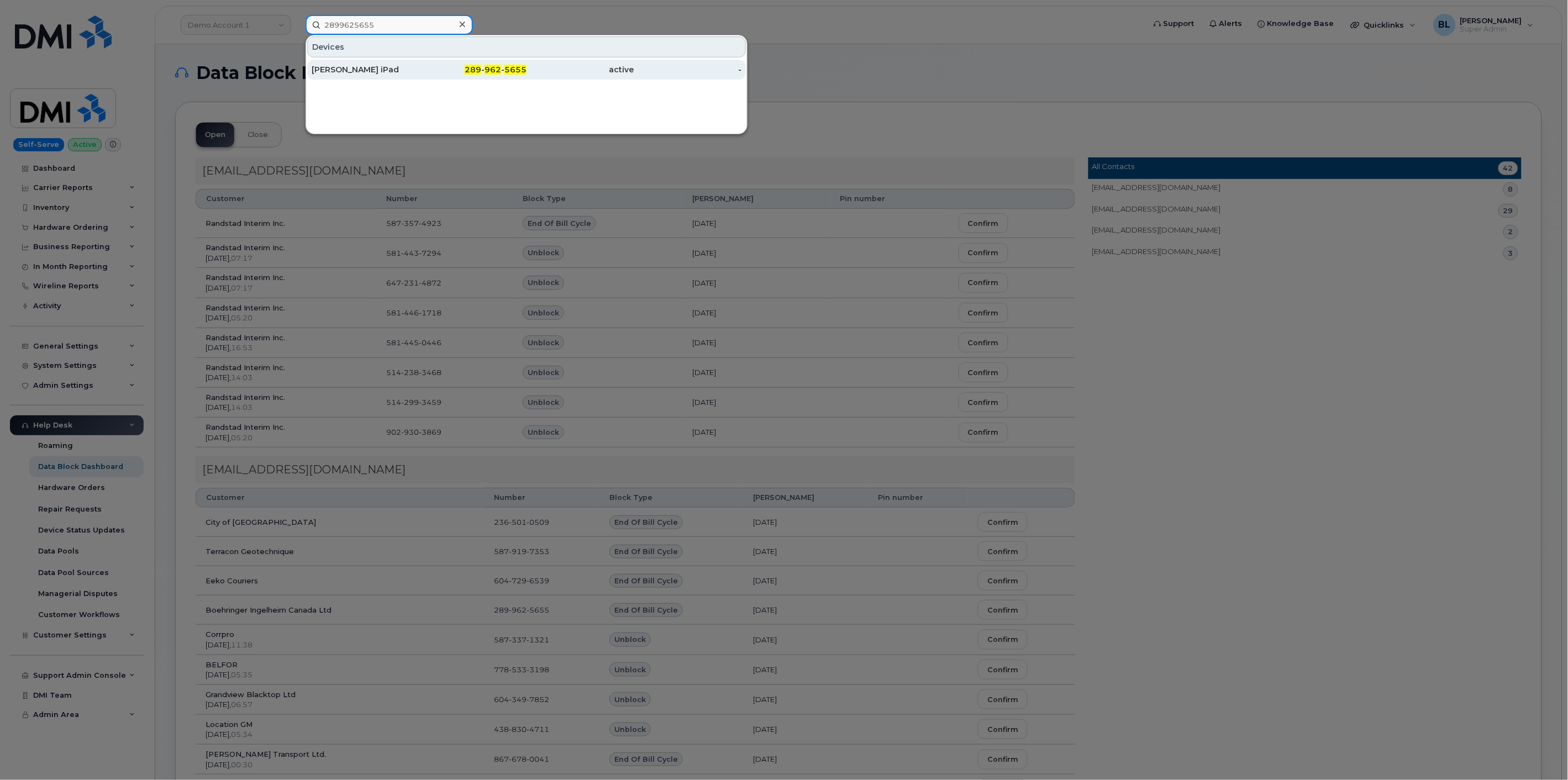
type input "2899625655"
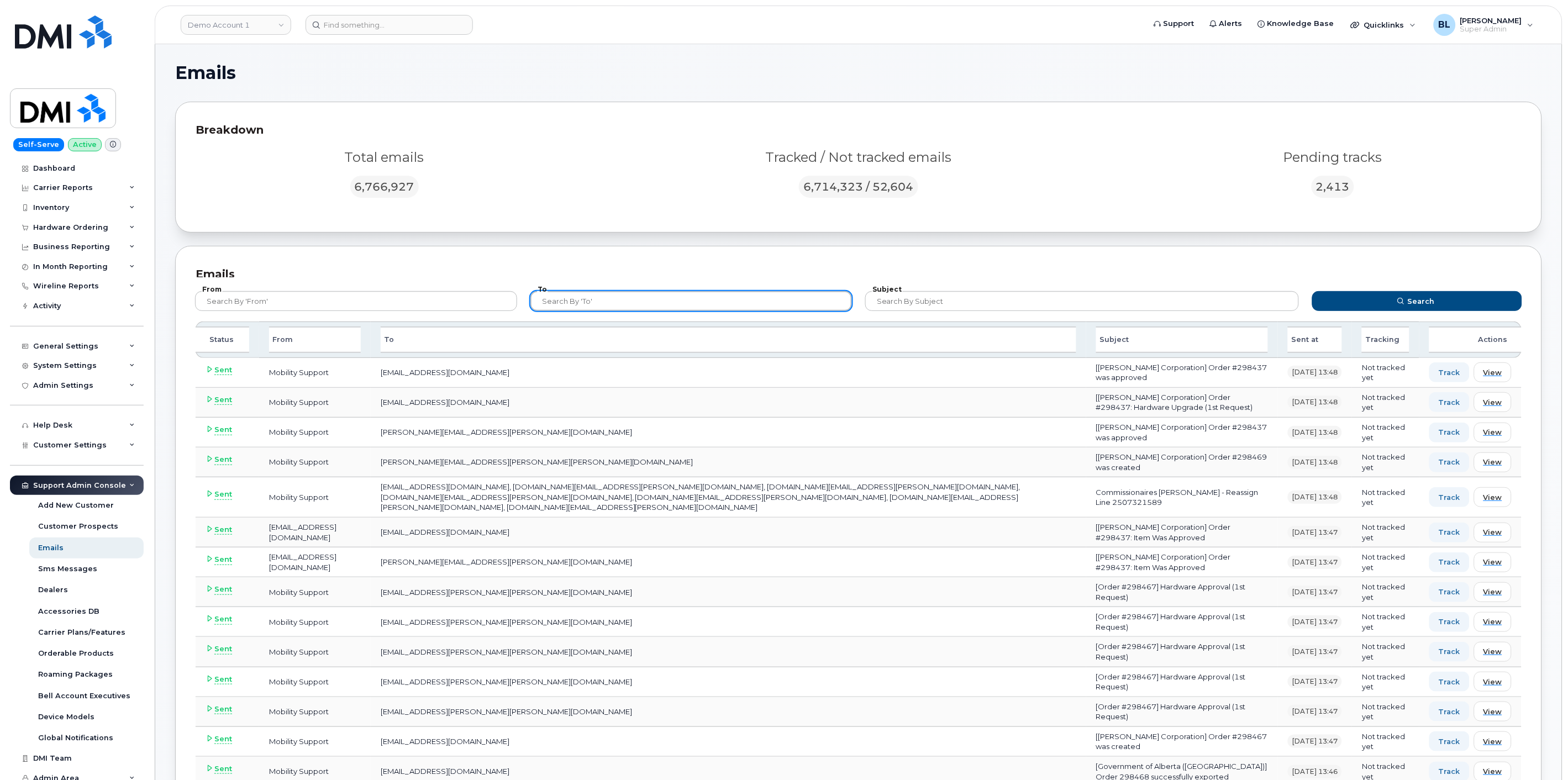
click at [710, 299] on input "text" at bounding box center [691, 301] width 322 height 20
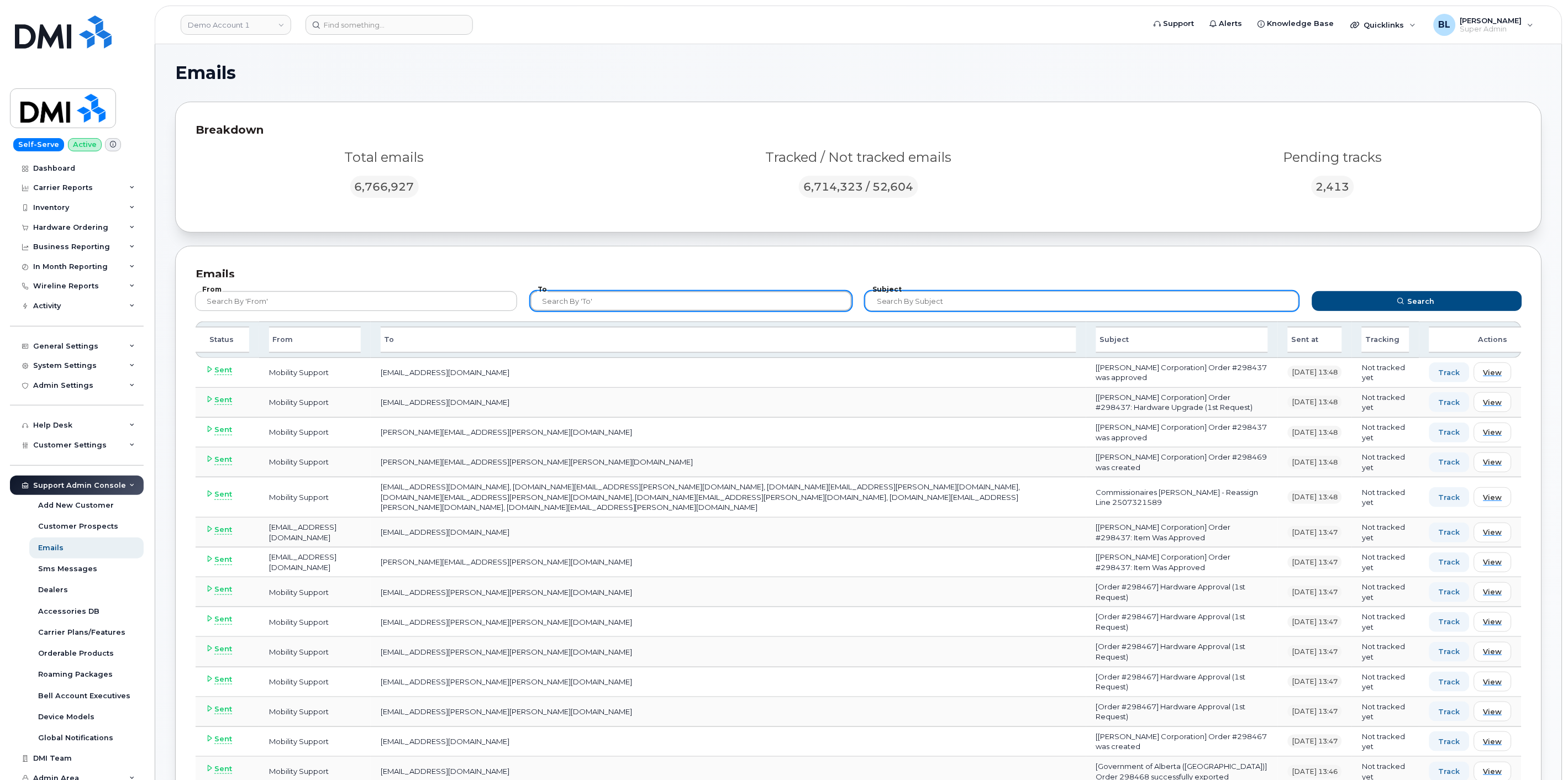
paste input "7782372608"
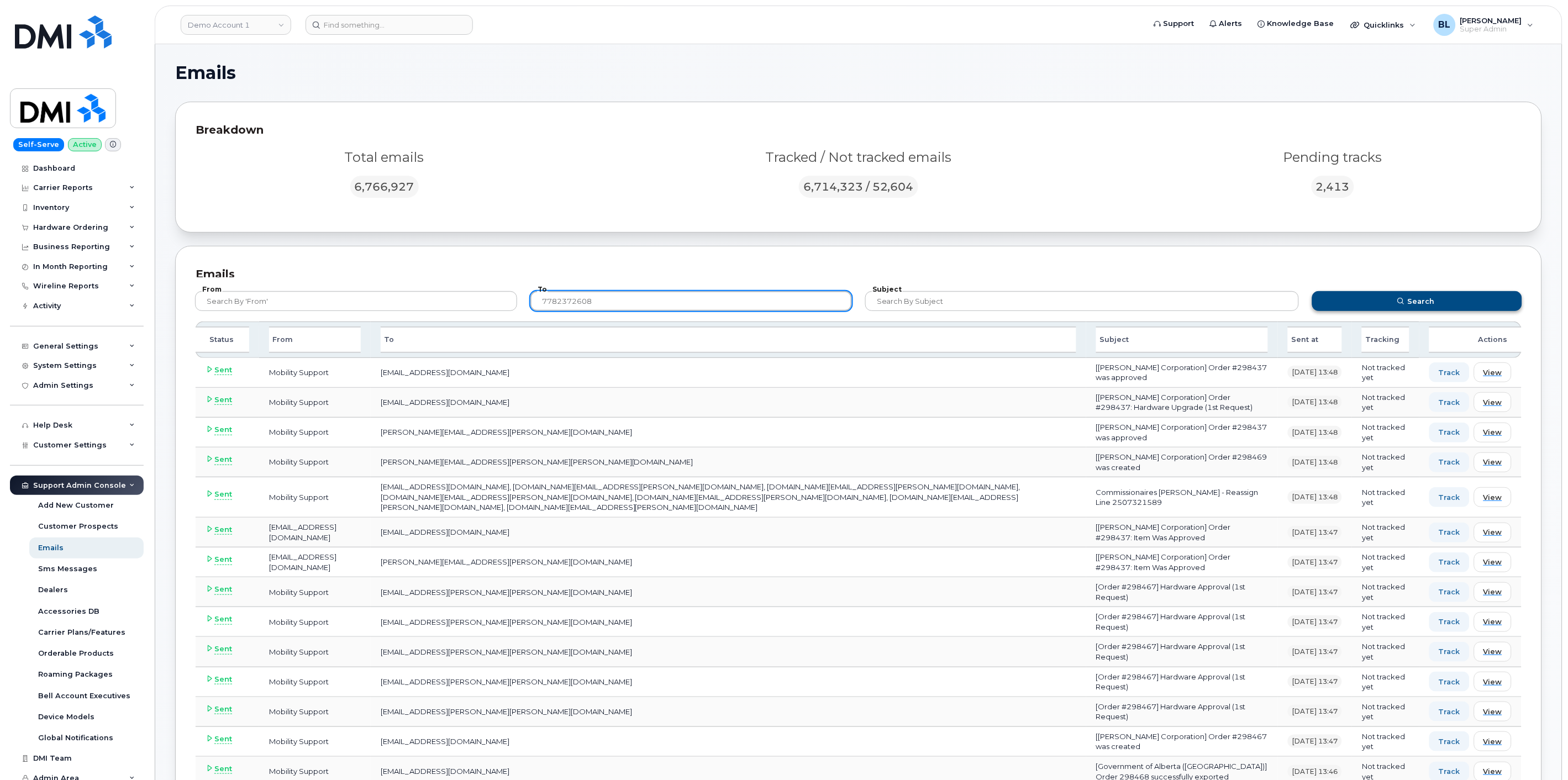
type input "7782372608"
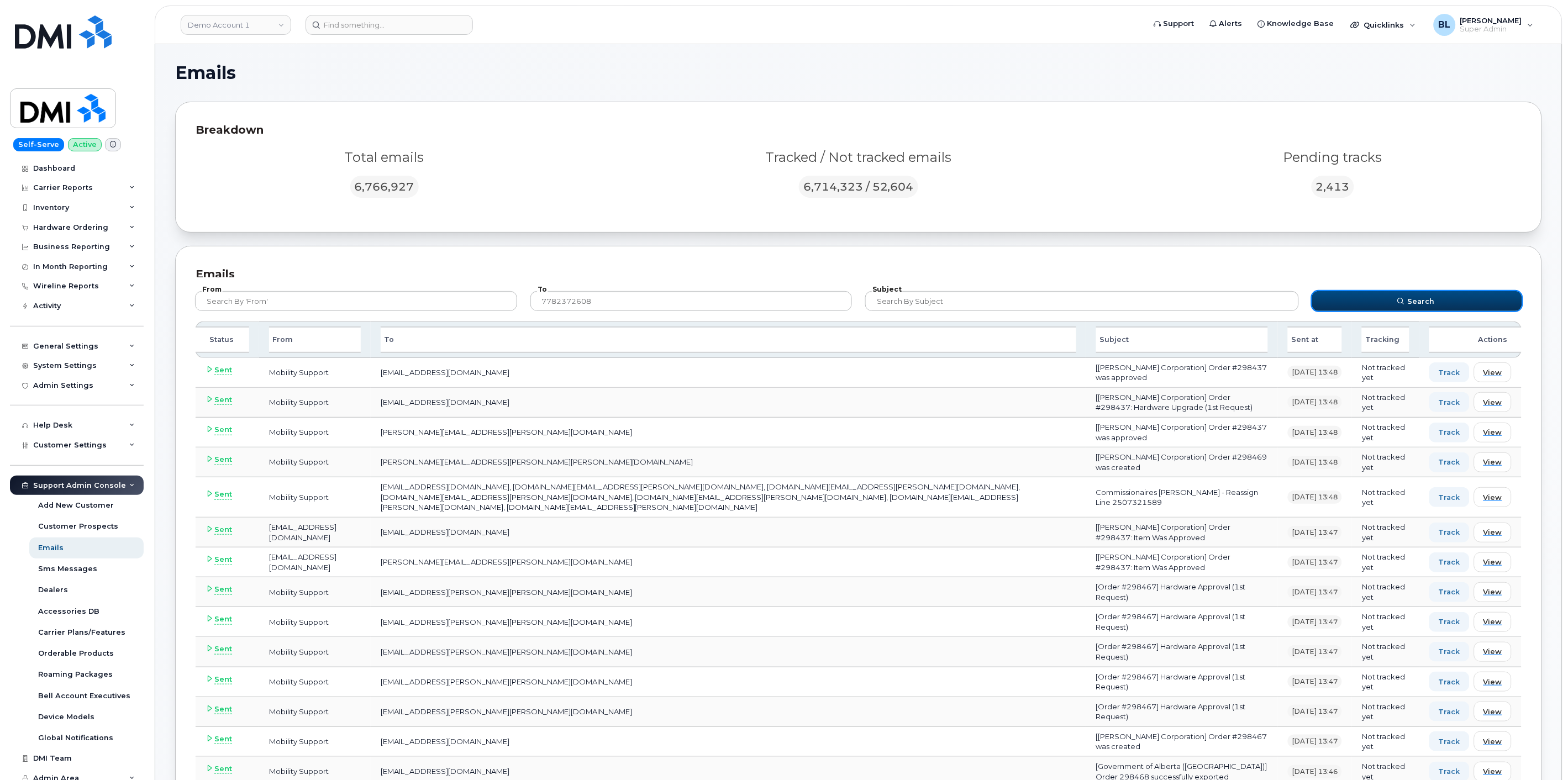
click at [1359, 309] on button "Search" at bounding box center [1417, 301] width 210 height 20
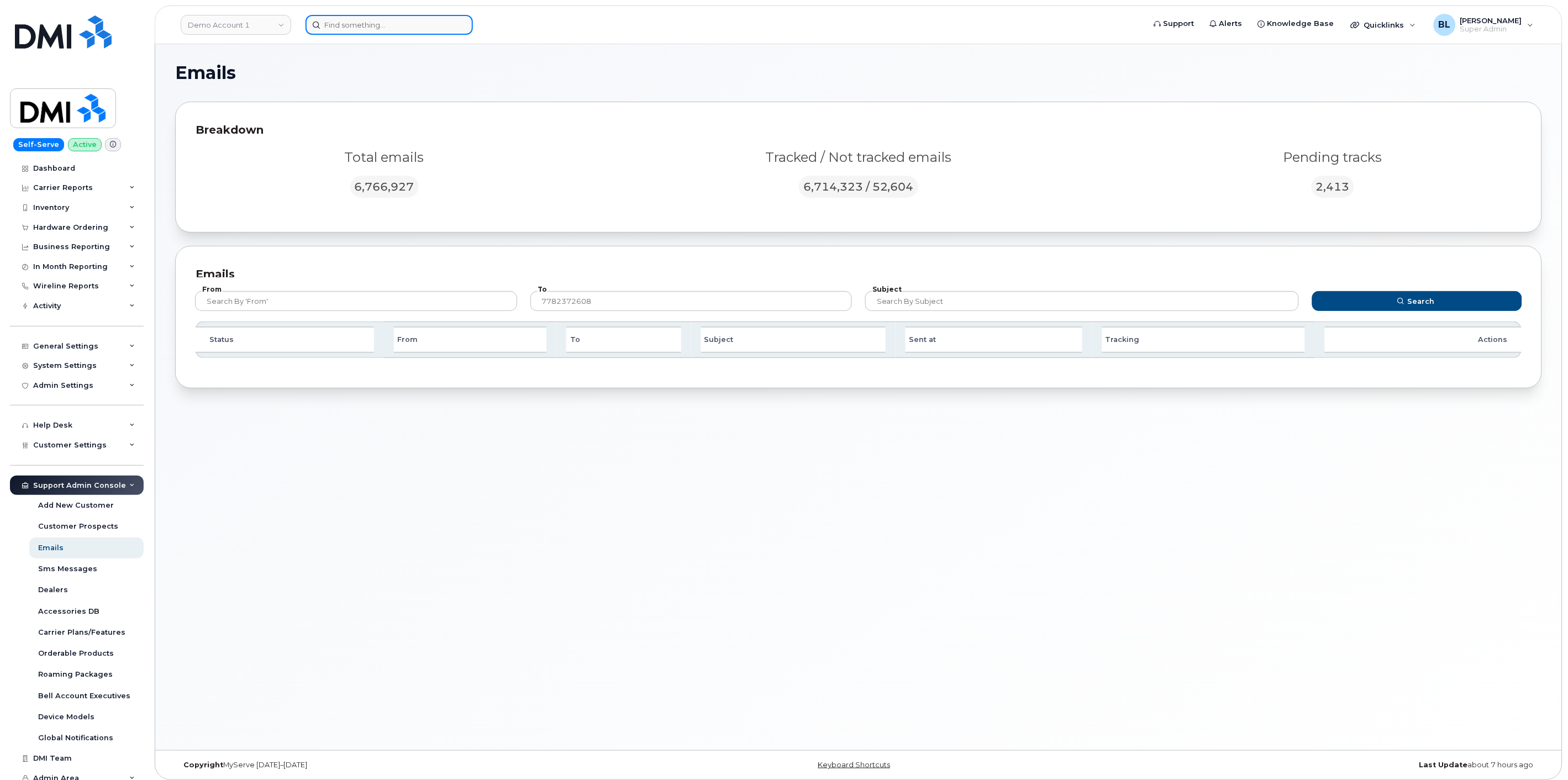
click at [385, 24] on input at bounding box center [388, 25] width 167 height 20
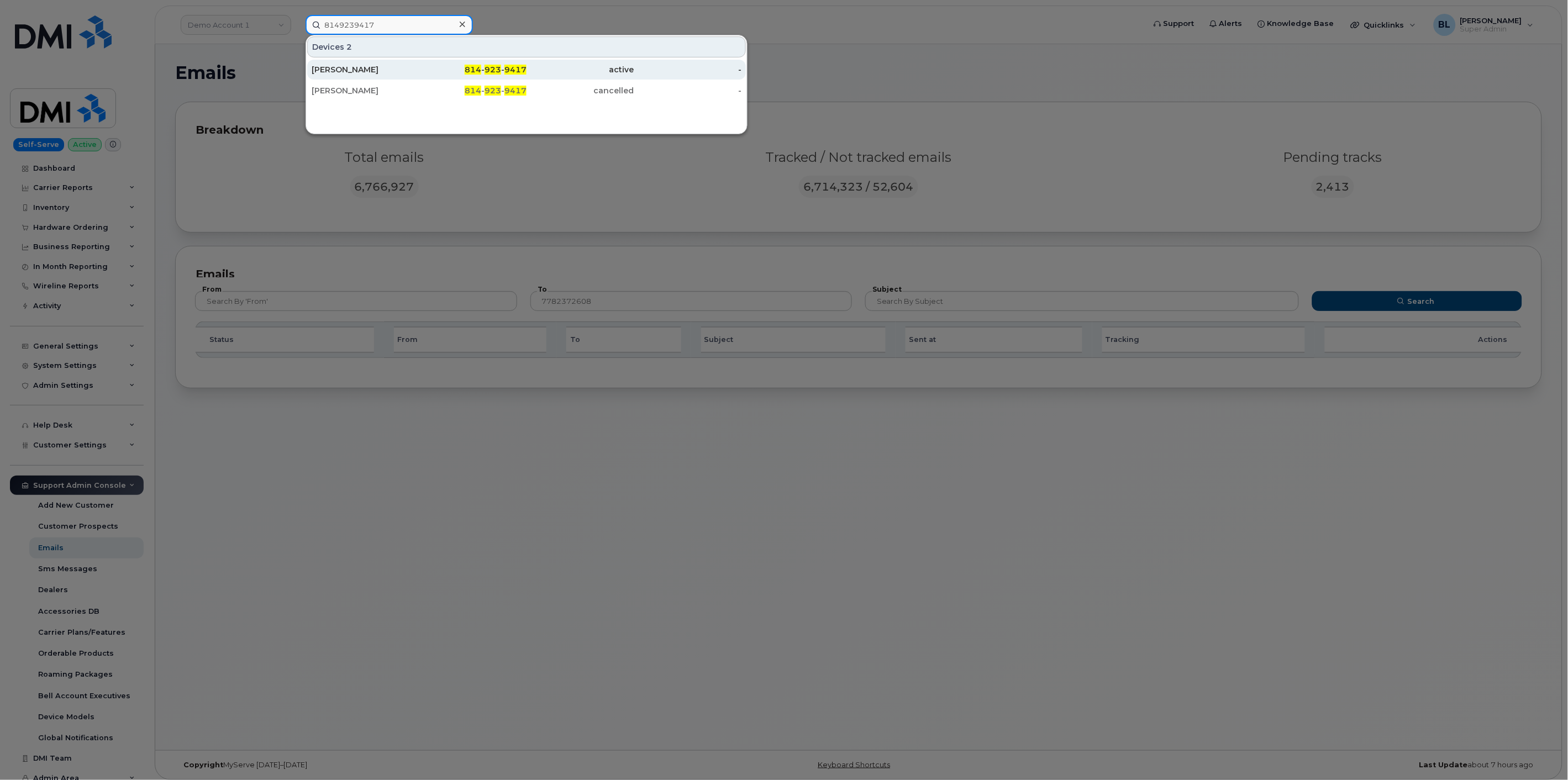
type input "8149239417"
drag, startPoint x: 661, startPoint y: 515, endPoint x: 660, endPoint y: 506, distance: 9.1
click at [661, 516] on div at bounding box center [784, 390] width 1568 height 780
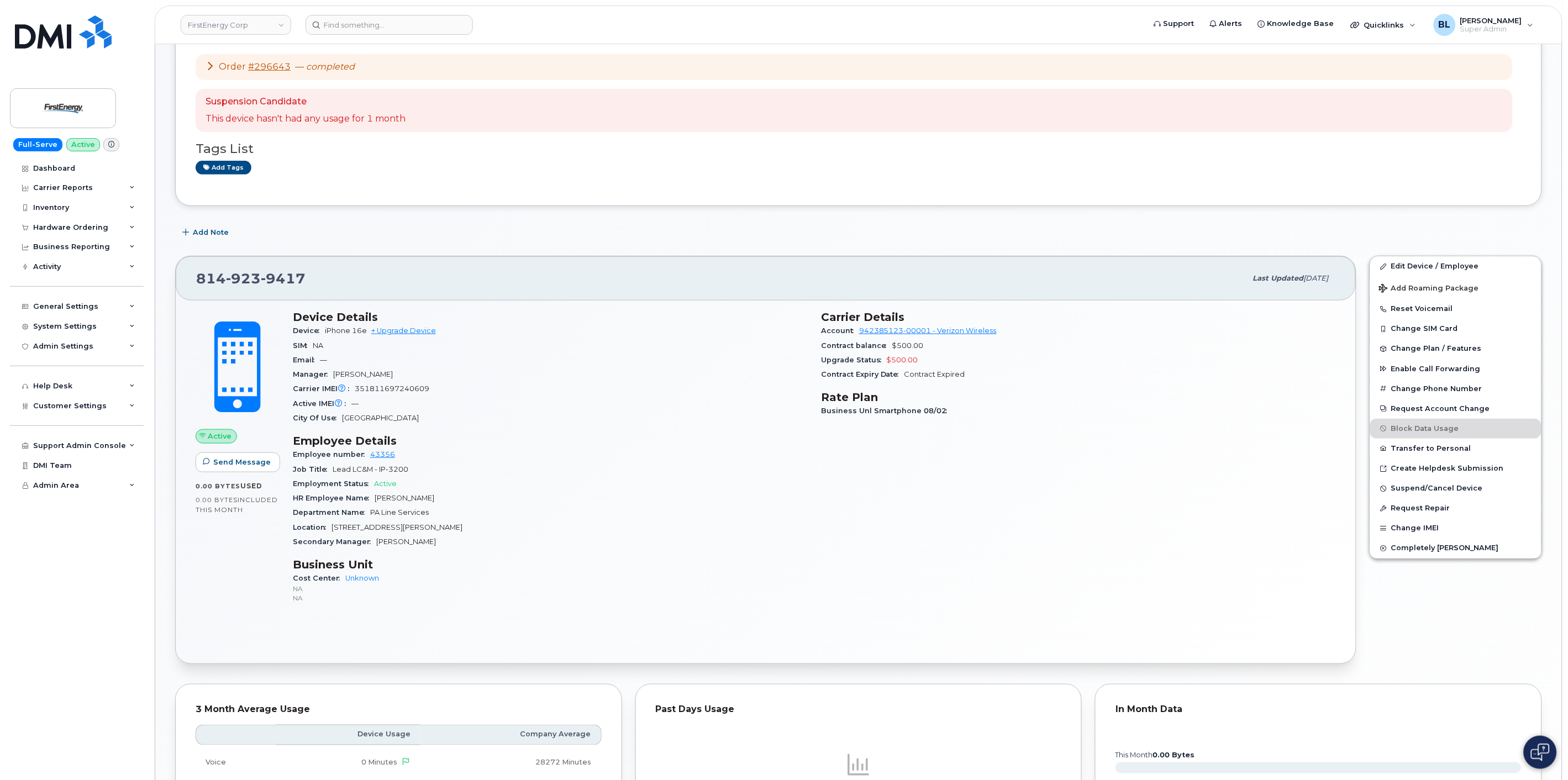
scroll to position [506, 0]
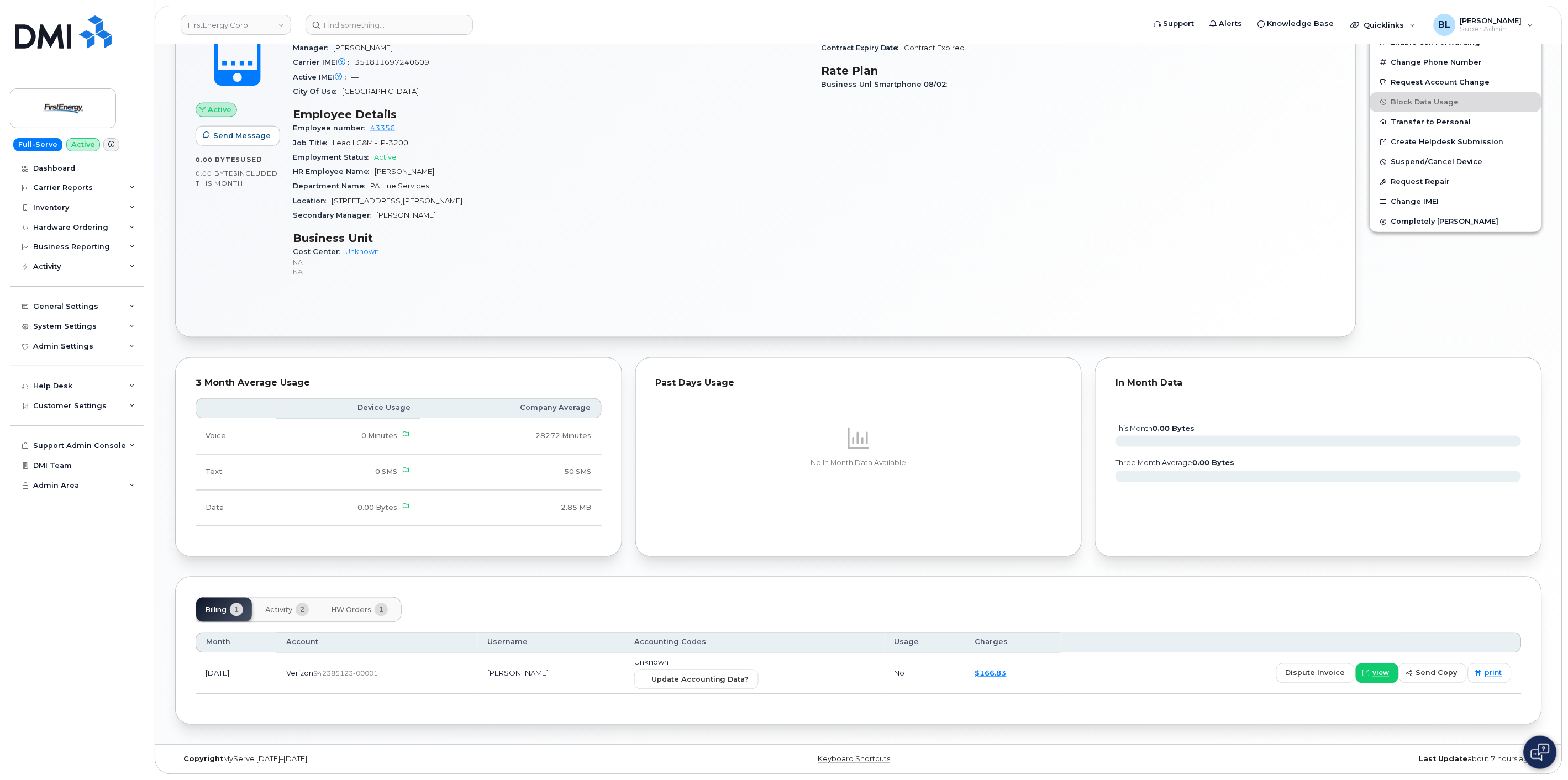
click at [375, 614] on button "HW Orders 1" at bounding box center [359, 610] width 75 height 24
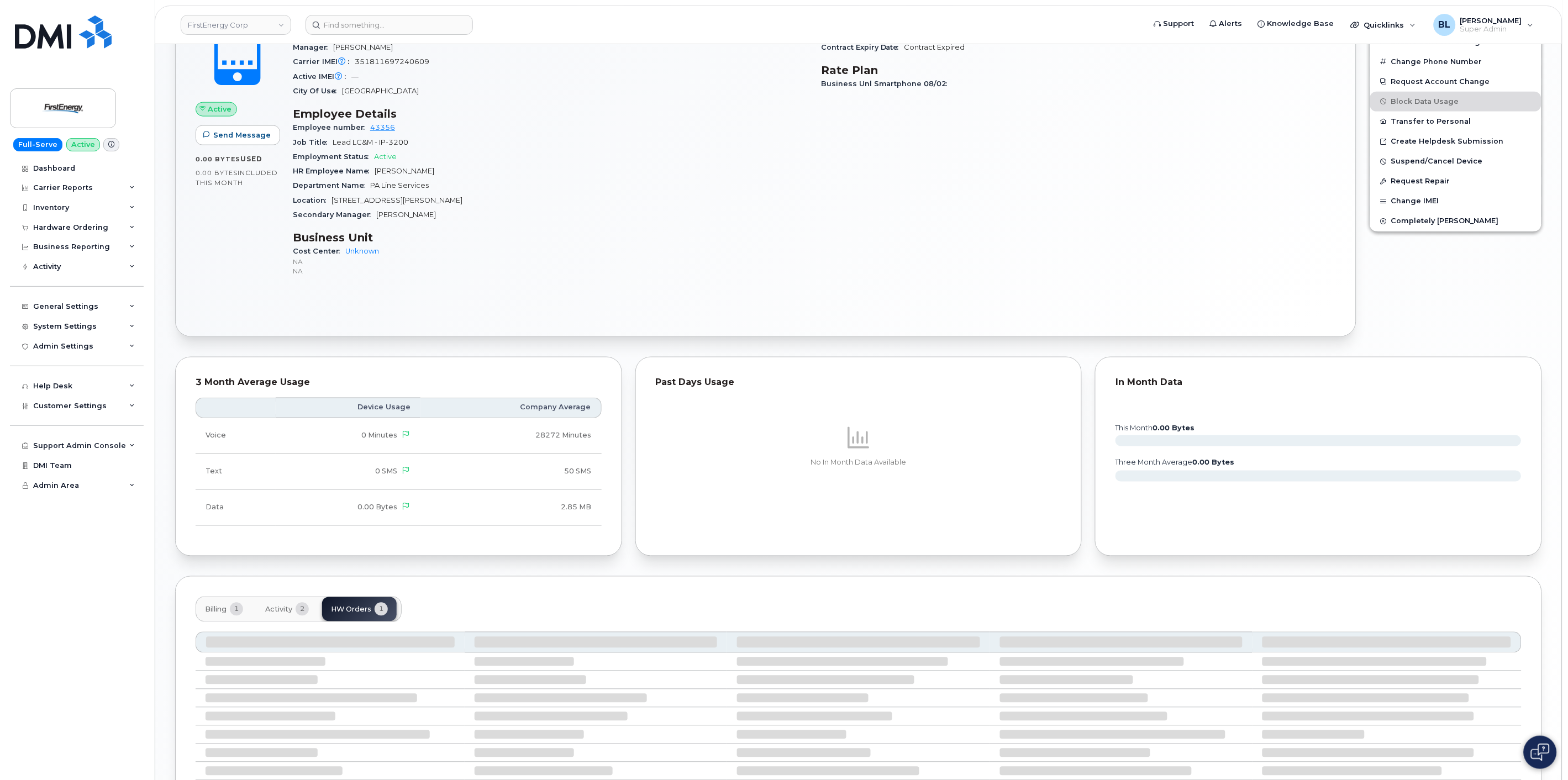
click at [280, 614] on span "Activity" at bounding box center [279, 610] width 27 height 9
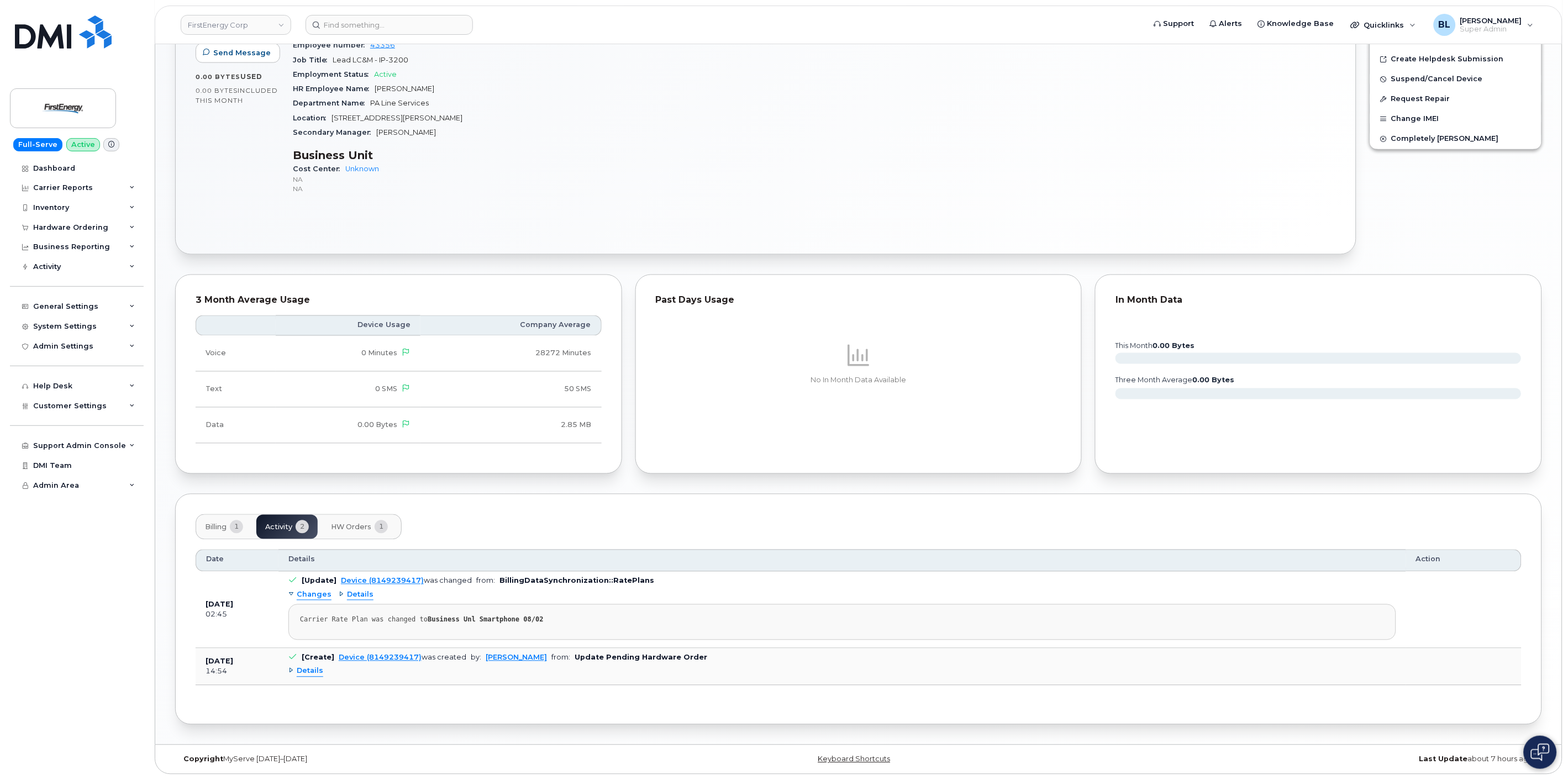
scroll to position [0, 0]
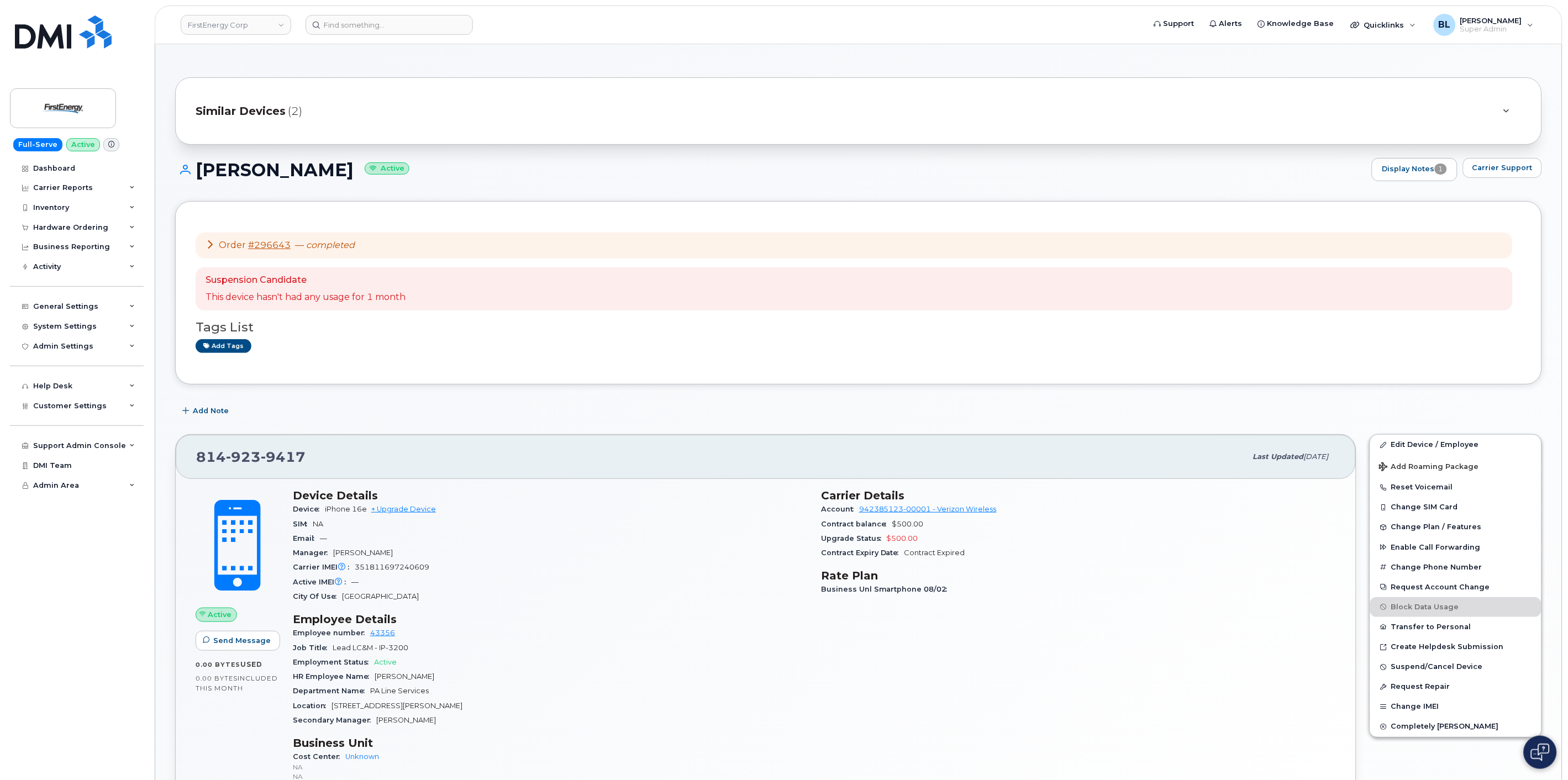
click at [234, 471] on div "814 923 9417 Last updated Aug 12, 2025" at bounding box center [765, 457] width 1180 height 44
drag, startPoint x: 241, startPoint y: 466, endPoint x: 247, endPoint y: 448, distance: 19.0
click at [242, 456] on div "814 923 9417" at bounding box center [722, 457] width 1050 height 23
click at [261, 449] on span "923" at bounding box center [283, 457] width 45 height 17
click at [247, 447] on div "814 923 9417" at bounding box center [722, 457] width 1050 height 23
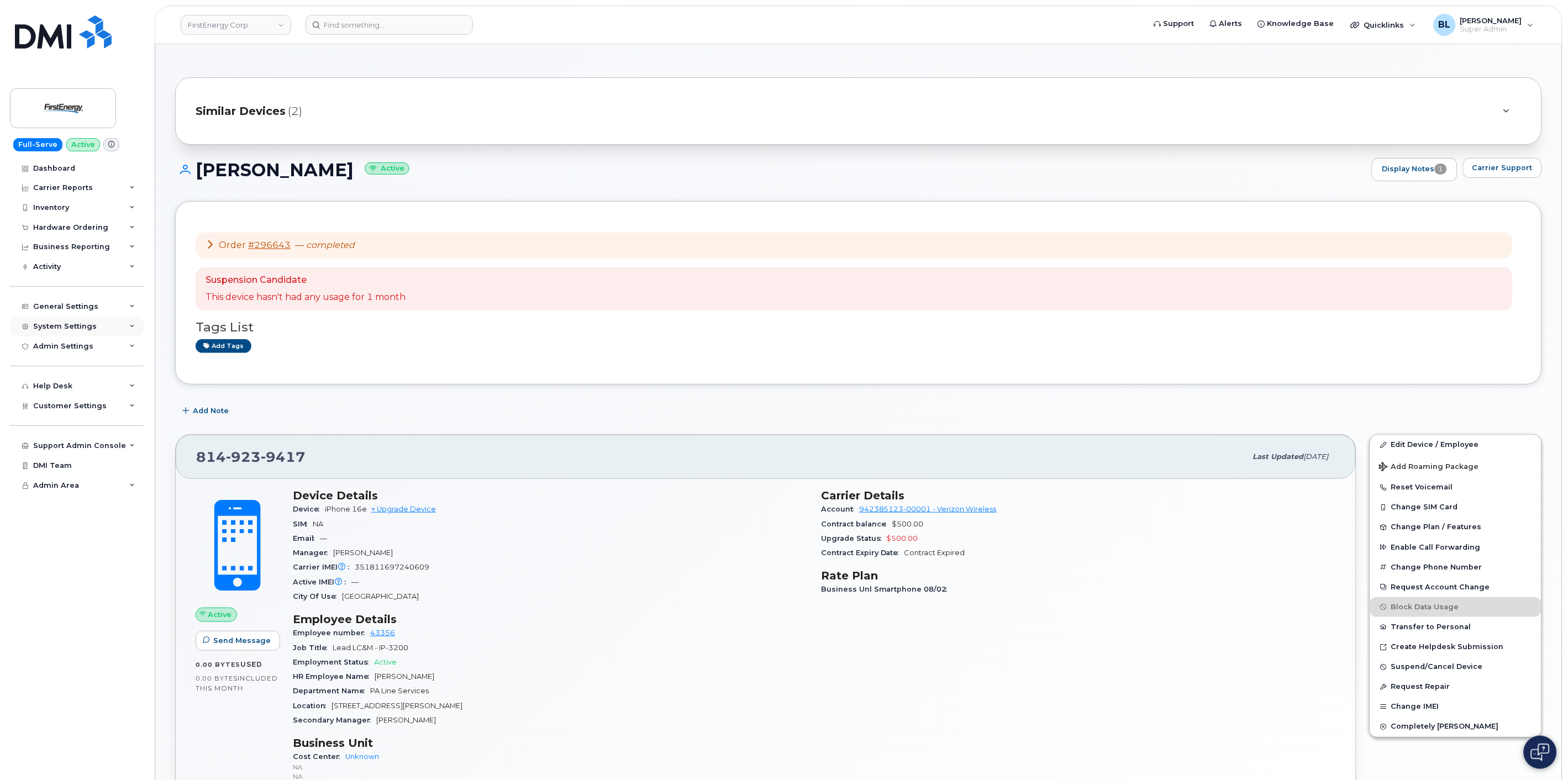
click at [94, 321] on div "System Settings" at bounding box center [76, 327] width 134 height 20
click at [94, 207] on div "Inventory" at bounding box center [76, 208] width 134 height 20
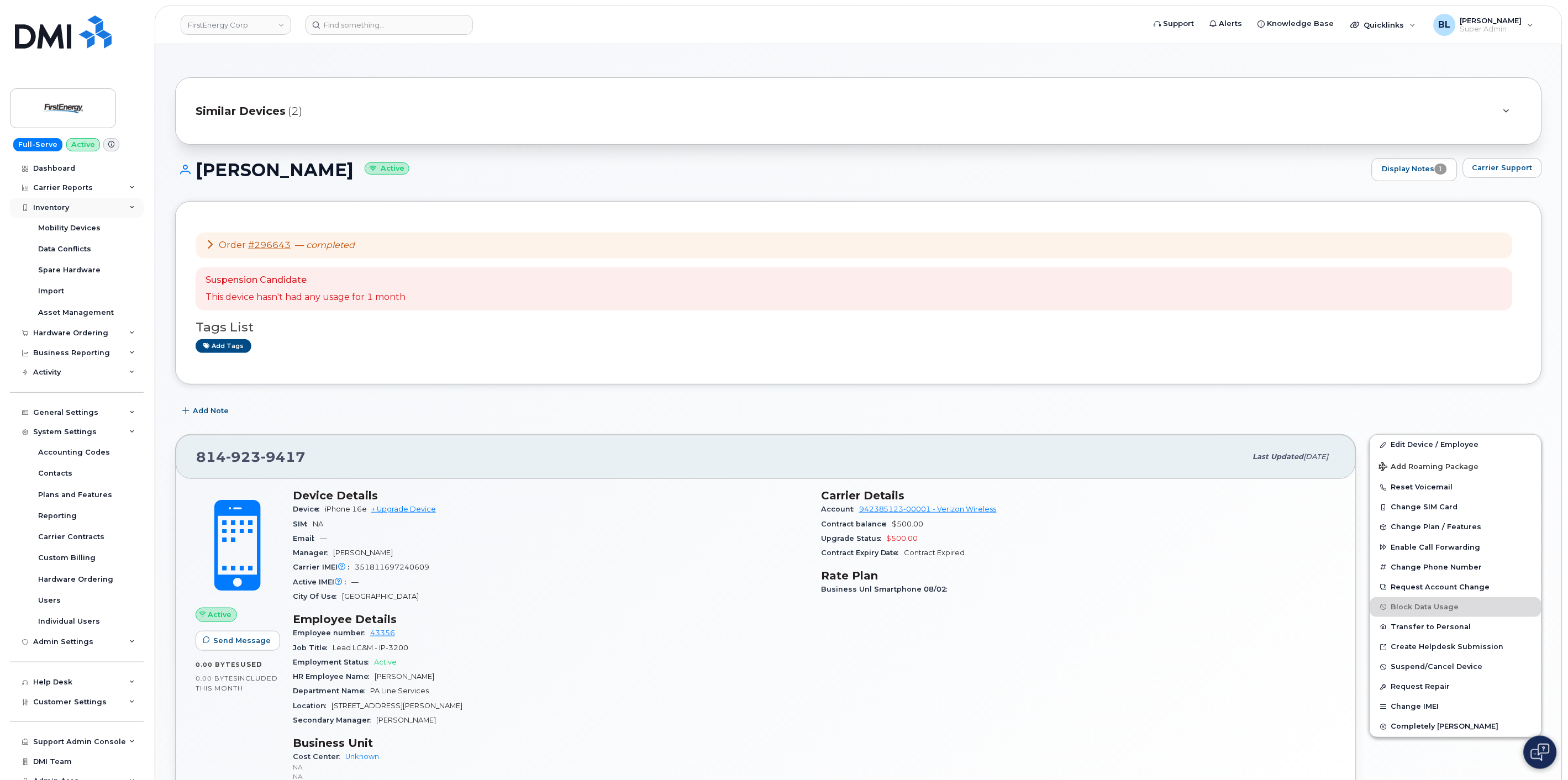
click at [101, 210] on div "Inventory" at bounding box center [76, 208] width 134 height 20
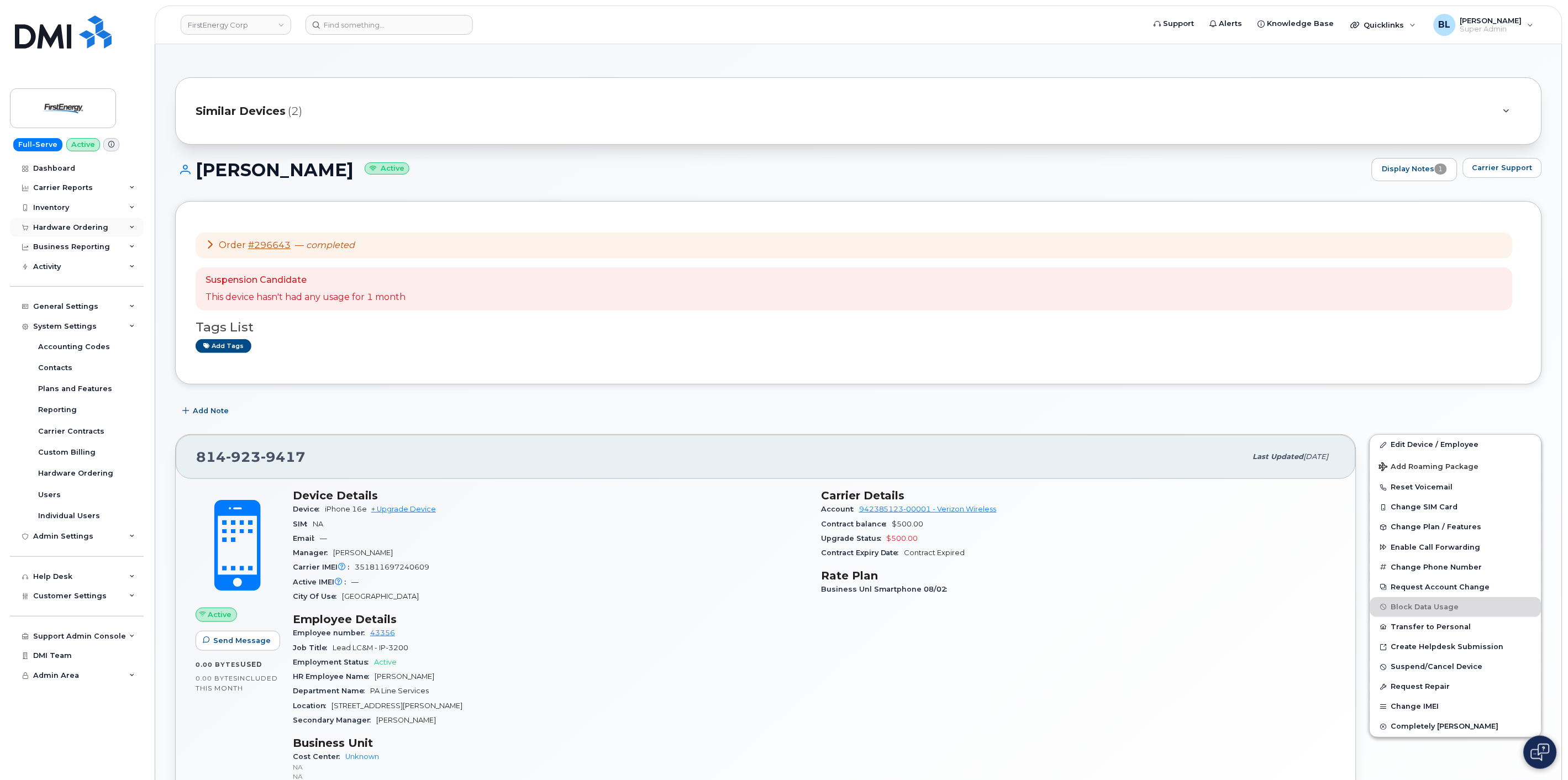
click at [98, 224] on div "Hardware Ordering" at bounding box center [70, 228] width 75 height 9
drag, startPoint x: 64, startPoint y: 266, endPoint x: 114, endPoint y: 263, distance: 50.1
click at [261, 456] on span "9417" at bounding box center [283, 457] width 45 height 17
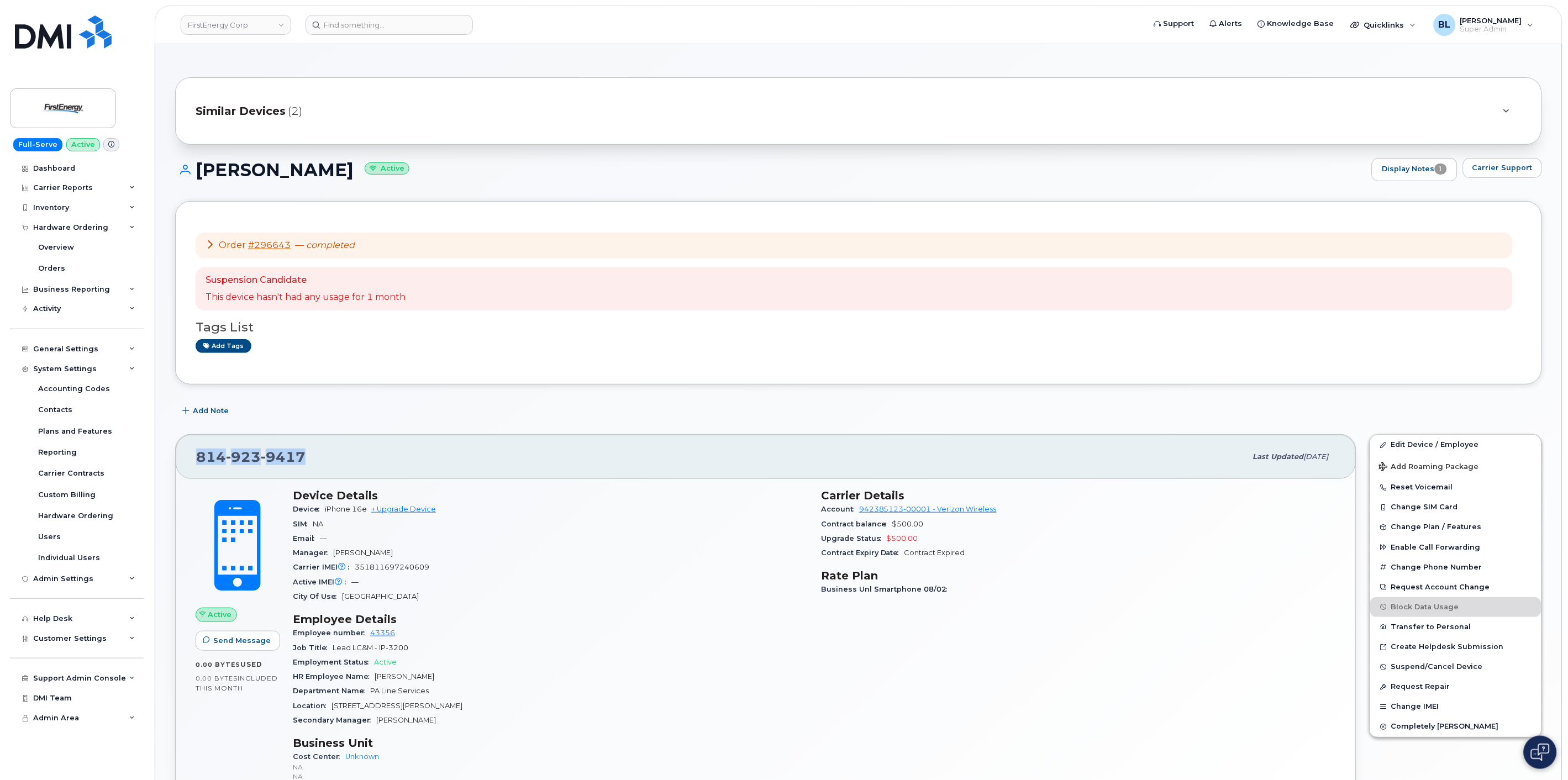
click at [261, 456] on span "9417" at bounding box center [283, 457] width 45 height 17
copy span "814 923 9417"
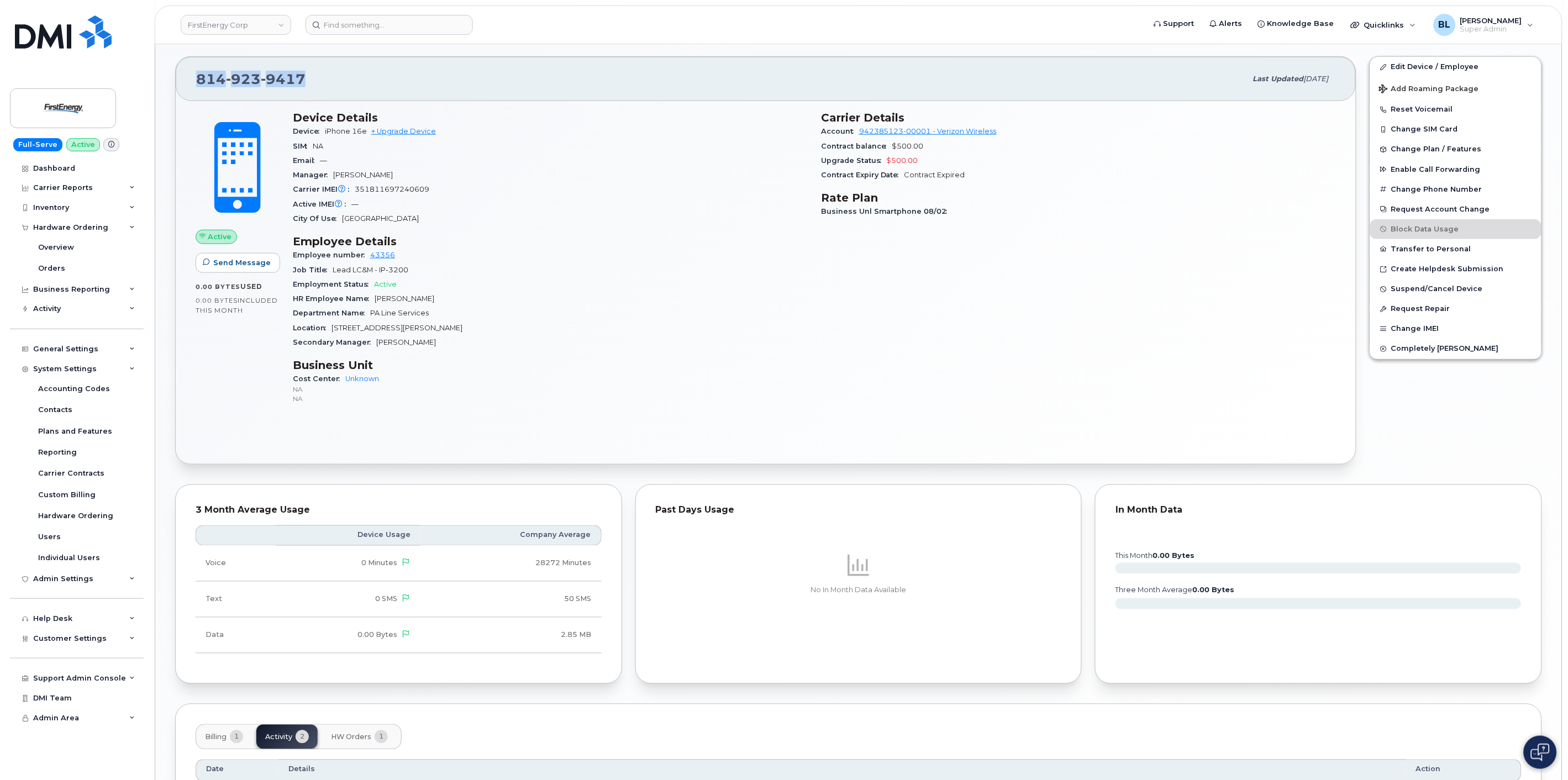
scroll to position [589, 0]
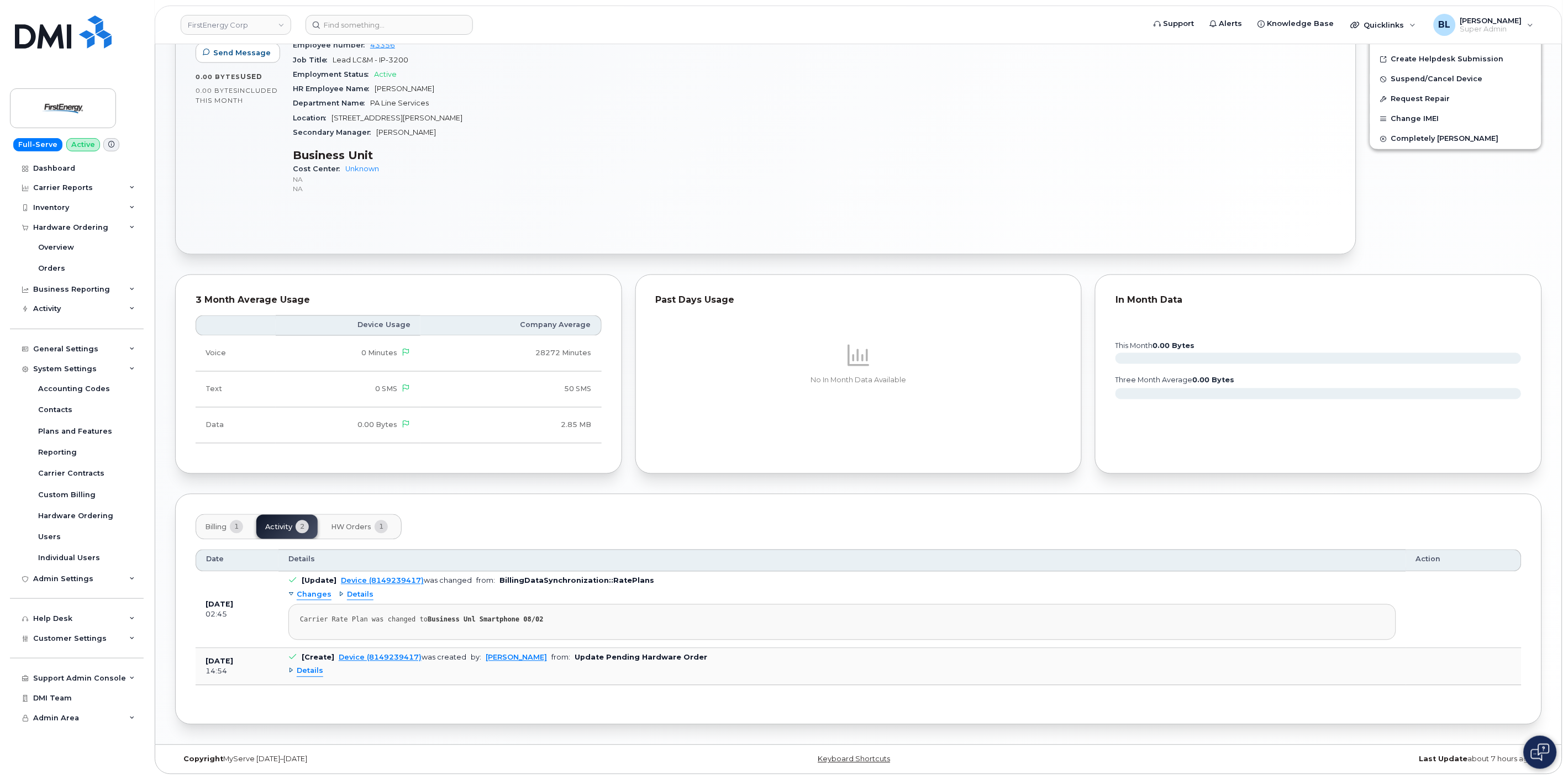
click at [710, 242] on div "Active Send Message 0.00 Bytes  used 0.00 Bytes  included this month Device Det…" at bounding box center [765, 73] width 1180 height 363
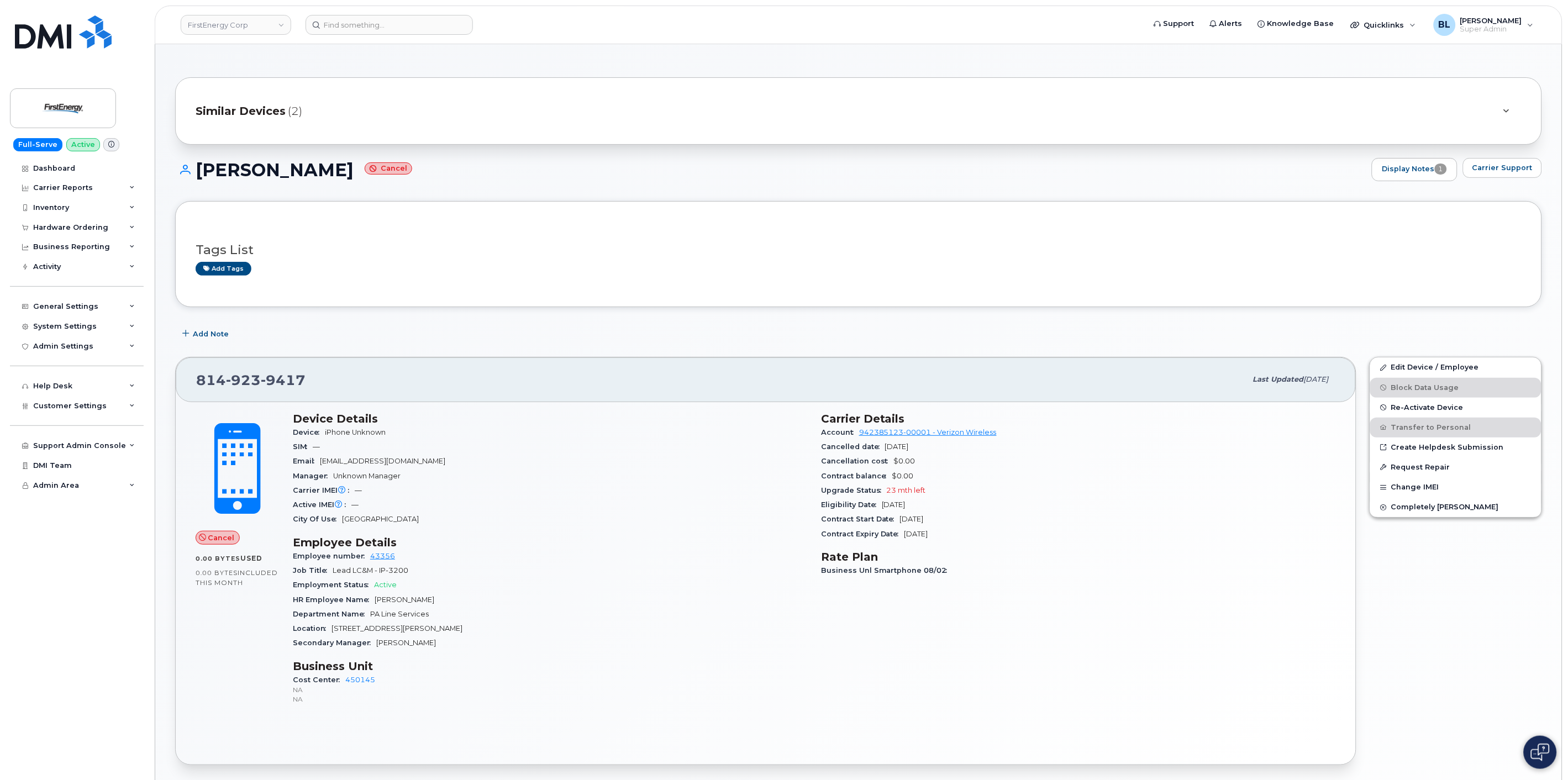
click at [546, 284] on div "Tags List Add tags" at bounding box center [858, 254] width 1325 height 65
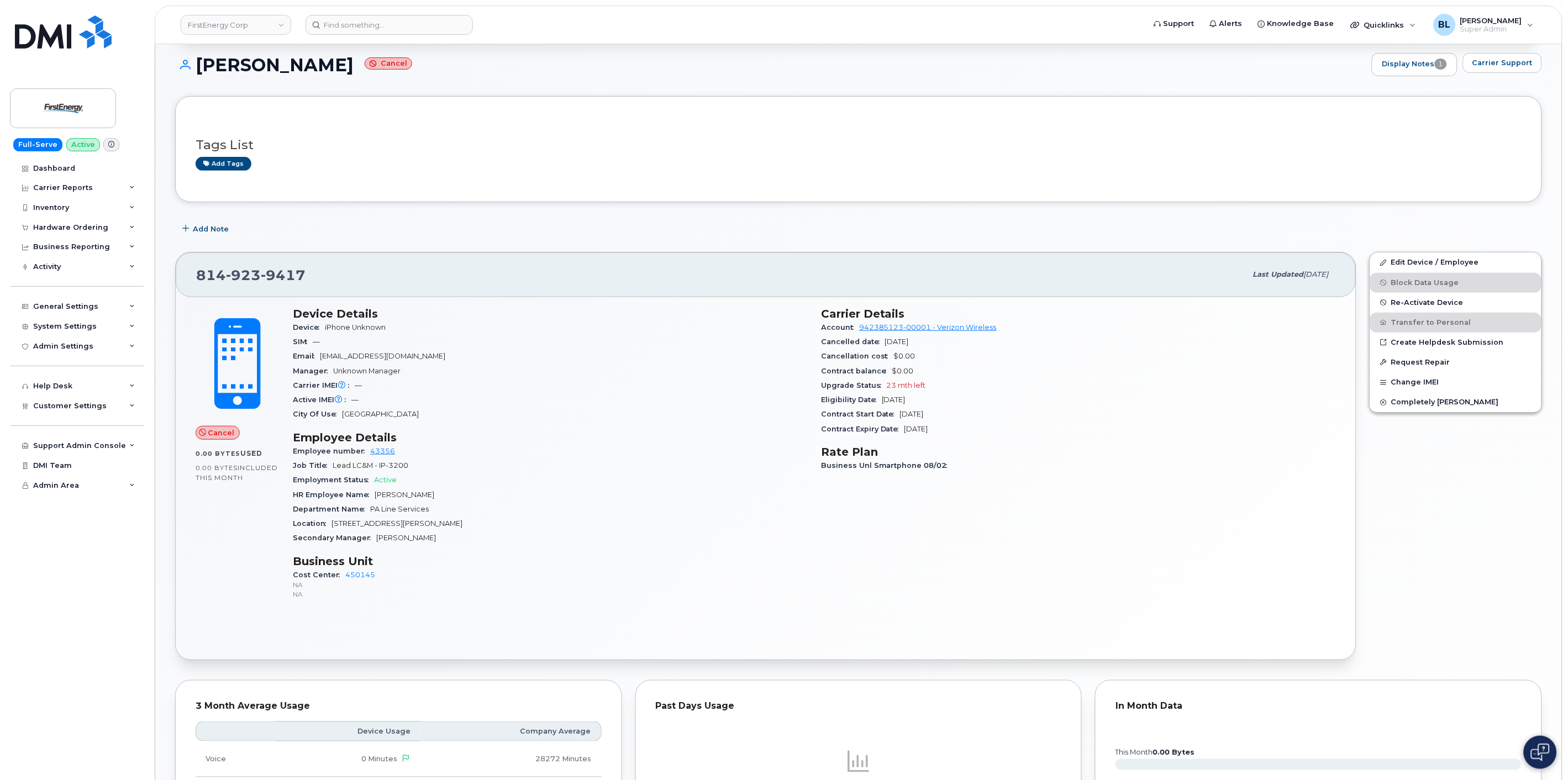
scroll to position [429, 0]
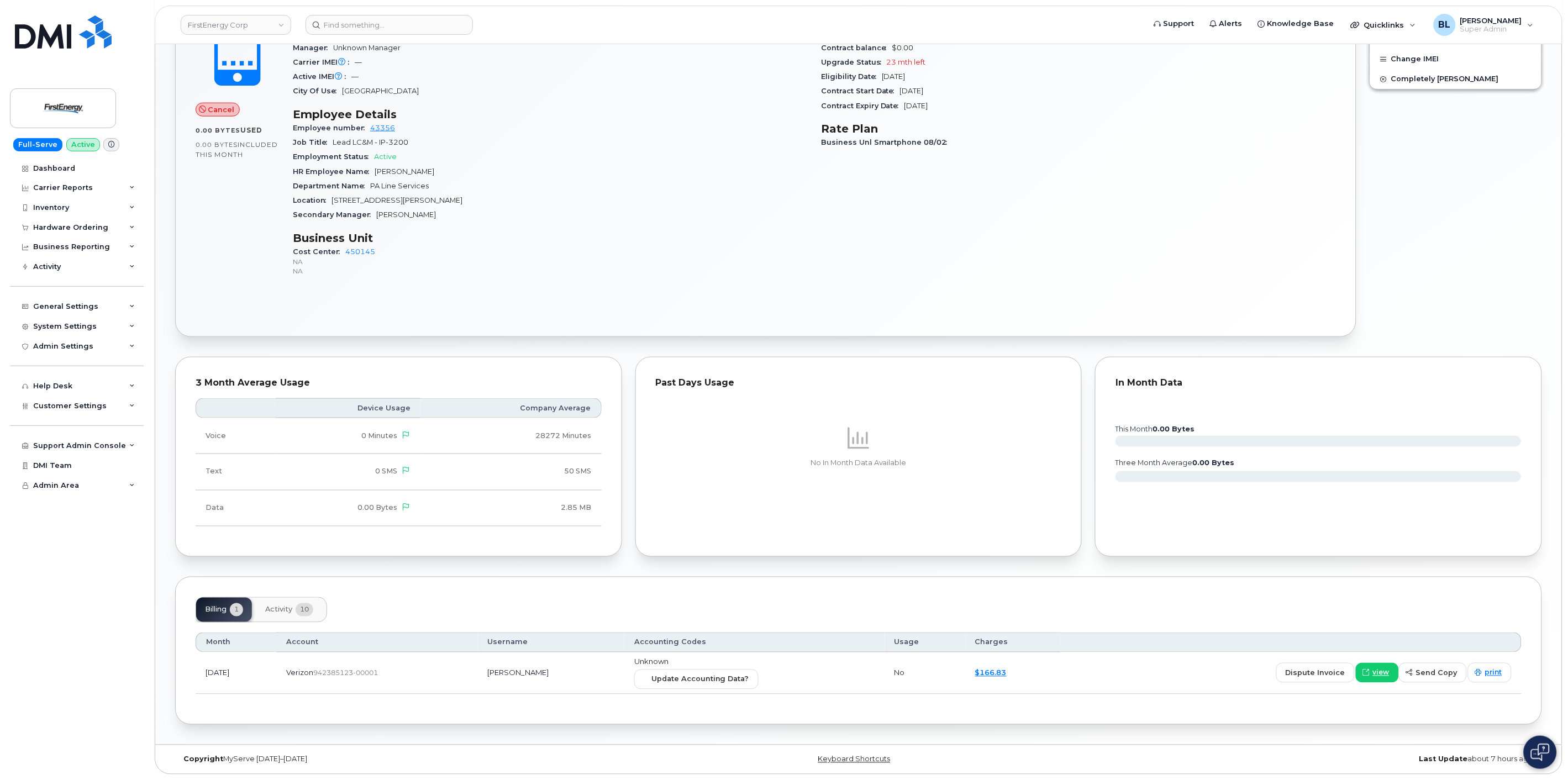
click at [289, 611] on span "Activity" at bounding box center [279, 610] width 27 height 9
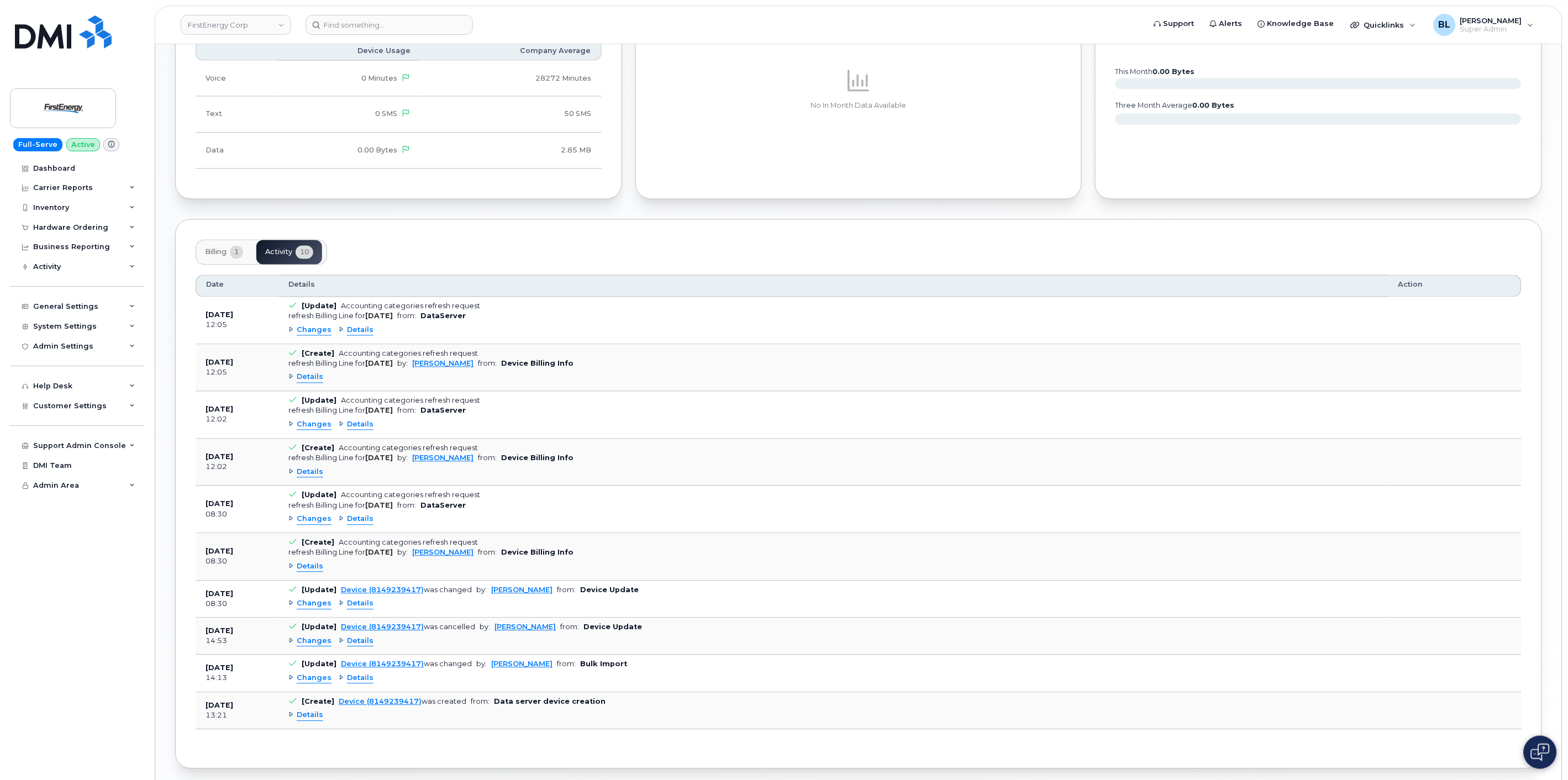
scroll to position [831, 0]
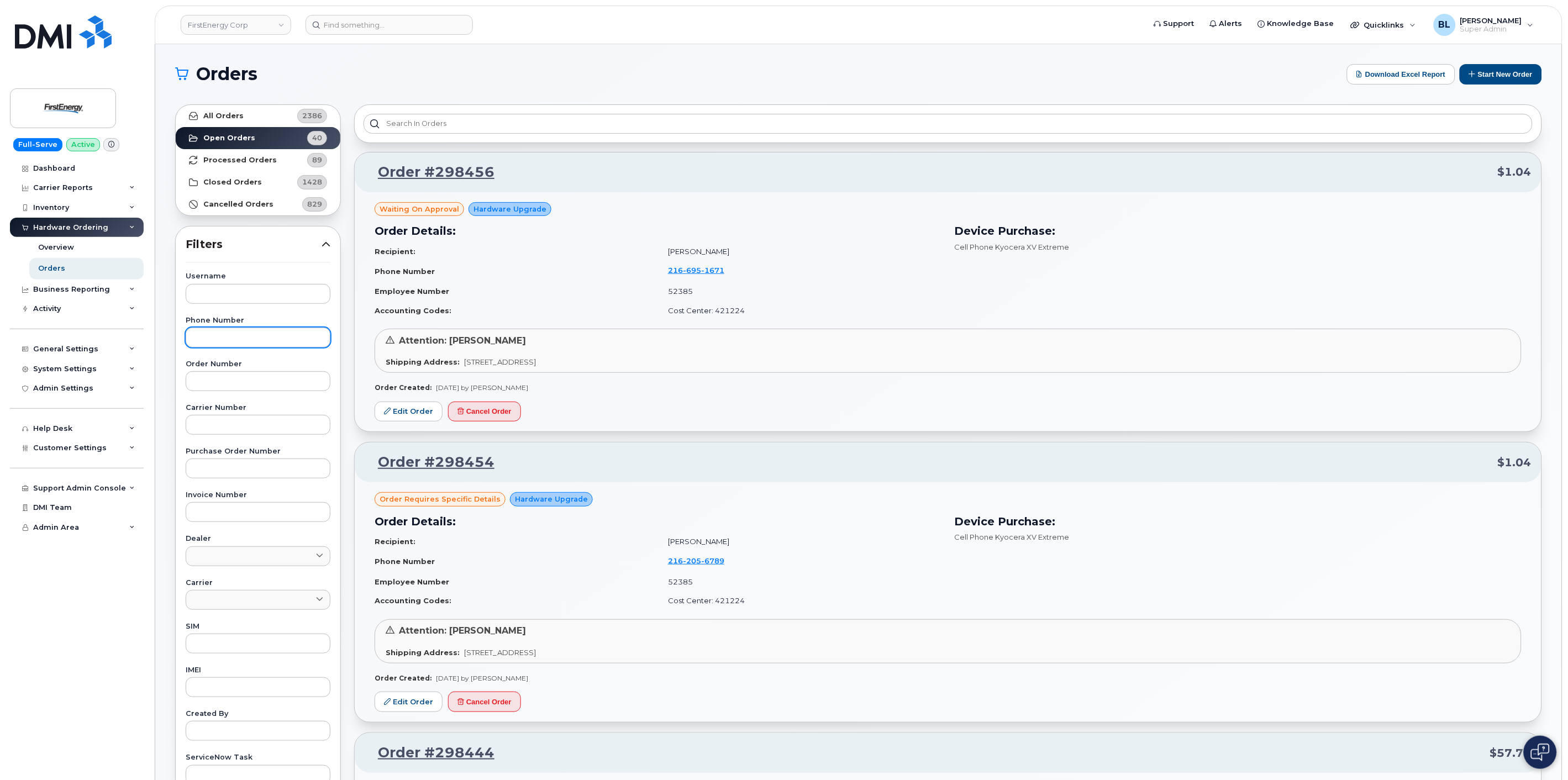
drag, startPoint x: 227, startPoint y: 354, endPoint x: 235, endPoint y: 338, distance: 17.9
click at [227, 354] on div "Username Phone Number Order Number Carrier Number Purchase Order Number Invoice…" at bounding box center [258, 528] width 172 height 512
click at [235, 338] on input "text" at bounding box center [258, 337] width 145 height 20
click at [277, 114] on link "All Orders 2386" at bounding box center [258, 116] width 165 height 22
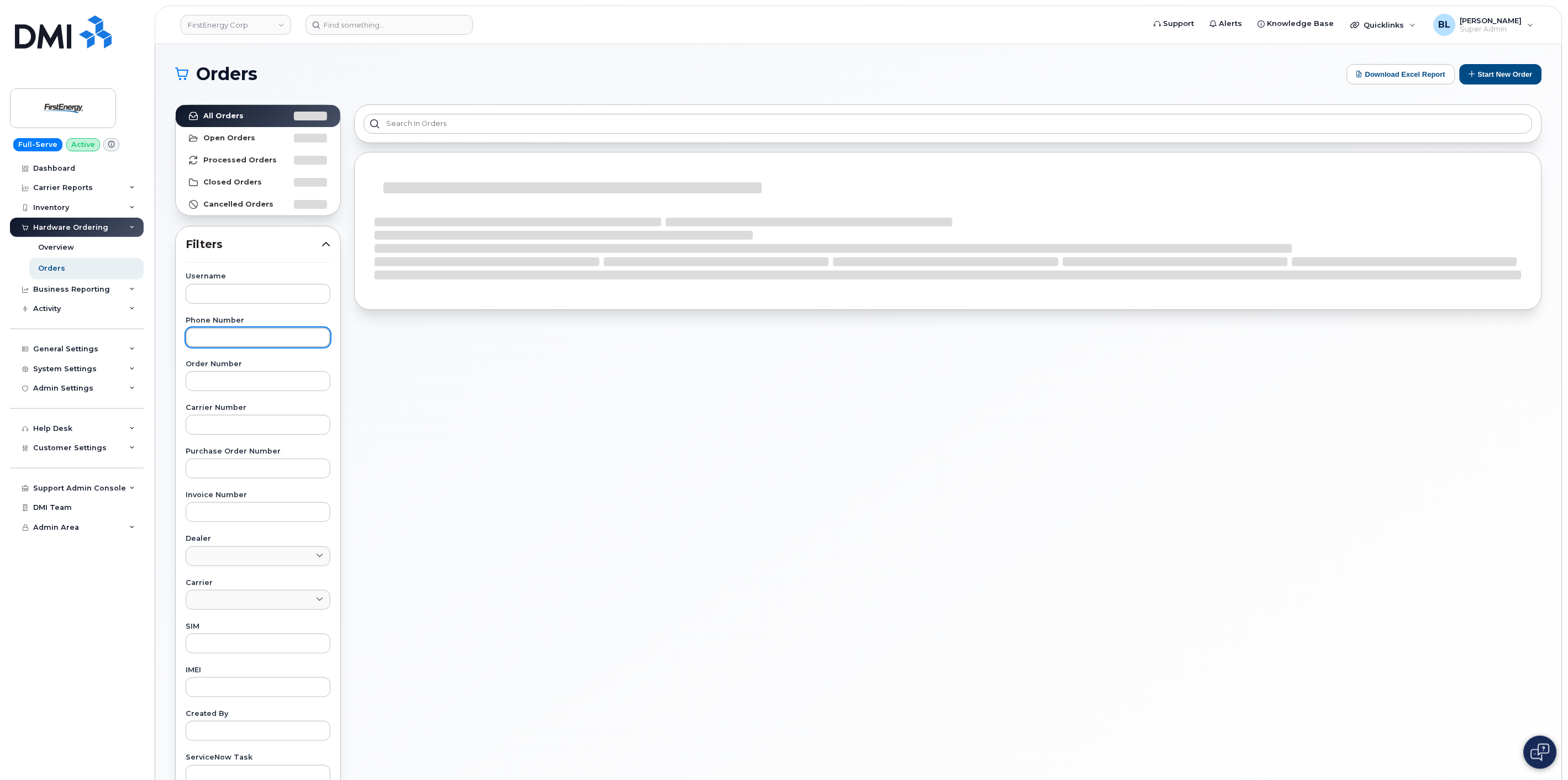
click at [278, 338] on input "text" at bounding box center [258, 337] width 145 height 20
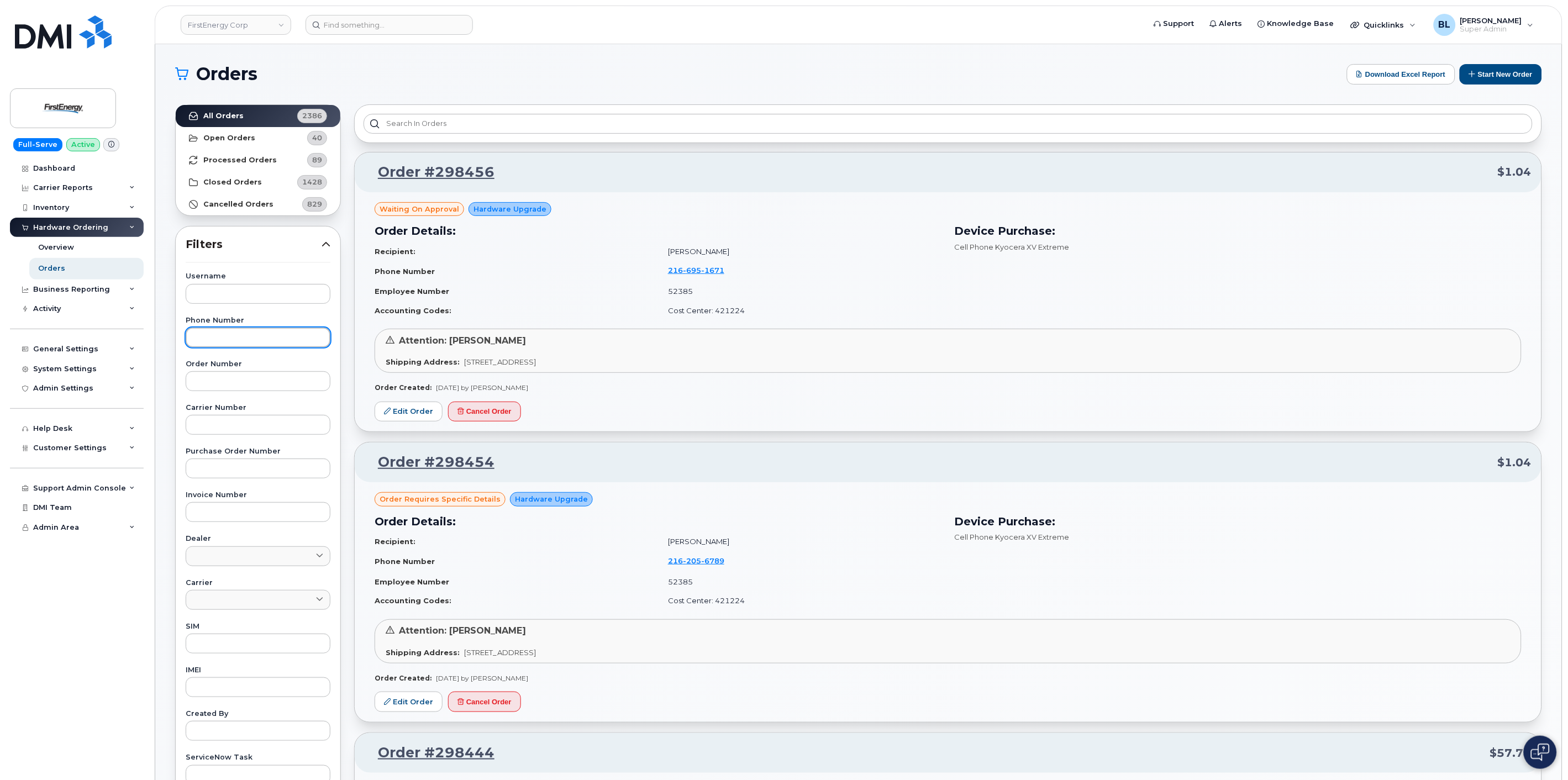
paste input "8149239417"
type input "8149239417"
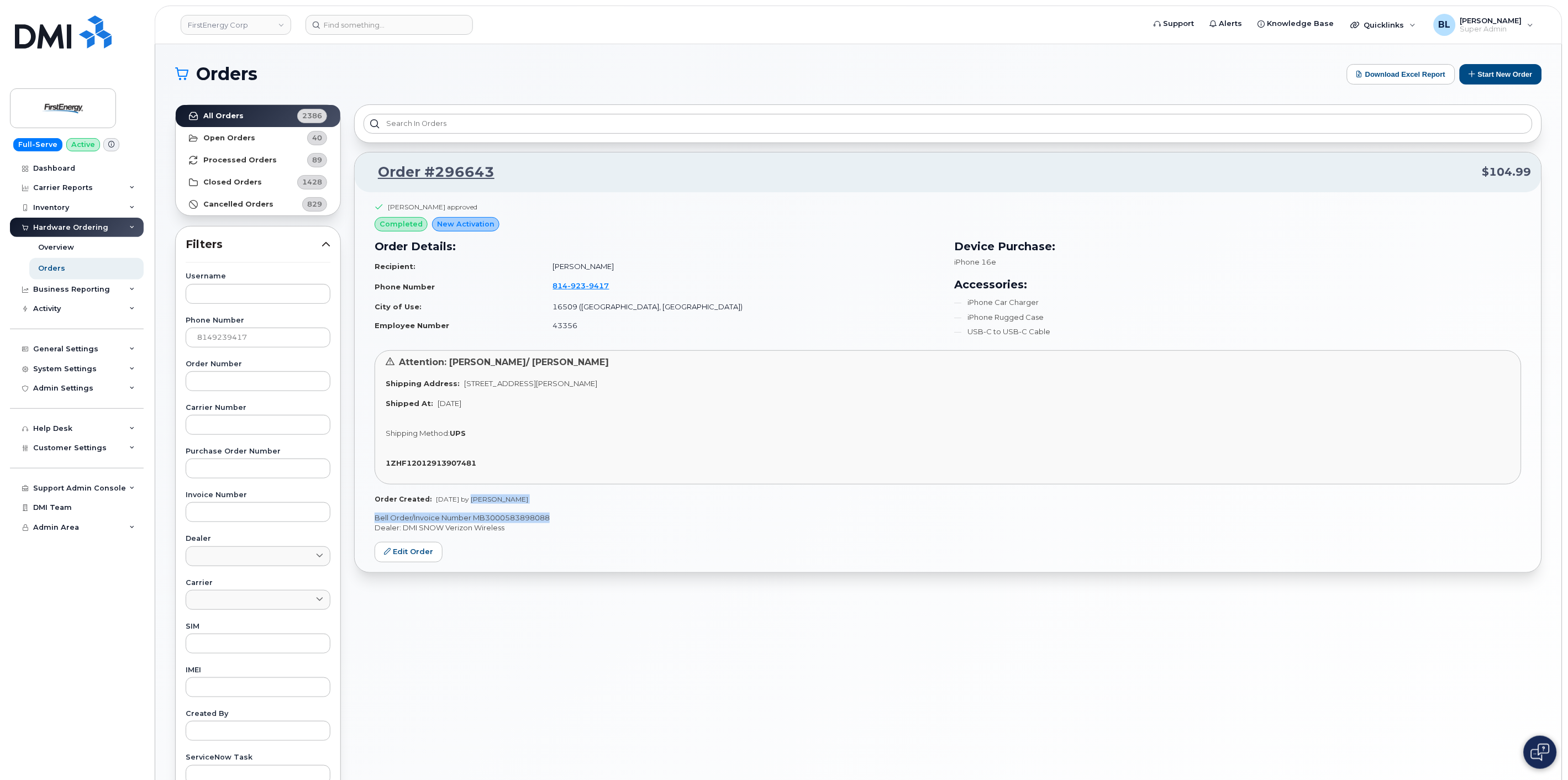
drag, startPoint x: 462, startPoint y: 503, endPoint x: 758, endPoint y: 509, distance: 296.1
click at [760, 506] on div "[PERSON_NAME] approved completed New Activation Order Details: Recipient: [PERS…" at bounding box center [948, 382] width 1186 height 380
click at [545, 512] on div "[PERSON_NAME] approved completed New Activation Order Details: Recipient: [PERS…" at bounding box center [948, 382] width 1186 height 380
